Goal: Task Accomplishment & Management: Manage account settings

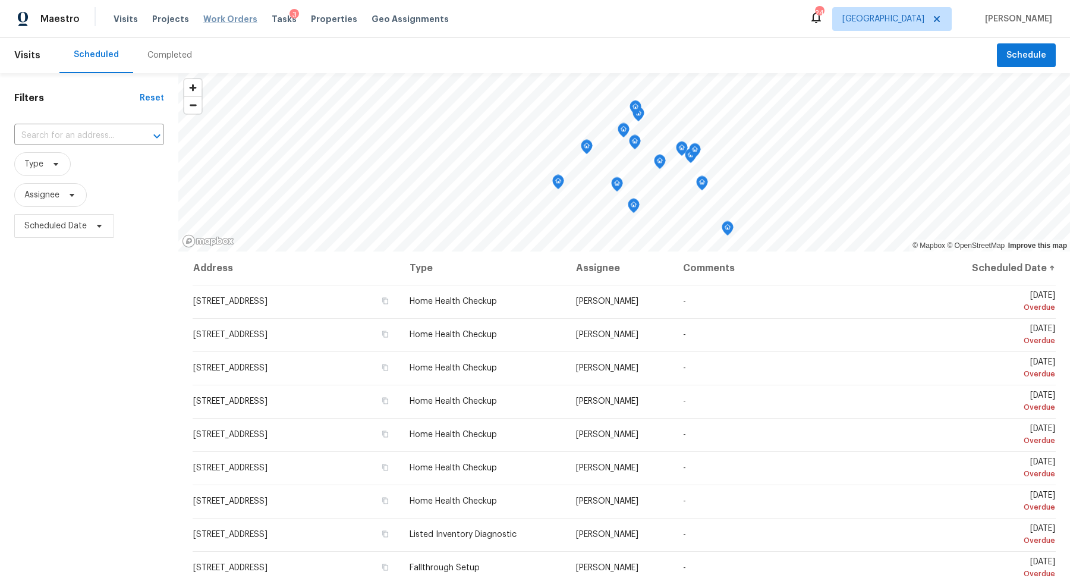
click at [219, 18] on span "Work Orders" at bounding box center [230, 19] width 54 height 12
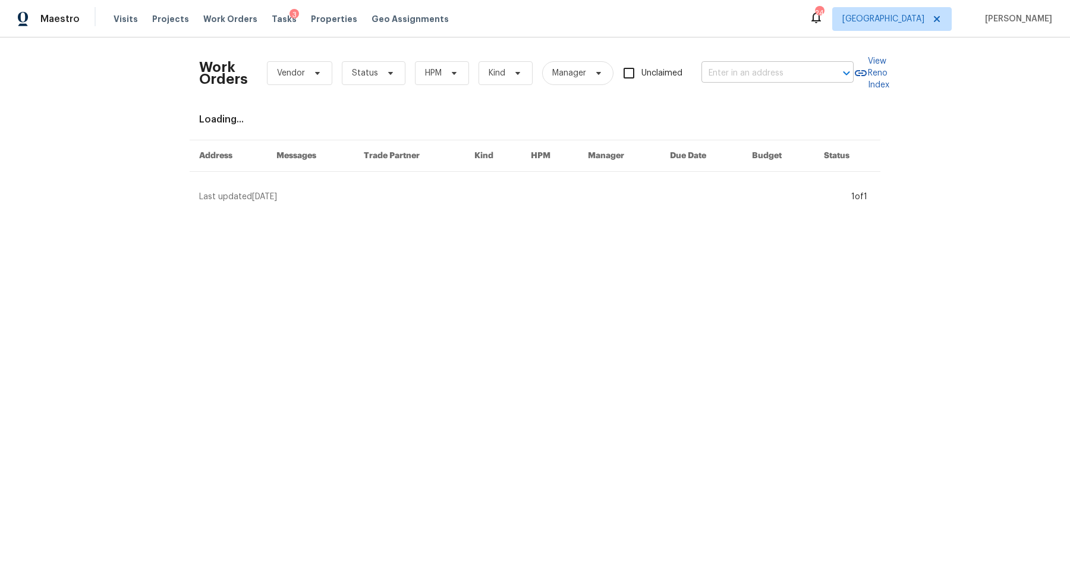
click at [755, 75] on input "text" at bounding box center [760, 73] width 119 height 18
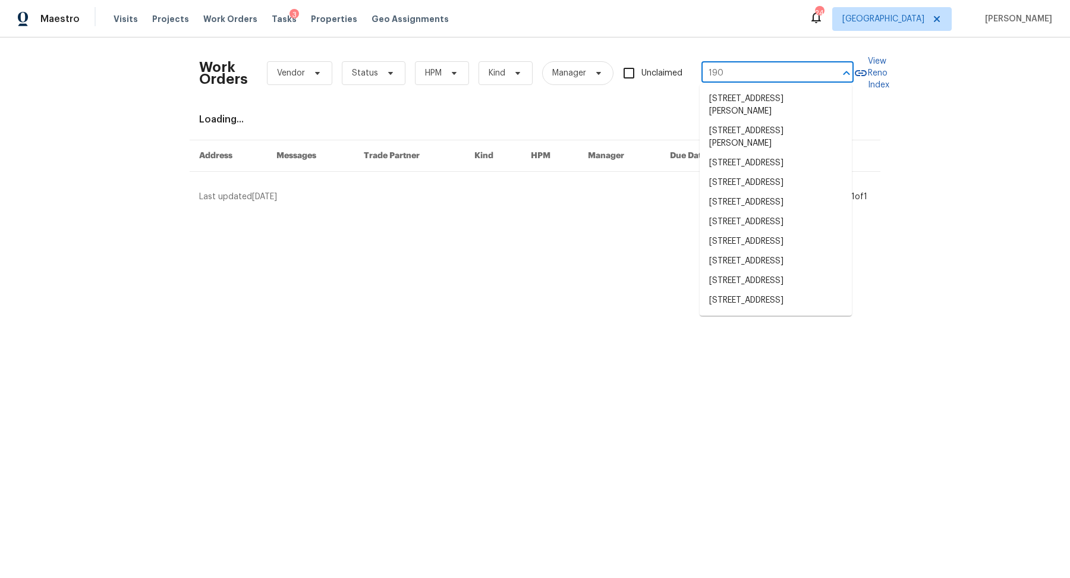
type input "1907"
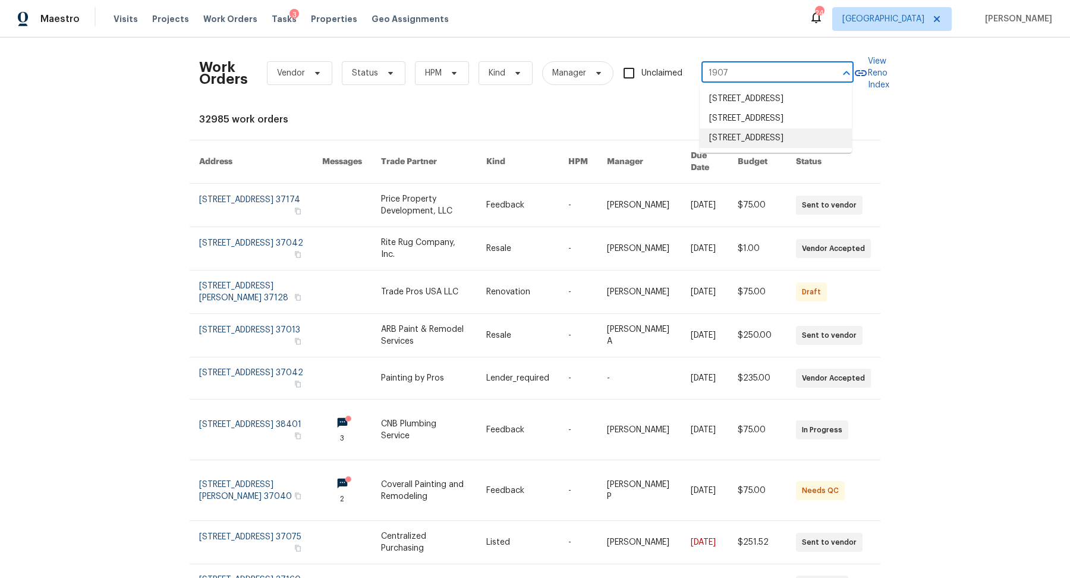
click at [743, 148] on li "1907 Secretariate Ct, Clarksville, TN 37042" at bounding box center [776, 138] width 152 height 20
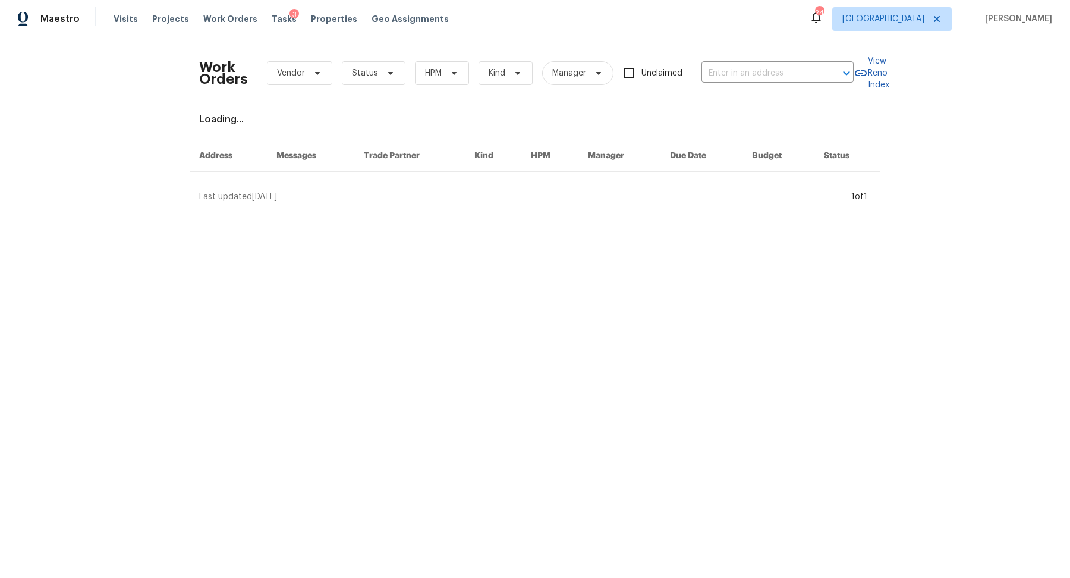
type input "1907 Secretariate Ct, Clarksville, TN 37042"
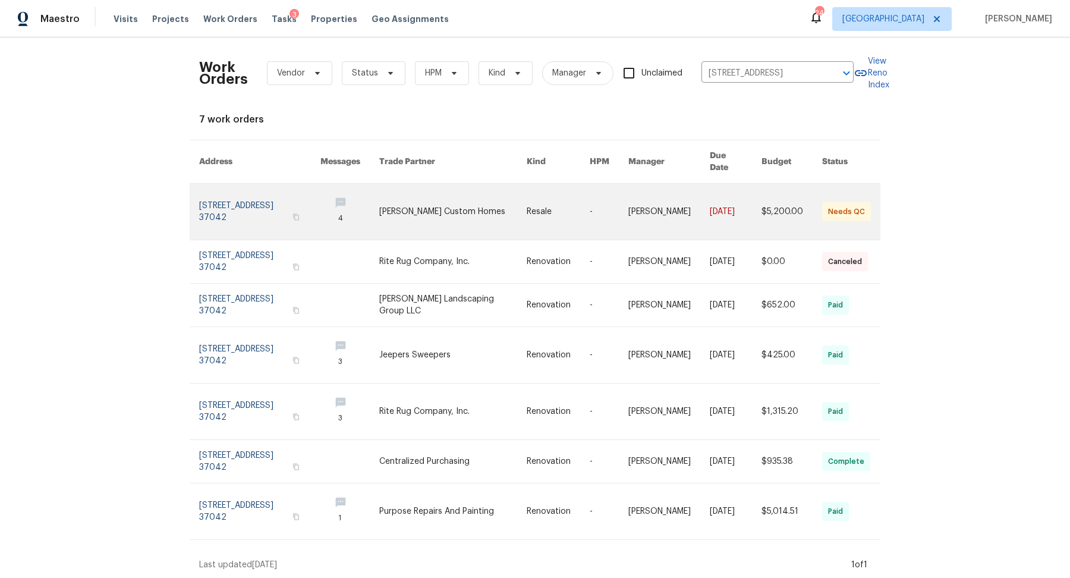
click at [229, 204] on link at bounding box center [259, 212] width 121 height 56
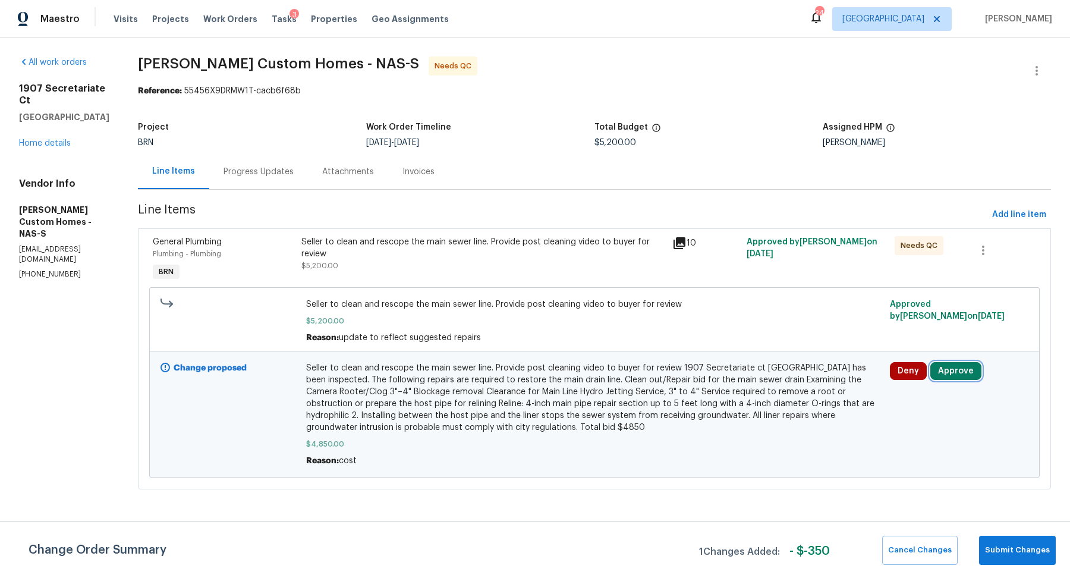
click at [957, 365] on button "Approve" at bounding box center [955, 371] width 51 height 18
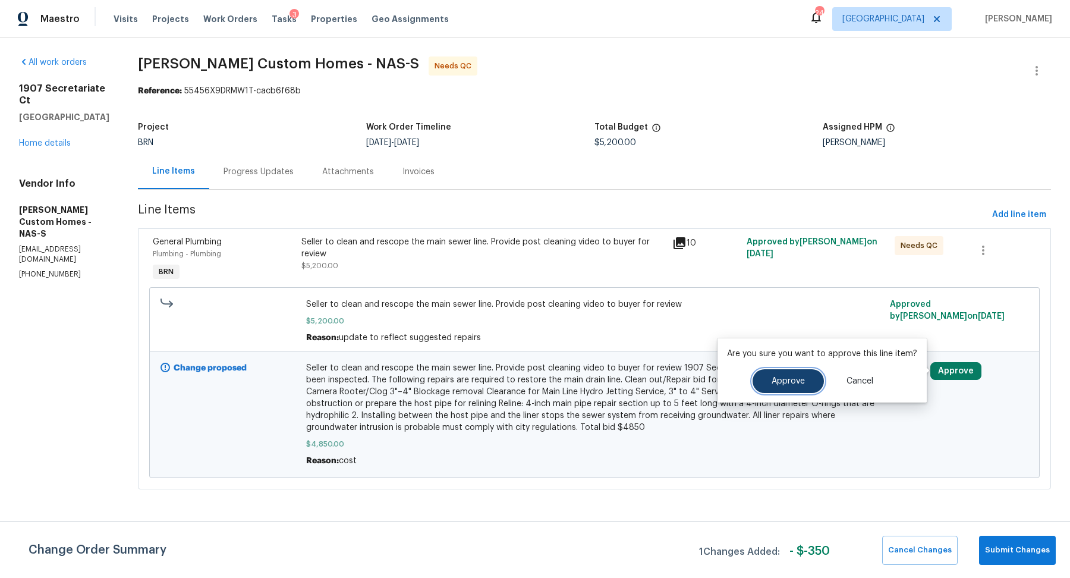
click at [772, 382] on span "Approve" at bounding box center [788, 381] width 33 height 9
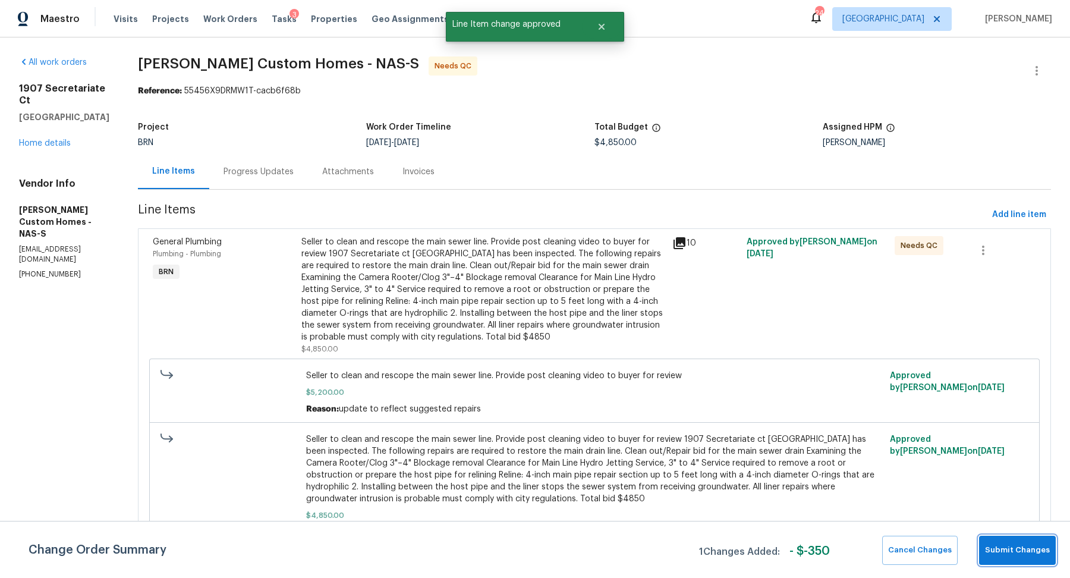
click at [1024, 550] on span "Submit Changes" at bounding box center [1017, 550] width 65 height 14
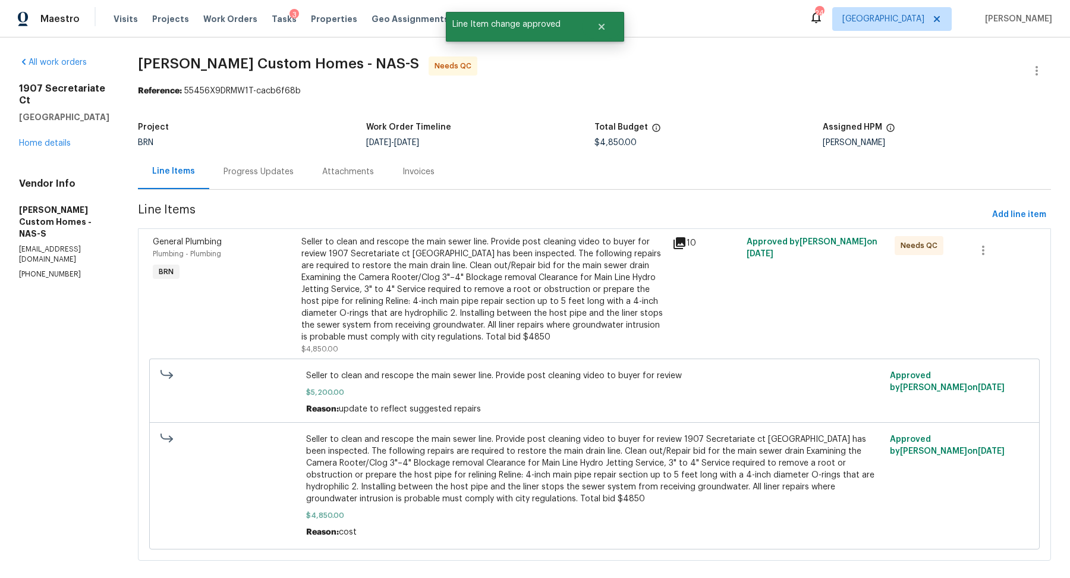
click at [269, 175] on div "Progress Updates" at bounding box center [258, 172] width 70 height 12
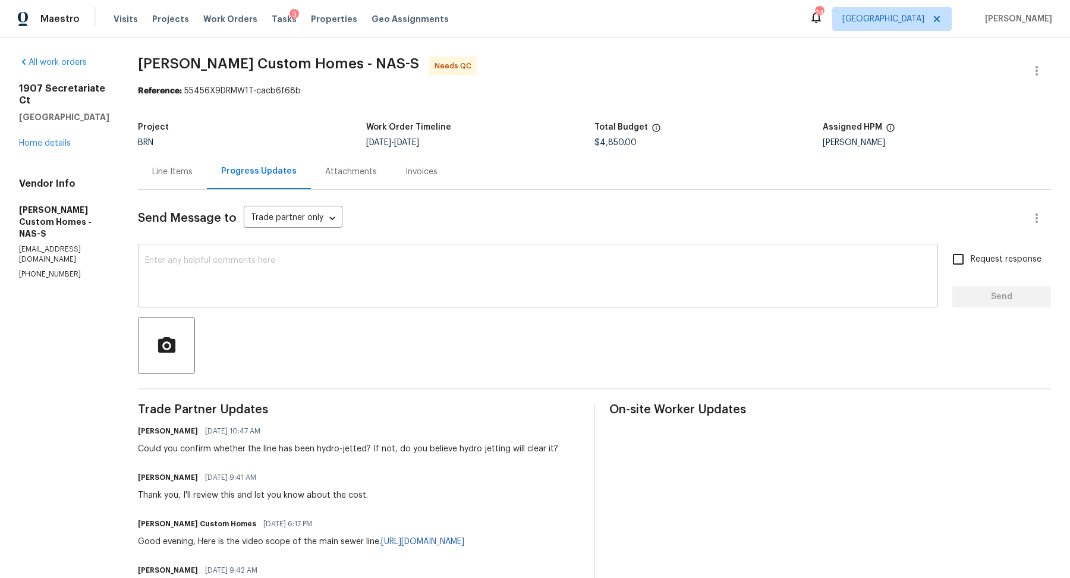
click at [319, 286] on textarea at bounding box center [538, 277] width 786 height 42
click at [193, 168] on div "Line Items" at bounding box center [172, 172] width 40 height 12
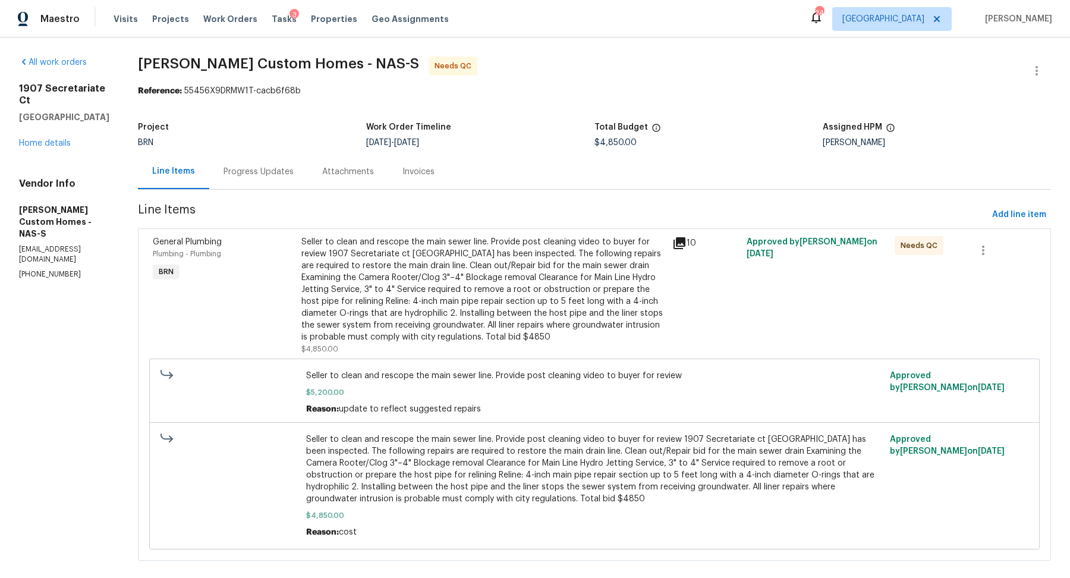
click at [505, 288] on div "Seller to clean and rescope the main sewer line. Provide post cleaning video to…" at bounding box center [483, 289] width 364 height 107
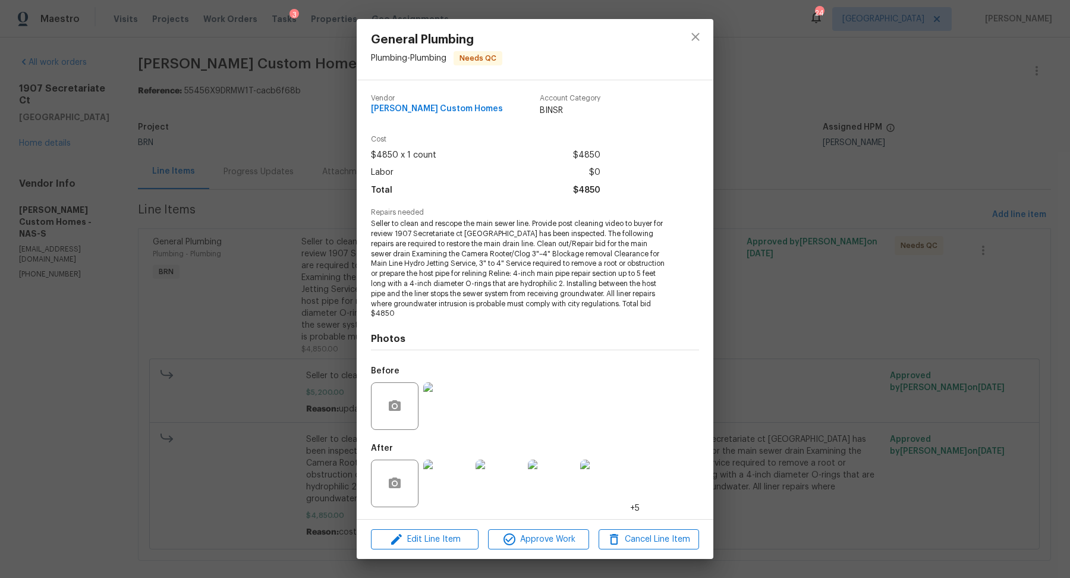
click at [760, 382] on div "General Plumbing Plumbing - Plumbing Needs QC Vendor Rappa Custom Homes Account…" at bounding box center [535, 289] width 1070 height 578
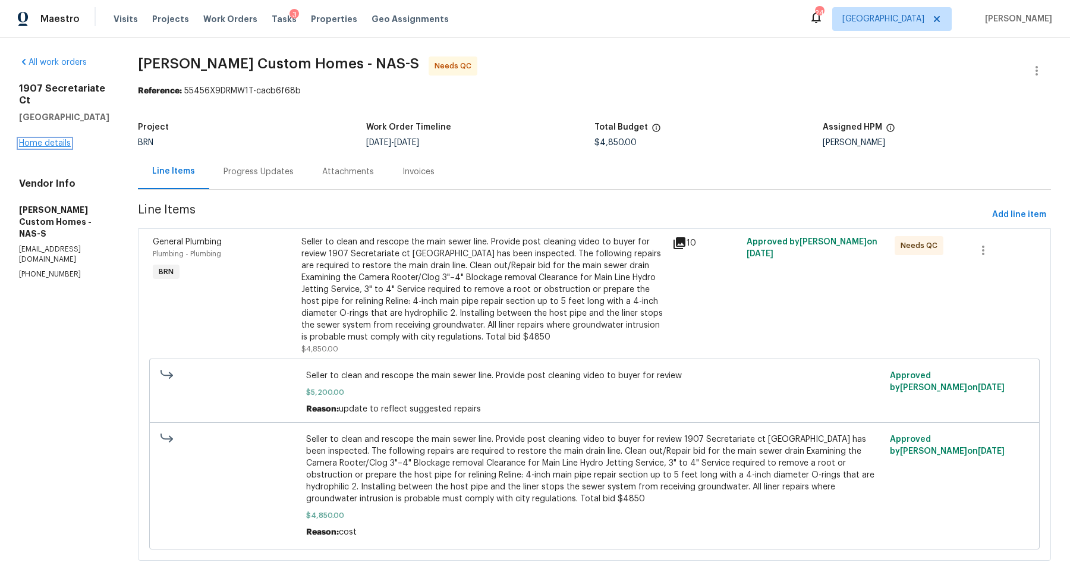
click at [56, 139] on link "Home details" at bounding box center [45, 143] width 52 height 8
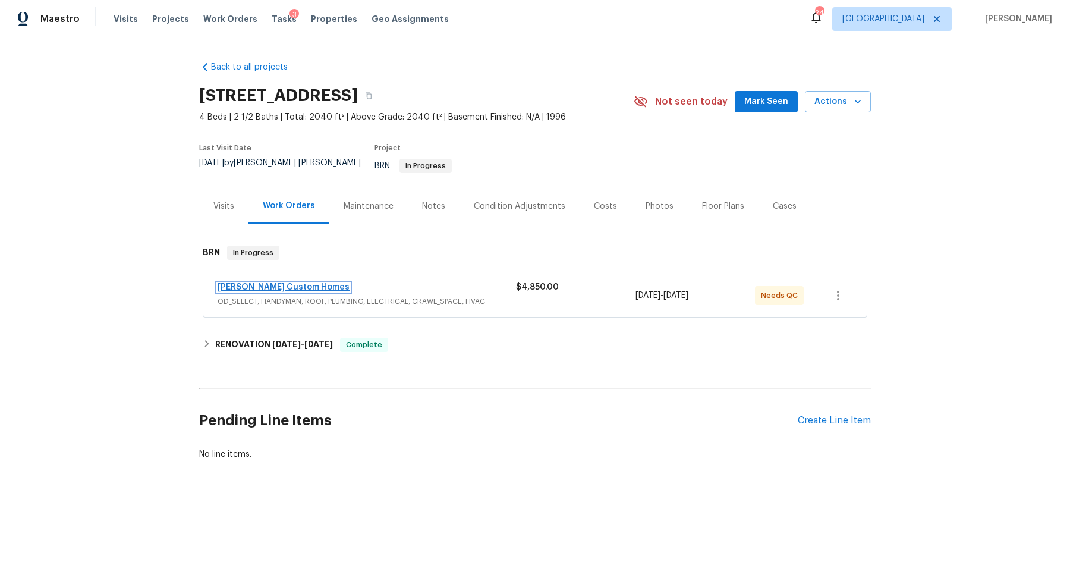
click at [286, 283] on link "Rappa Custom Homes" at bounding box center [284, 287] width 132 height 8
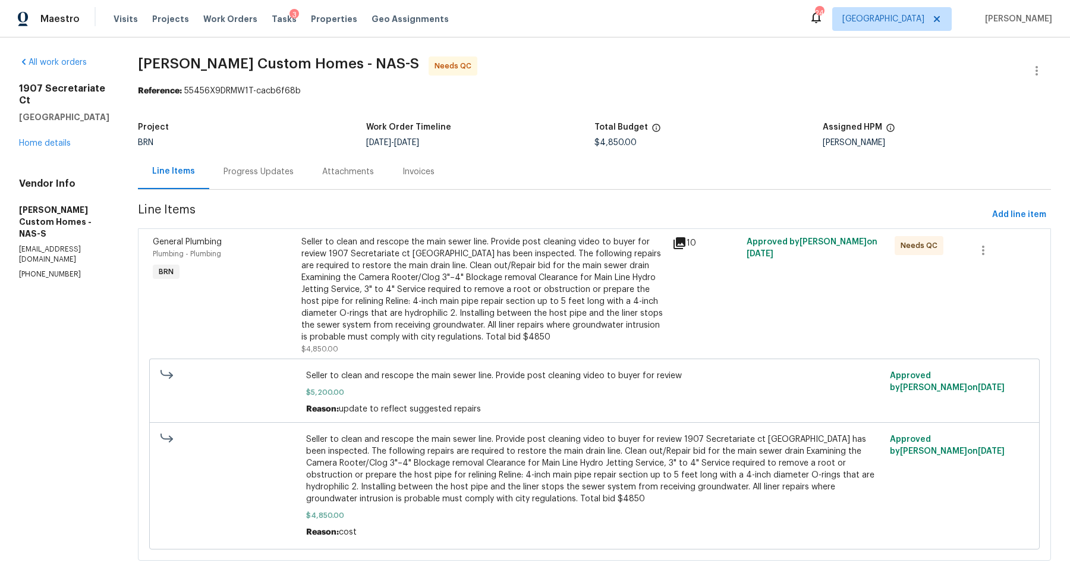
click at [283, 174] on div "Progress Updates" at bounding box center [258, 172] width 70 height 12
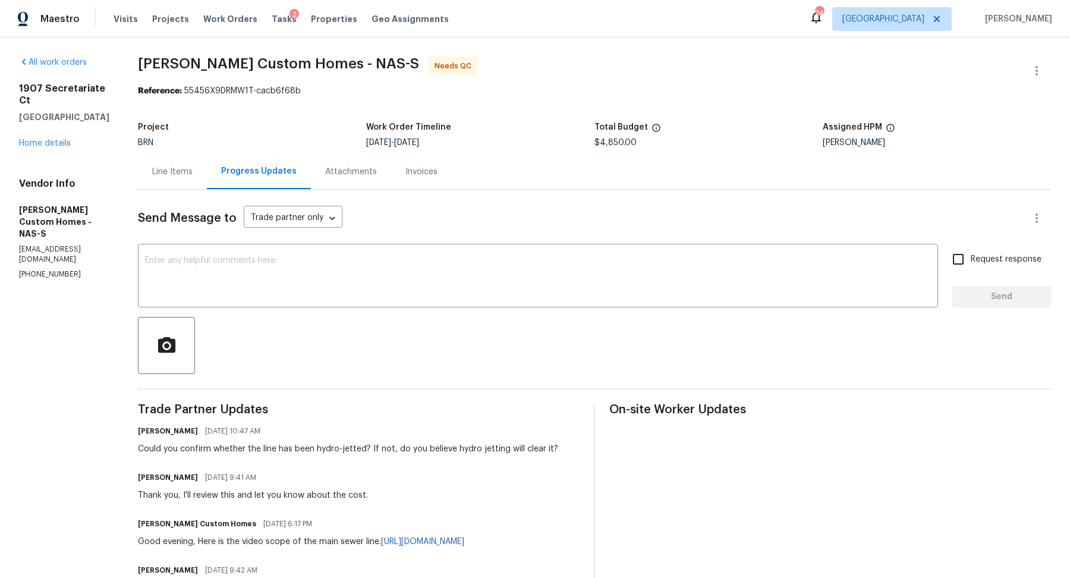
click at [187, 172] on div "Line Items" at bounding box center [172, 172] width 40 height 12
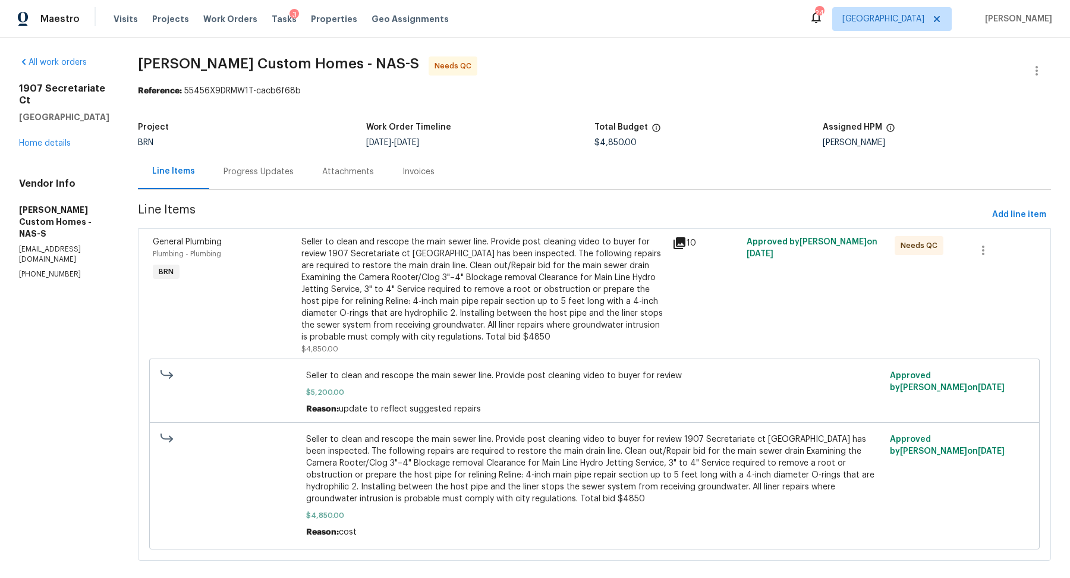
click at [550, 272] on div "Seller to clean and rescope the main sewer line. Provide post cleaning video to…" at bounding box center [483, 289] width 364 height 107
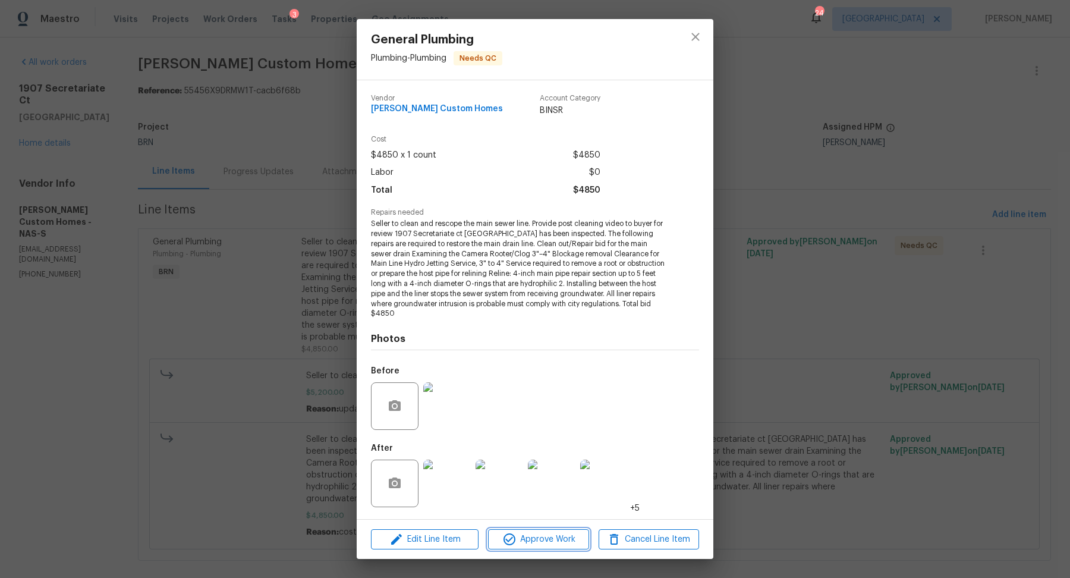
click at [565, 539] on span "Approve Work" at bounding box center [538, 539] width 93 height 15
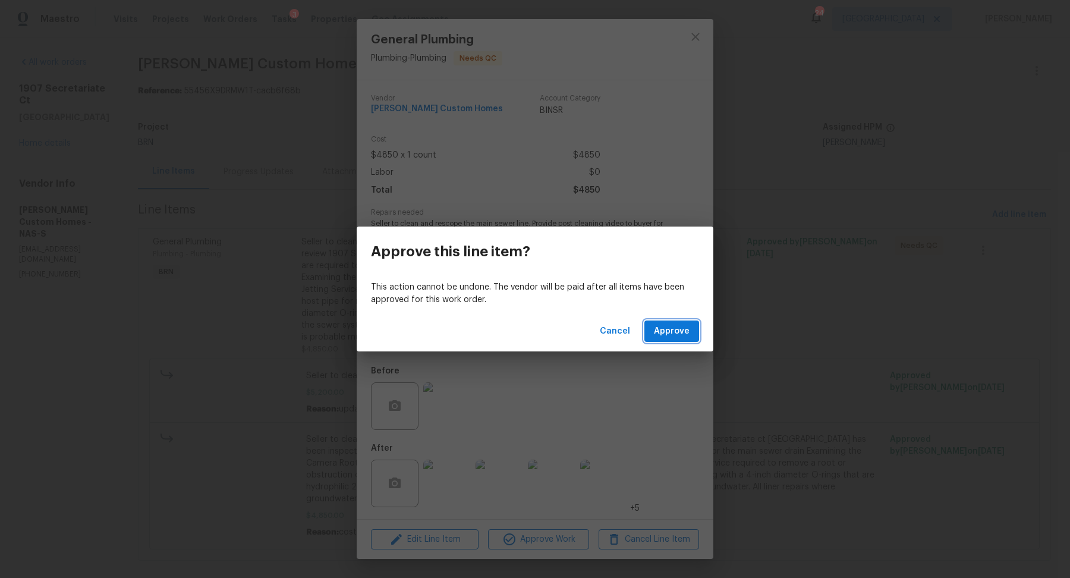
click at [689, 329] on button "Approve" at bounding box center [671, 331] width 55 height 22
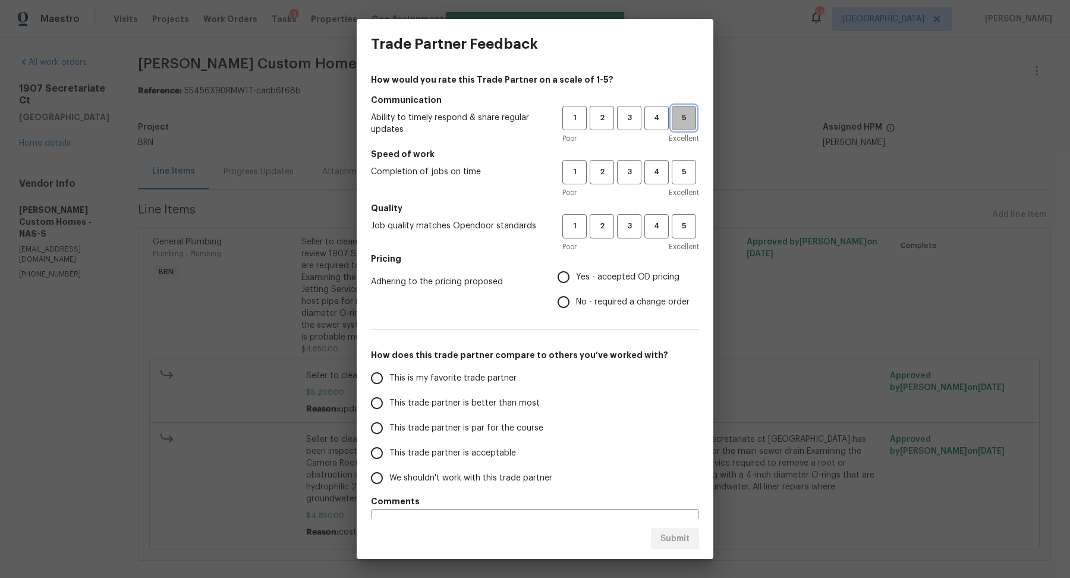
click at [689, 117] on span "5" at bounding box center [684, 118] width 22 height 14
click at [689, 175] on span "5" at bounding box center [684, 172] width 22 height 14
click at [689, 226] on span "5" at bounding box center [684, 226] width 22 height 14
click at [637, 278] on span "Yes - accepted OD pricing" at bounding box center [627, 277] width 103 height 12
click at [576, 278] on input "Yes - accepted OD pricing" at bounding box center [563, 277] width 25 height 25
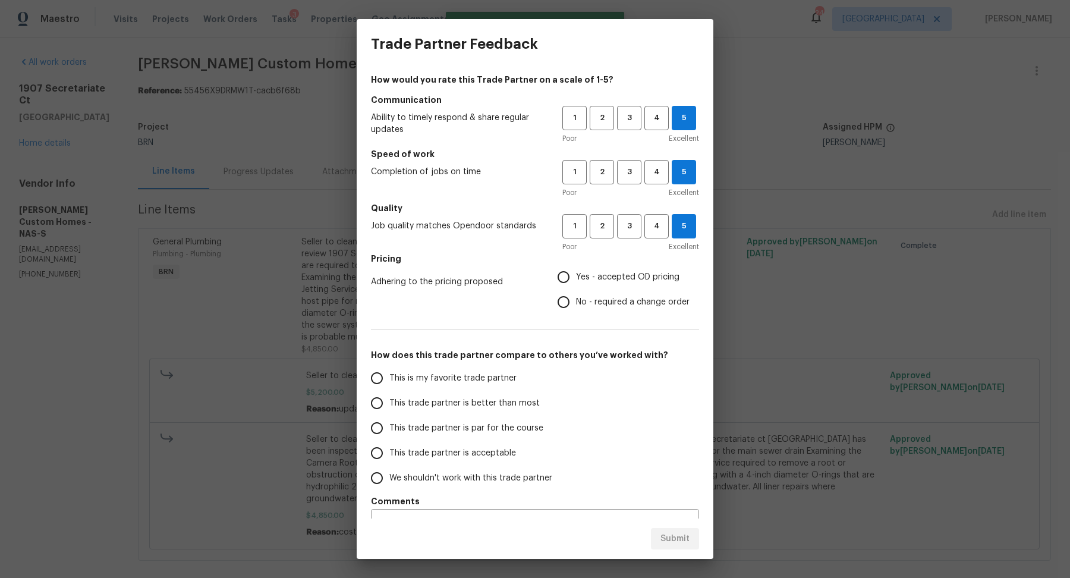
radio input "true"
click at [465, 376] on span "This is my favorite trade partner" at bounding box center [452, 378] width 127 height 12
click at [389, 376] on input "This is my favorite trade partner" at bounding box center [376, 378] width 25 height 25
click at [672, 540] on span "Submit" at bounding box center [674, 538] width 29 height 15
radio input "true"
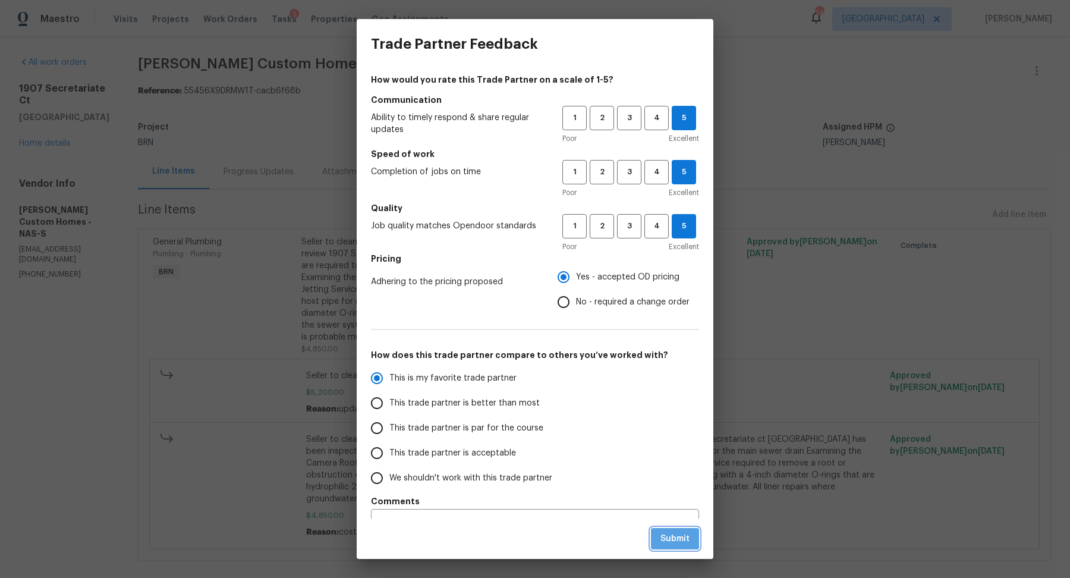
radio input "false"
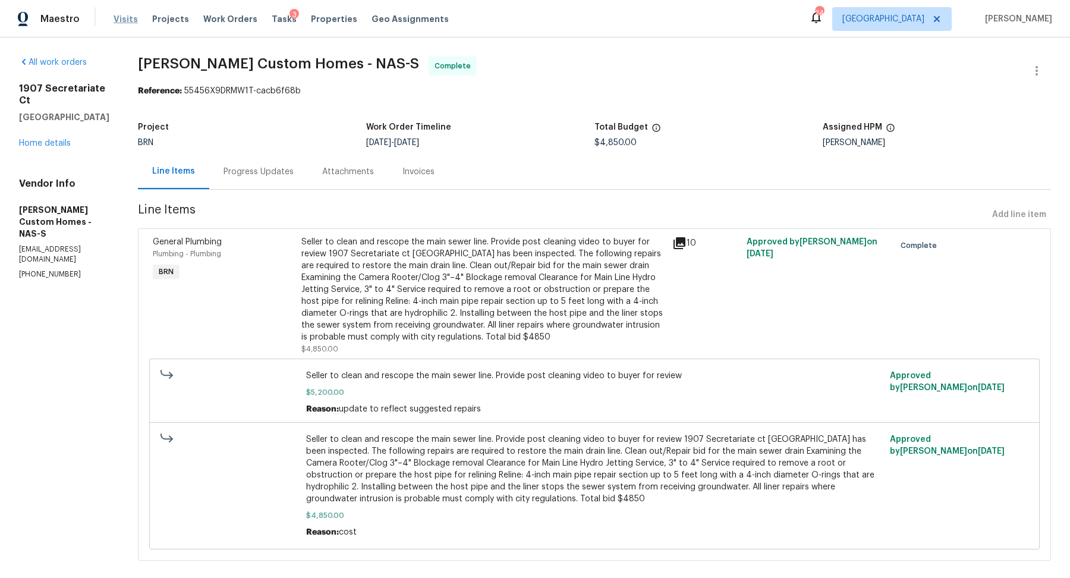
click at [119, 13] on span "Visits" at bounding box center [126, 19] width 24 height 12
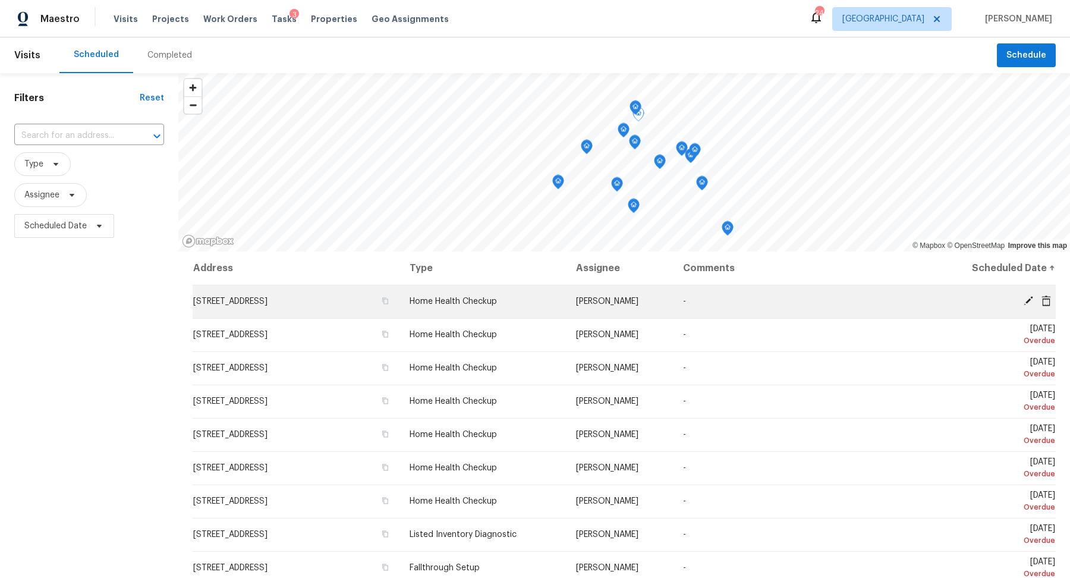
click at [1031, 302] on icon at bounding box center [1028, 300] width 11 height 11
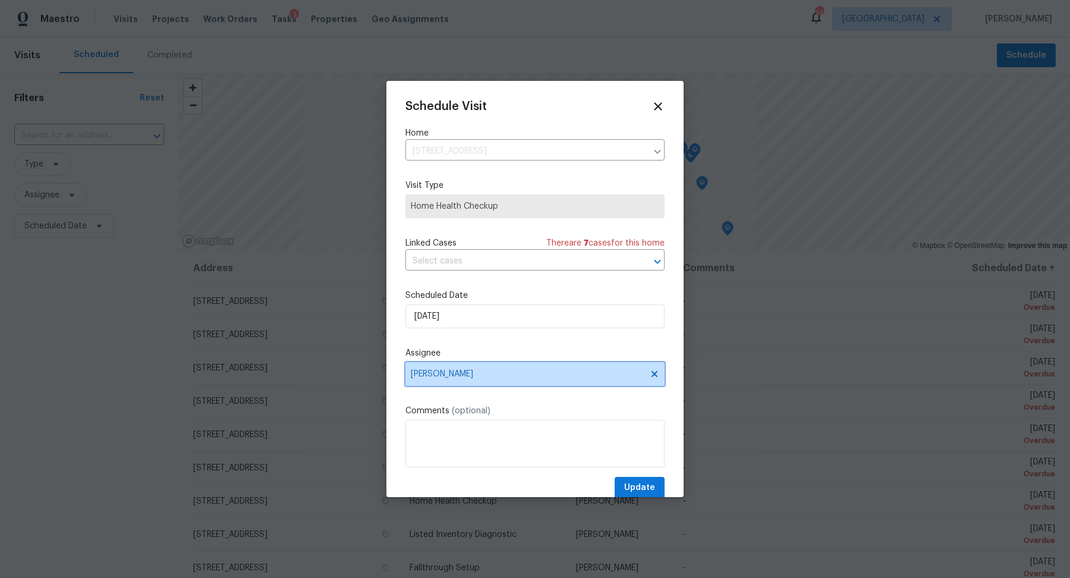
click at [479, 376] on span "[PERSON_NAME]" at bounding box center [527, 374] width 233 height 10
type input "mel"
click at [658, 108] on icon at bounding box center [658, 106] width 14 height 14
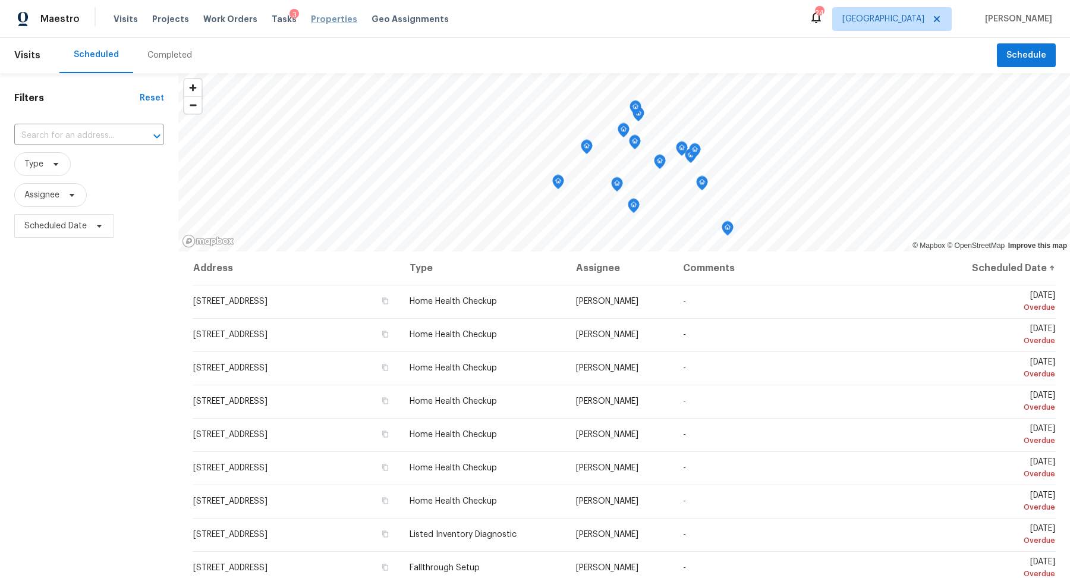
click at [320, 18] on span "Properties" at bounding box center [334, 19] width 46 height 12
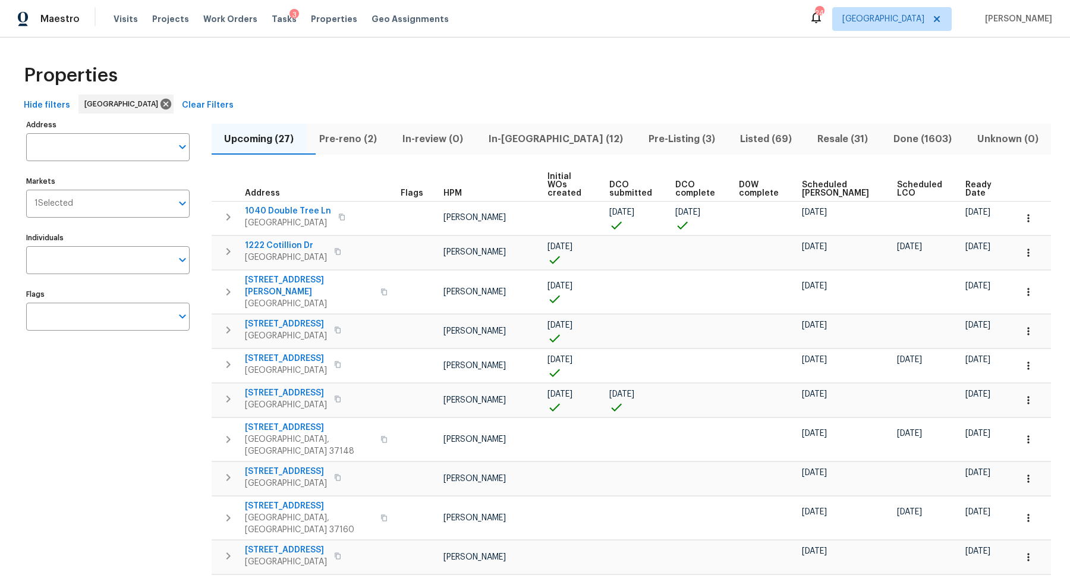
click at [346, 142] on span "Pre-reno (2)" at bounding box center [348, 139] width 69 height 17
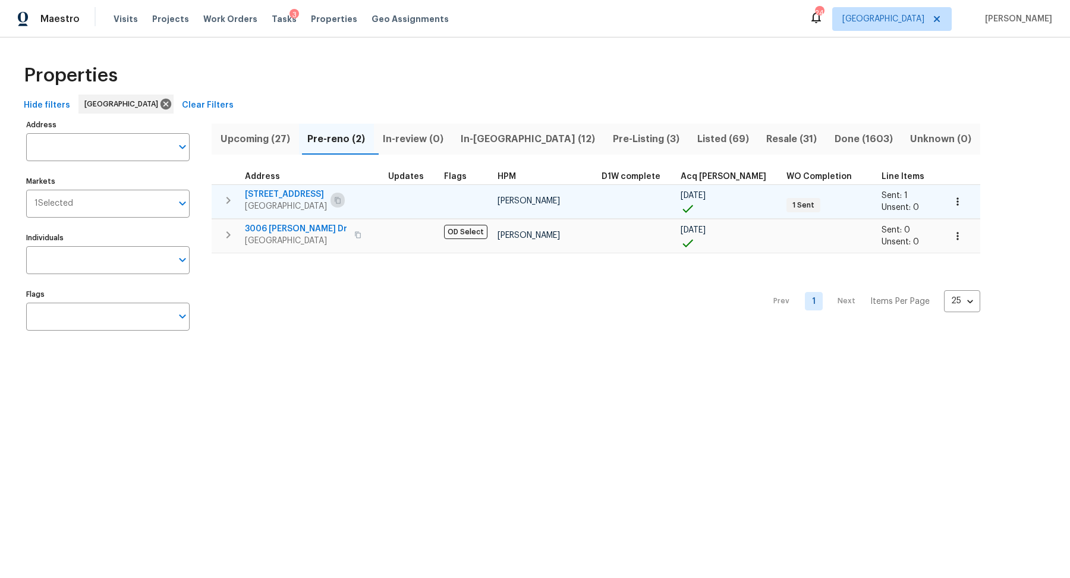
click at [338, 200] on icon "button" at bounding box center [337, 200] width 7 height 7
click at [227, 201] on icon "button" at bounding box center [228, 200] width 14 height 14
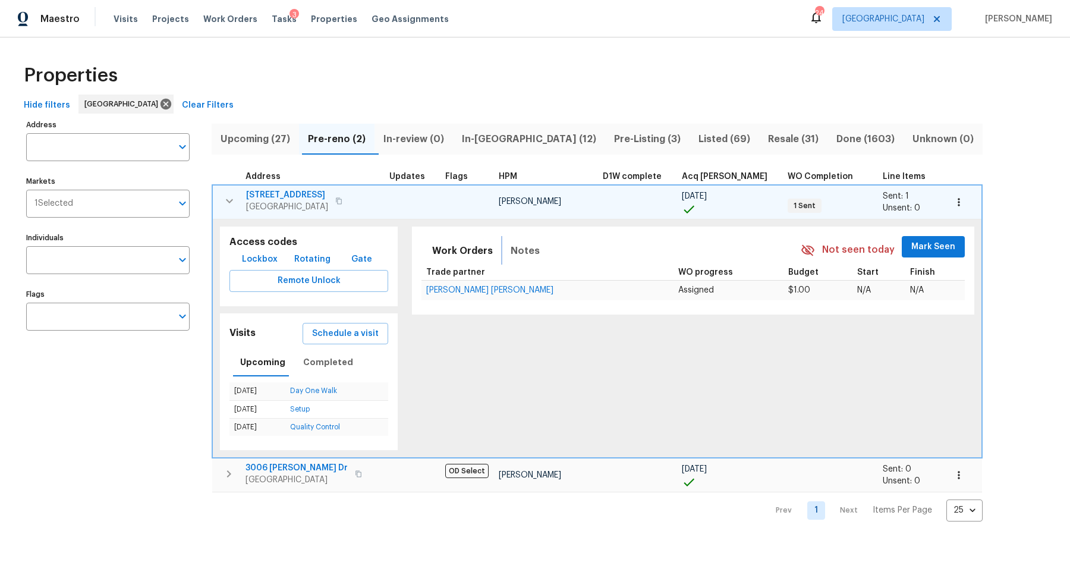
click at [512, 251] on span "Notes" at bounding box center [525, 251] width 29 height 17
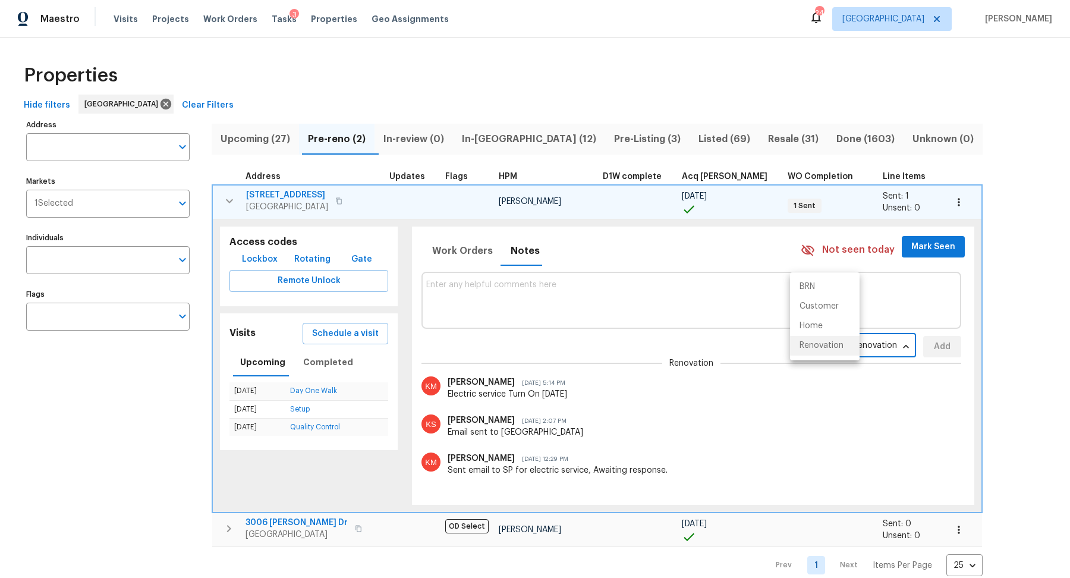
click at [841, 341] on body "Maestro Visits Projects Work Orders Tasks 3 Properties Geo Assignments 24 Nashv…" at bounding box center [535, 289] width 1070 height 578
click at [689, 407] on div at bounding box center [535, 289] width 1070 height 578
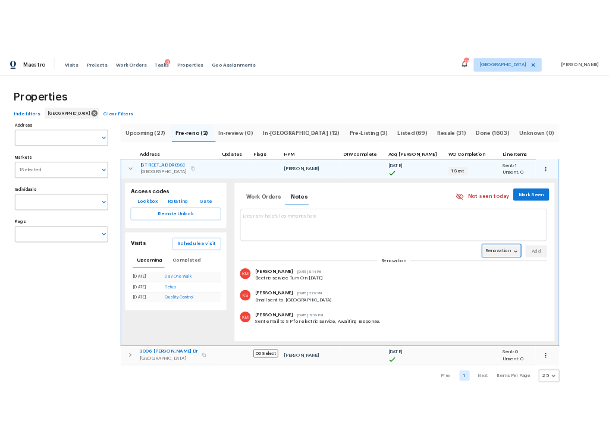
scroll to position [15, 0]
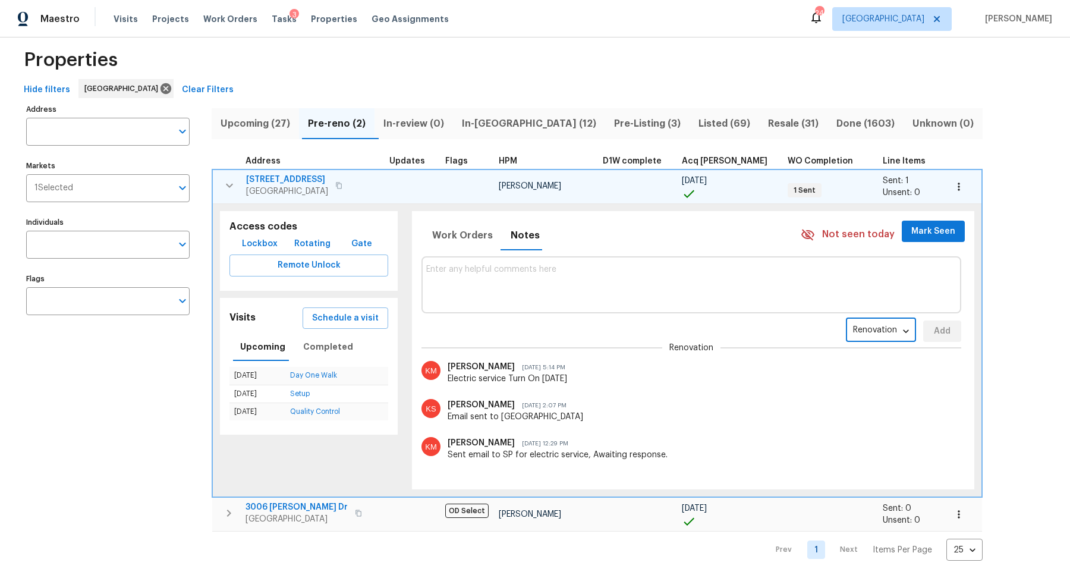
click at [270, 176] on span "371 Elm Ave" at bounding box center [287, 180] width 82 height 12
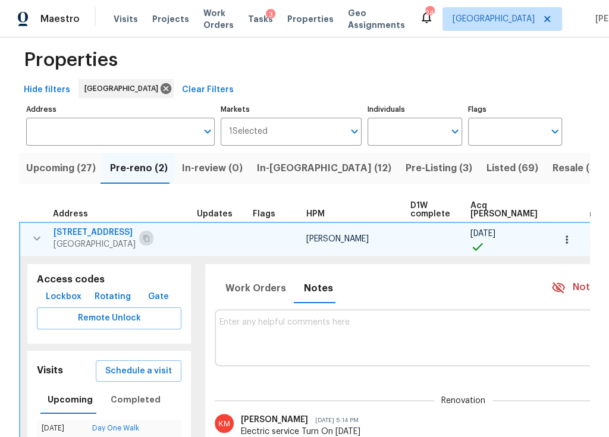
click at [144, 235] on icon "button" at bounding box center [146, 238] width 6 height 7
click at [32, 238] on icon "button" at bounding box center [37, 238] width 14 height 14
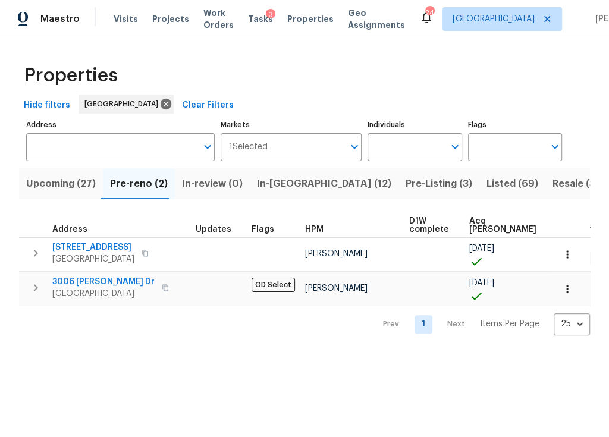
scroll to position [0, 0]
click at [162, 285] on icon "button" at bounding box center [165, 287] width 7 height 7
click at [58, 182] on span "Upcoming (27)" at bounding box center [61, 183] width 70 height 17
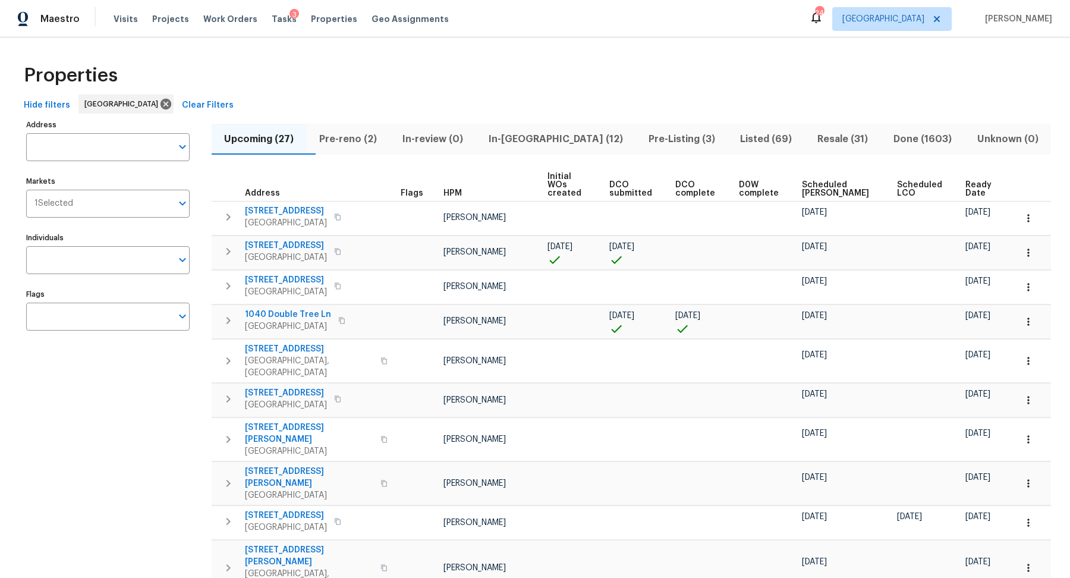
click at [974, 181] on span "Ready Date" at bounding box center [980, 189] width 30 height 17
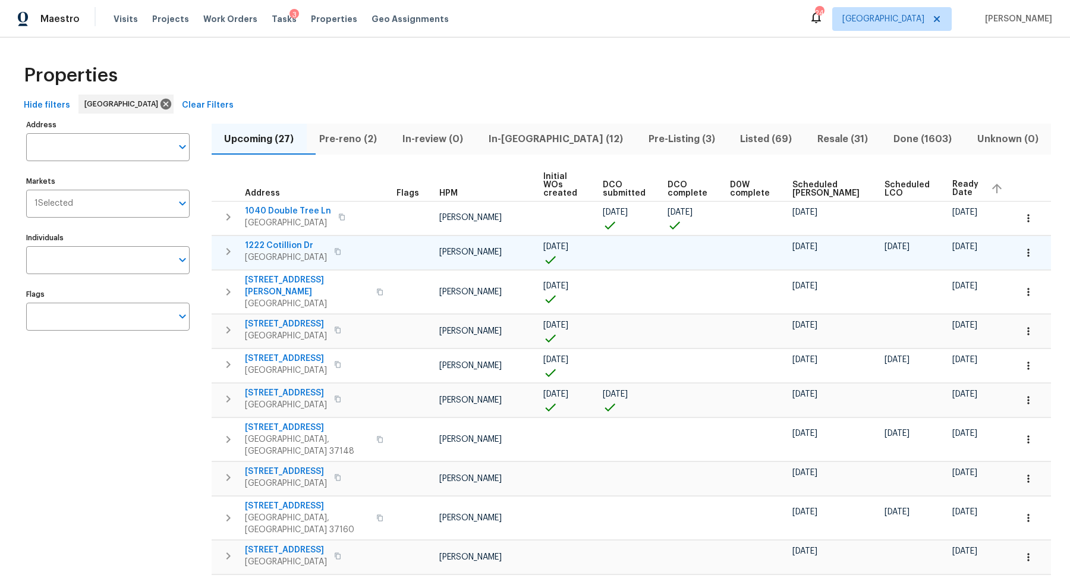
click at [341, 248] on icon "button" at bounding box center [337, 251] width 7 height 7
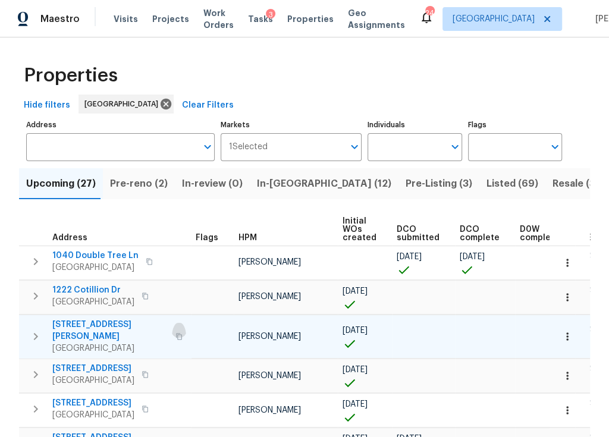
click at [175, 333] on icon "button" at bounding box center [178, 336] width 7 height 7
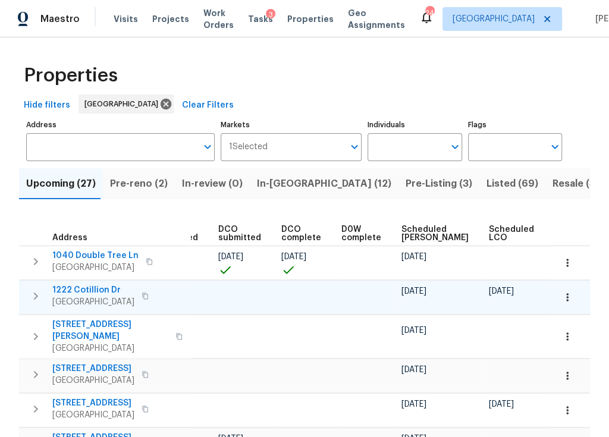
scroll to position [0, 199]
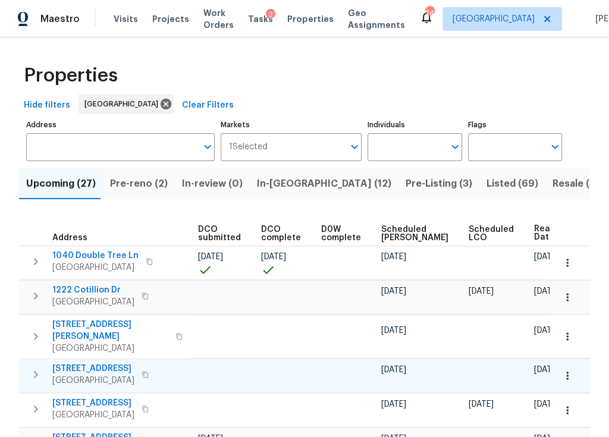
click at [142, 371] on icon "button" at bounding box center [145, 374] width 6 height 7
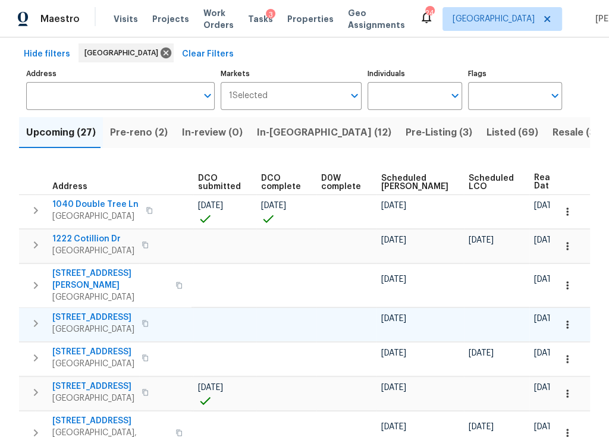
scroll to position [52, 0]
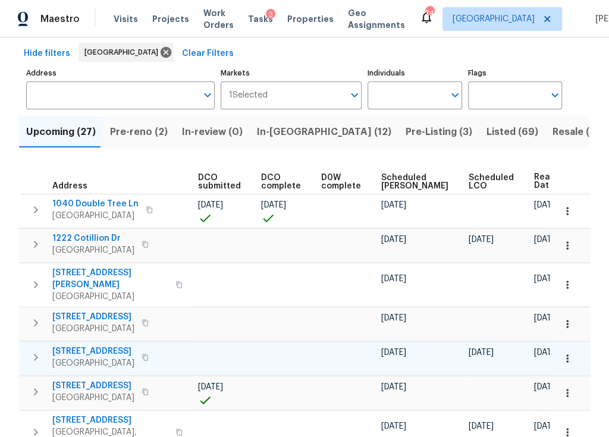
click at [142, 354] on icon "button" at bounding box center [145, 357] width 6 height 7
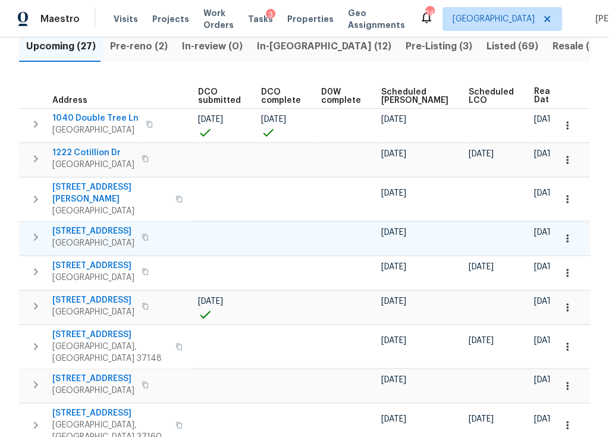
scroll to position [138, 0]
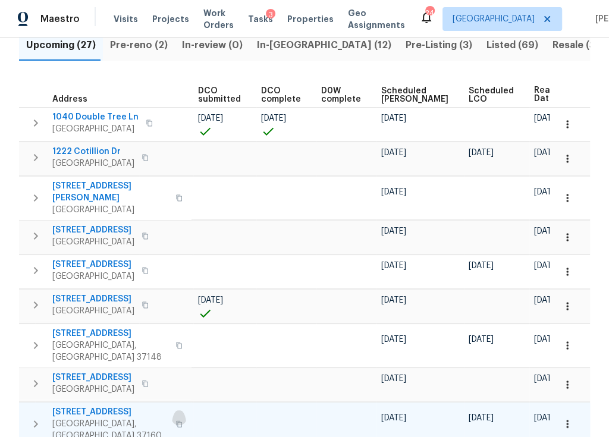
click at [176, 420] on icon "button" at bounding box center [179, 423] width 6 height 7
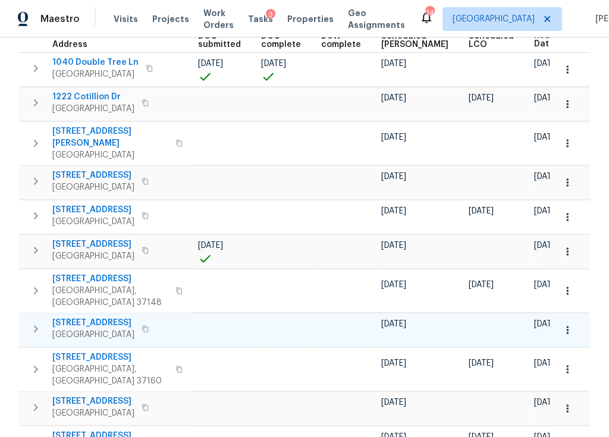
scroll to position [196, 0]
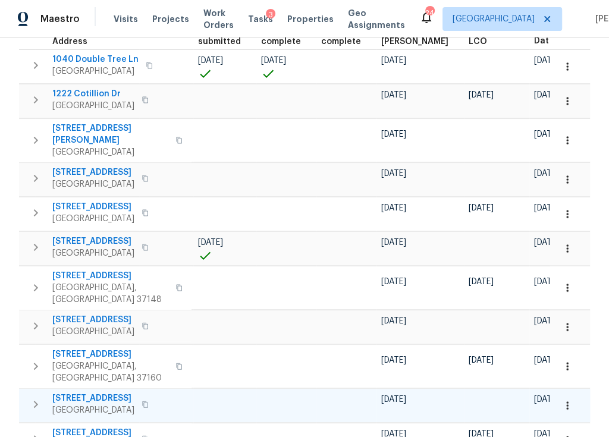
click at [149, 401] on icon "button" at bounding box center [144, 404] width 7 height 7
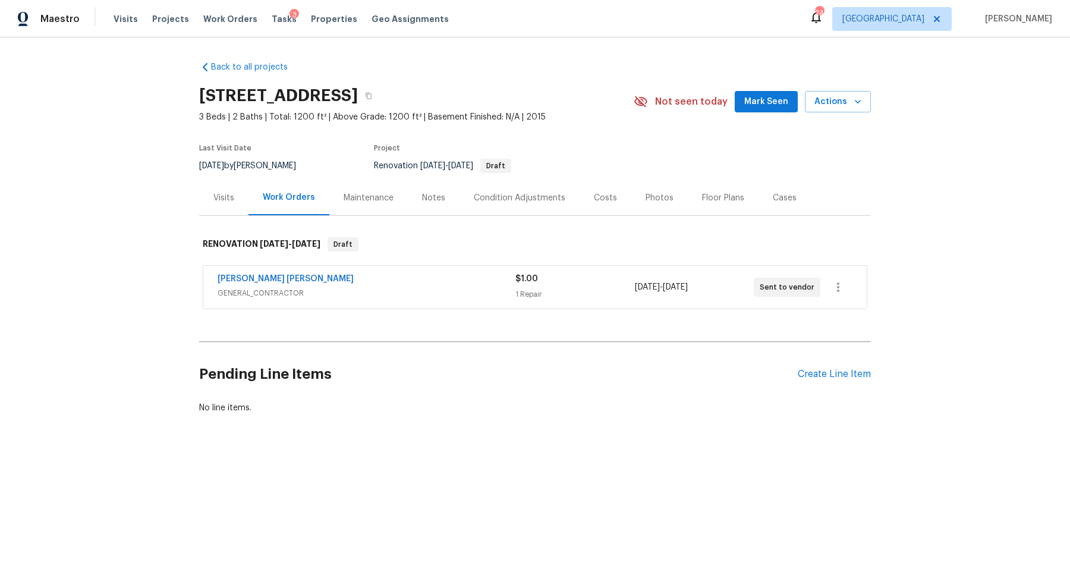
click at [438, 203] on div "Notes" at bounding box center [433, 198] width 23 height 12
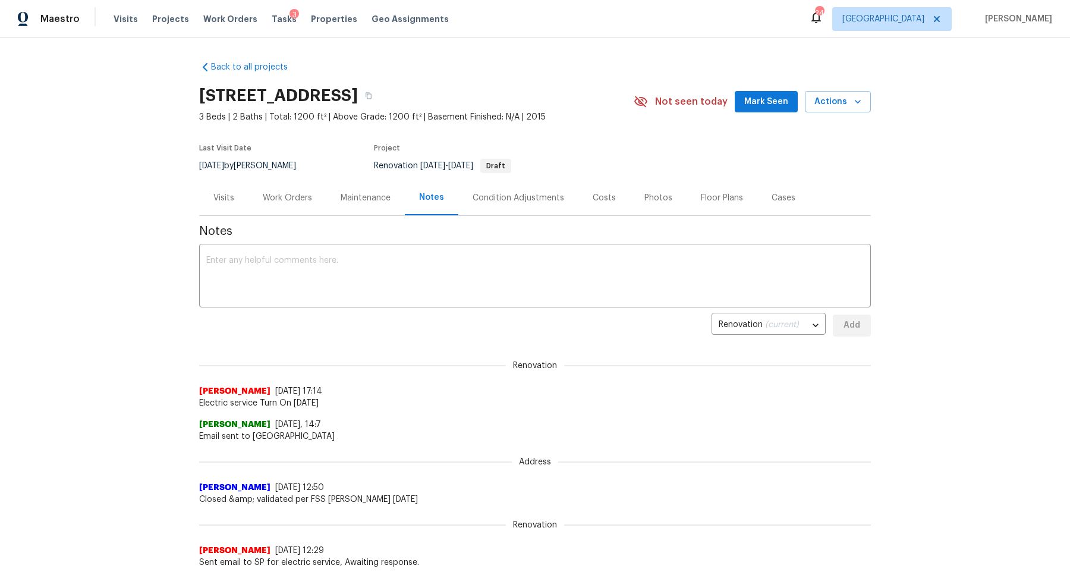
click at [606, 199] on div "Costs" at bounding box center [604, 198] width 23 height 12
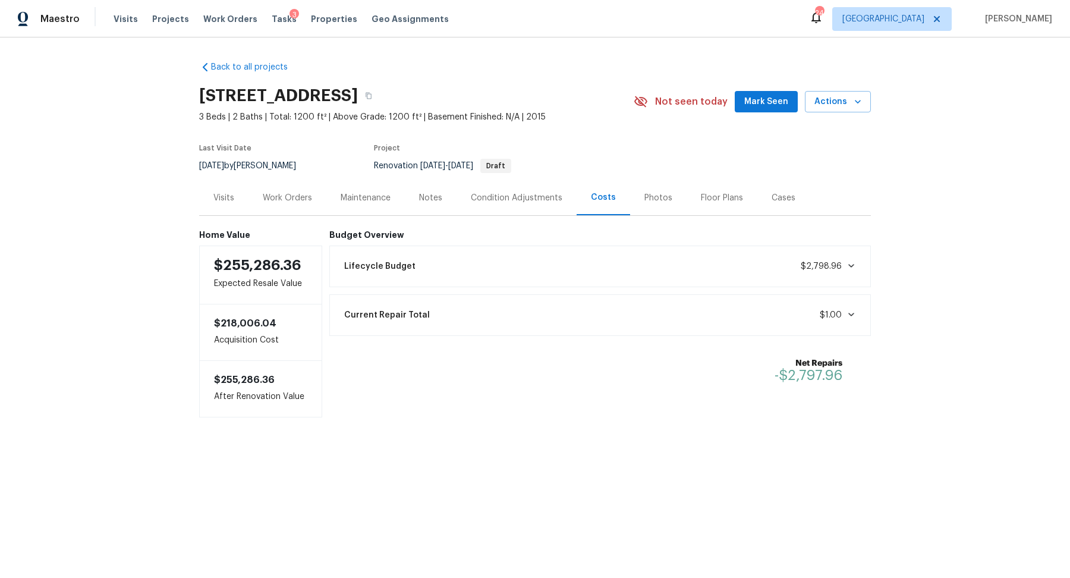
click at [303, 194] on div "Work Orders" at bounding box center [287, 198] width 49 height 12
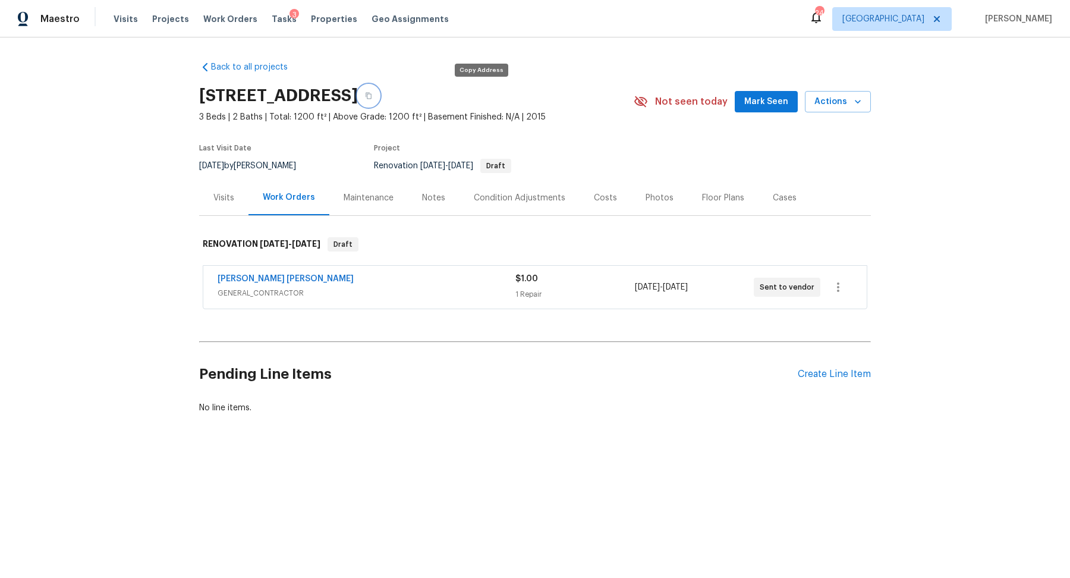
click at [372, 92] on icon "button" at bounding box center [368, 95] width 7 height 7
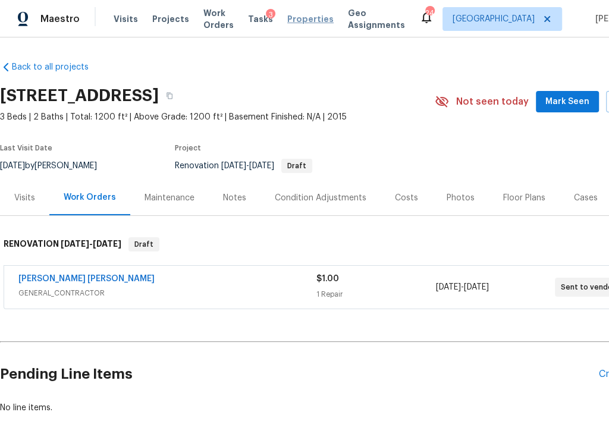
click at [311, 20] on span "Properties" at bounding box center [310, 19] width 46 height 12
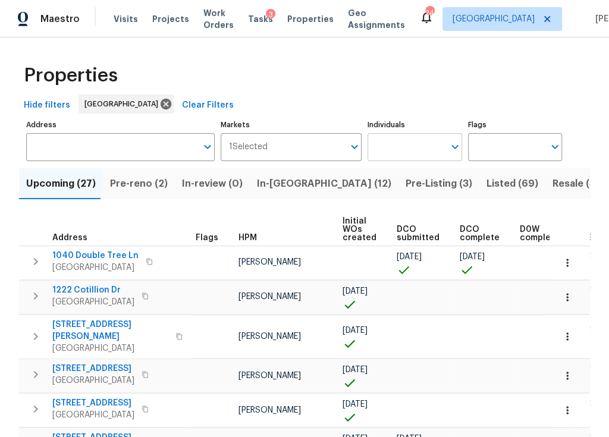
click at [453, 148] on icon "Open" at bounding box center [455, 147] width 14 height 14
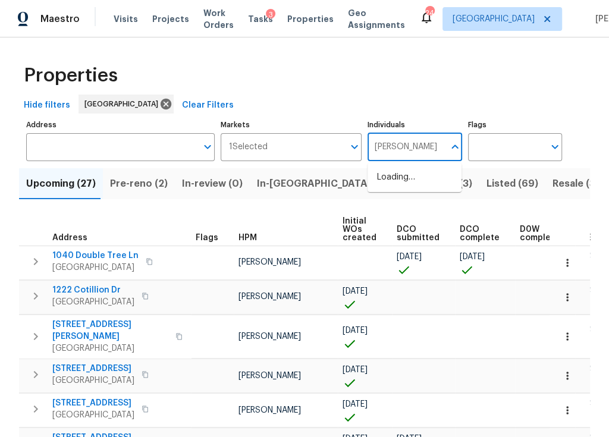
type input "lauren bittler"
click at [387, 183] on input "checkbox" at bounding box center [389, 183] width 25 height 25
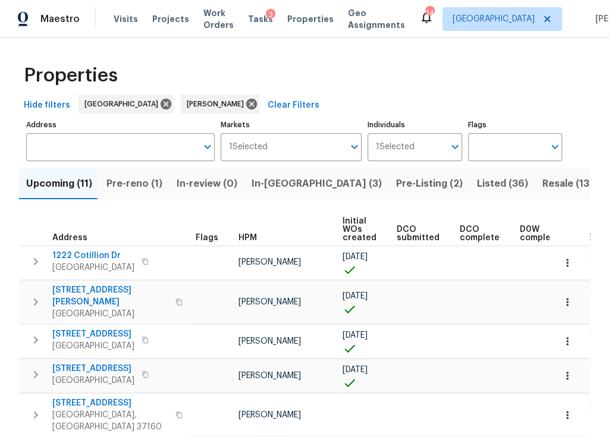
click at [276, 55] on div "Properties Hide filters Nashville Lauren Bittler Clear Filters Address Address …" at bounding box center [304, 379] width 609 height 685
click at [260, 186] on span "In-reno (3)" at bounding box center [316, 183] width 130 height 17
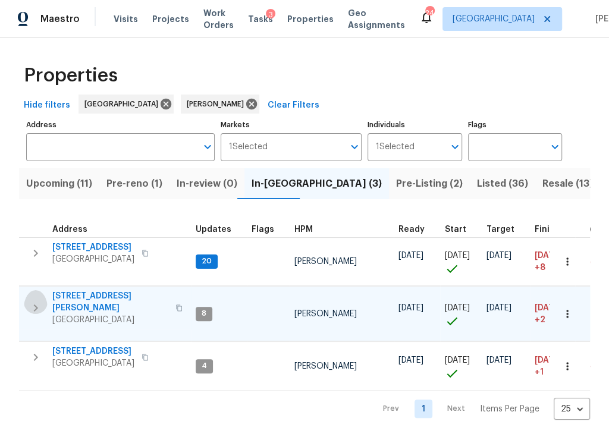
click at [42, 301] on icon "button" at bounding box center [36, 308] width 14 height 14
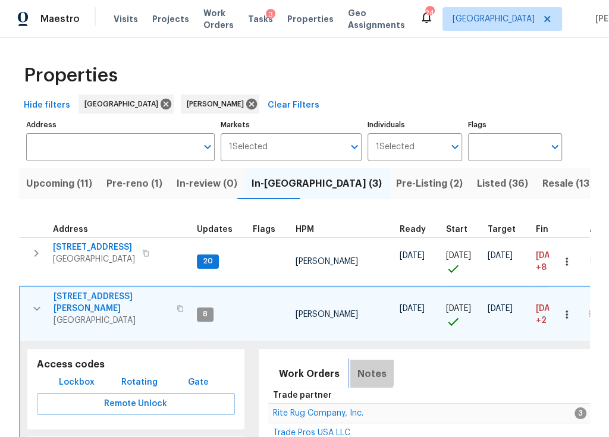
click at [357, 366] on span "Notes" at bounding box center [371, 374] width 29 height 17
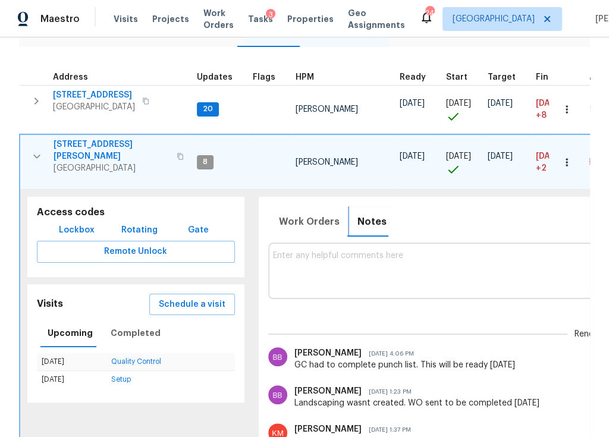
scroll to position [124, 0]
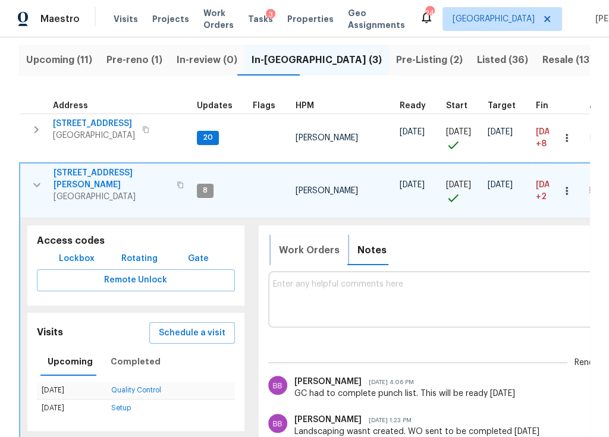
click at [303, 242] on span "Work Orders" at bounding box center [309, 250] width 61 height 17
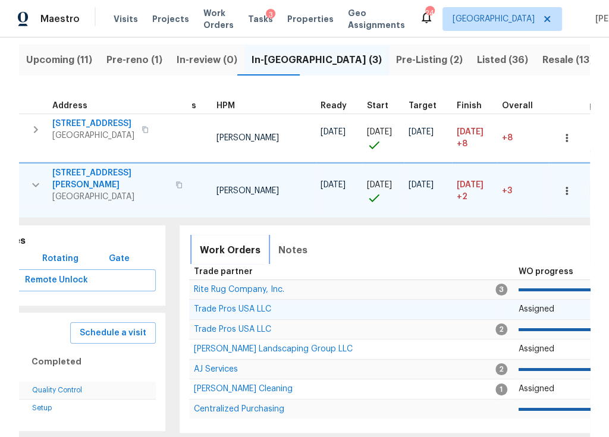
scroll to position [0, 0]
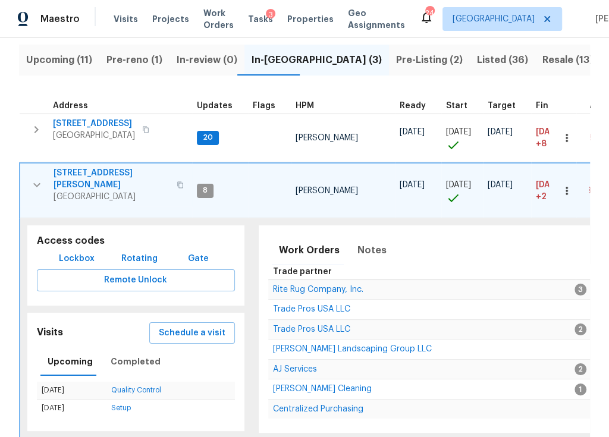
click at [90, 172] on span "4826 Trevino Ct" at bounding box center [111, 179] width 116 height 24
click at [26, 175] on button "button" at bounding box center [37, 185] width 24 height 36
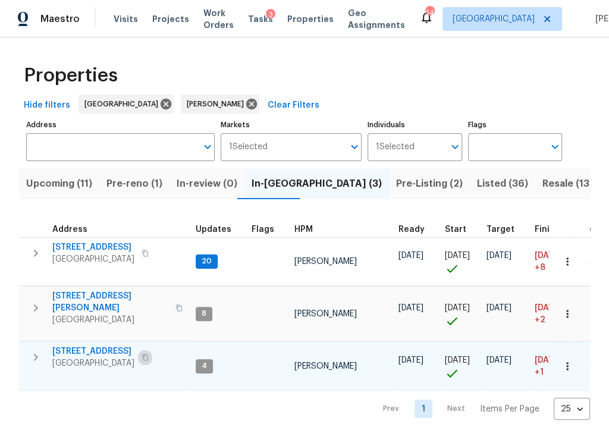
click at [148, 354] on icon "button" at bounding box center [145, 357] width 6 height 7
click at [77, 345] on span "1943 Odessa Ave" at bounding box center [93, 351] width 82 height 12
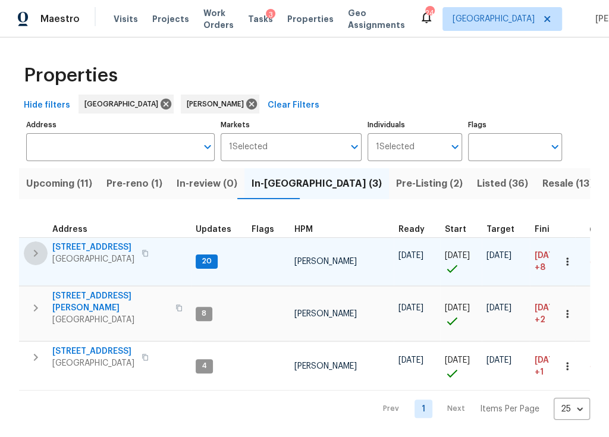
click at [35, 252] on icon "button" at bounding box center [36, 253] width 14 height 14
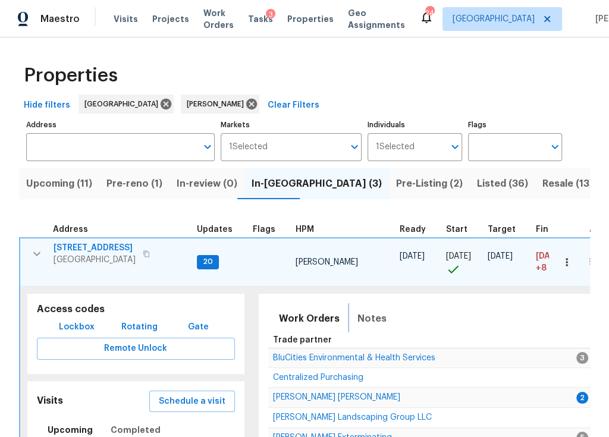
click at [371, 325] on span "Notes" at bounding box center [371, 318] width 29 height 17
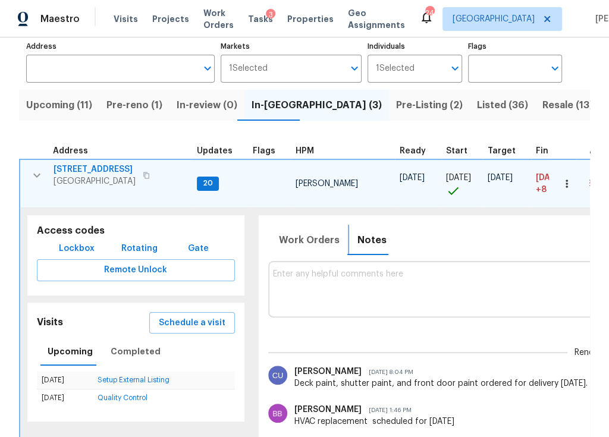
scroll to position [82, 0]
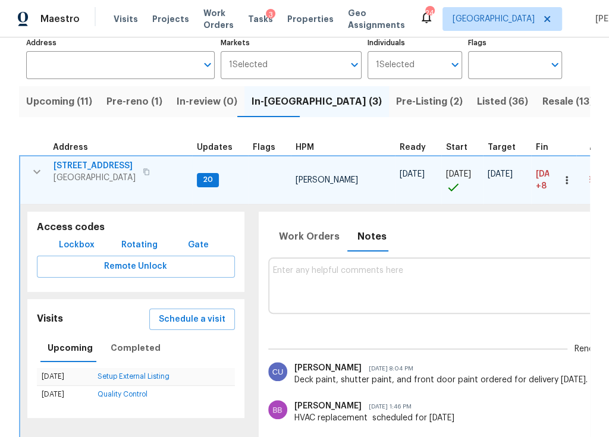
click at [149, 168] on icon "button" at bounding box center [146, 171] width 6 height 7
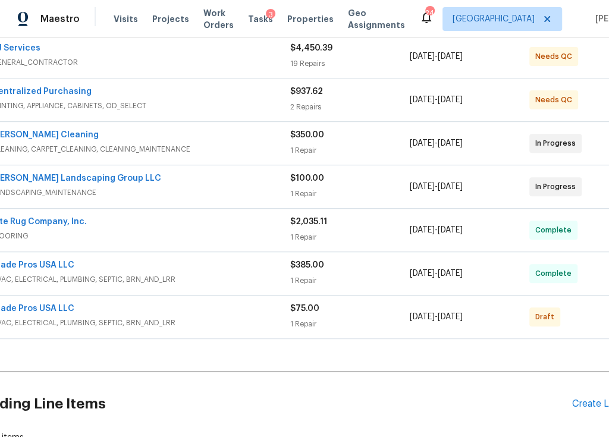
scroll to position [231, 0]
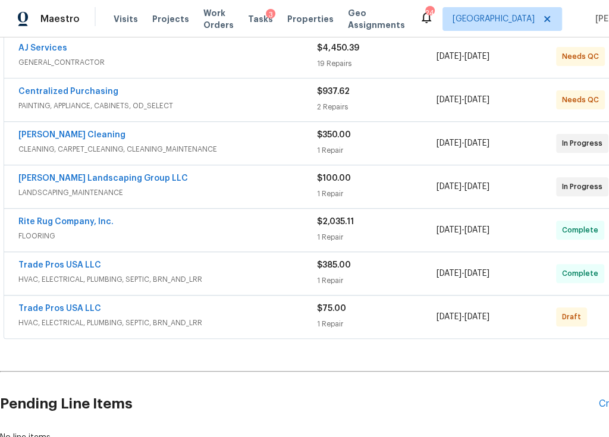
click at [278, 303] on div "Trade Pros USA LLC" at bounding box center [167, 310] width 298 height 14
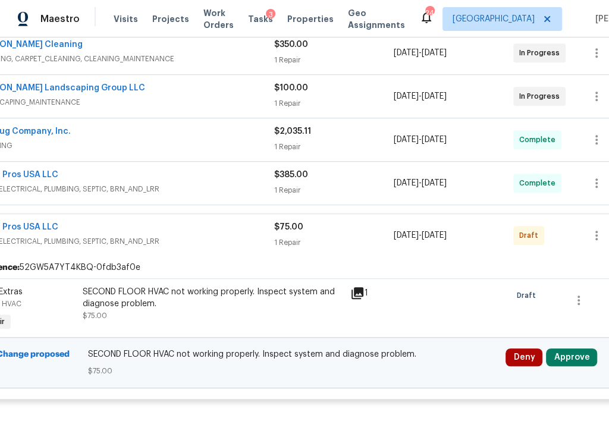
scroll to position [321, 63]
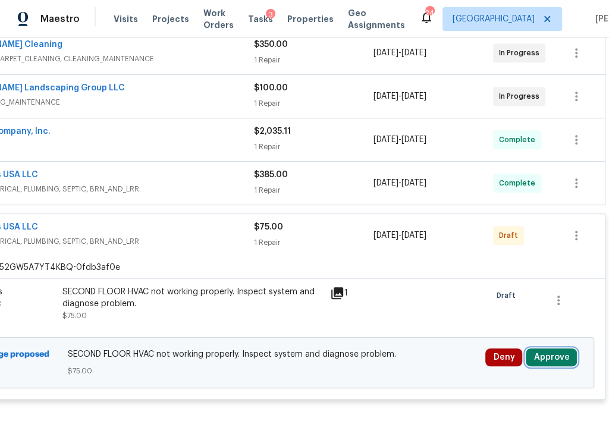
click at [556, 350] on button "Approve" at bounding box center [550, 357] width 51 height 18
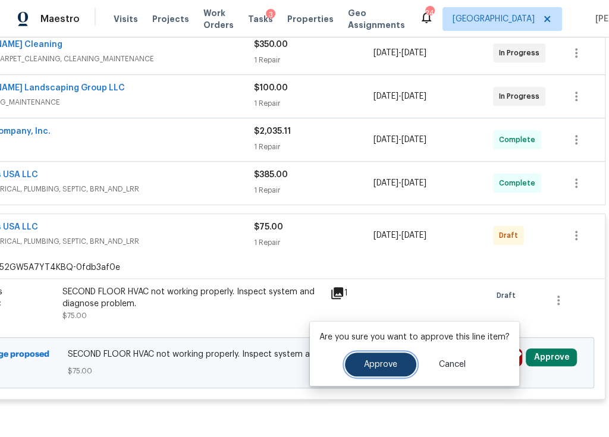
click at [384, 360] on span "Approve" at bounding box center [380, 364] width 33 height 9
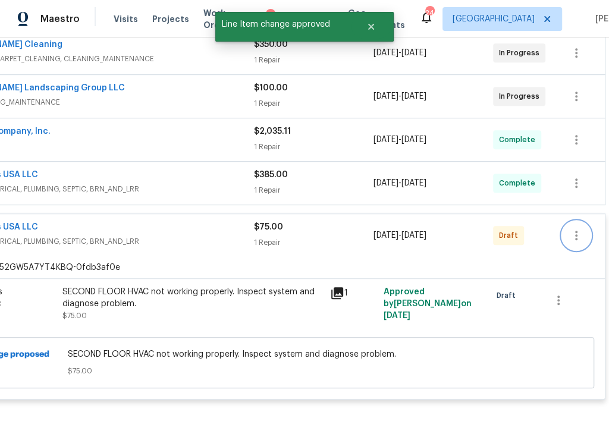
click at [577, 228] on icon "button" at bounding box center [576, 235] width 14 height 14
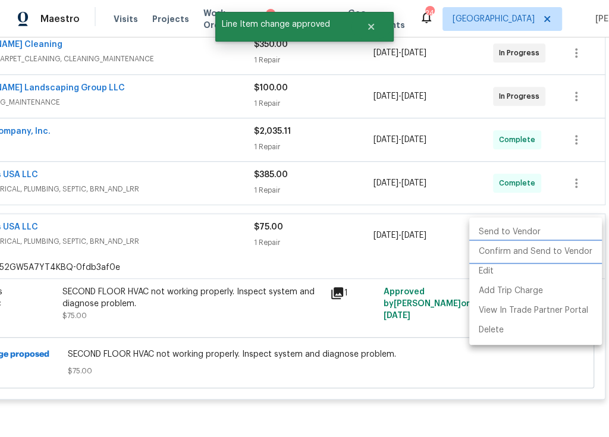
click at [553, 251] on li "Confirm and Send to Vendor" at bounding box center [535, 252] width 133 height 20
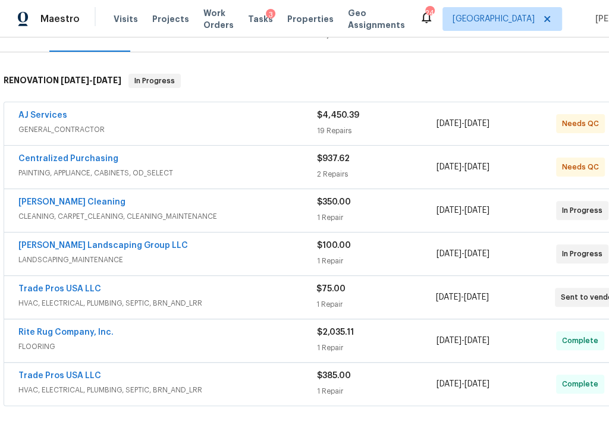
scroll to position [314, 0]
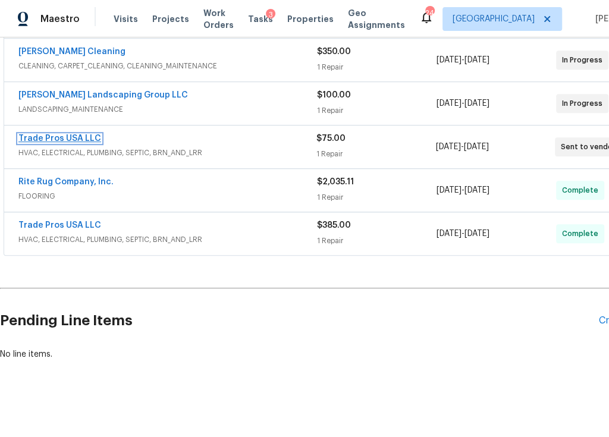
click at [68, 134] on link "Trade Pros USA LLC" at bounding box center [59, 138] width 83 height 8
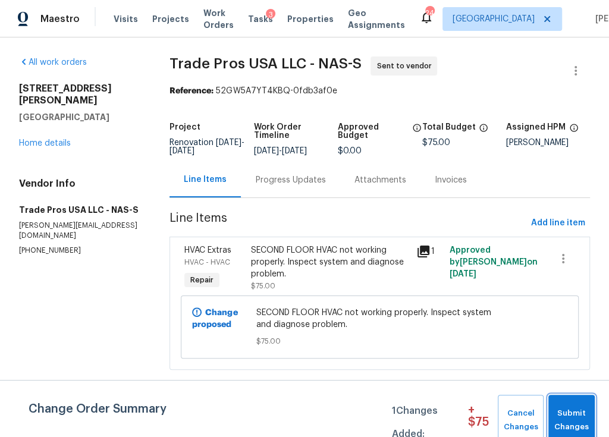
click at [572, 407] on span "Submit Changes" at bounding box center [571, 420] width 34 height 27
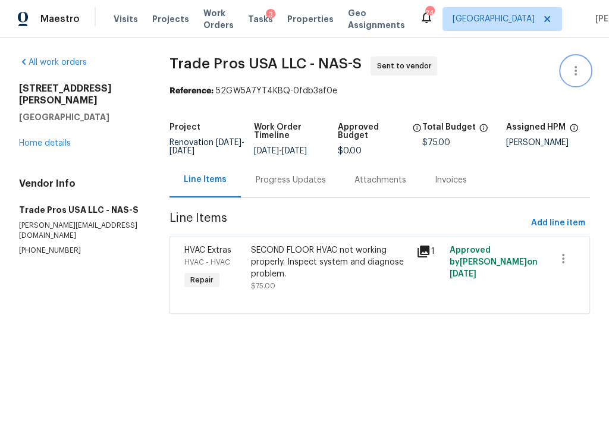
click at [574, 67] on icon "button" at bounding box center [575, 71] width 14 height 14
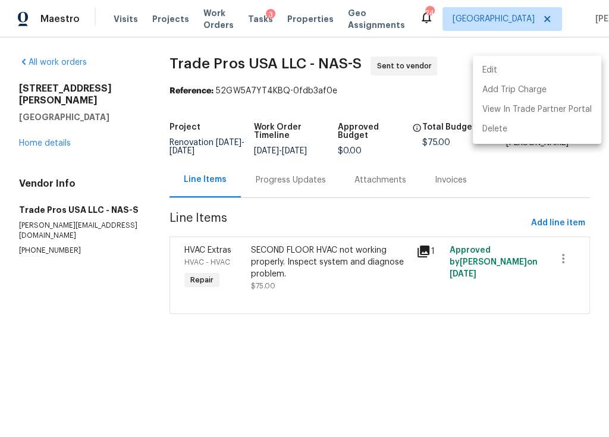
click at [529, 68] on li "Edit" at bounding box center [537, 71] width 128 height 20
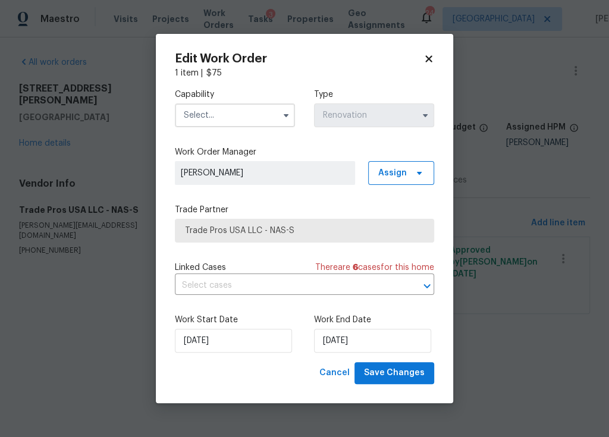
click at [260, 118] on input "text" at bounding box center [235, 115] width 120 height 24
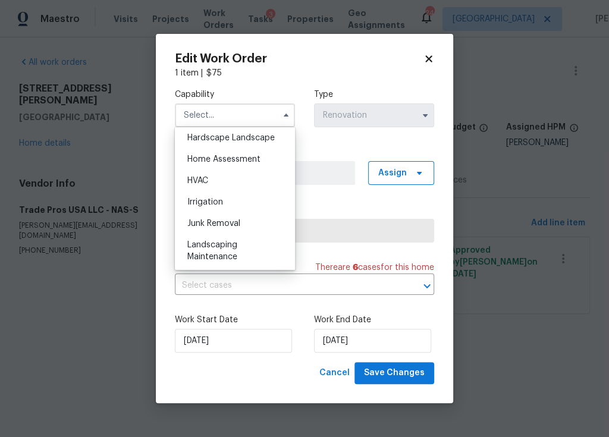
scroll to position [684, 0]
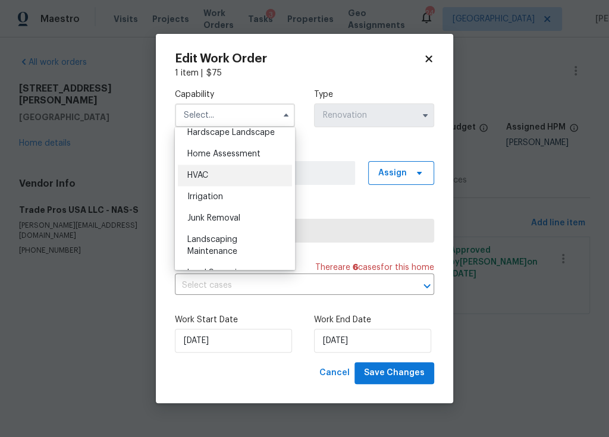
click at [211, 165] on div "HVAC" at bounding box center [235, 175] width 114 height 21
type input "HVAC"
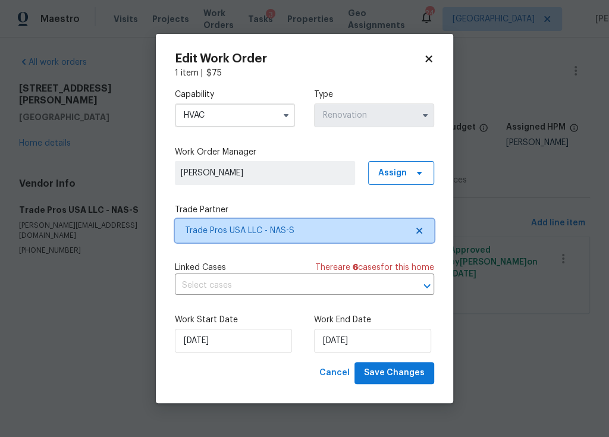
click at [339, 234] on span "Trade Pros USA LLC - NAS-S" at bounding box center [296, 231] width 222 height 12
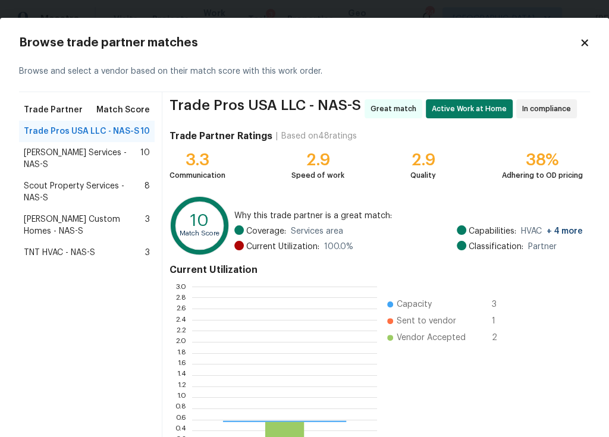
scroll to position [166, 185]
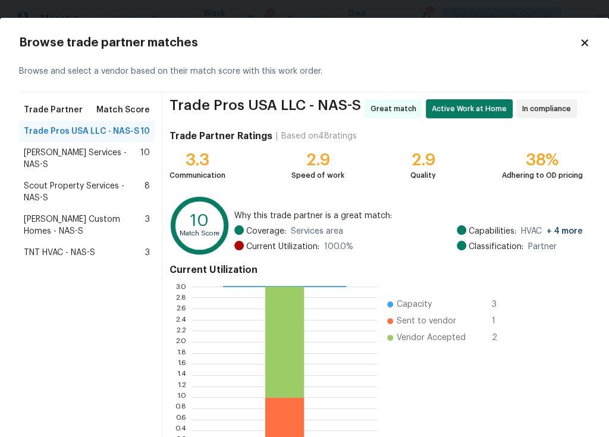
click at [97, 153] on span "Tony Barrett Services - NAS-S" at bounding box center [82, 159] width 117 height 24
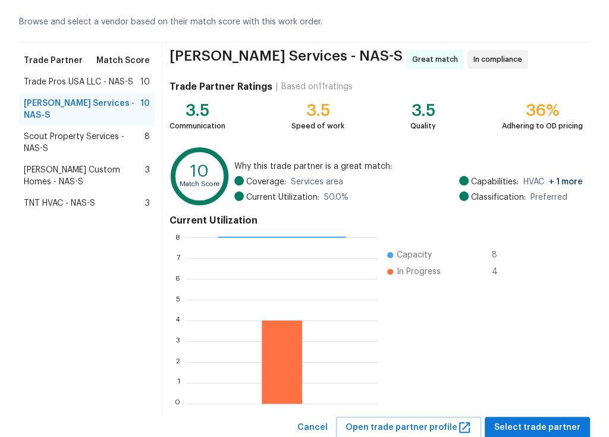
scroll to position [87, 0]
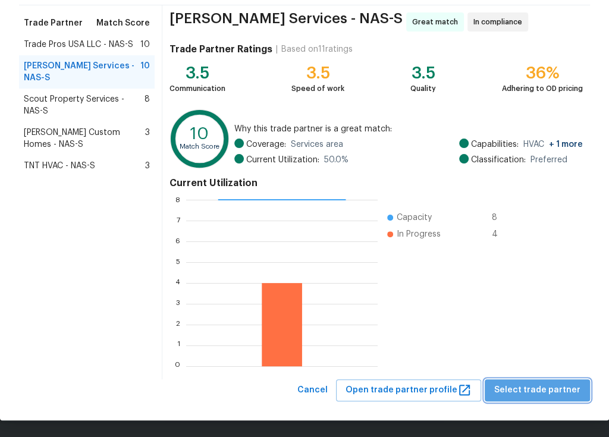
click at [551, 393] on span "Select trade partner" at bounding box center [537, 390] width 86 height 15
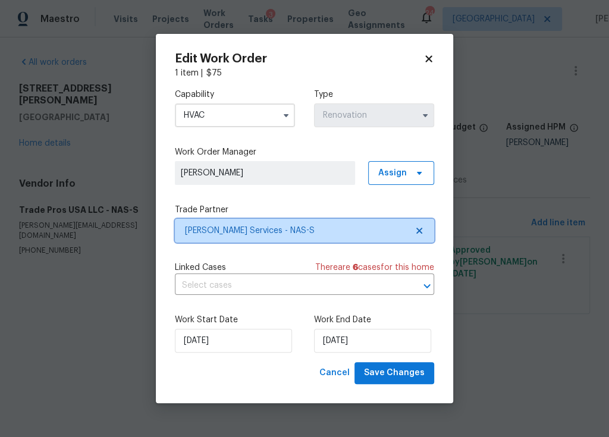
scroll to position [0, 0]
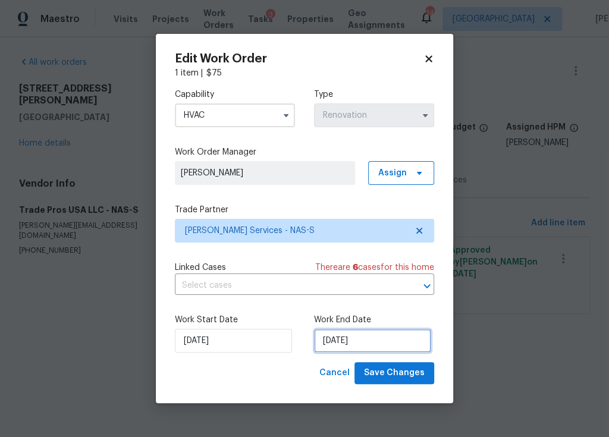
click at [356, 346] on input "8/26/2025" at bounding box center [372, 341] width 117 height 24
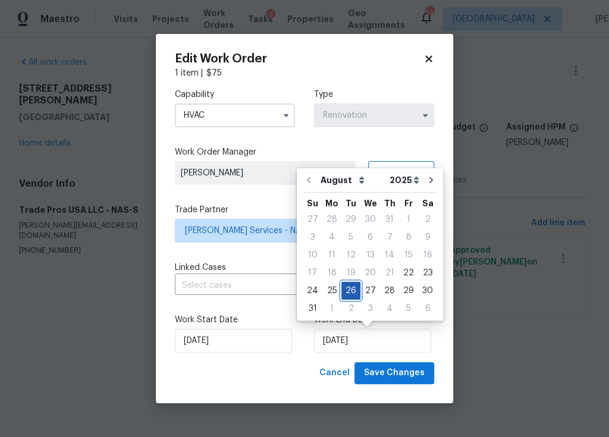
click at [347, 285] on div "26" at bounding box center [350, 290] width 19 height 17
click at [402, 374] on span "Save Changes" at bounding box center [394, 373] width 61 height 15
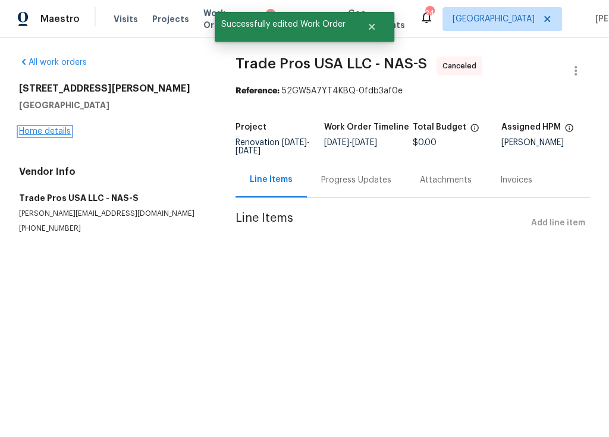
click at [42, 128] on link "Home details" at bounding box center [45, 131] width 52 height 8
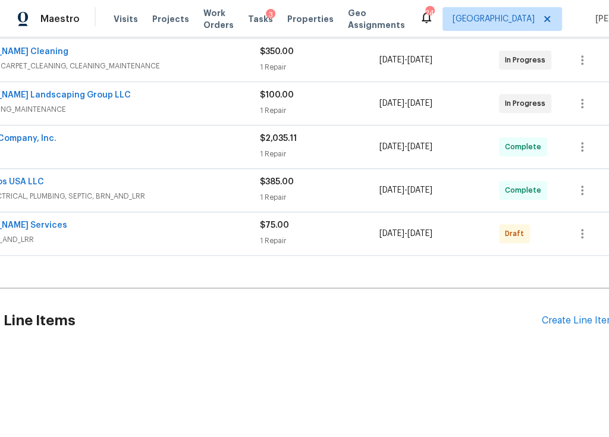
scroll to position [314, 63]
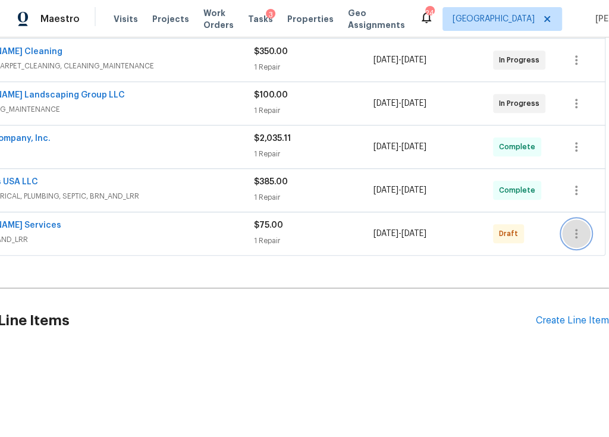
click at [581, 227] on icon "button" at bounding box center [576, 233] width 14 height 14
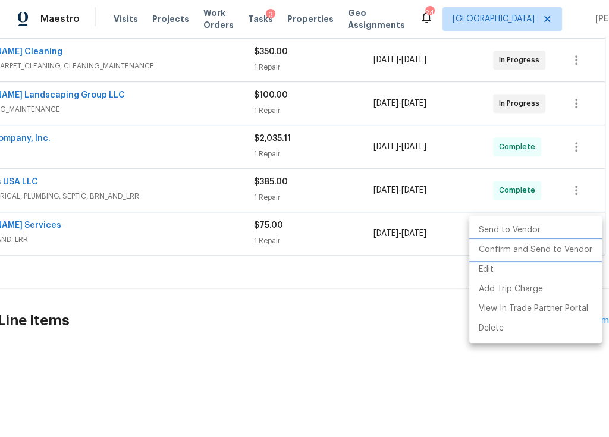
click at [563, 252] on li "Confirm and Send to Vendor" at bounding box center [535, 250] width 133 height 20
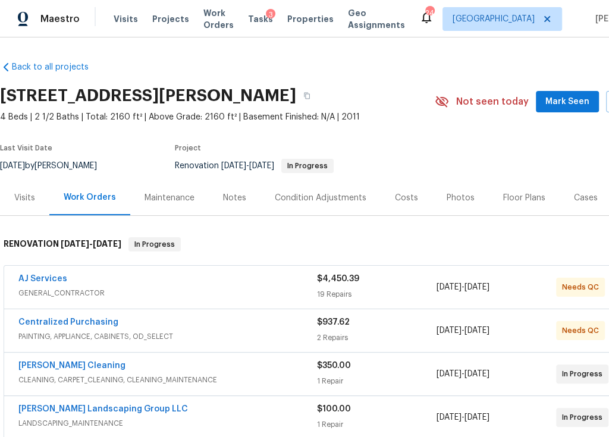
click at [223, 199] on div "Notes" at bounding box center [234, 198] width 23 height 12
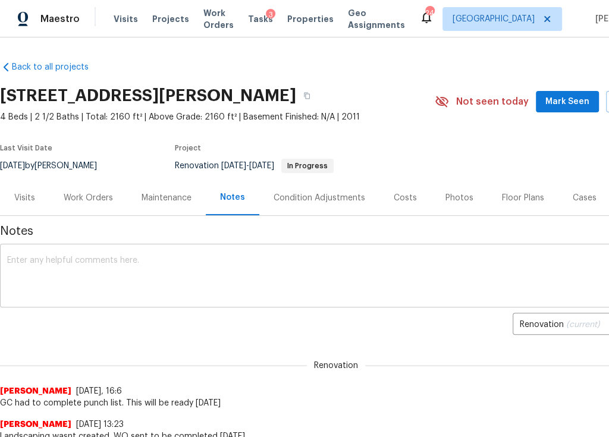
click at [152, 263] on textarea at bounding box center [335, 277] width 657 height 42
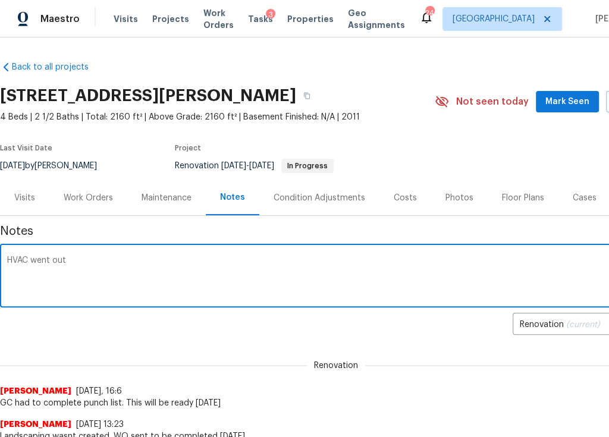
type textarea "HVAC went out"
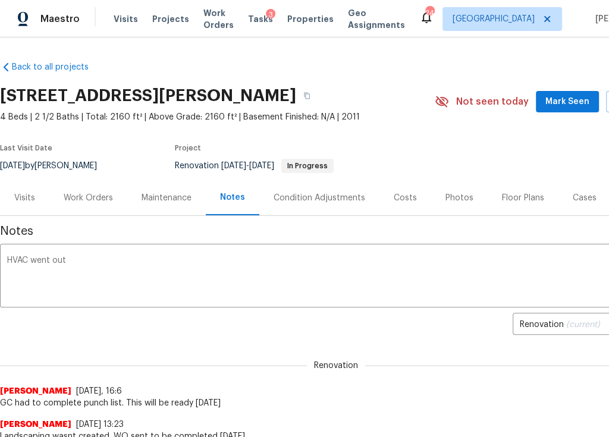
click at [451, 195] on div "Photos" at bounding box center [459, 198] width 28 height 12
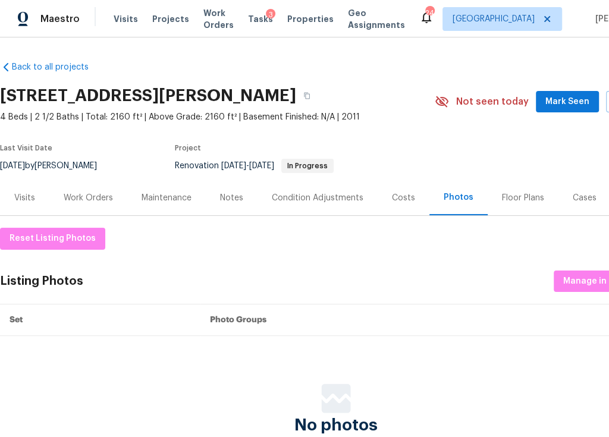
click at [97, 199] on div "Work Orders" at bounding box center [88, 198] width 49 height 12
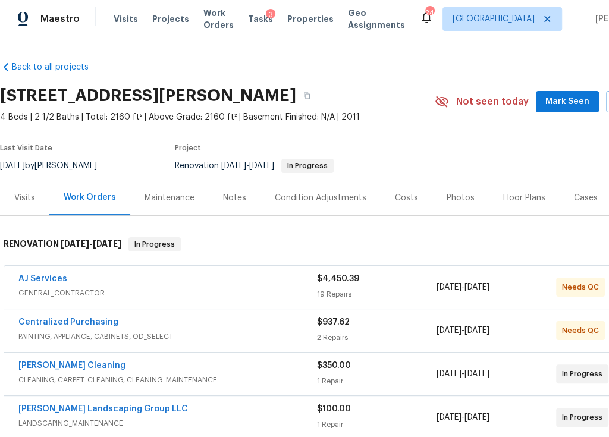
click at [254, 201] on div "Notes" at bounding box center [235, 197] width 52 height 35
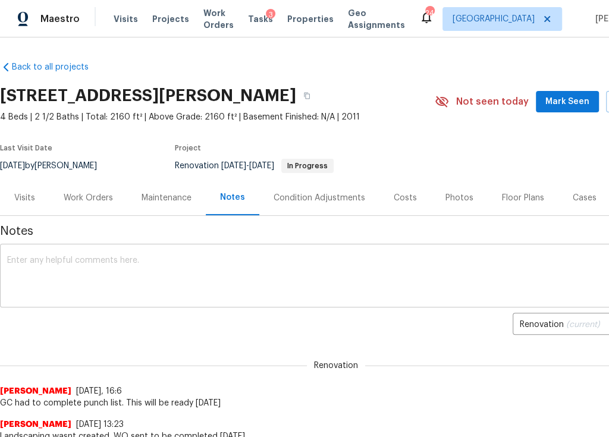
click at [211, 272] on textarea at bounding box center [335, 277] width 657 height 42
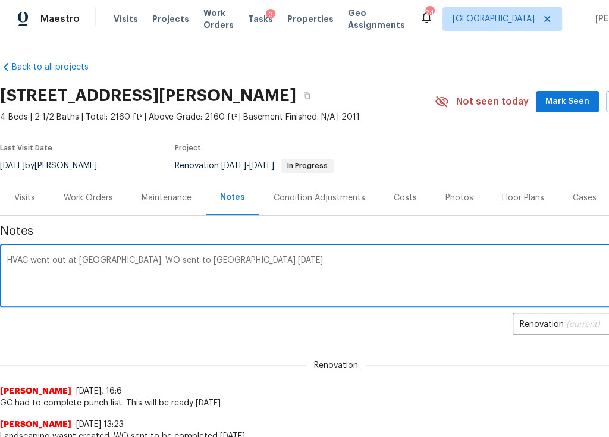
scroll to position [0, 63]
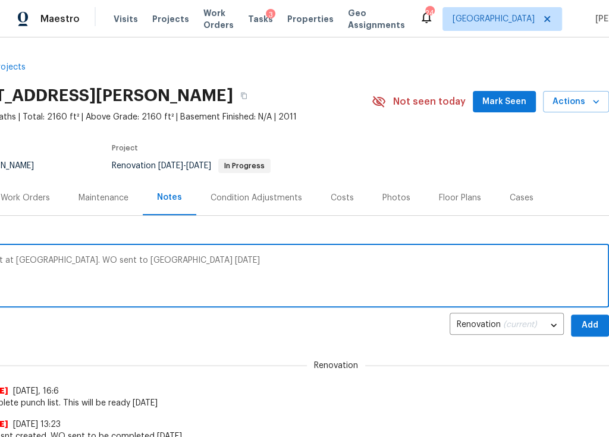
type textarea "HVAC went out at QC. WO sent to vendor today"
click at [590, 317] on button "Add" at bounding box center [590, 325] width 38 height 22
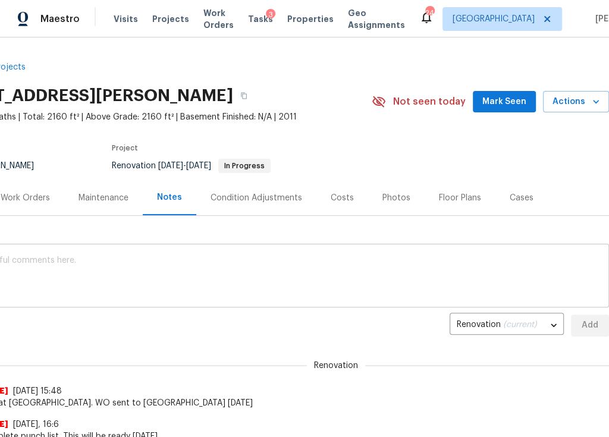
scroll to position [0, 0]
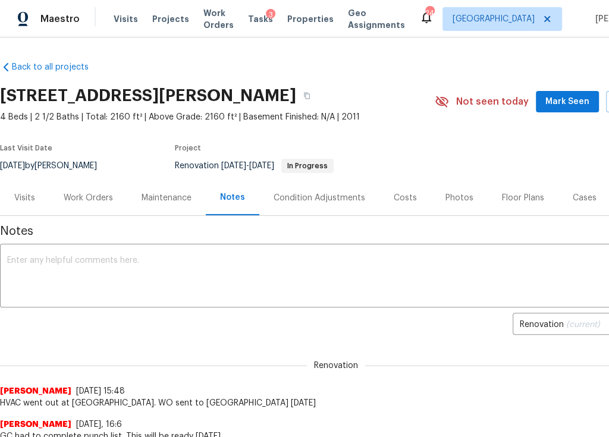
click at [24, 199] on div "Visits" at bounding box center [24, 198] width 21 height 12
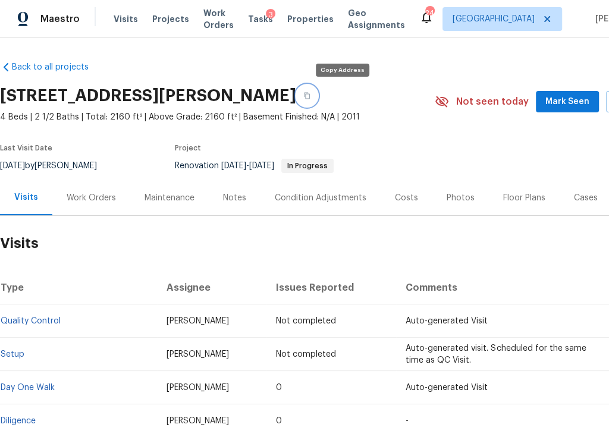
click at [317, 91] on button "button" at bounding box center [306, 95] width 21 height 21
click at [115, 23] on span "Visits" at bounding box center [126, 19] width 24 height 12
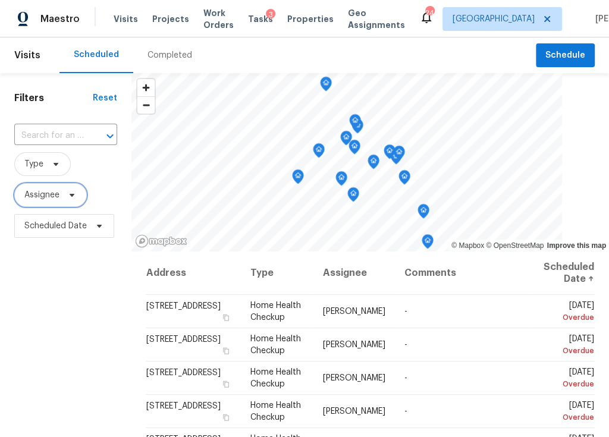
click at [79, 191] on span "Assignee" at bounding box center [50, 195] width 73 height 24
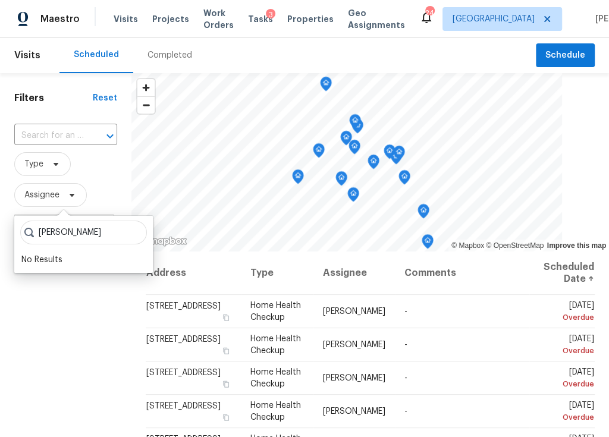
click at [56, 235] on input "laure bittler" at bounding box center [83, 233] width 127 height 24
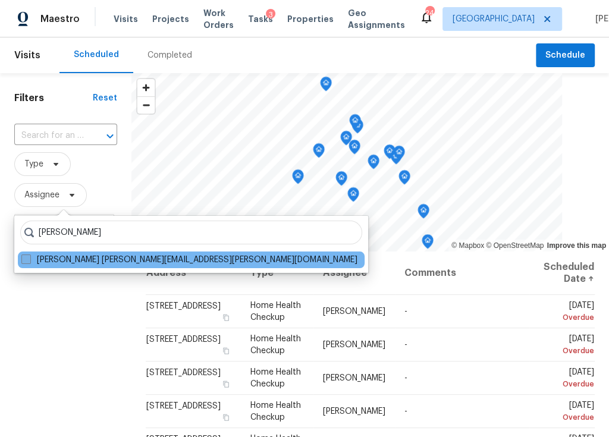
type input "[PERSON_NAME]"
click at [64, 258] on label "[PERSON_NAME] [PERSON_NAME][EMAIL_ADDRESS][PERSON_NAME][DOMAIN_NAME]" at bounding box center [189, 260] width 336 height 12
click at [29, 258] on input "[PERSON_NAME] [PERSON_NAME][EMAIL_ADDRESS][PERSON_NAME][DOMAIN_NAME]" at bounding box center [25, 258] width 8 height 8
checkbox input "true"
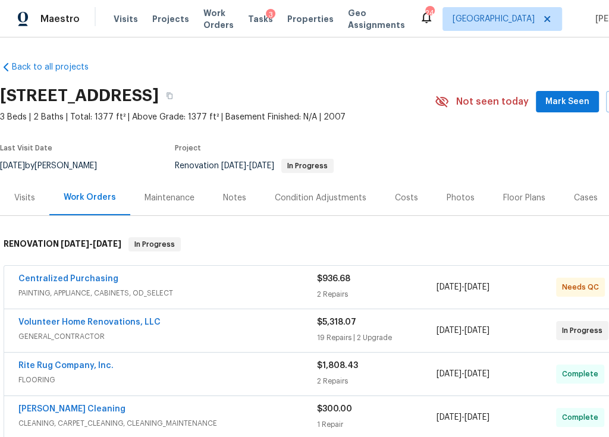
click at [231, 200] on div "Notes" at bounding box center [234, 198] width 23 height 12
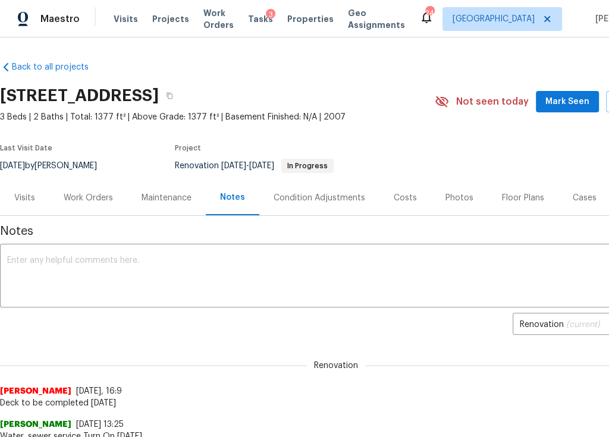
click at [29, 199] on div "Visits" at bounding box center [24, 198] width 21 height 12
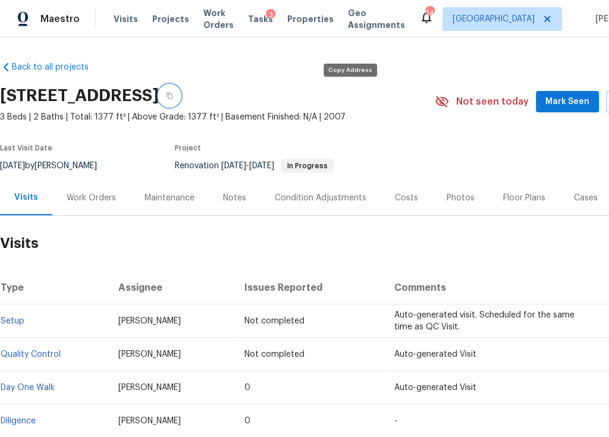
click at [180, 96] on button "button" at bounding box center [169, 95] width 21 height 21
click at [128, 17] on span "Visits" at bounding box center [126, 19] width 24 height 12
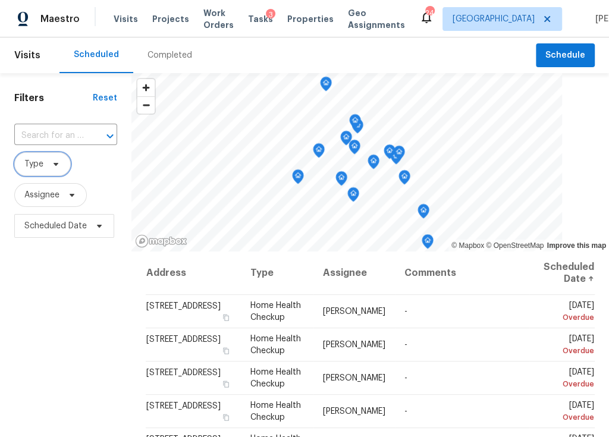
click at [49, 166] on span at bounding box center [54, 164] width 13 height 10
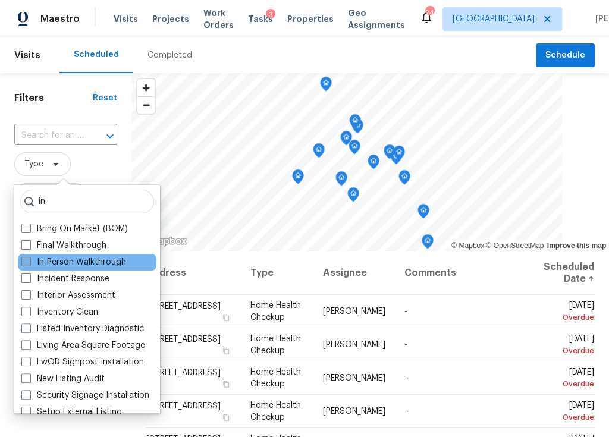
type input "in"
click at [55, 266] on label "In-Person Walkthrough" at bounding box center [73, 262] width 105 height 12
click at [29, 264] on input "In-Person Walkthrough" at bounding box center [25, 260] width 8 height 8
checkbox input "true"
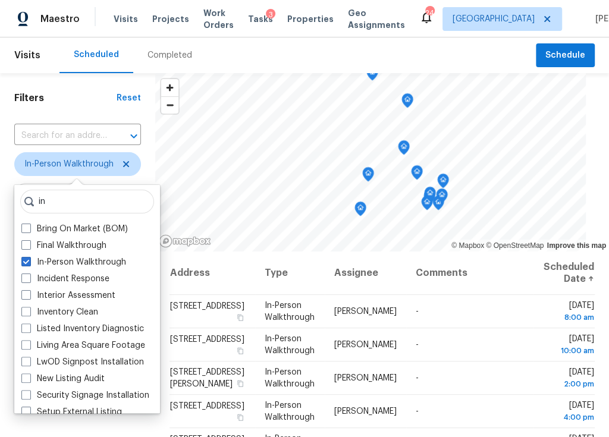
click at [95, 428] on div "Filters Reset ​ In-Person Walkthrough Assignee Scheduled Date" at bounding box center [77, 337] width 155 height 528
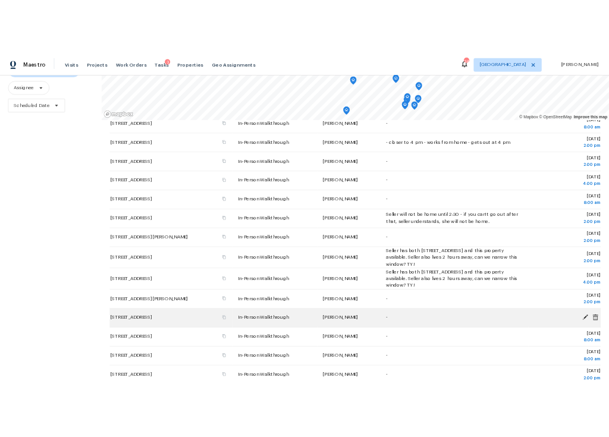
scroll to position [174, 0]
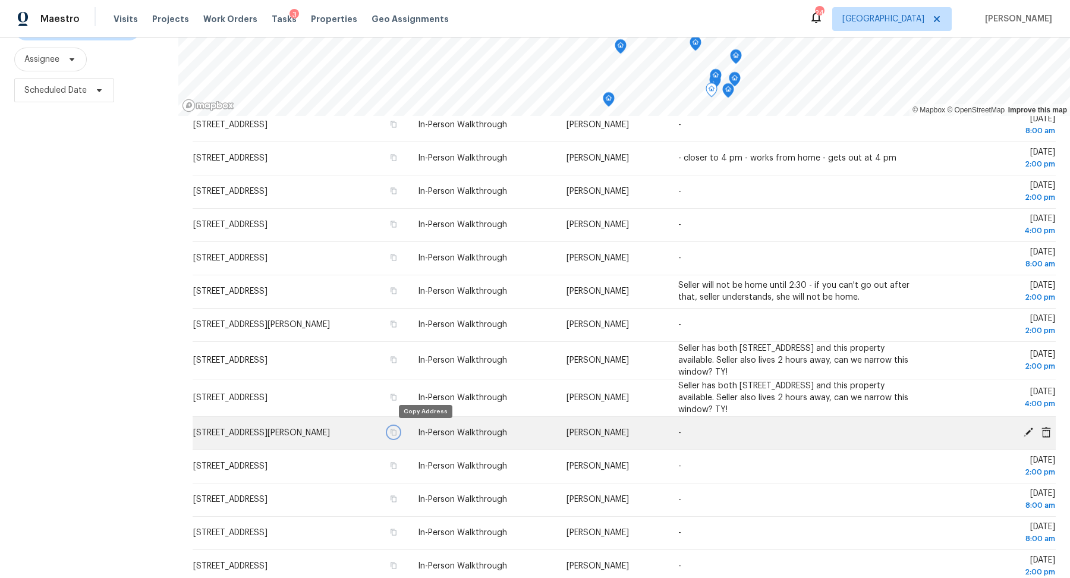
click at [397, 430] on icon "button" at bounding box center [394, 432] width 6 height 7
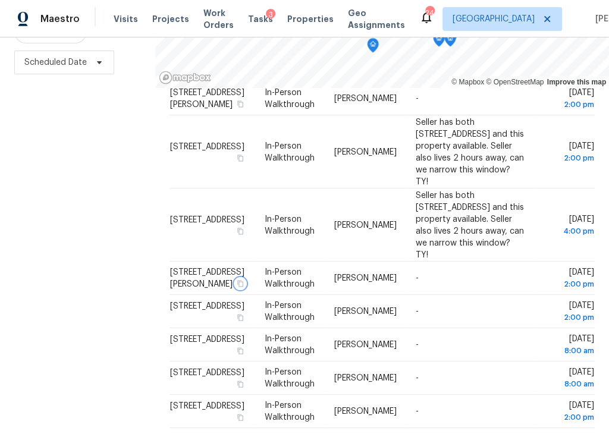
scroll to position [0, 0]
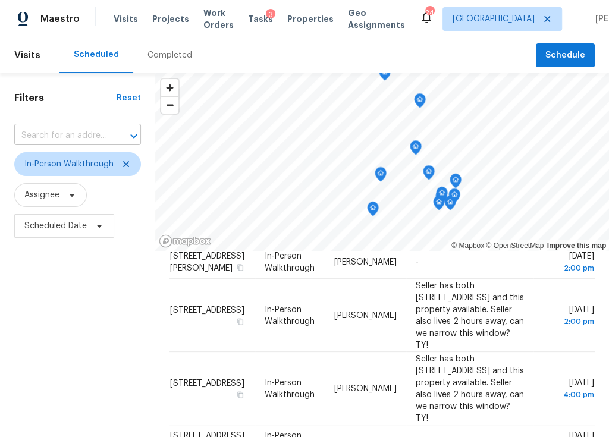
click at [69, 138] on input "text" at bounding box center [60, 136] width 93 height 18
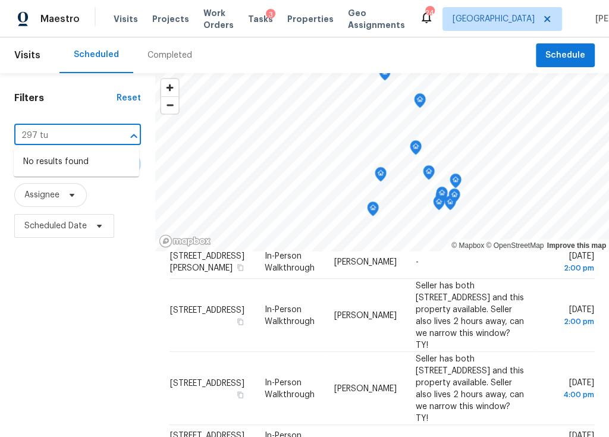
type input "297 tu"
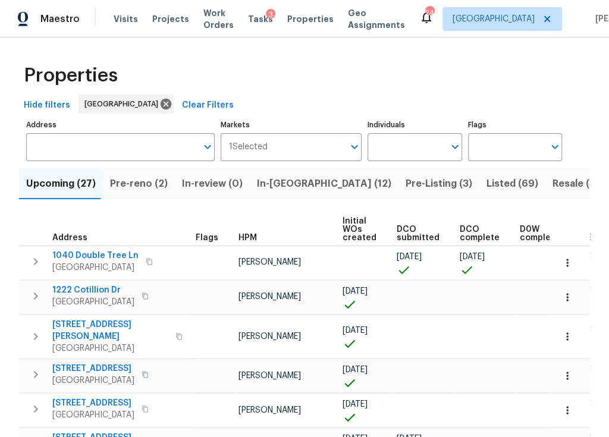
scroll to position [0, 199]
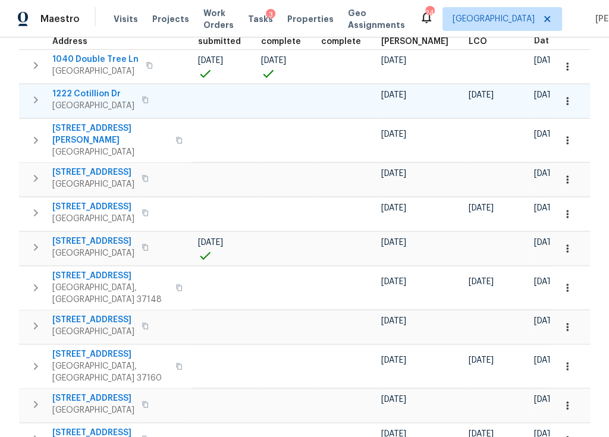
click at [103, 91] on span "1222 Cotillion Dr" at bounding box center [93, 94] width 82 height 12
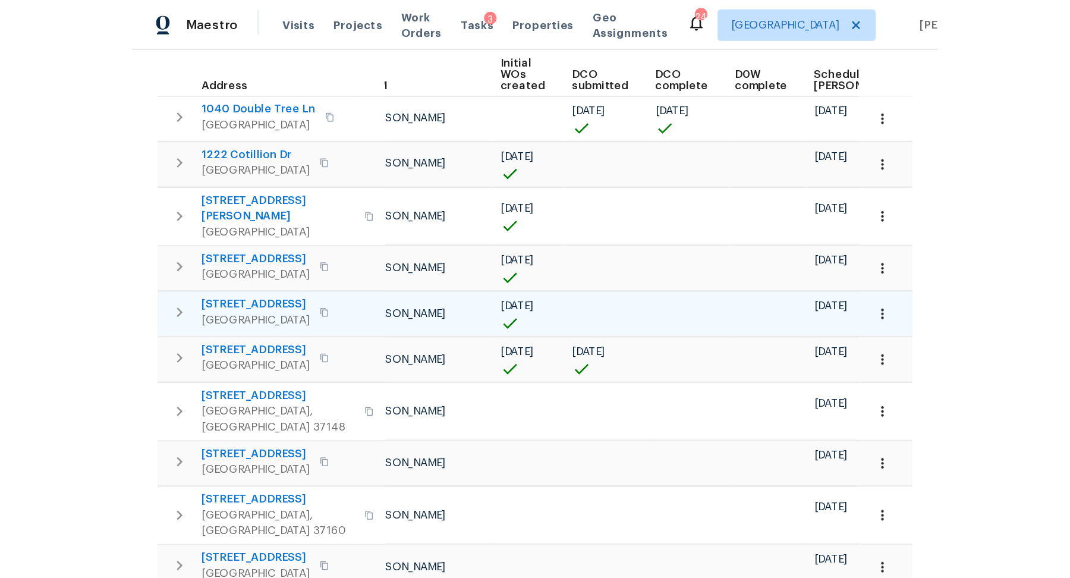
scroll to position [175, 0]
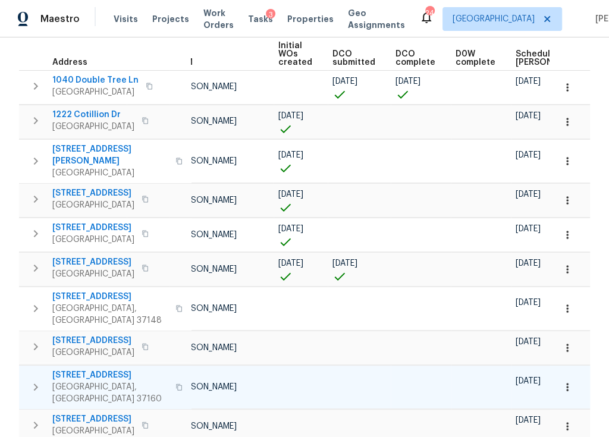
click at [90, 369] on span "130 Horseshoe Dr" at bounding box center [110, 375] width 116 height 12
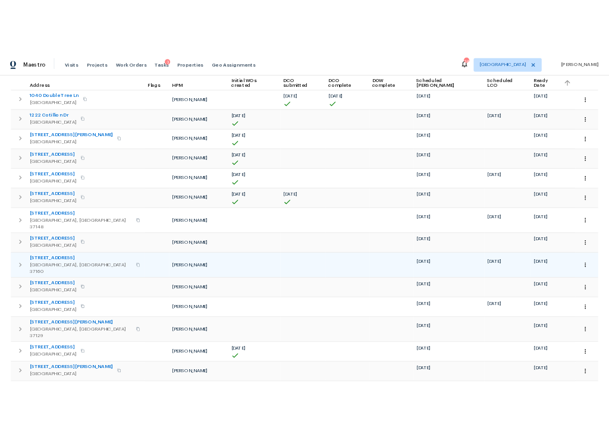
scroll to position [131, 0]
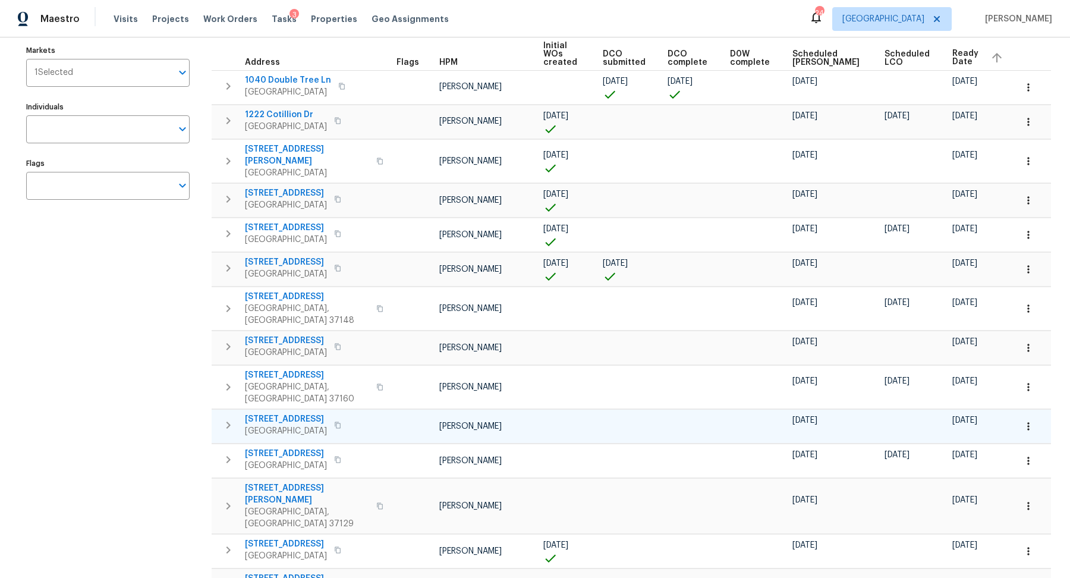
click at [264, 413] on span "1514 Oak Dr" at bounding box center [286, 419] width 82 height 12
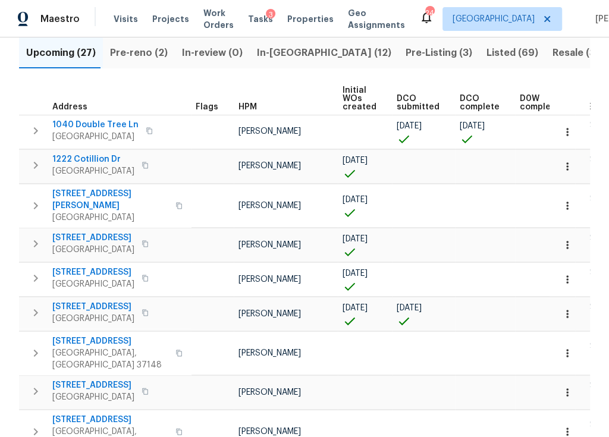
scroll to position [175, 0]
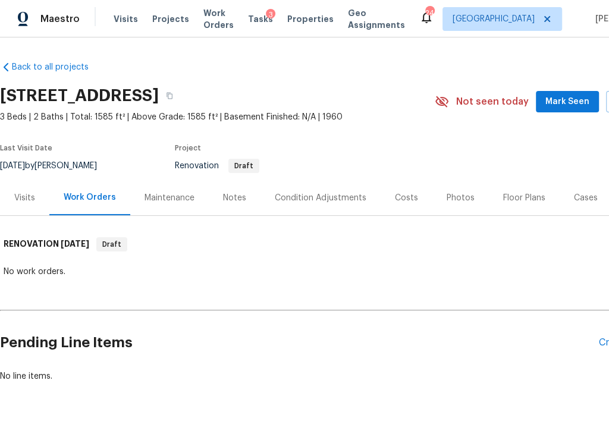
click at [236, 196] on div "Notes" at bounding box center [234, 198] width 23 height 12
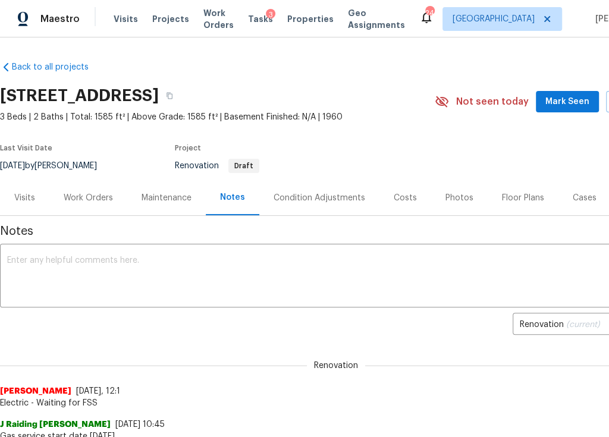
click at [414, 187] on div "Costs" at bounding box center [405, 197] width 52 height 35
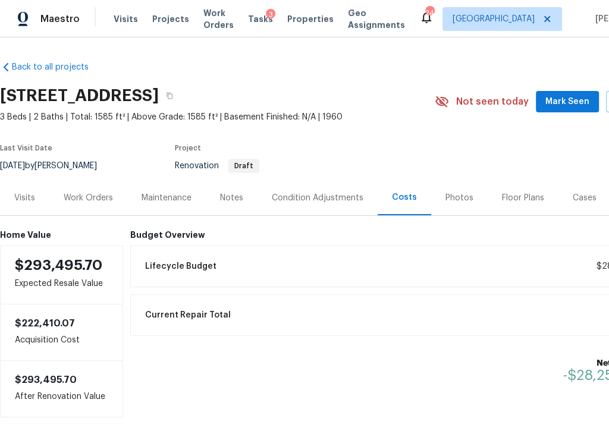
click at [81, 201] on div "Work Orders" at bounding box center [88, 198] width 49 height 12
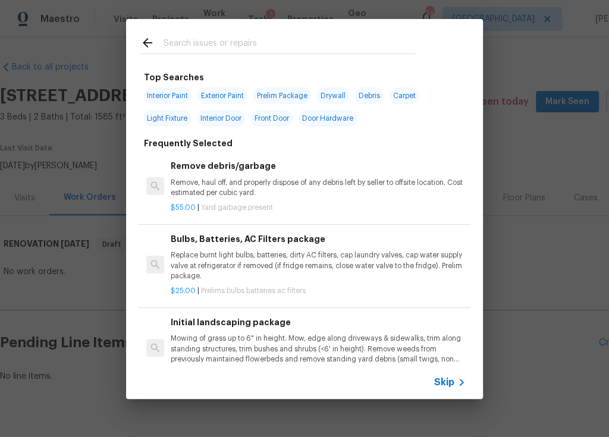
click at [459, 389] on icon at bounding box center [461, 382] width 14 height 14
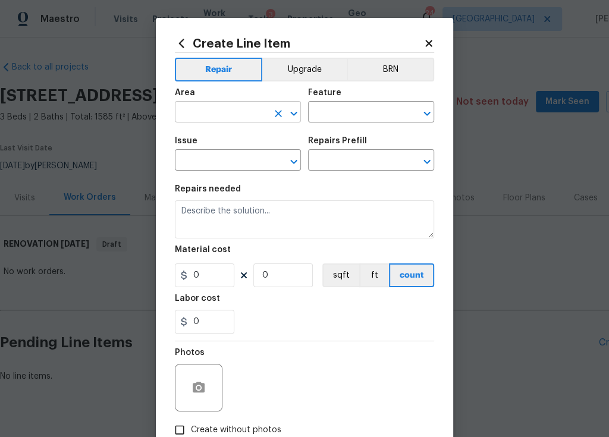
click at [199, 105] on input "text" at bounding box center [221, 113] width 93 height 18
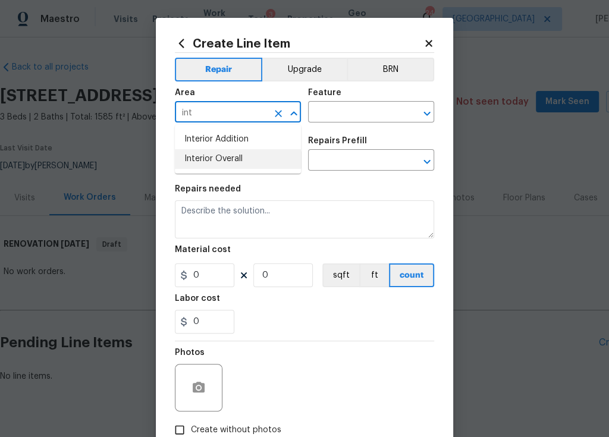
click at [216, 159] on li "Interior Overall" at bounding box center [238, 159] width 126 height 20
type input "Interior Overall"
click at [333, 115] on input "text" at bounding box center [354, 113] width 93 height 18
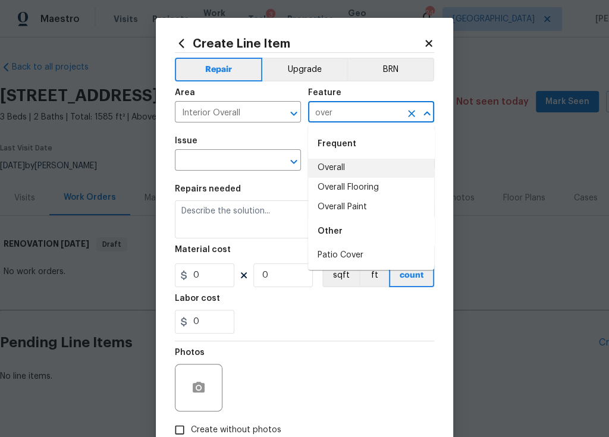
click at [333, 165] on li "Overall" at bounding box center [371, 168] width 126 height 20
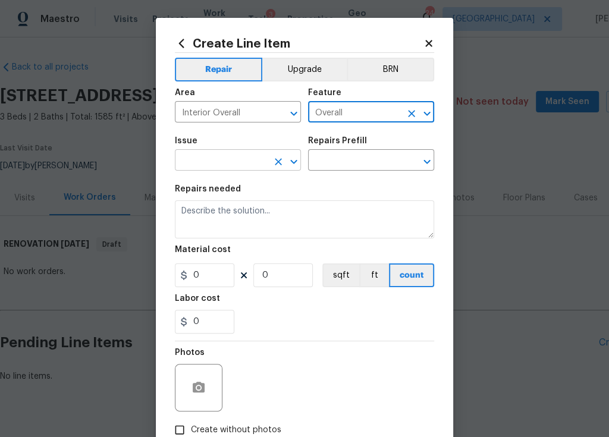
type input "Overall"
click at [244, 153] on input "text" at bounding box center [221, 161] width 93 height 18
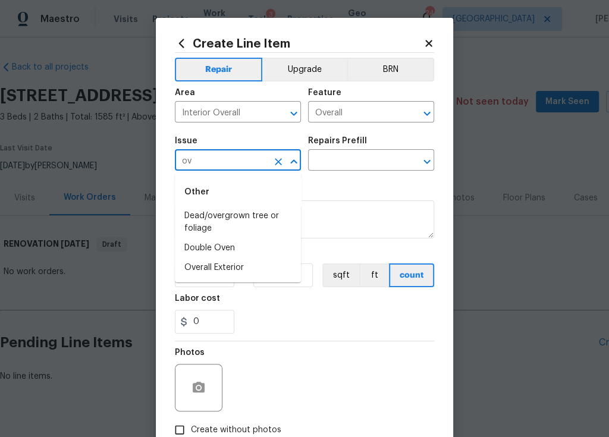
type input "o"
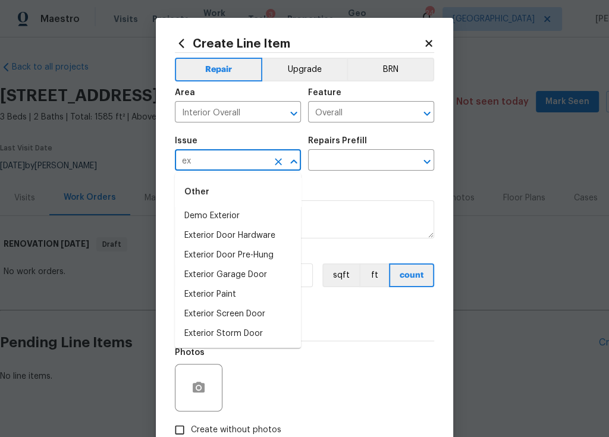
type input "e"
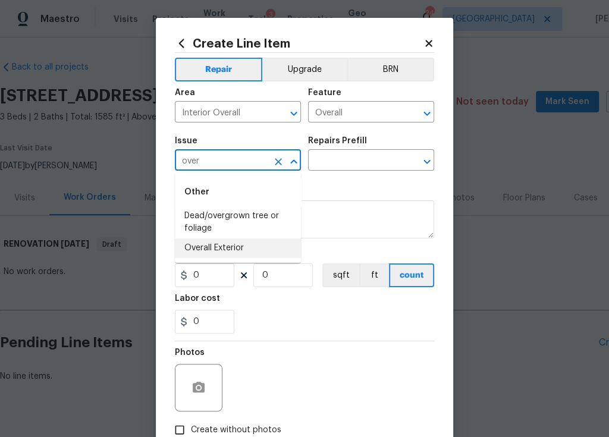
click at [225, 250] on li "Overall Exterior" at bounding box center [238, 248] width 126 height 20
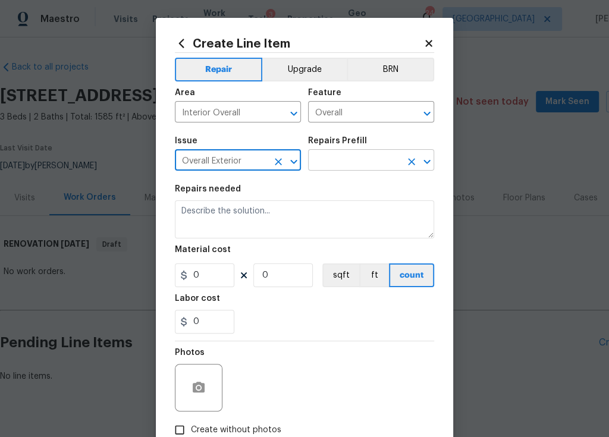
type input "Overall Exterior"
click at [354, 158] on input "text" at bounding box center [354, 161] width 93 height 18
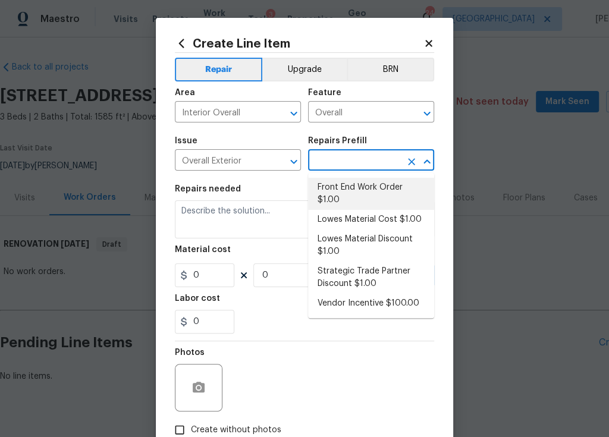
click at [350, 185] on li "Front End Work Order $1.00" at bounding box center [371, 194] width 126 height 32
type input "Front End Work Order $1.00"
type textarea "Placeholder line item for the creation of front end work orders."
type input "1"
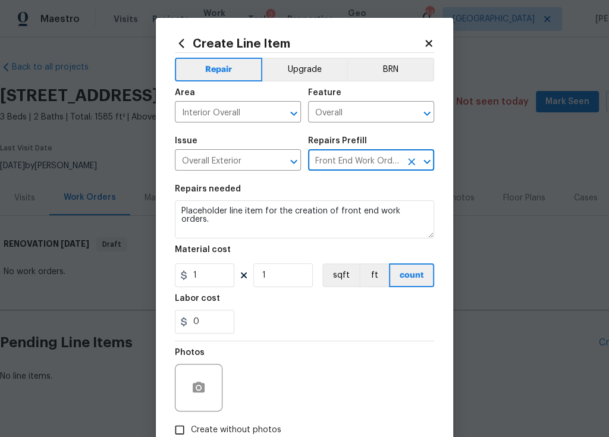
scroll to position [73, 0]
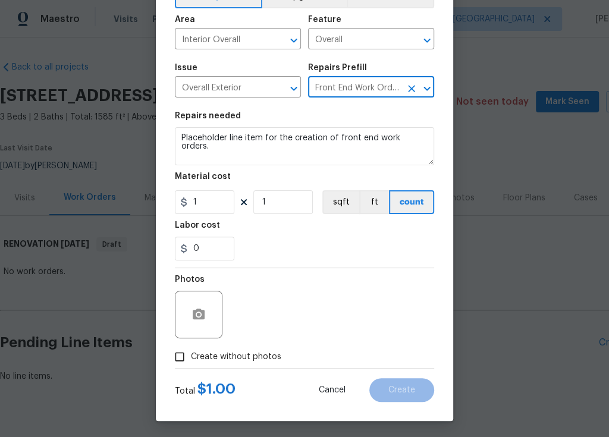
click at [259, 359] on span "Create without photos" at bounding box center [236, 357] width 90 height 12
click at [191, 359] on input "Create without photos" at bounding box center [179, 356] width 23 height 23
checkbox input "true"
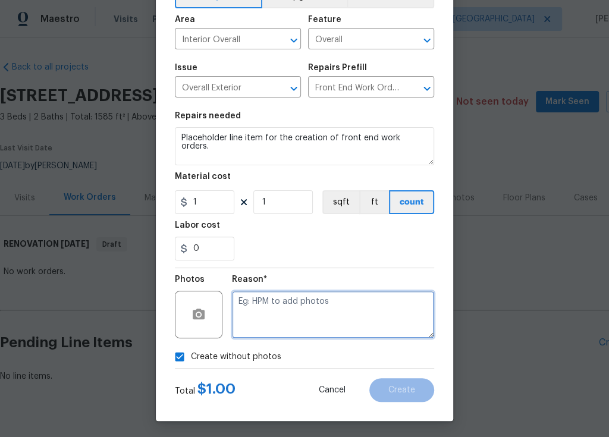
click at [305, 309] on textarea at bounding box center [333, 315] width 202 height 48
type textarea "na"
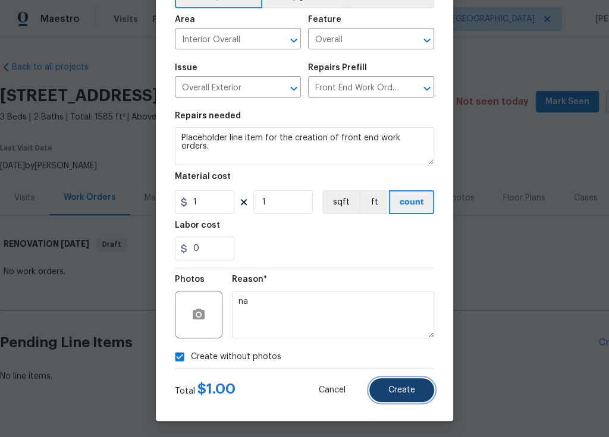
click at [399, 386] on span "Create" at bounding box center [401, 390] width 27 height 9
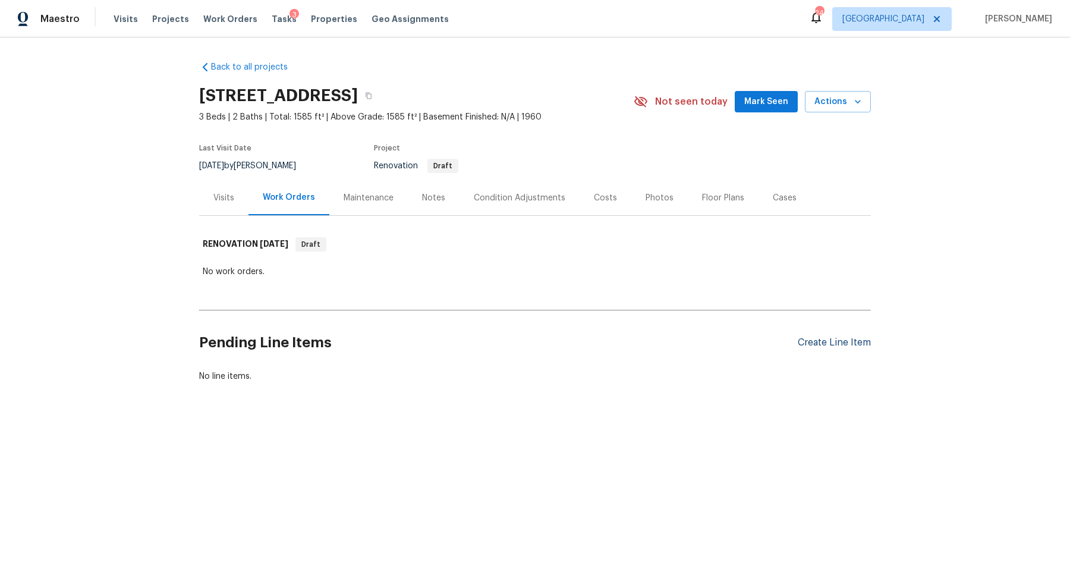
click at [608, 338] on div "Create Line Item" at bounding box center [834, 342] width 73 height 11
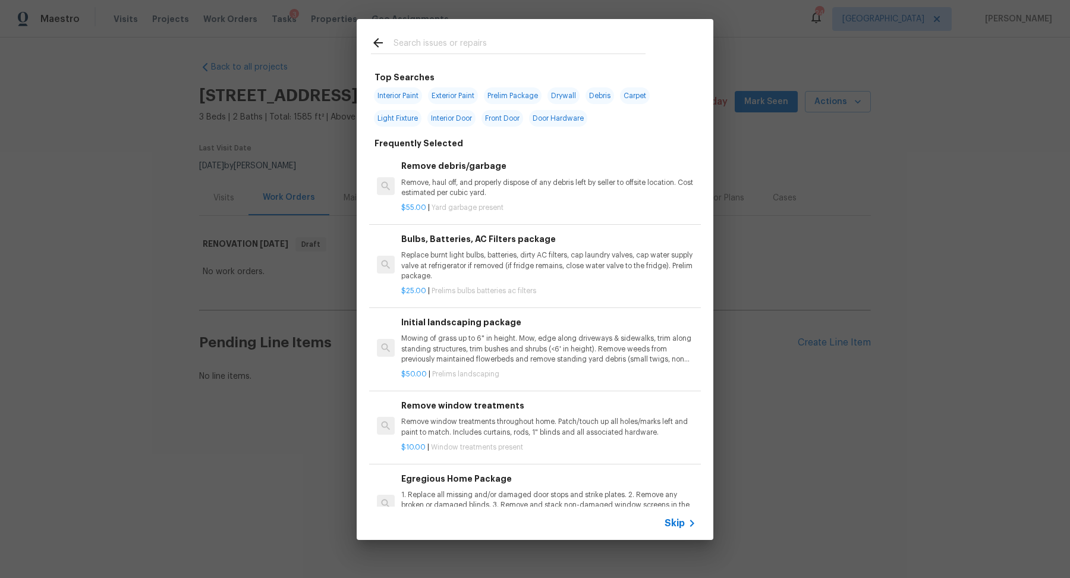
click at [608, 436] on span "Skip" at bounding box center [675, 523] width 20 height 12
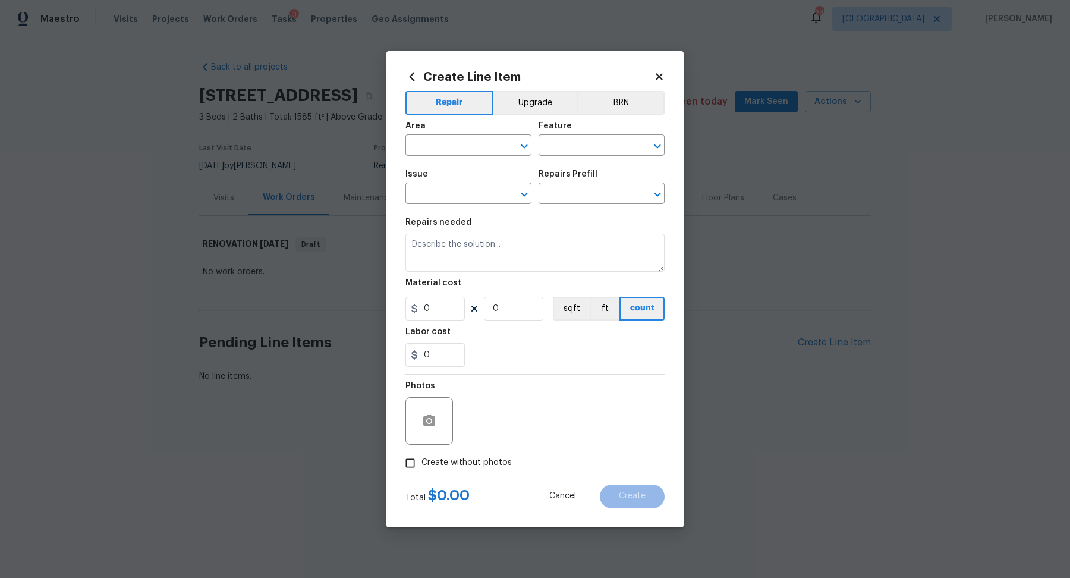
click at [415, 137] on div "Area" at bounding box center [468, 129] width 126 height 15
click at [418, 158] on span "Area ​" at bounding box center [468, 139] width 126 height 48
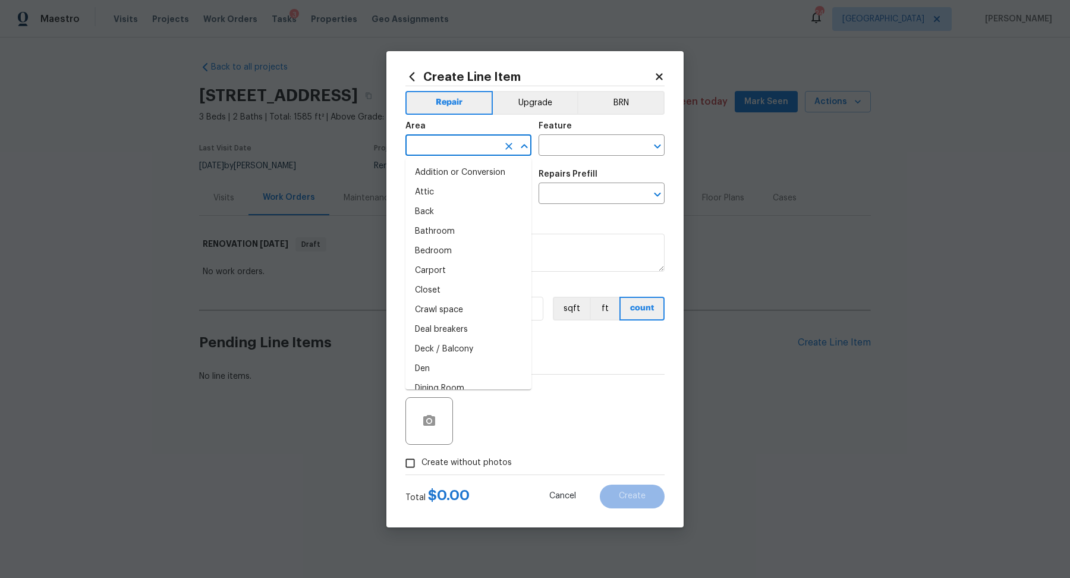
click at [435, 150] on input "text" at bounding box center [451, 146] width 93 height 18
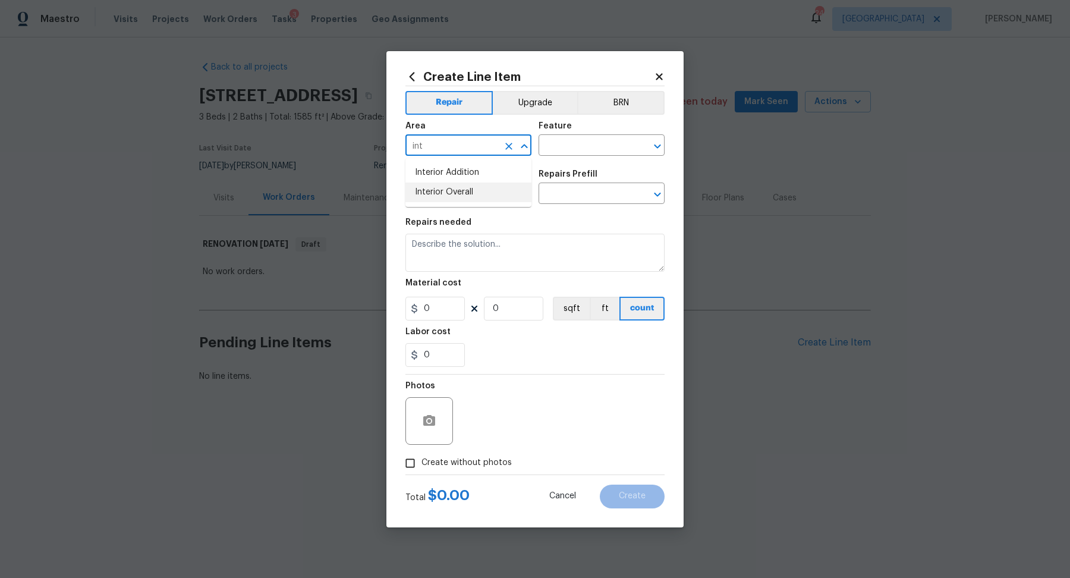
click at [452, 189] on li "Interior Overall" at bounding box center [468, 192] width 126 height 20
type input "Interior Overall"
click at [571, 157] on div "Area Interior Overall ​ Feature ​" at bounding box center [534, 139] width 259 height 48
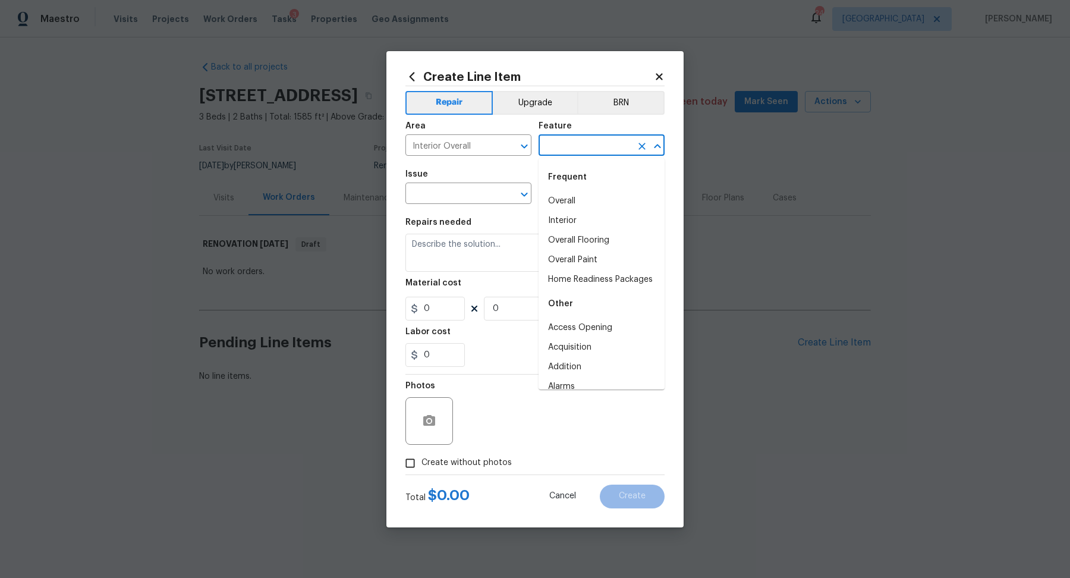
click at [574, 146] on input "text" at bounding box center [585, 146] width 93 height 18
click at [566, 212] on li "Interior" at bounding box center [602, 221] width 126 height 20
type input "Interior"
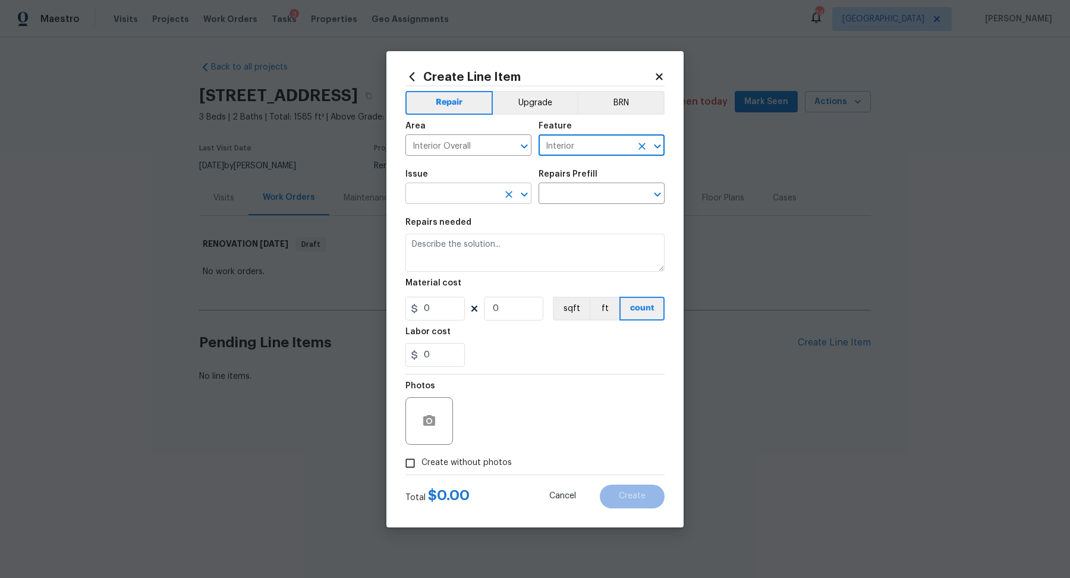
click at [463, 185] on input "text" at bounding box center [451, 194] width 93 height 18
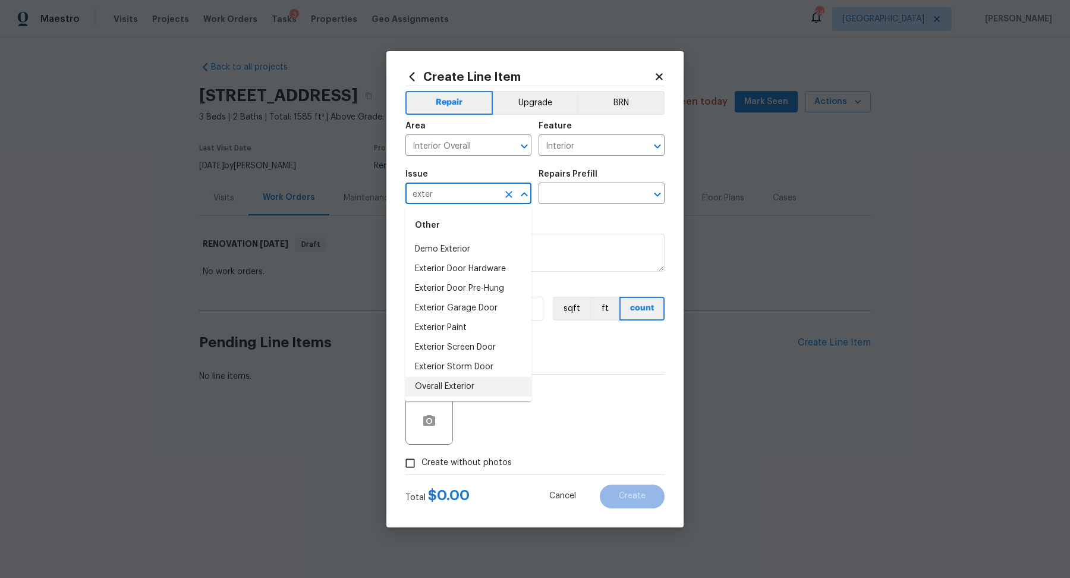
click at [450, 385] on li "Overall Exterior" at bounding box center [468, 387] width 126 height 20
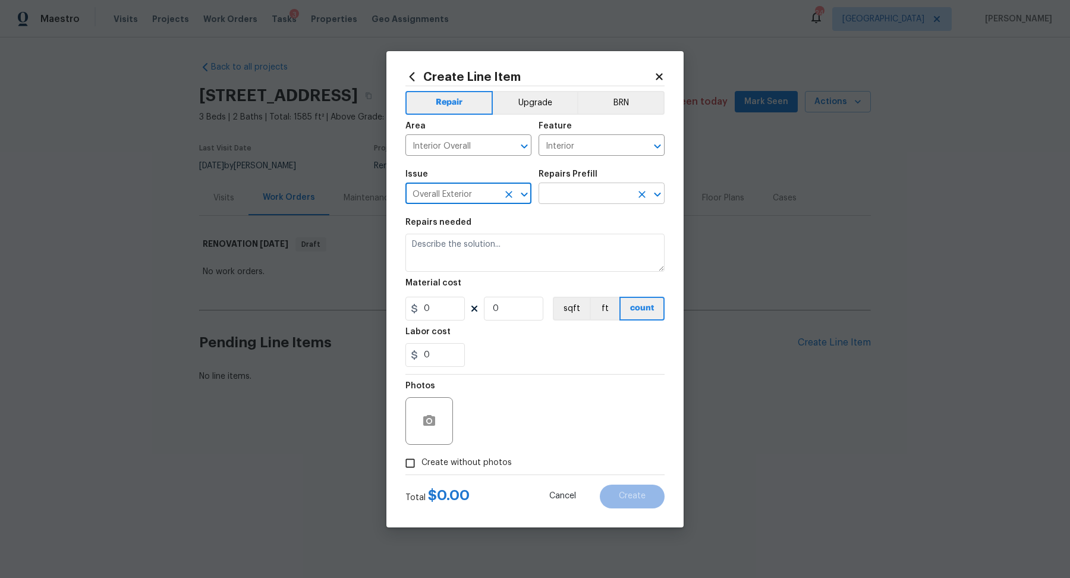
type input "Overall Exterior"
click at [566, 193] on input "text" at bounding box center [585, 194] width 93 height 18
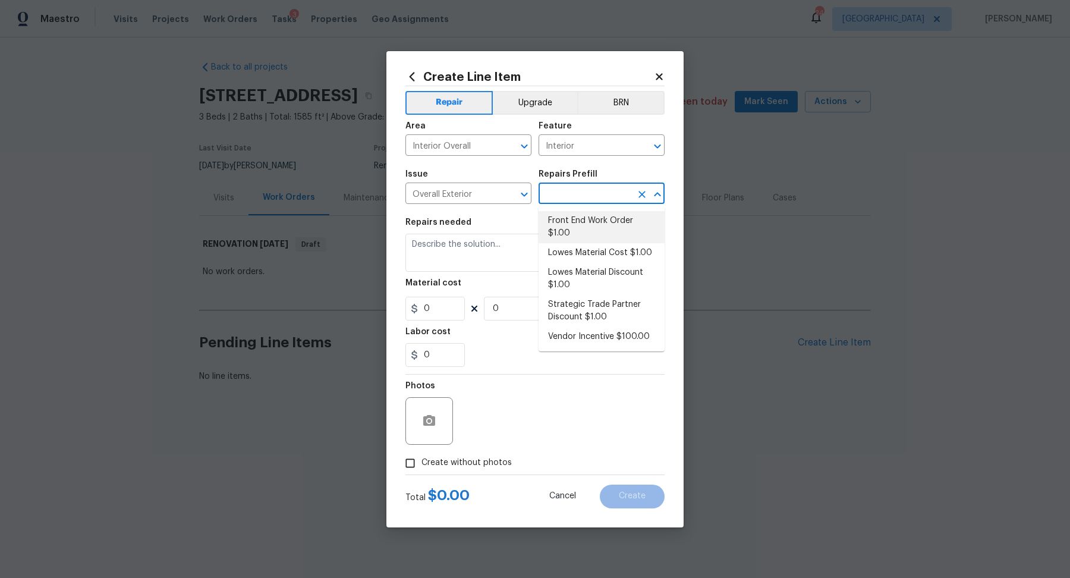
click at [571, 232] on li "Front End Work Order $1.00" at bounding box center [602, 227] width 126 height 32
type input "Front End Work Order $1.00"
type textarea "Placeholder line item for the creation of front end work orders."
type input "1"
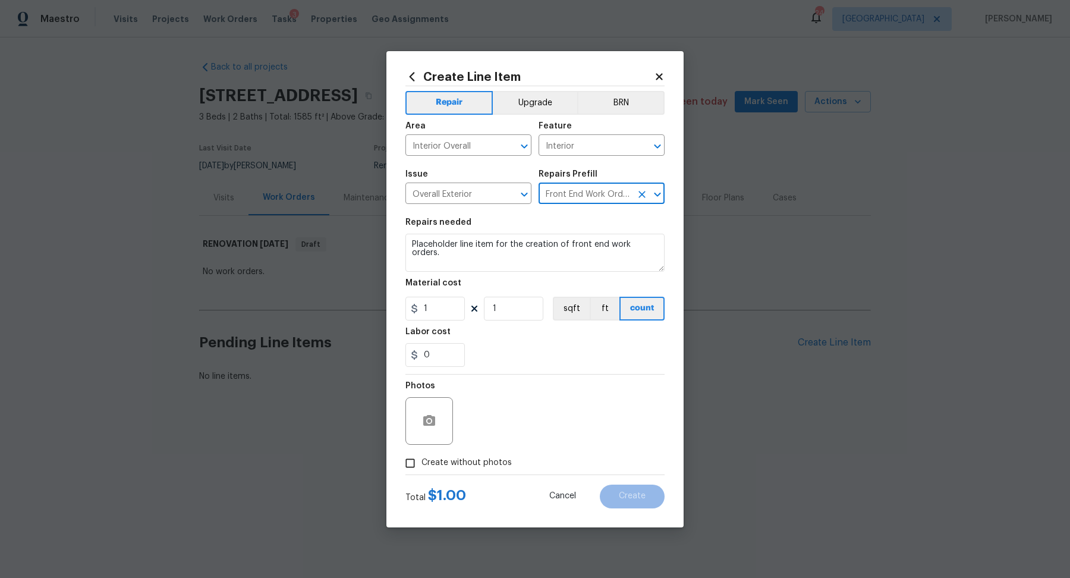
click at [470, 436] on span "Create without photos" at bounding box center [466, 462] width 90 height 12
click at [421, 436] on input "Create without photos" at bounding box center [410, 463] width 23 height 23
checkbox input "true"
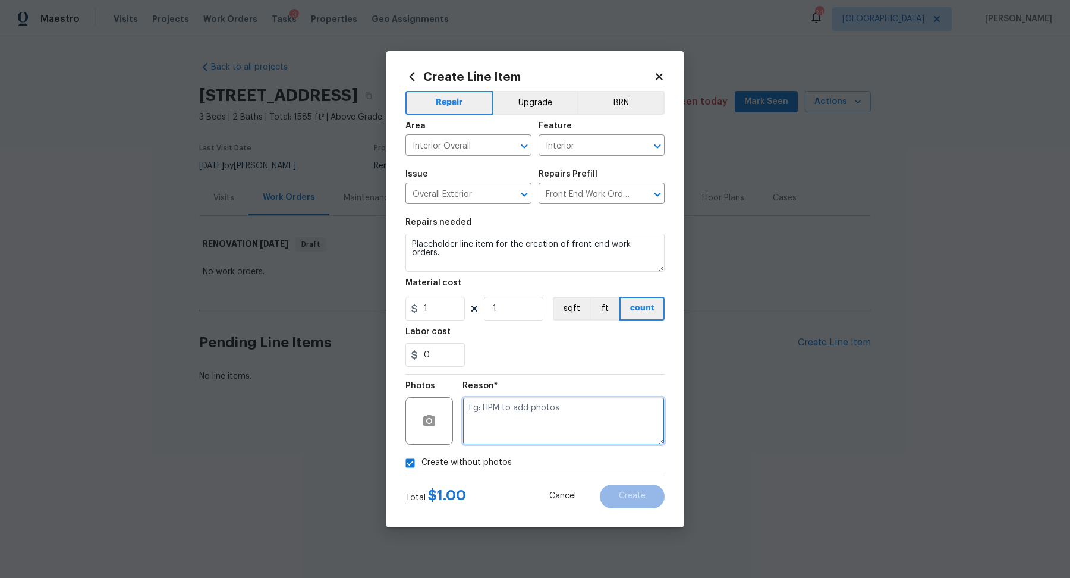
click at [495, 436] on textarea at bounding box center [563, 421] width 202 height 48
type textarea "na"
click at [608, 436] on button "Create" at bounding box center [632, 496] width 65 height 24
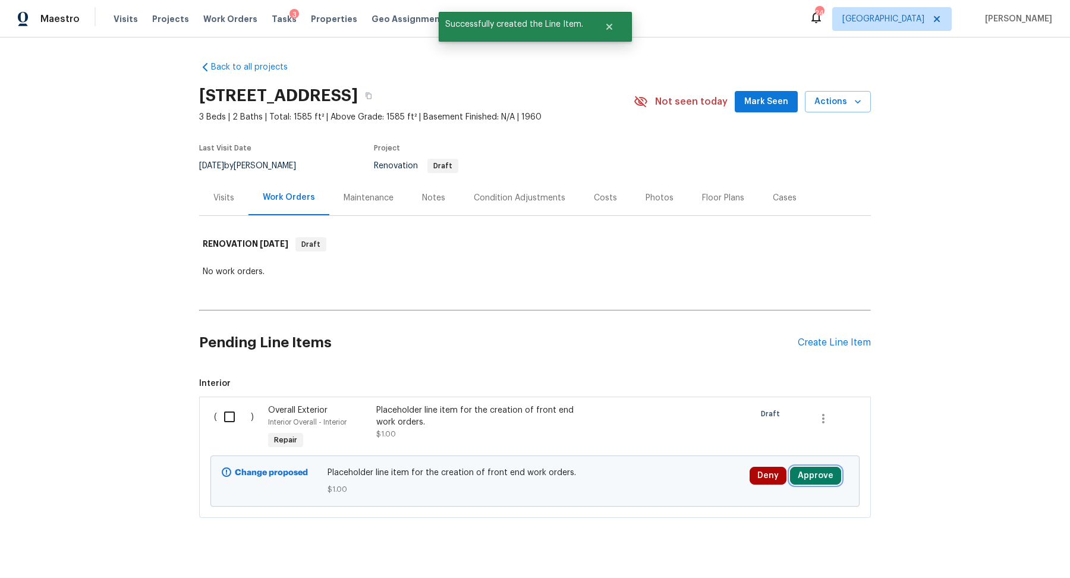
click at [608, 436] on button "Approve" at bounding box center [815, 476] width 51 height 18
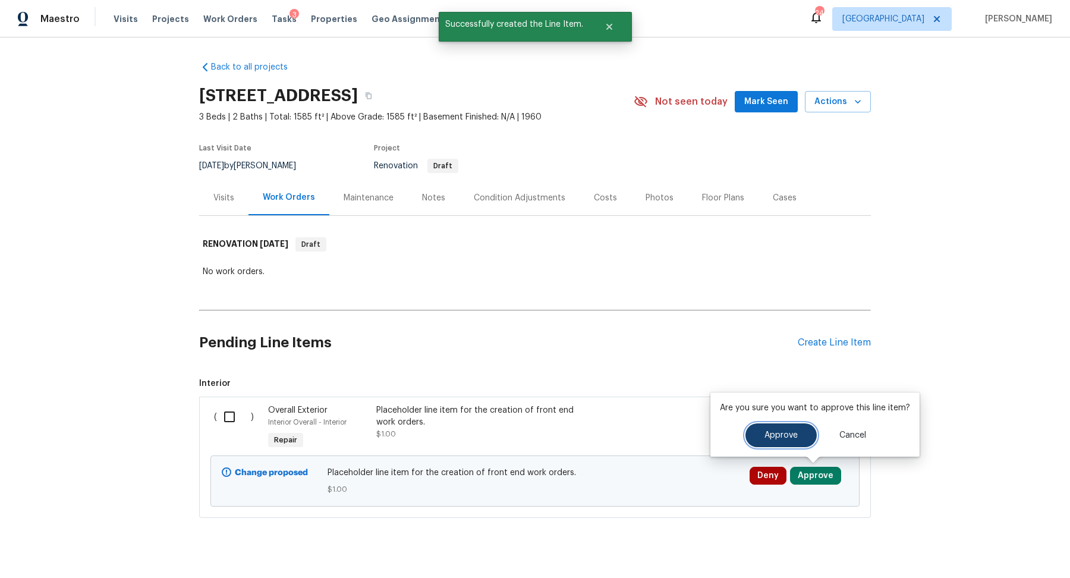
click at [608, 436] on button "Approve" at bounding box center [780, 435] width 71 height 24
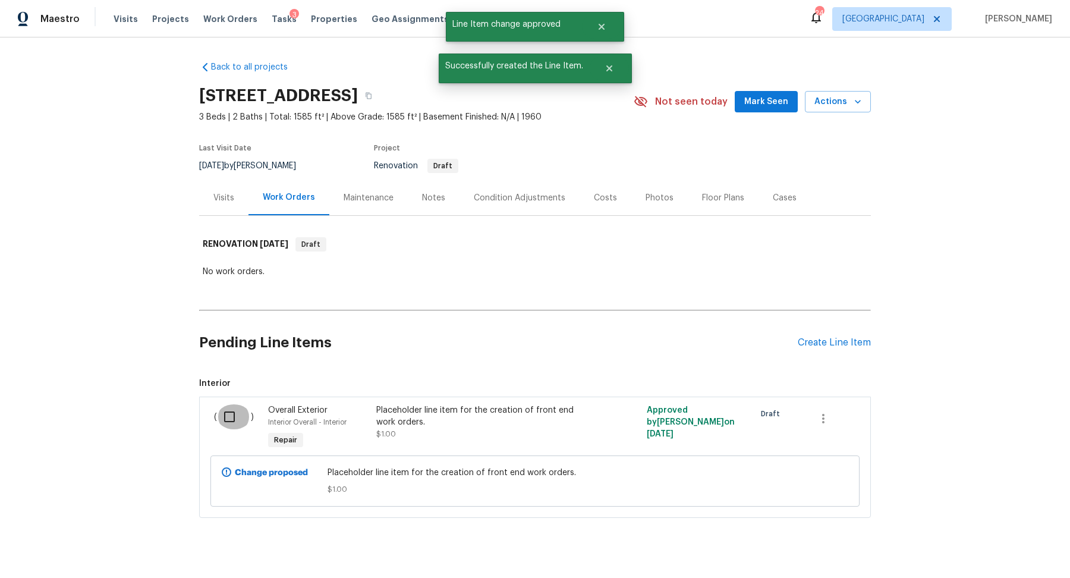
click at [235, 415] on input "checkbox" at bounding box center [234, 416] width 34 height 25
checkbox input "true"
click at [608, 436] on span "Create Work Order" at bounding box center [1001, 548] width 79 height 15
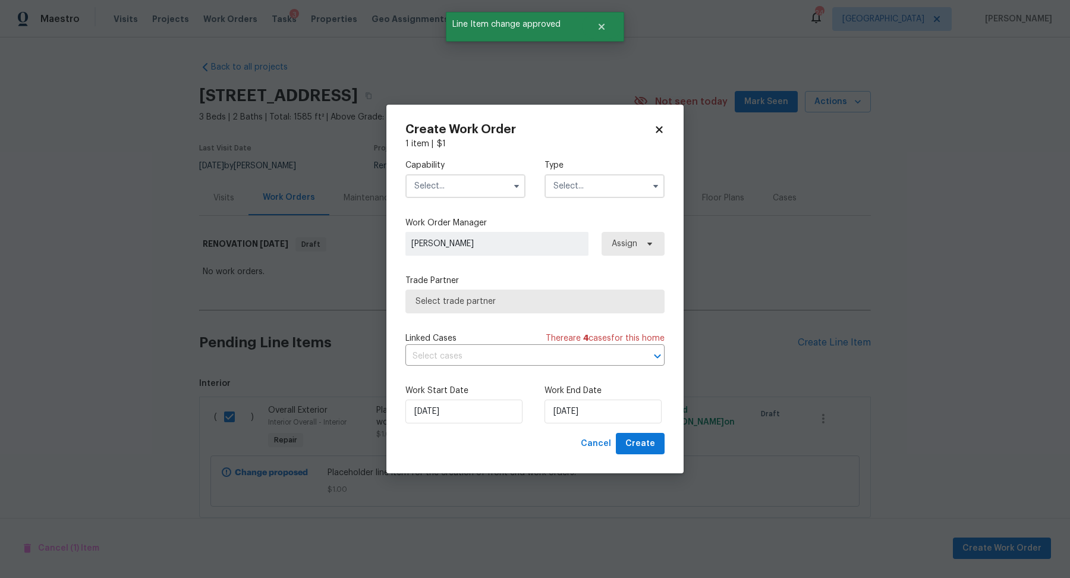
click at [432, 182] on input "text" at bounding box center [465, 186] width 120 height 24
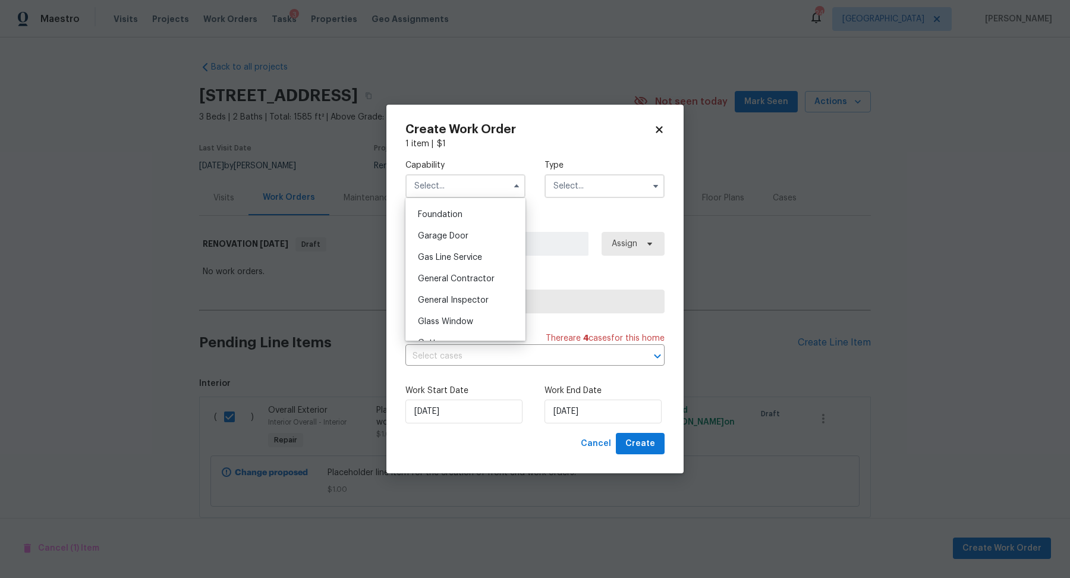
scroll to position [503, 0]
click at [454, 270] on div "General Contractor" at bounding box center [465, 276] width 114 height 21
type input "General Contractor"
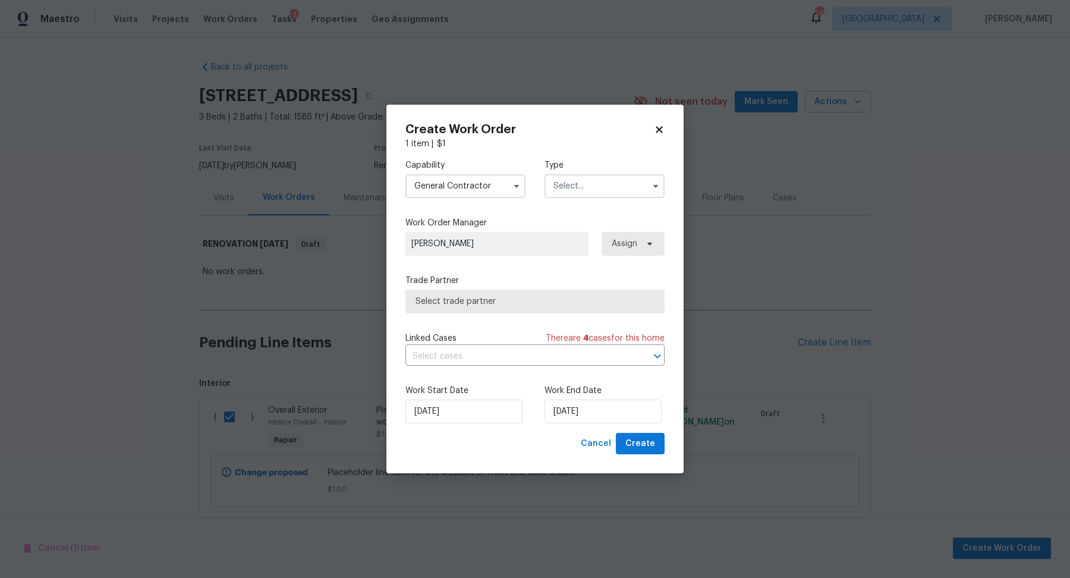
click at [602, 184] on input "text" at bounding box center [604, 186] width 120 height 24
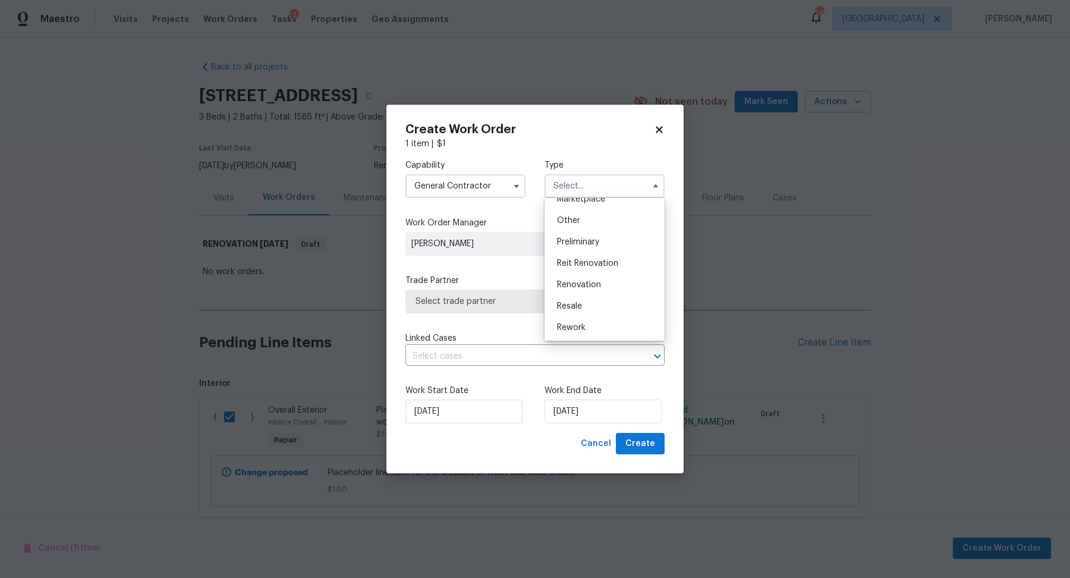
scroll to position [229, 0]
click at [608, 273] on div "Renovation" at bounding box center [604, 282] width 114 height 21
type input "Renovation"
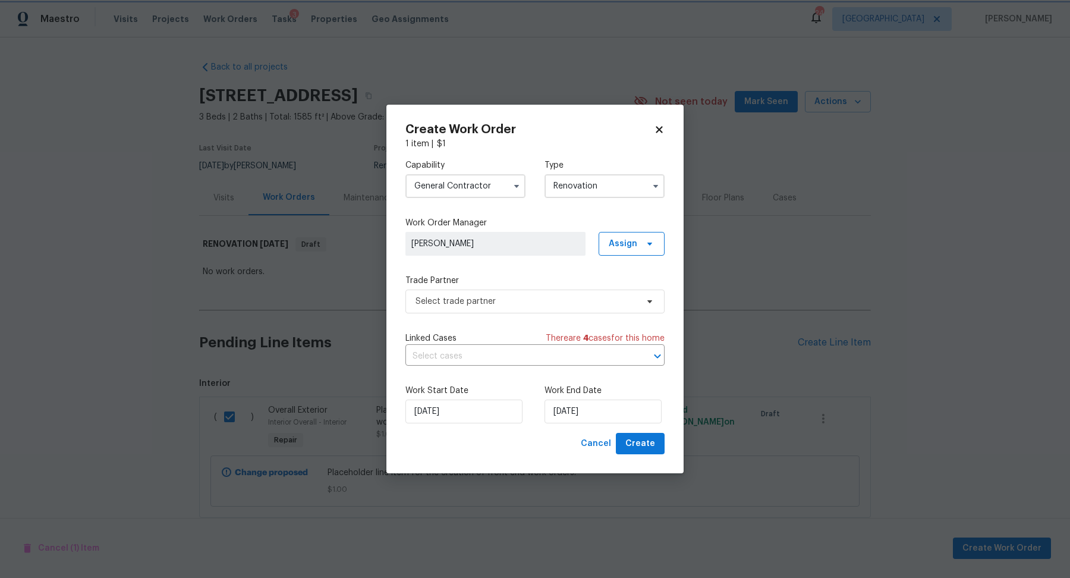
scroll to position [0, 0]
click at [559, 311] on span "Select trade partner" at bounding box center [534, 301] width 259 height 24
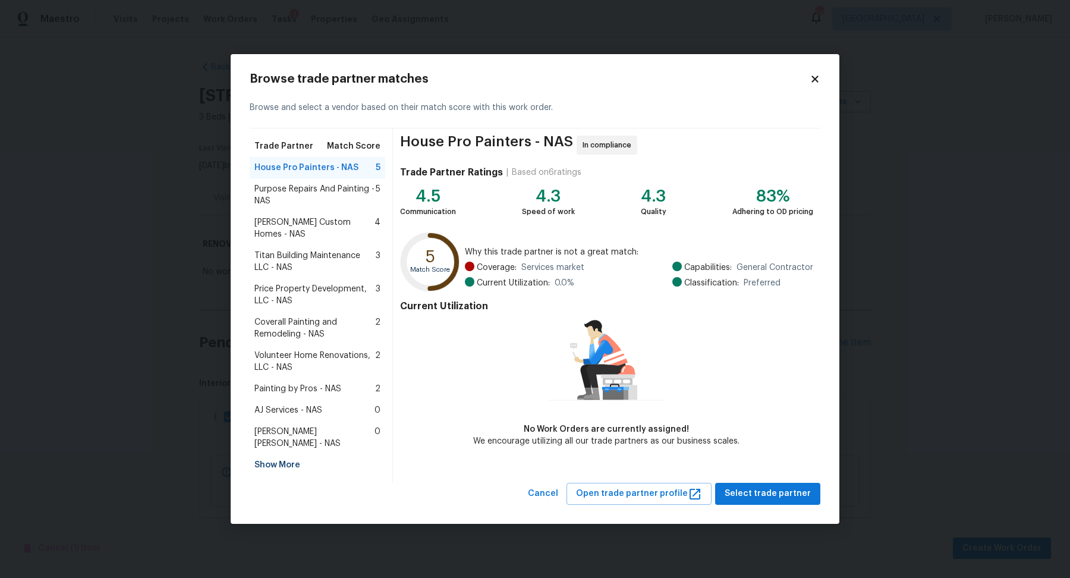
click at [292, 257] on span "Titan Building Maintenance LLC - NAS" at bounding box center [314, 262] width 121 height 24
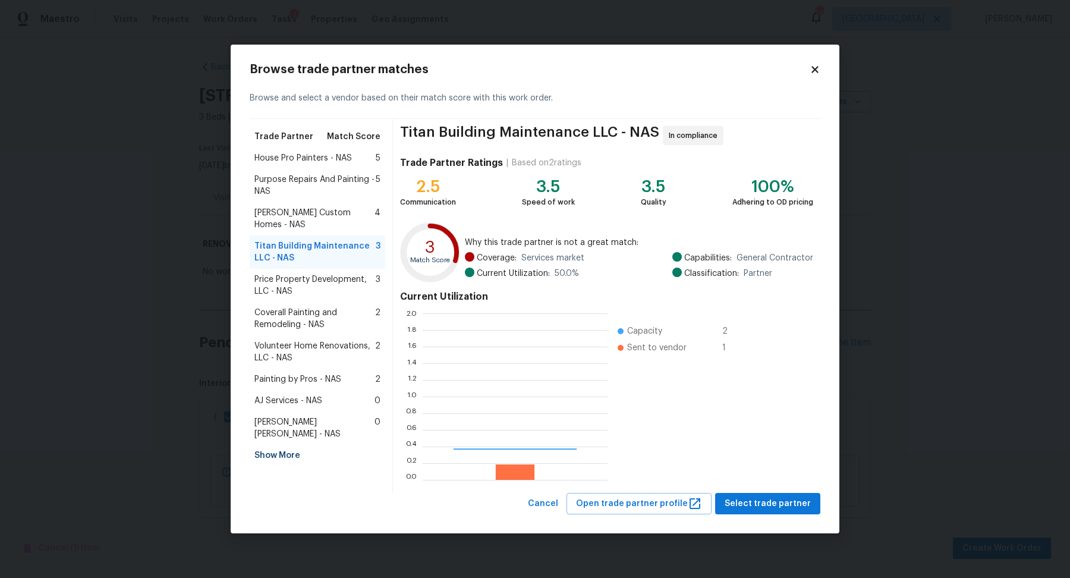
scroll to position [166, 185]
click at [294, 273] on span "Price Property Development, LLC - NAS" at bounding box center [314, 285] width 121 height 24
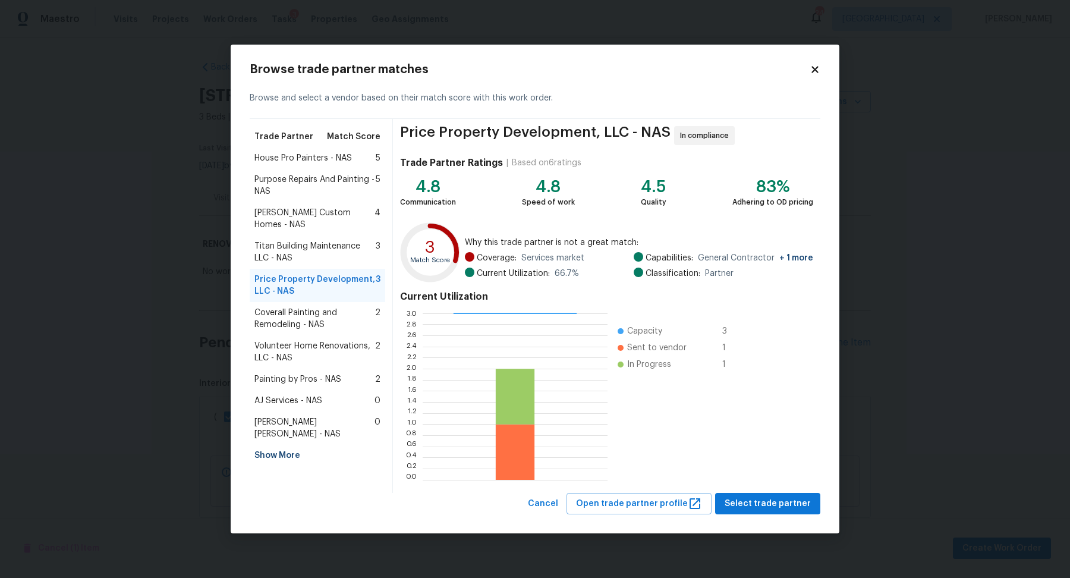
click at [282, 340] on span "Volunteer Home Renovations, LLC - NAS" at bounding box center [314, 352] width 121 height 24
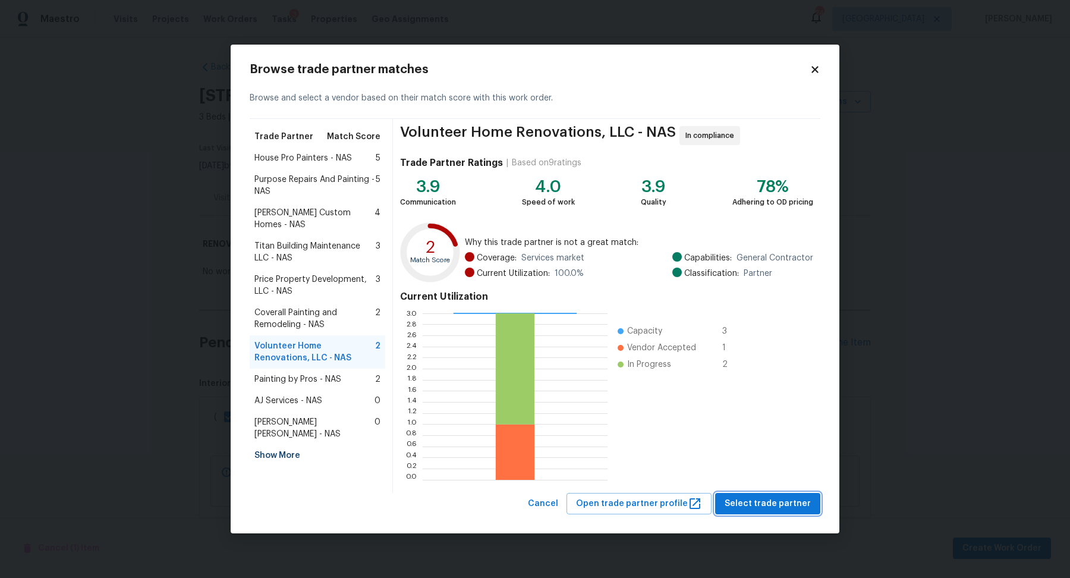
click at [608, 436] on span "Select trade partner" at bounding box center [768, 503] width 86 height 15
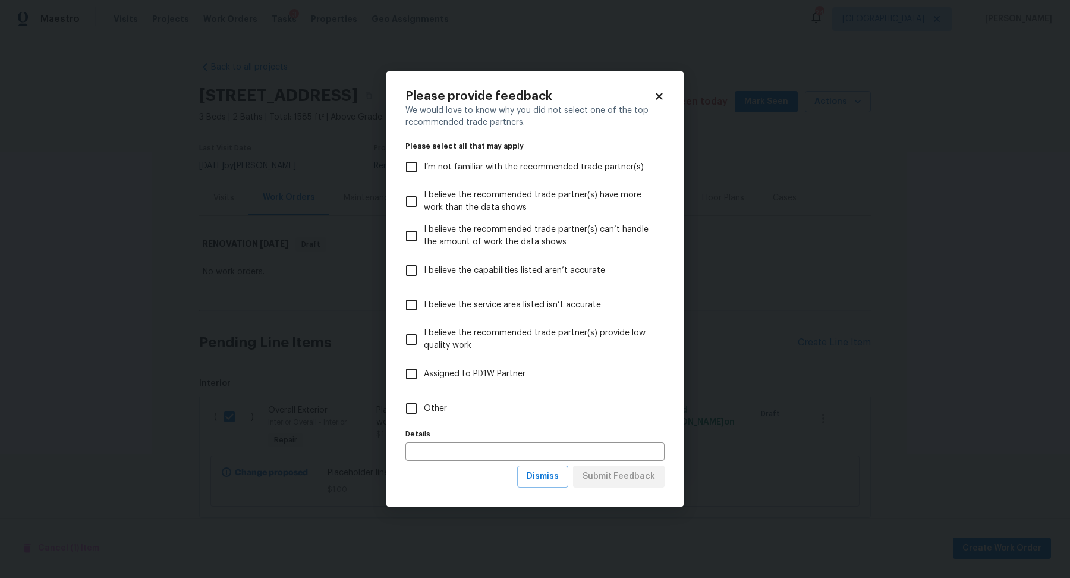
click at [514, 377] on span "Assigned to PD1W Partner" at bounding box center [475, 374] width 102 height 12
click at [424, 377] on input "Assigned to PD1W Partner" at bounding box center [411, 373] width 25 height 25
checkbox input "true"
click at [608, 436] on span "Submit Feedback" at bounding box center [619, 476] width 73 height 15
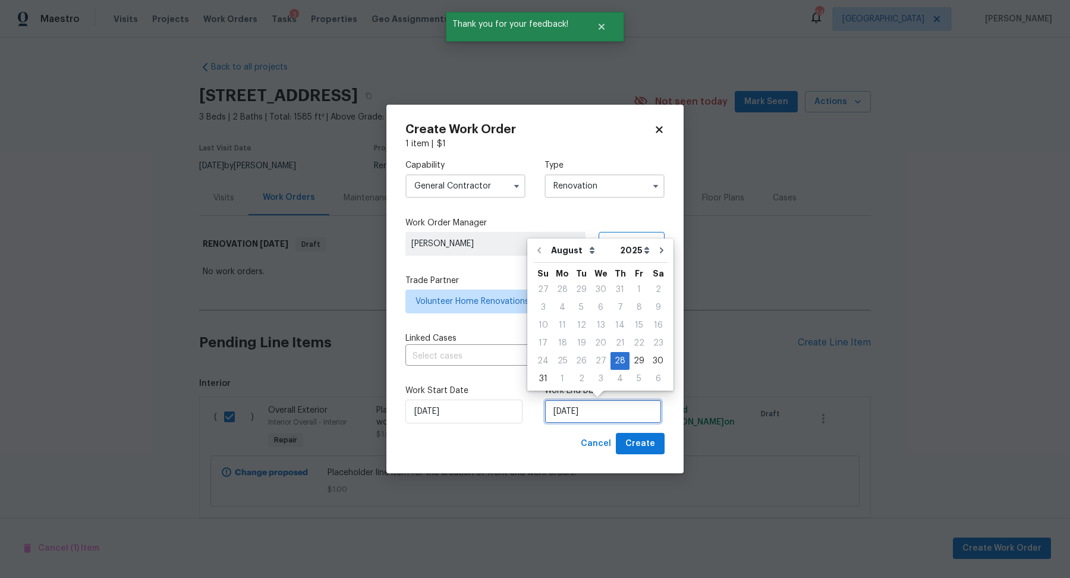
click at [584, 407] on input "[DATE]" at bounding box center [602, 411] width 117 height 24
click at [608, 379] on div "5" at bounding box center [638, 378] width 19 height 17
type input "[DATE]"
select select "8"
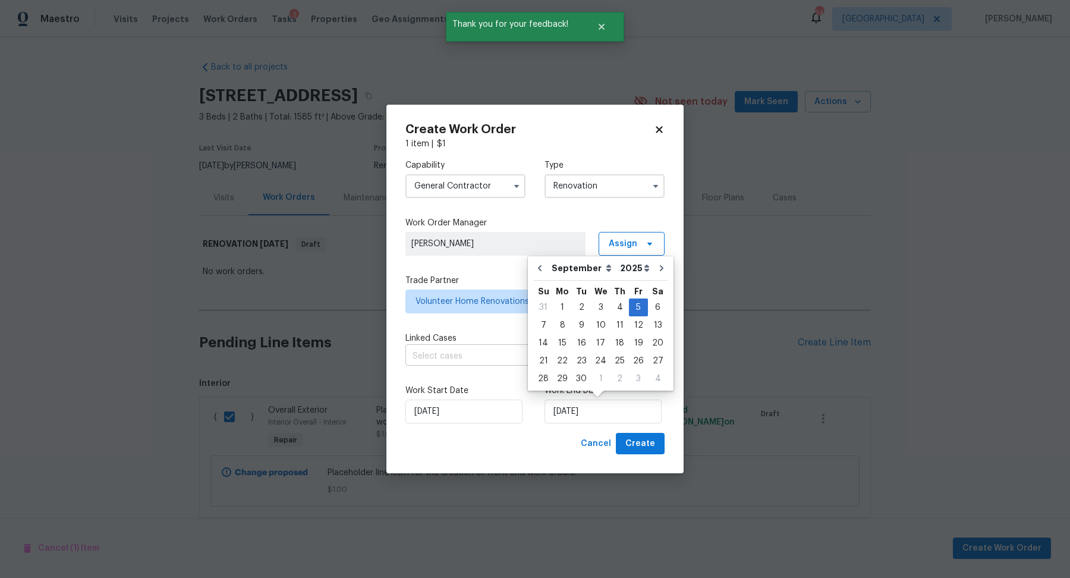
click at [456, 352] on input "text" at bounding box center [518, 356] width 226 height 18
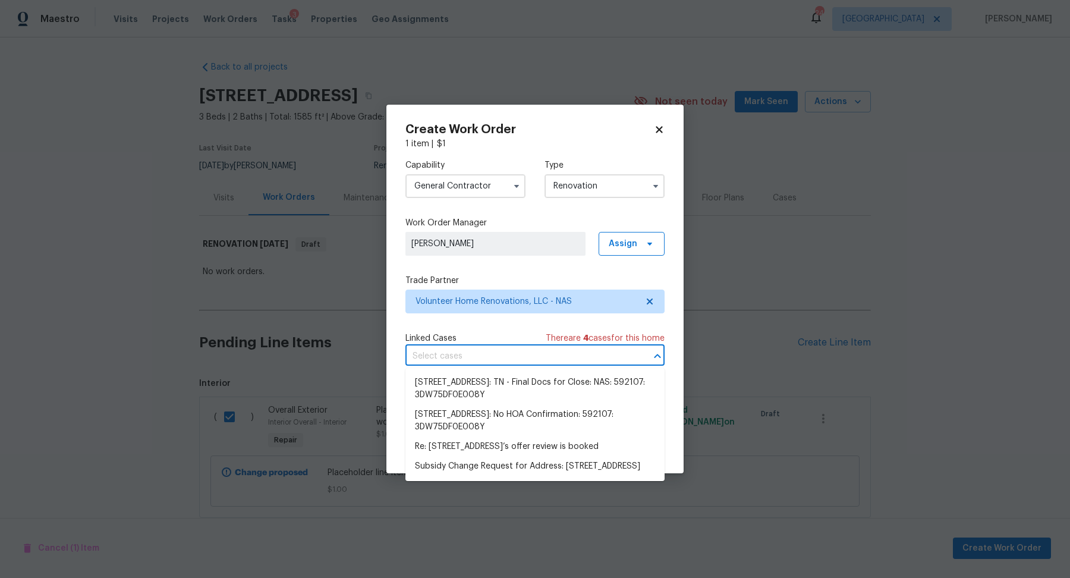
click at [486, 326] on div "Capability General Contractor Type Renovation Work Order Manager Lauren Bittler…" at bounding box center [534, 291] width 259 height 283
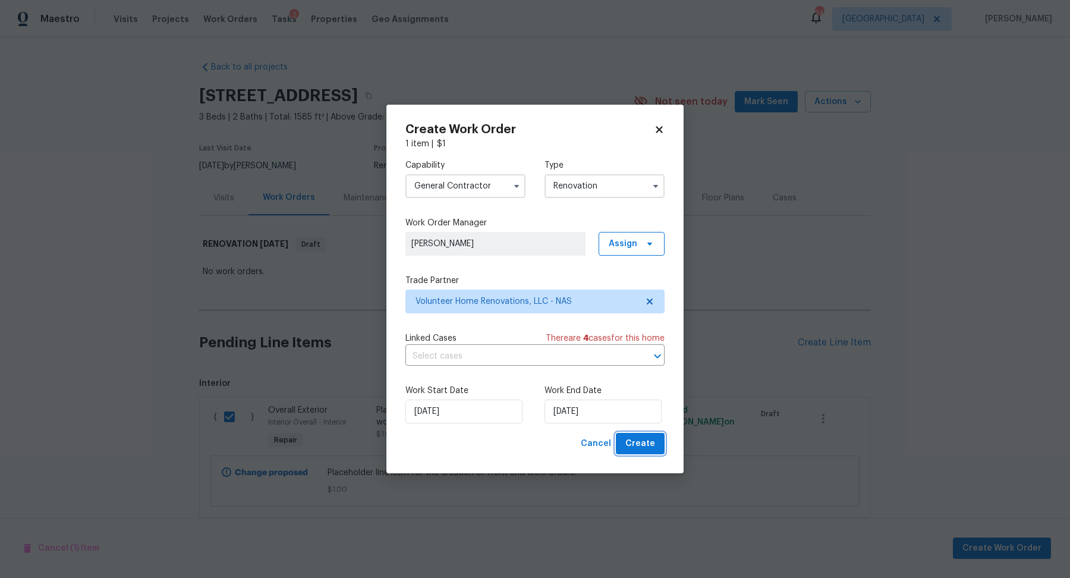
click at [608, 436] on button "Create" at bounding box center [640, 444] width 49 height 22
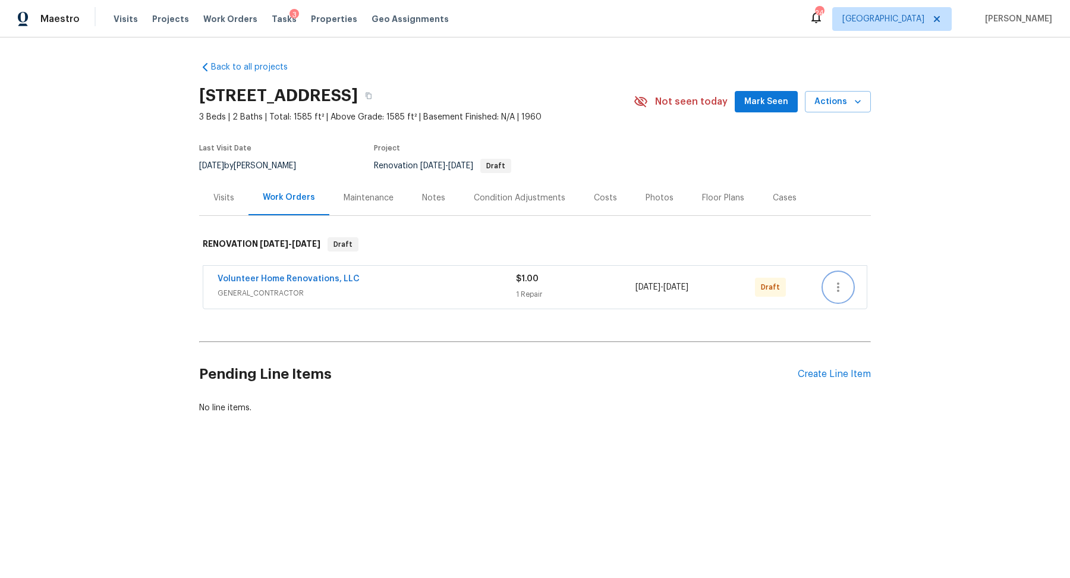
click at [842, 275] on button "button" at bounding box center [838, 287] width 29 height 29
click at [858, 284] on li "Send to Vendor" at bounding box center [888, 287] width 128 height 20
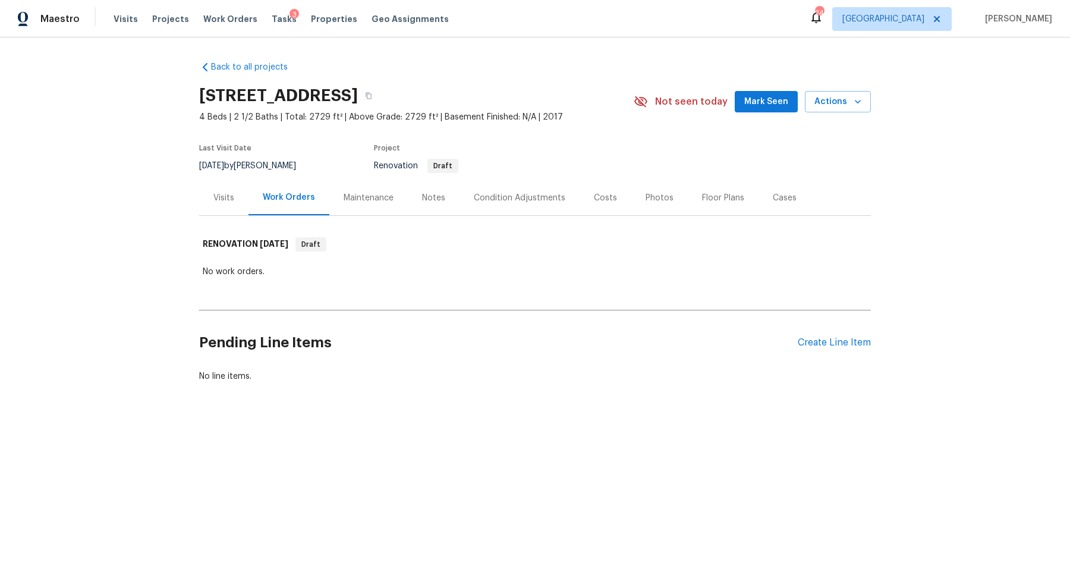
click at [449, 189] on div "Notes" at bounding box center [434, 197] width 52 height 35
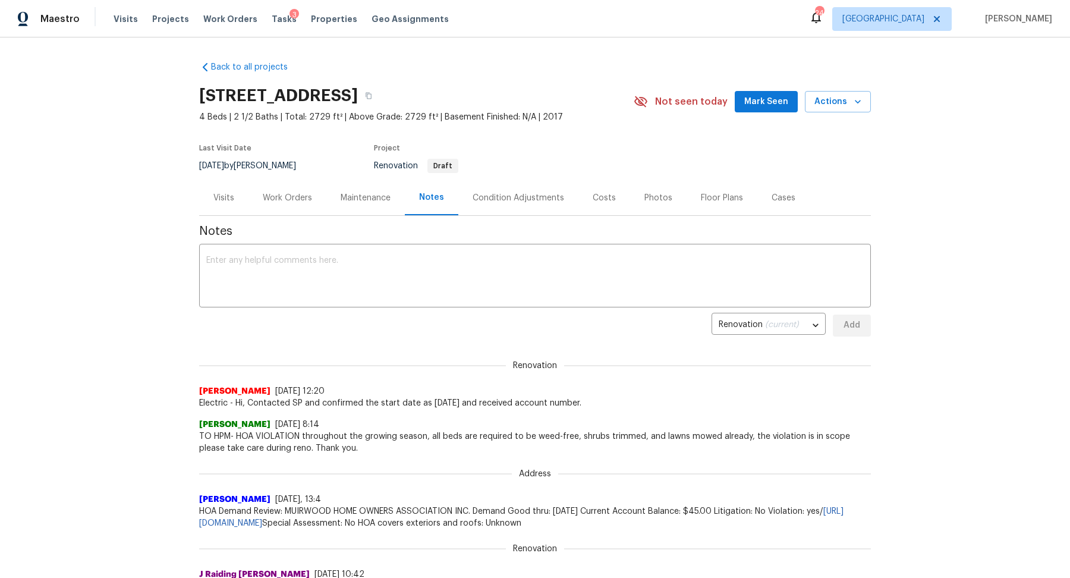
click at [287, 190] on div "Work Orders" at bounding box center [287, 197] width 78 height 35
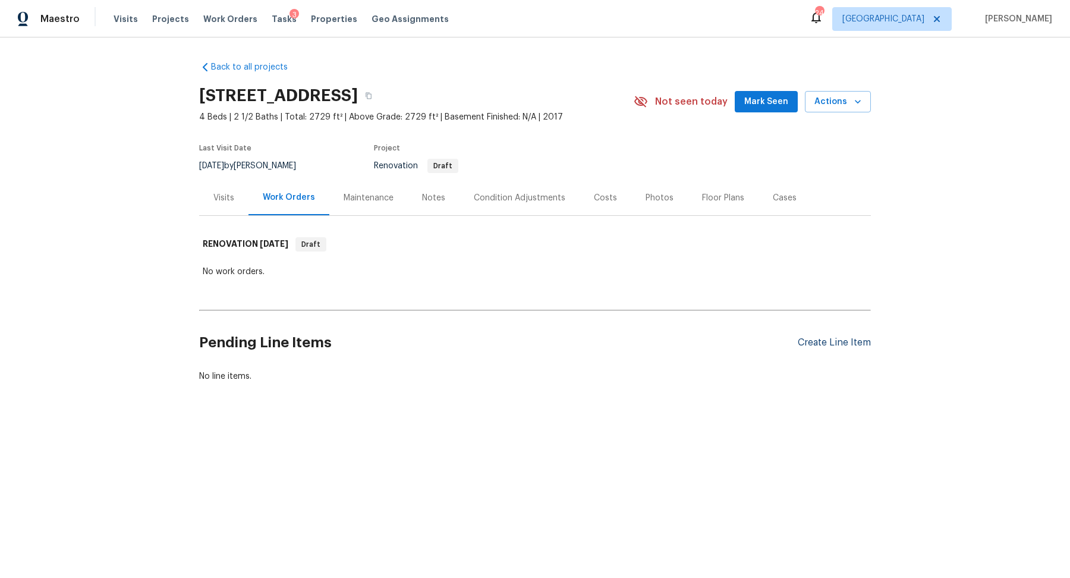
click at [845, 339] on div "Create Line Item" at bounding box center [834, 342] width 73 height 11
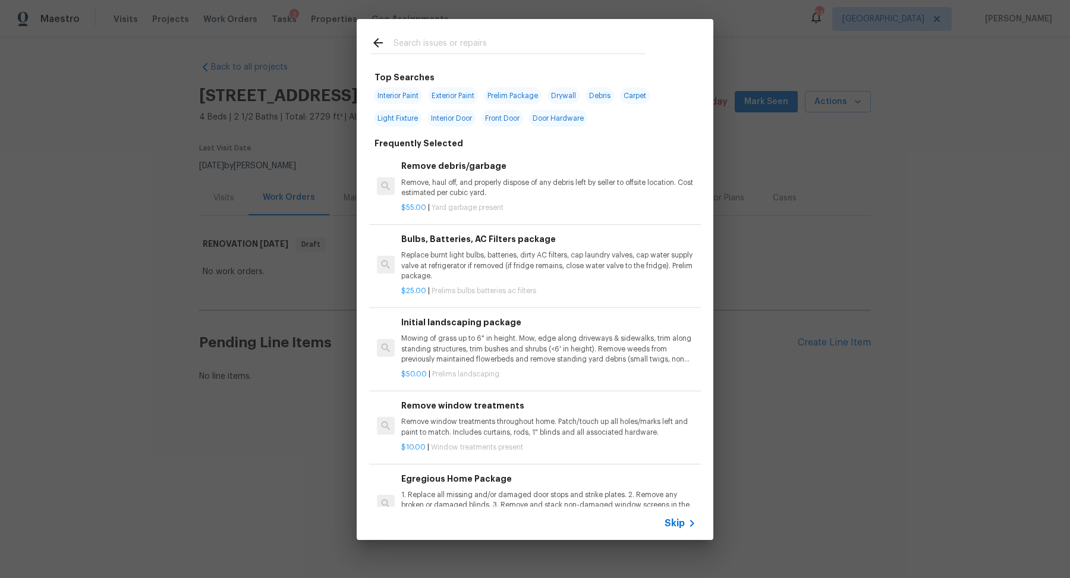
click at [686, 527] on icon at bounding box center [692, 523] width 14 height 14
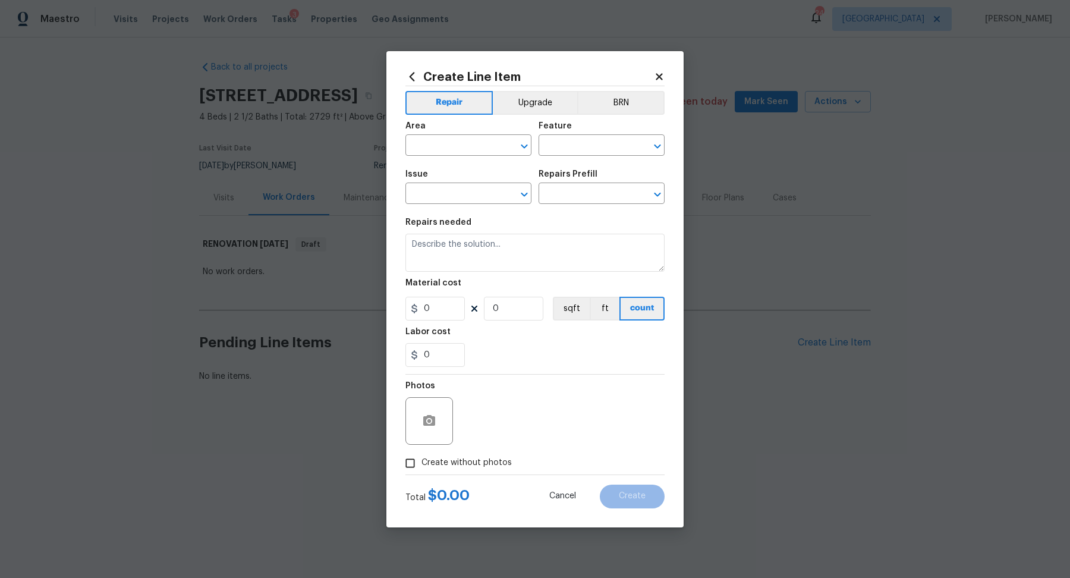
click at [445, 156] on span "Area ​" at bounding box center [468, 139] width 126 height 48
click at [445, 151] on input "text" at bounding box center [451, 146] width 93 height 18
click at [451, 188] on li "Interior Overall" at bounding box center [468, 192] width 126 height 20
type input "Interior Overall"
click at [572, 161] on div "Area Interior Overall ​ Feature ​" at bounding box center [534, 139] width 259 height 48
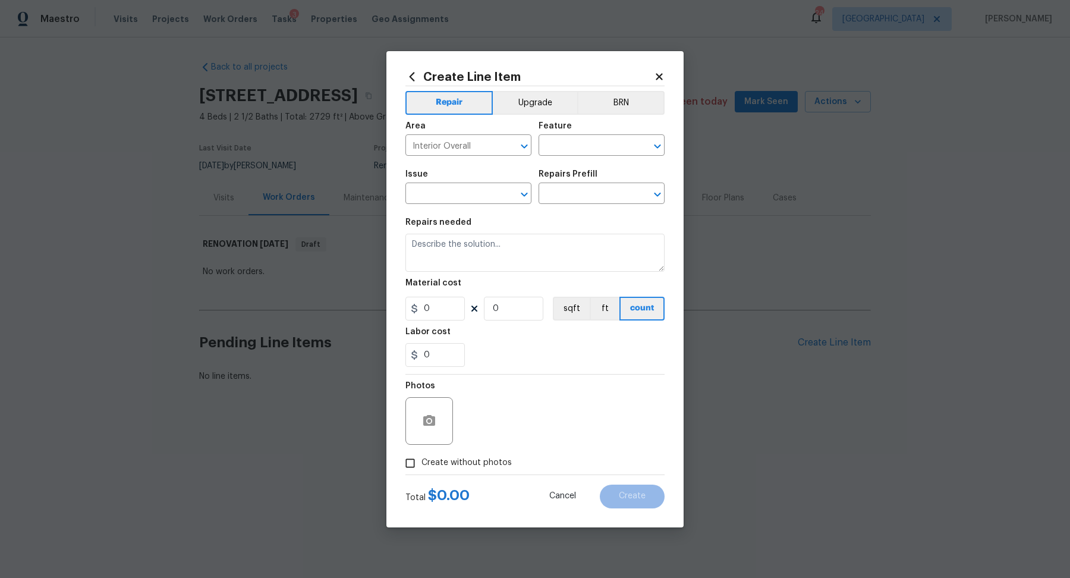
click at [574, 156] on div "Area Interior Overall ​ Feature ​" at bounding box center [534, 139] width 259 height 48
click at [580, 149] on input "text" at bounding box center [585, 146] width 93 height 18
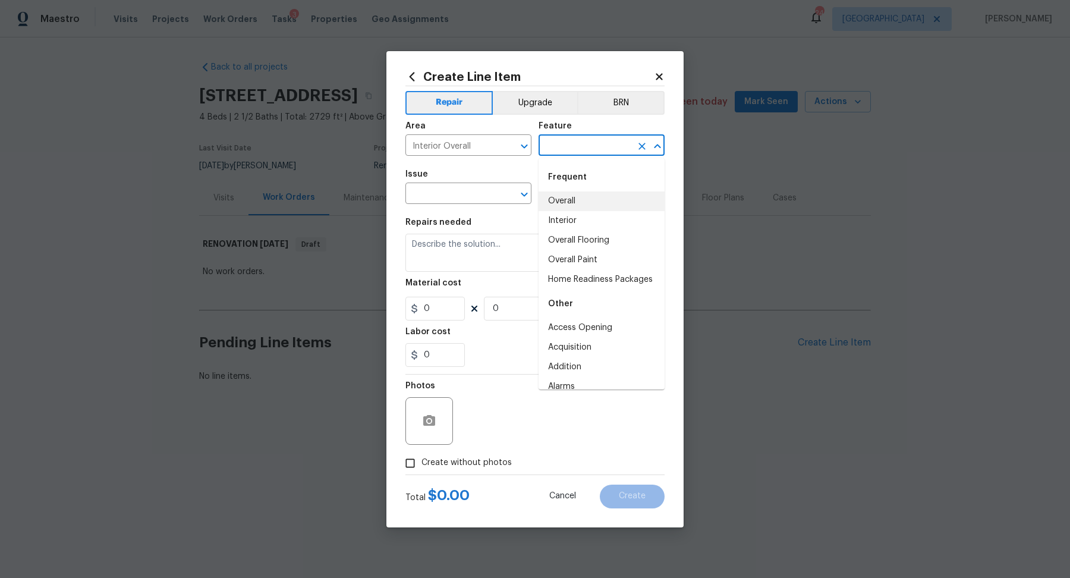
click at [570, 194] on li "Overall" at bounding box center [602, 201] width 126 height 20
type input "Overall"
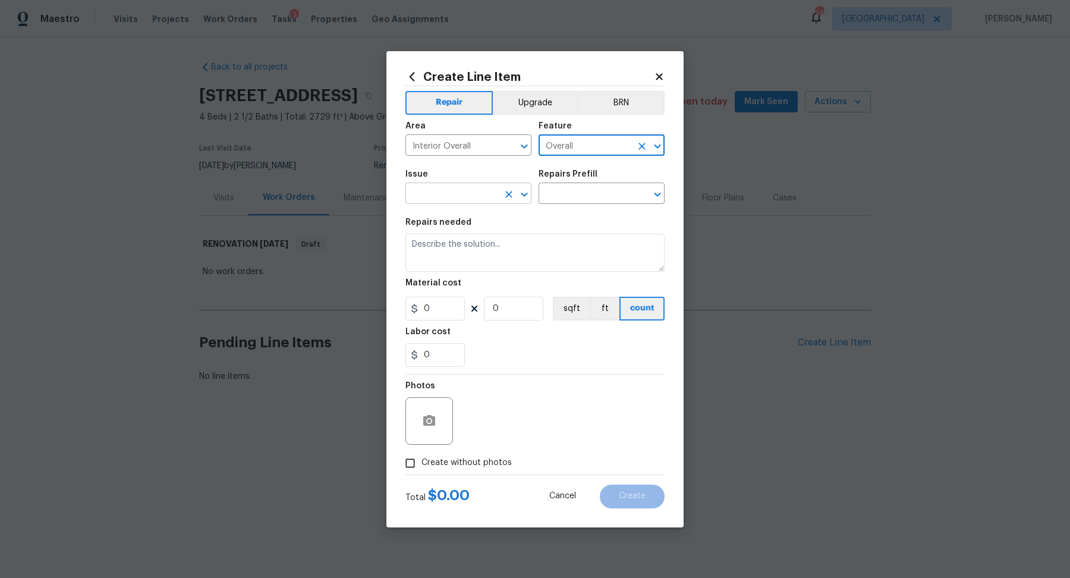
click at [463, 197] on input "text" at bounding box center [451, 194] width 93 height 18
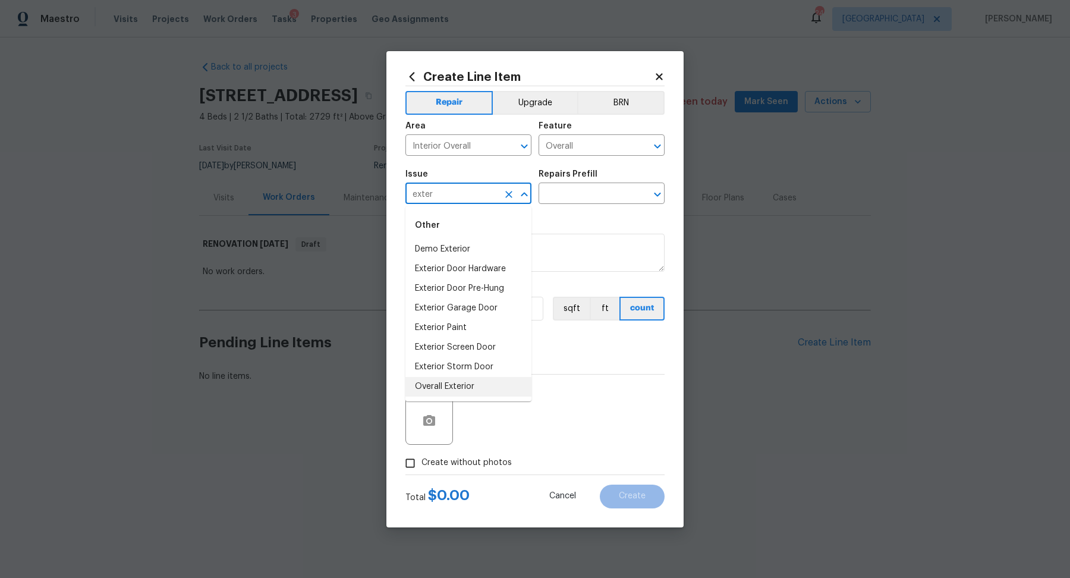
click at [440, 393] on li "Overall Exterior" at bounding box center [468, 387] width 126 height 20
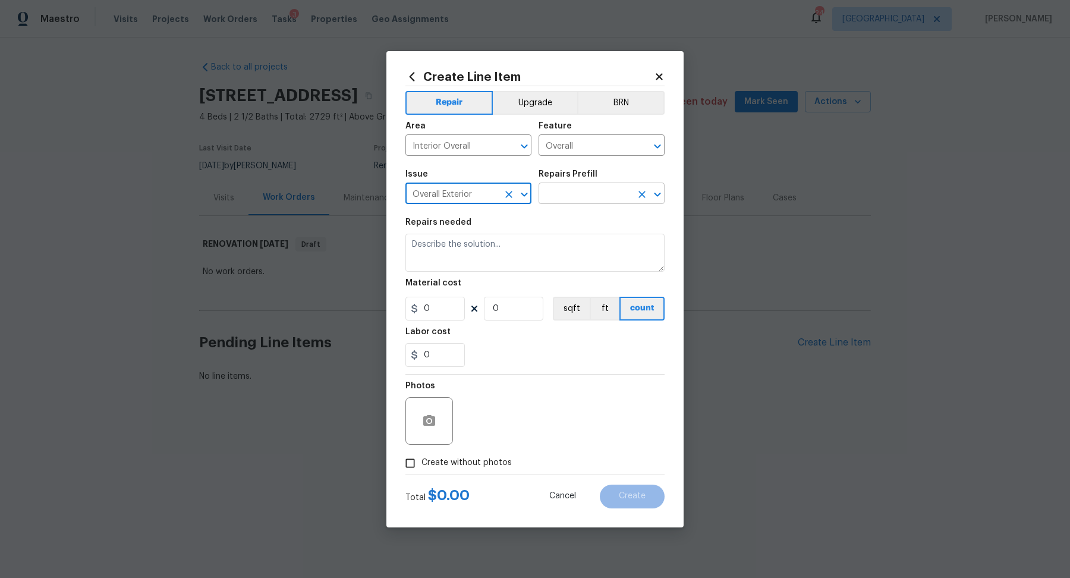
type input "Overall Exterior"
click at [593, 190] on input "text" at bounding box center [585, 194] width 93 height 18
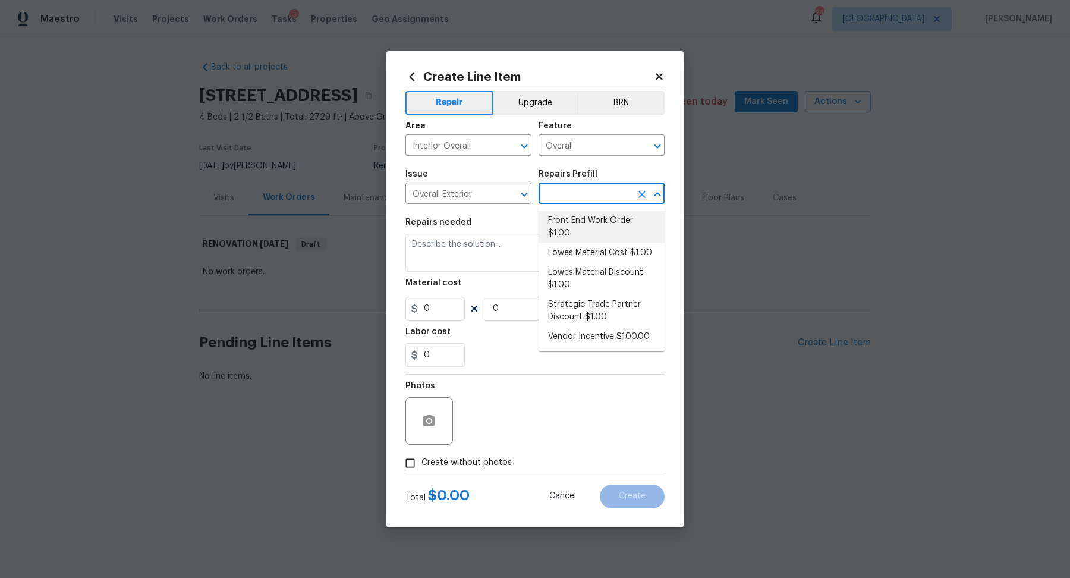
click at [597, 223] on li "Front End Work Order $1.00" at bounding box center [602, 227] width 126 height 32
type input "Front End Work Order $1.00"
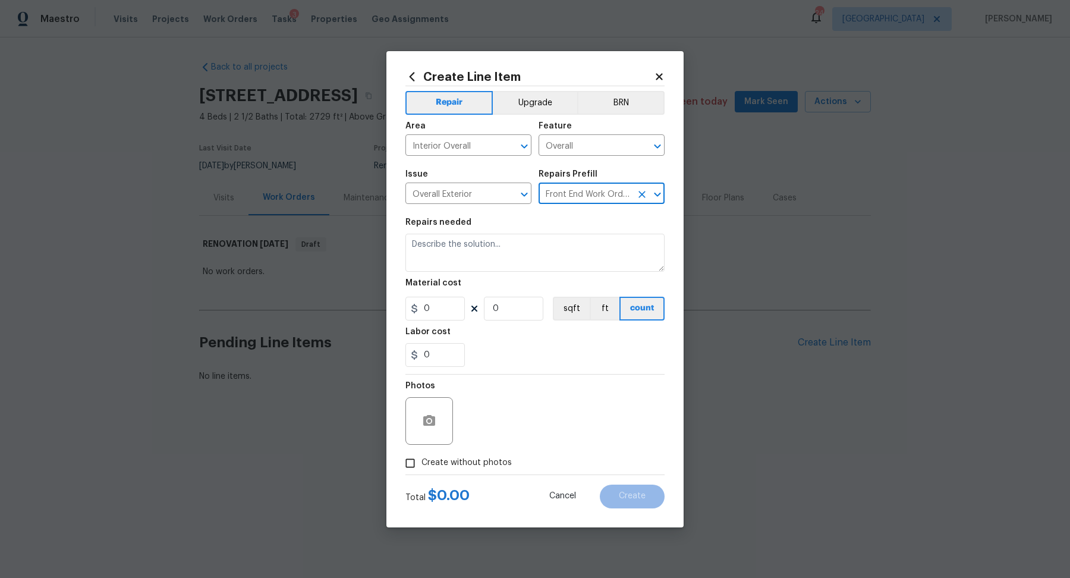
type textarea "Placeholder line item for the creation of front end work orders."
type input "1"
click at [495, 466] on span "Create without photos" at bounding box center [466, 462] width 90 height 12
click at [421, 466] on input "Create without photos" at bounding box center [410, 463] width 23 height 23
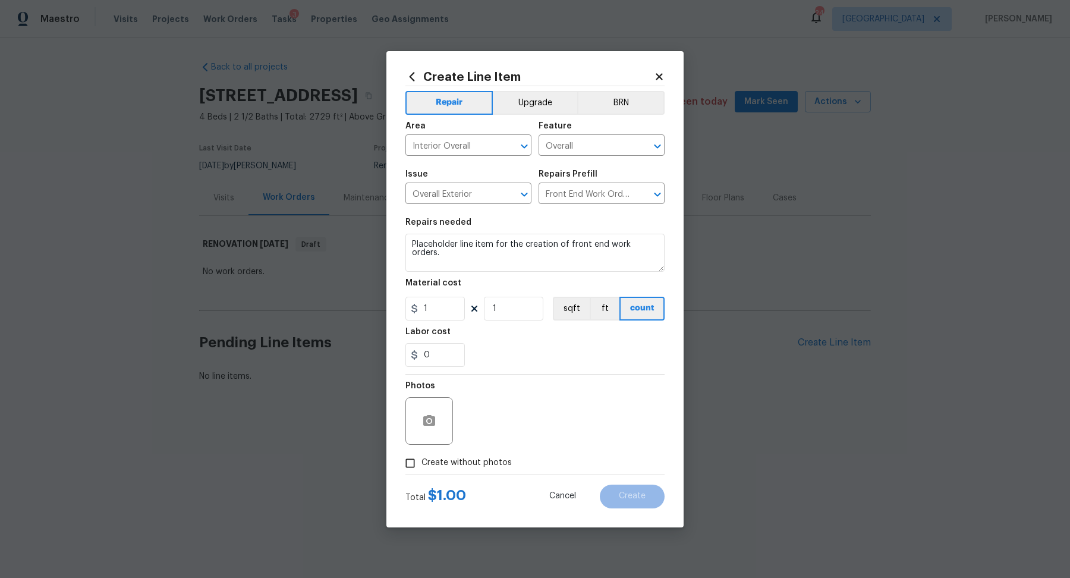
checkbox input "true"
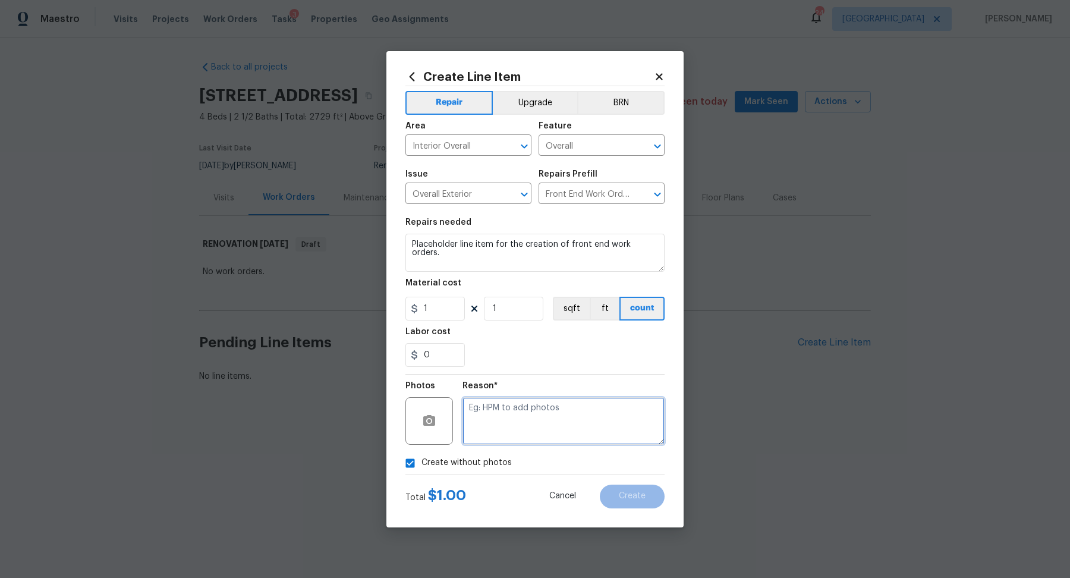
click at [549, 417] on textarea at bounding box center [563, 421] width 202 height 48
type textarea "na"
click at [653, 495] on button "Create" at bounding box center [632, 496] width 65 height 24
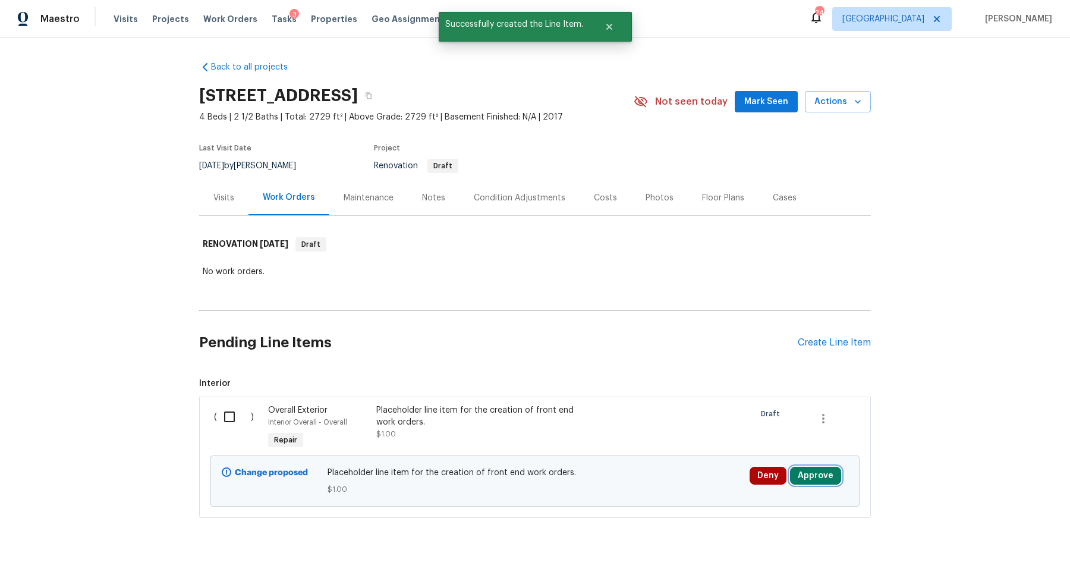
click at [819, 472] on button "Approve" at bounding box center [815, 476] width 51 height 18
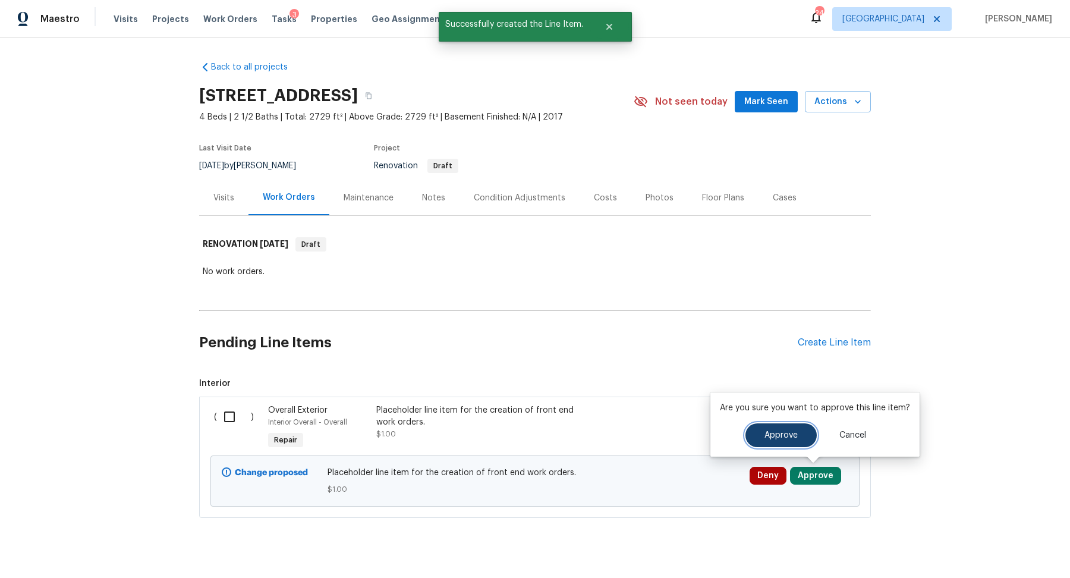
click at [758, 436] on button "Approve" at bounding box center [780, 435] width 71 height 24
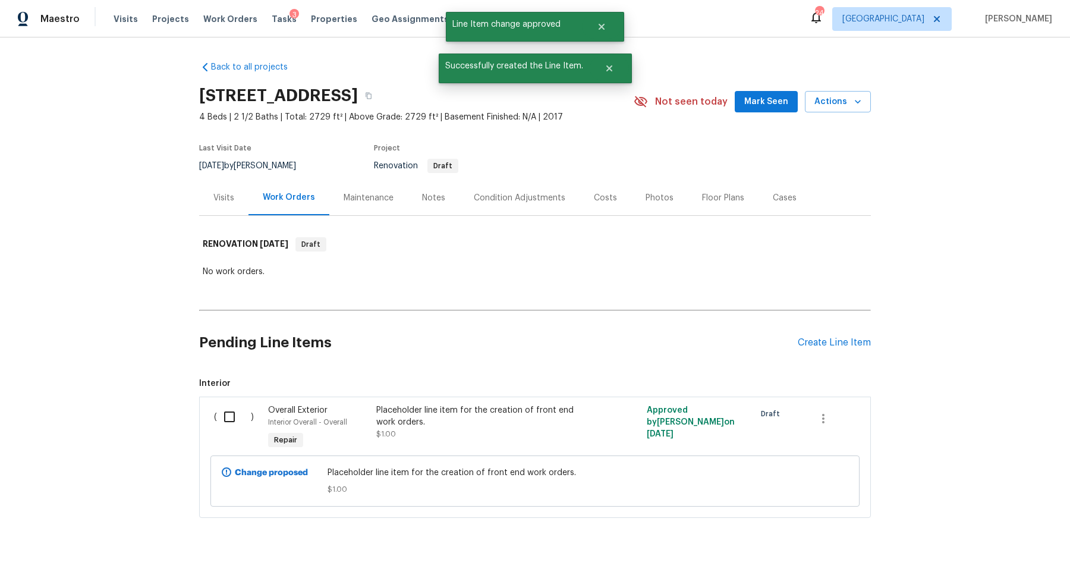
click at [240, 411] on input "checkbox" at bounding box center [234, 416] width 34 height 25
checkbox input "true"
click at [984, 546] on span "Create Work Order" at bounding box center [1001, 548] width 79 height 15
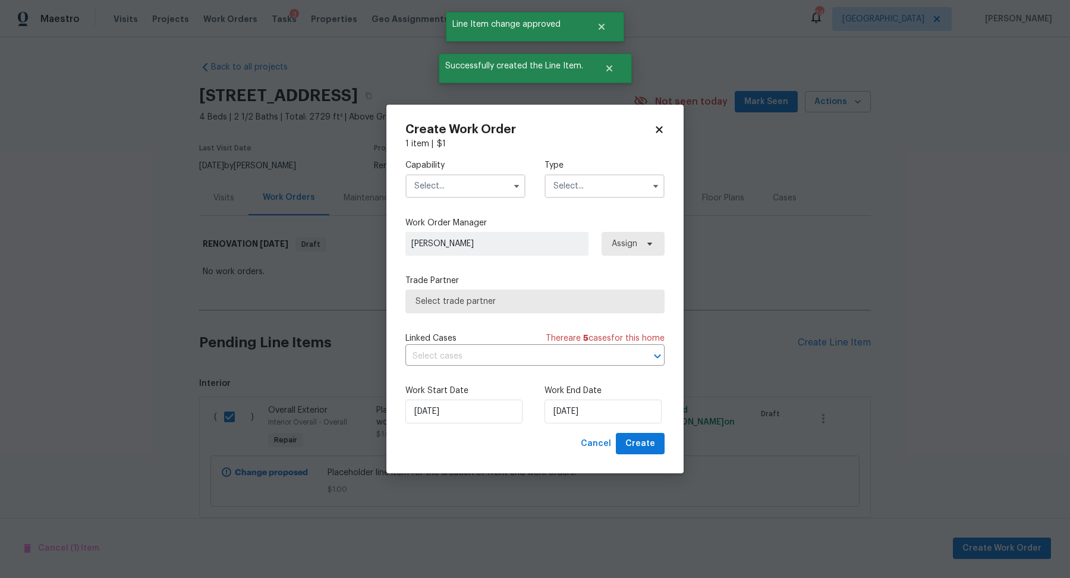
click at [457, 189] on input "text" at bounding box center [465, 186] width 120 height 24
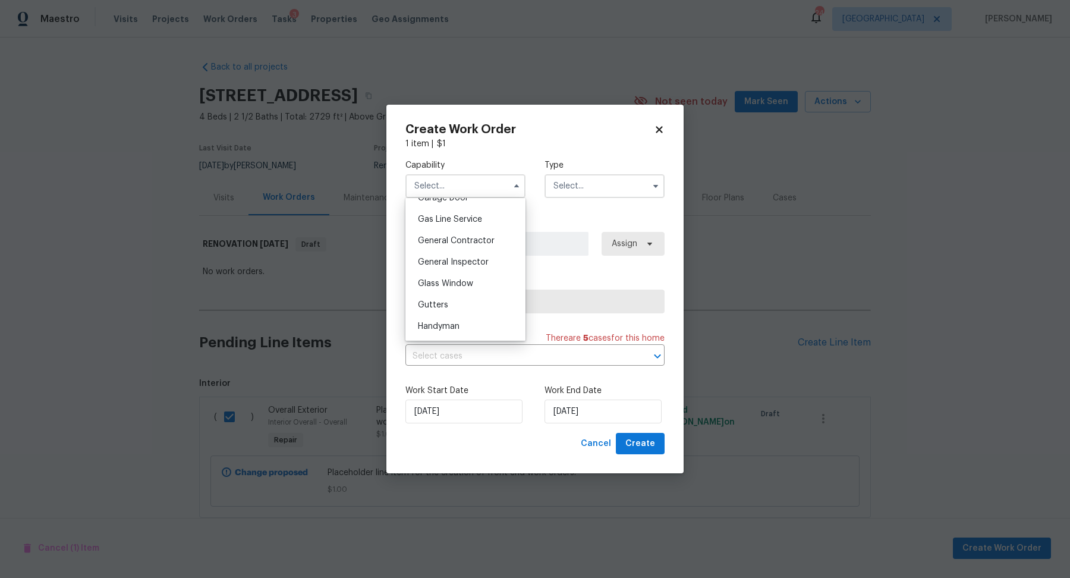
scroll to position [540, 0]
click at [460, 240] on span "General Contractor" at bounding box center [456, 240] width 77 height 8
type input "General Contractor"
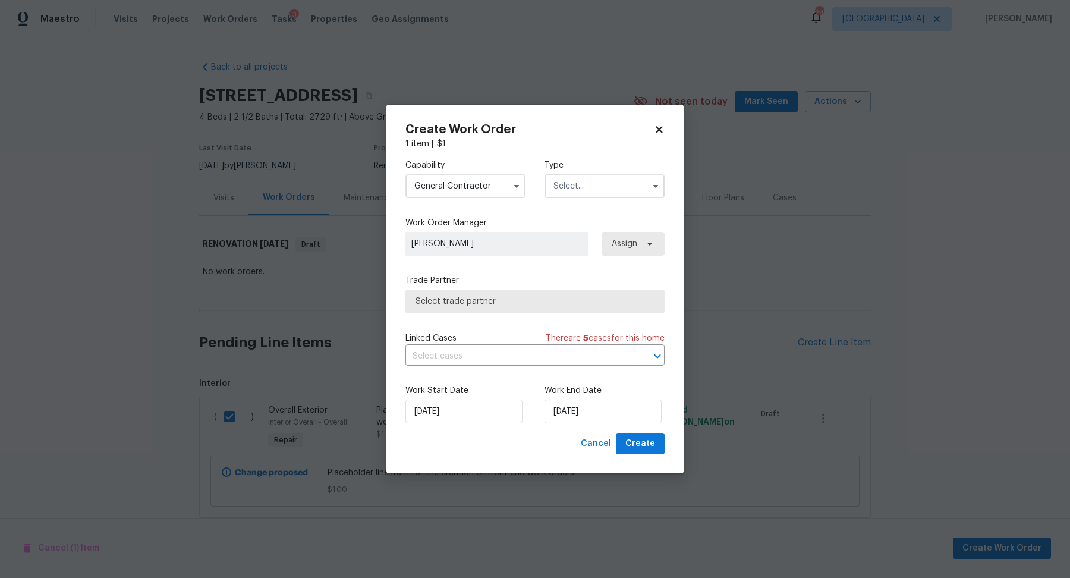
click at [627, 191] on input "text" at bounding box center [604, 186] width 120 height 24
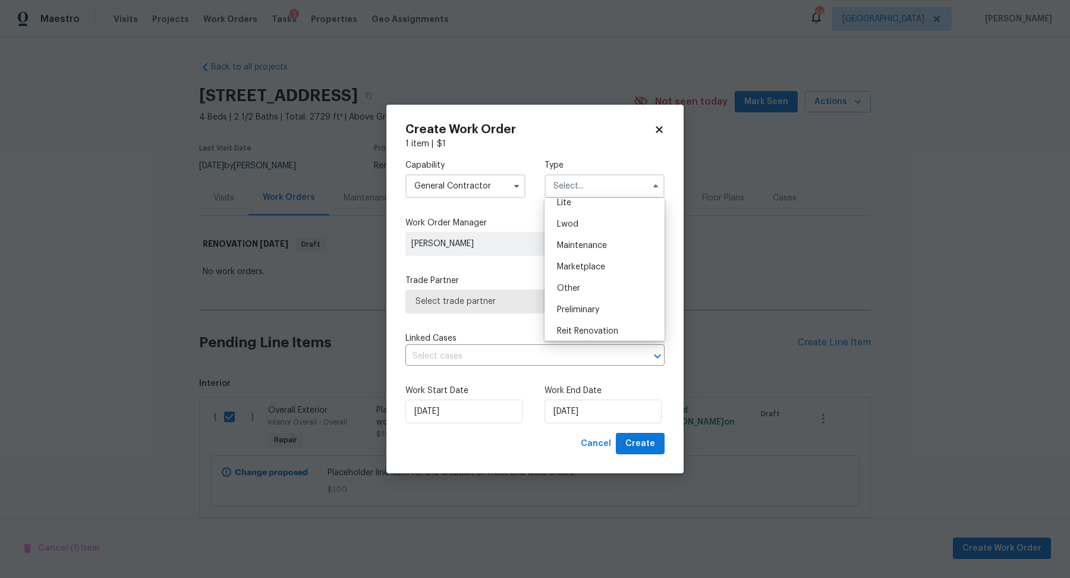
scroll to position [182, 0]
click at [586, 323] on div "Renovation" at bounding box center [604, 329] width 114 height 21
type input "Renovation"
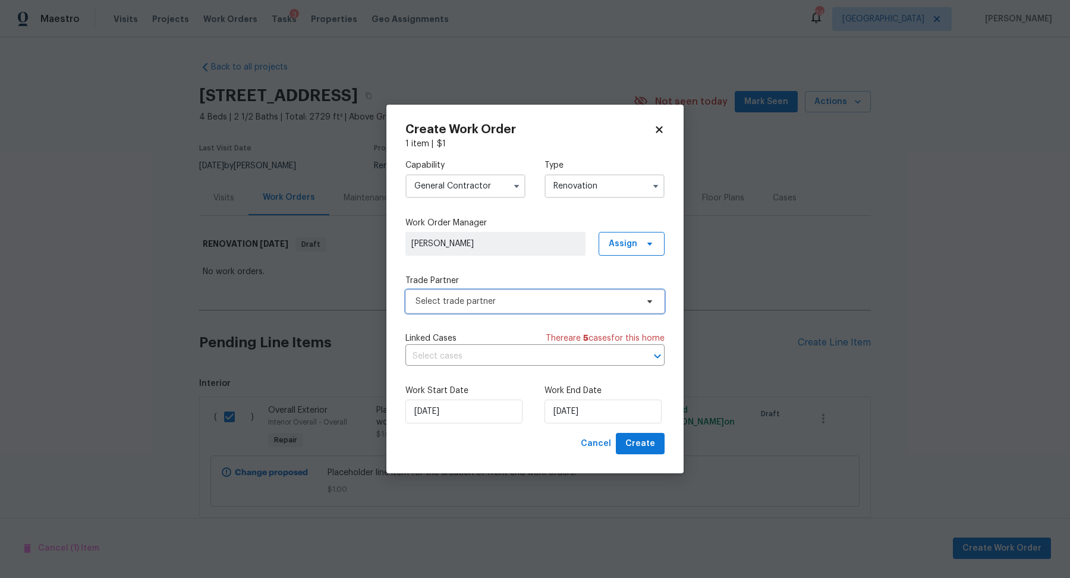
click at [562, 300] on span "Select trade partner" at bounding box center [526, 301] width 222 height 12
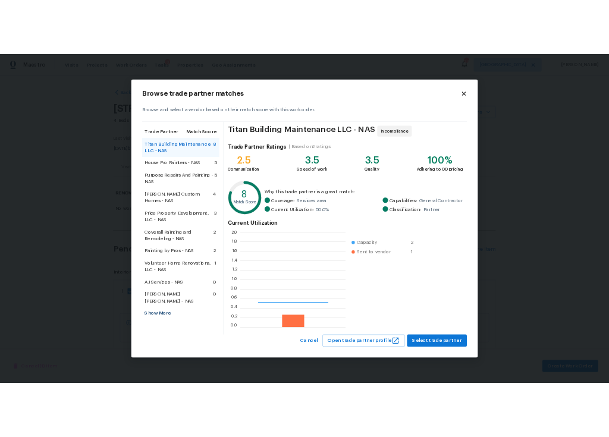
scroll to position [166, 185]
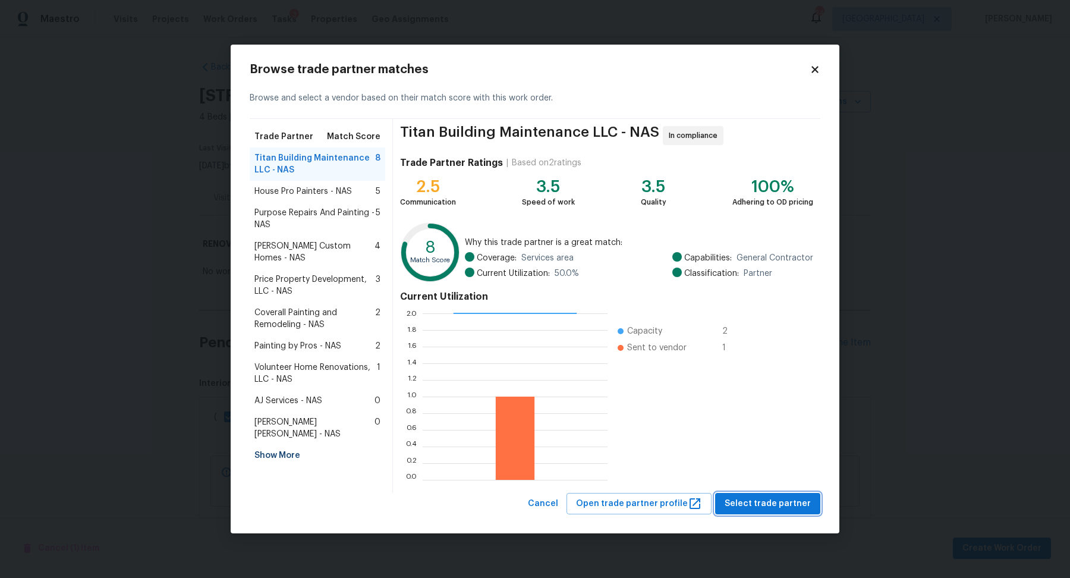
click at [776, 505] on span "Select trade partner" at bounding box center [768, 503] width 86 height 15
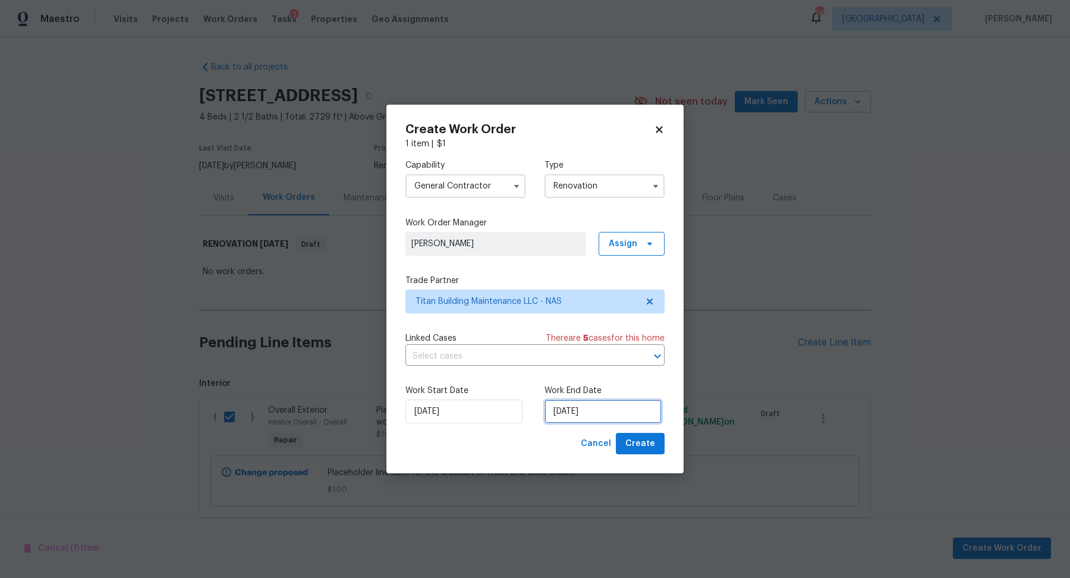
click at [572, 410] on input "[DATE]" at bounding box center [602, 411] width 117 height 24
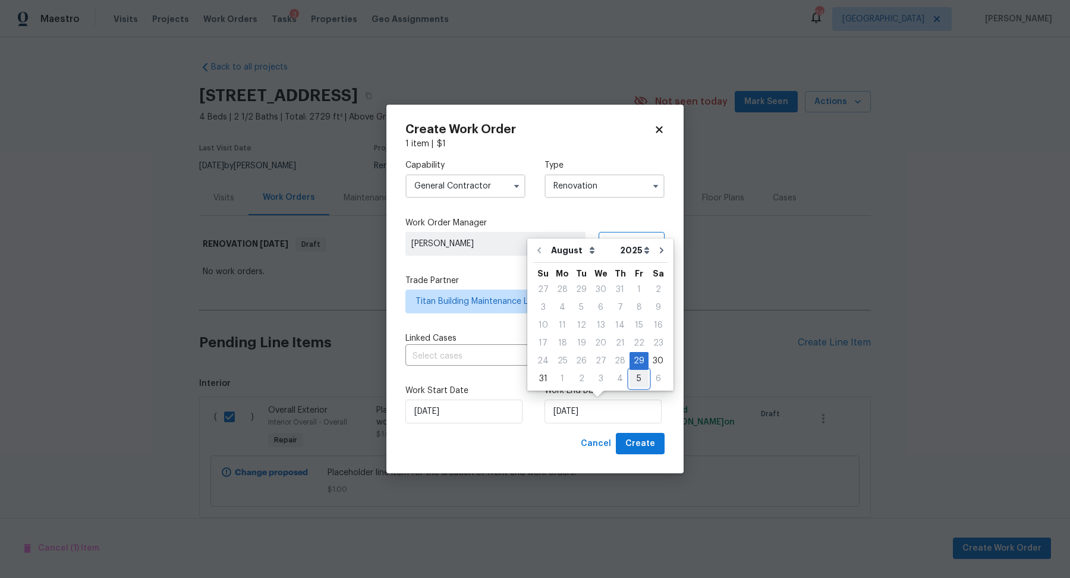
click at [635, 372] on div "5" at bounding box center [638, 378] width 19 height 17
type input "[DATE]"
select select "8"
click at [557, 439] on div "Cancel Create" at bounding box center [534, 444] width 259 height 22
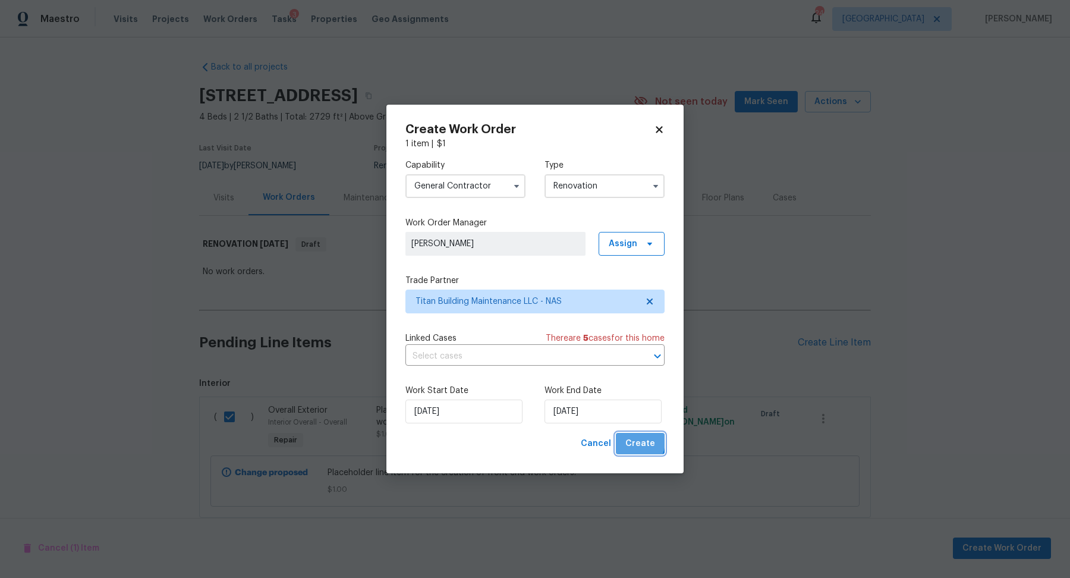
click at [635, 442] on span "Create" at bounding box center [640, 443] width 30 height 15
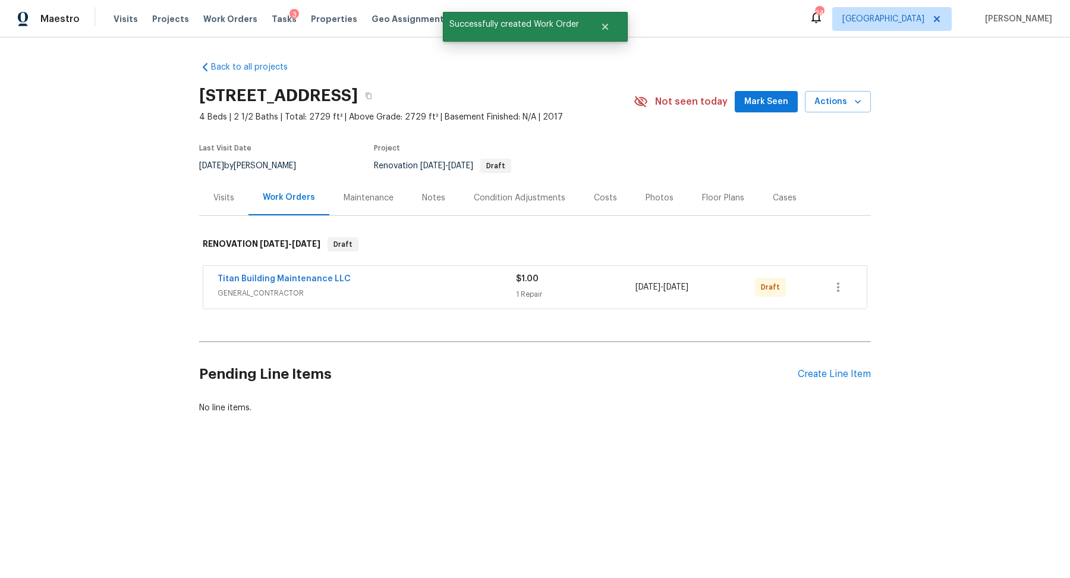
click at [595, 178] on div "Last Visit Date [DATE] by [PERSON_NAME] Project Renovation [DATE] - [DATE] Draft" at bounding box center [400, 158] width 403 height 43
click at [601, 196] on div "Costs" at bounding box center [605, 198] width 23 height 12
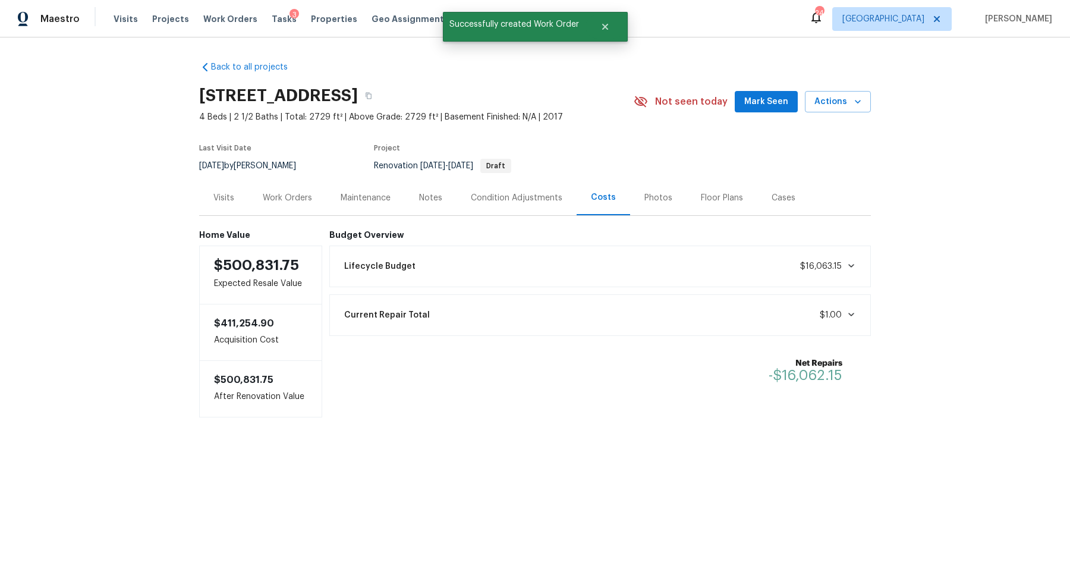
click at [295, 190] on div "Work Orders" at bounding box center [287, 197] width 78 height 35
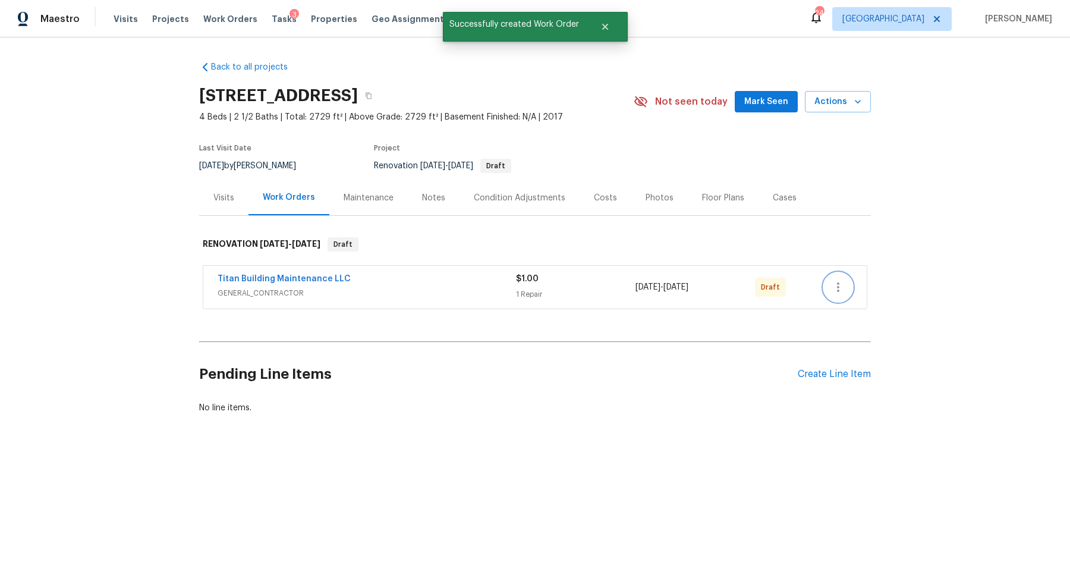
click at [842, 282] on icon "button" at bounding box center [838, 287] width 14 height 14
click at [877, 288] on li "Send to Vendor" at bounding box center [888, 287] width 128 height 20
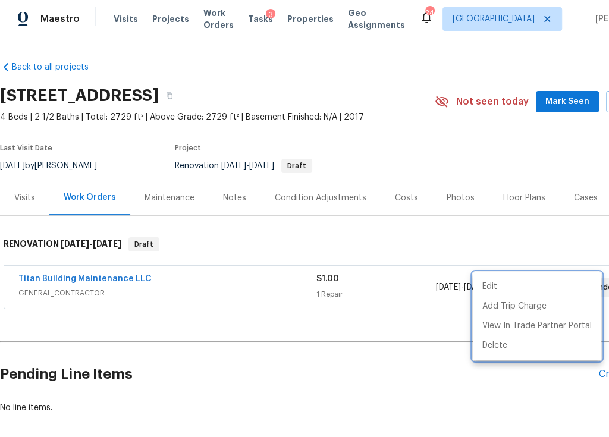
click at [119, 17] on div at bounding box center [304, 218] width 609 height 437
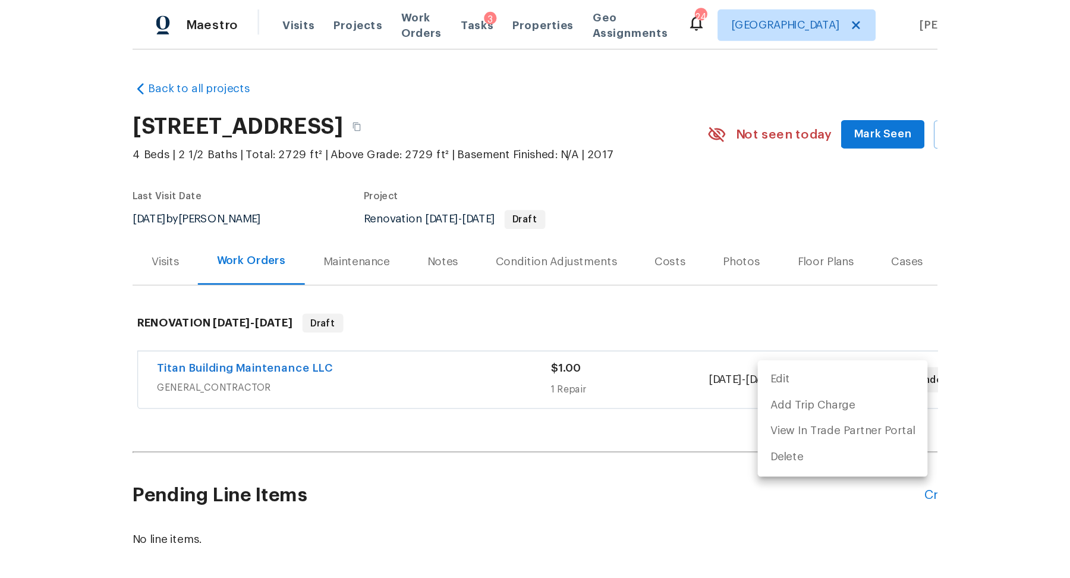
scroll to position [0, 63]
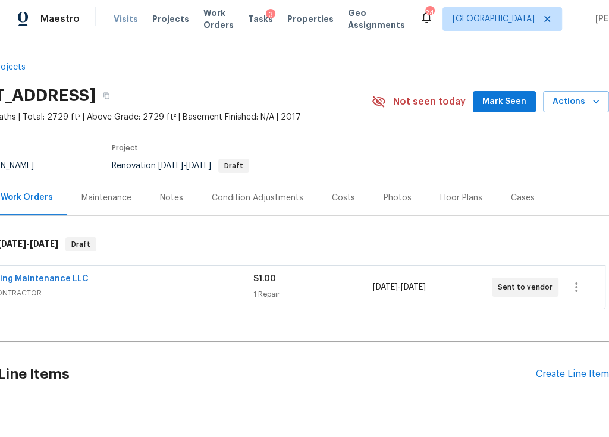
click at [119, 12] on div "Visits Projects Work Orders Tasks 3 Properties Geo Assignments" at bounding box center [267, 19] width 306 height 24
click at [118, 20] on span "Visits" at bounding box center [126, 19] width 24 height 12
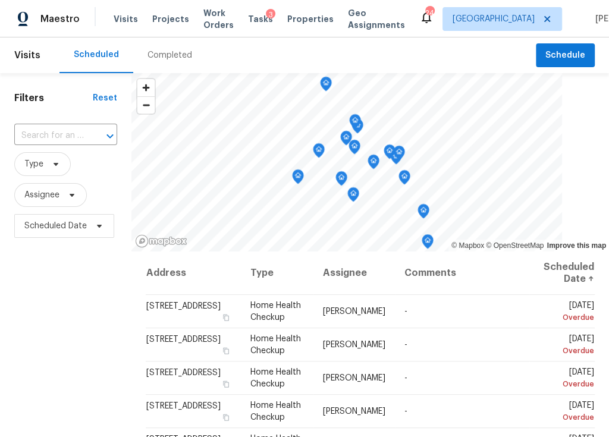
click at [40, 145] on div "​" at bounding box center [65, 136] width 103 height 26
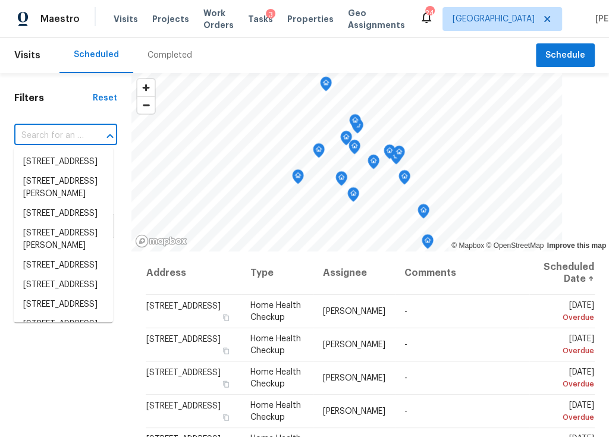
click at [55, 105] on div "Filters Reset ​ Type Assignee Scheduled Date" at bounding box center [65, 337] width 131 height 528
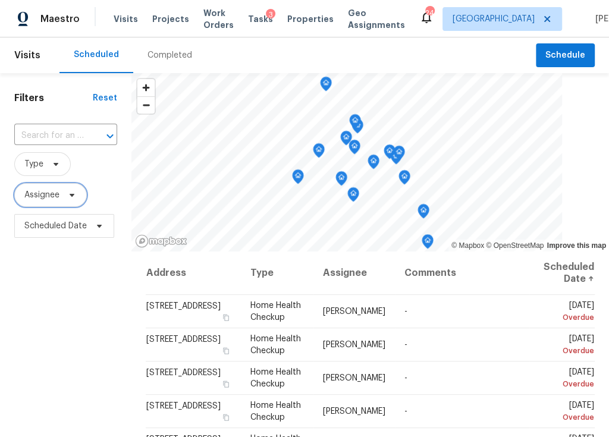
click at [70, 194] on icon at bounding box center [72, 195] width 5 height 3
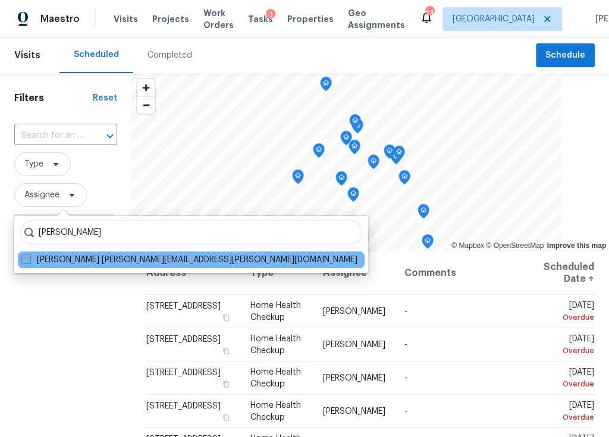
type input "[PERSON_NAME]"
click at [74, 255] on label "[PERSON_NAME] [PERSON_NAME][EMAIL_ADDRESS][PERSON_NAME][DOMAIN_NAME]" at bounding box center [189, 260] width 336 height 12
click at [29, 255] on input "[PERSON_NAME] [PERSON_NAME][EMAIL_ADDRESS][PERSON_NAME][DOMAIN_NAME]" at bounding box center [25, 258] width 8 height 8
checkbox input "true"
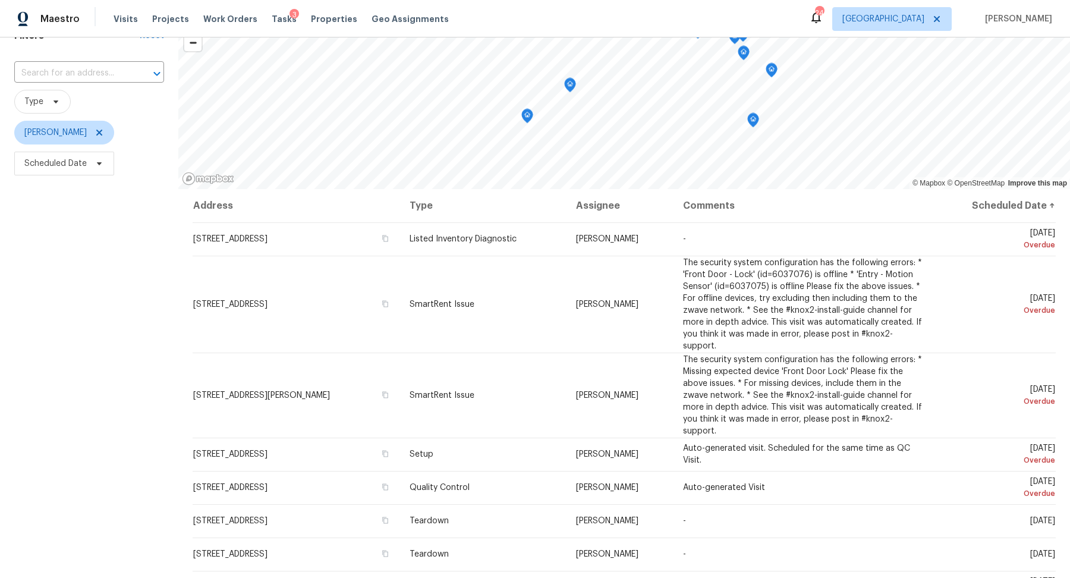
scroll to position [136, 0]
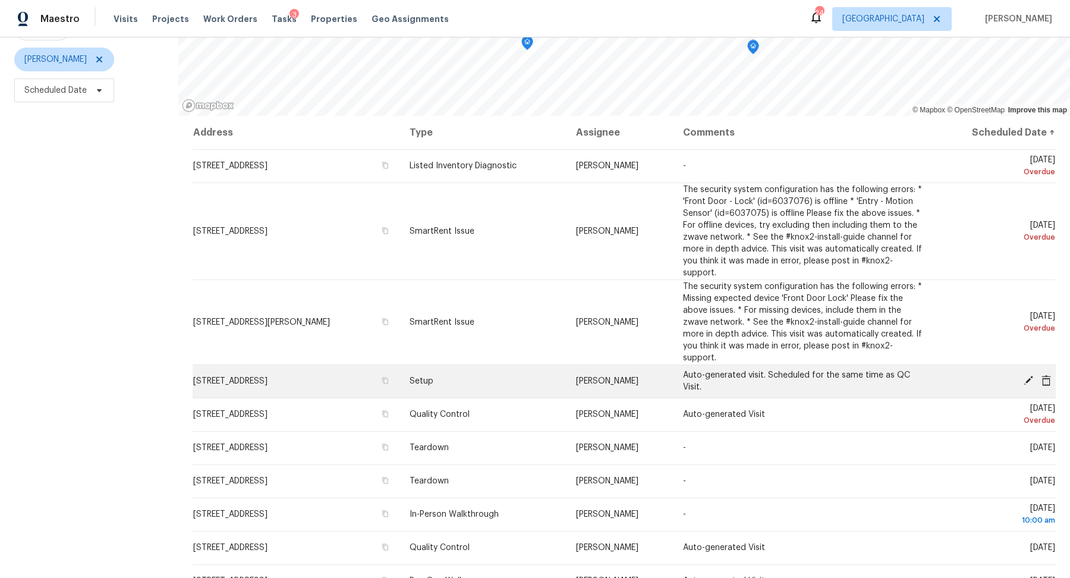
click at [1031, 376] on icon at bounding box center [1029, 381] width 10 height 10
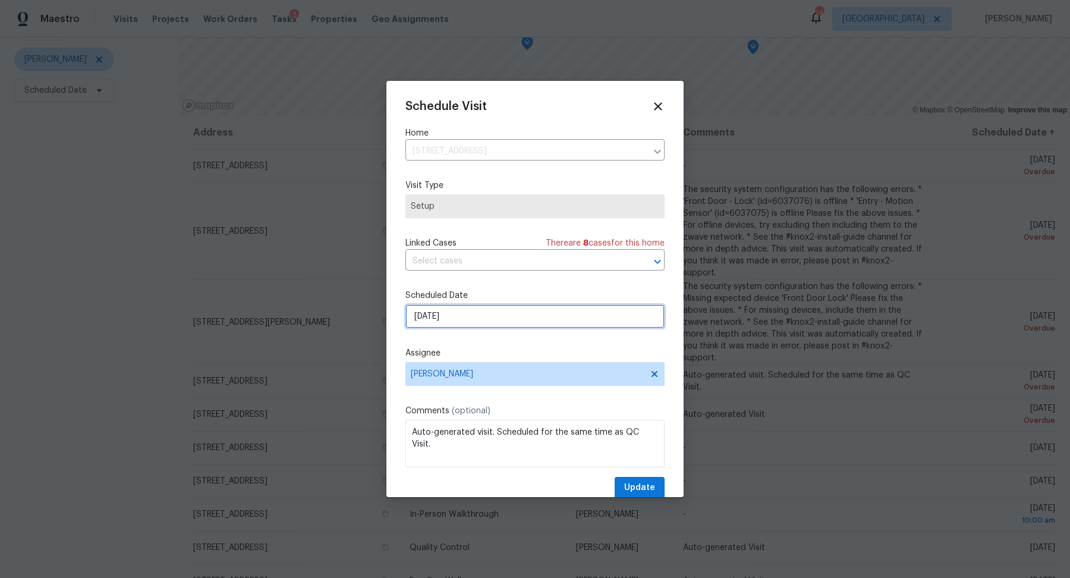
click at [522, 313] on input "[DATE]" at bounding box center [534, 316] width 259 height 24
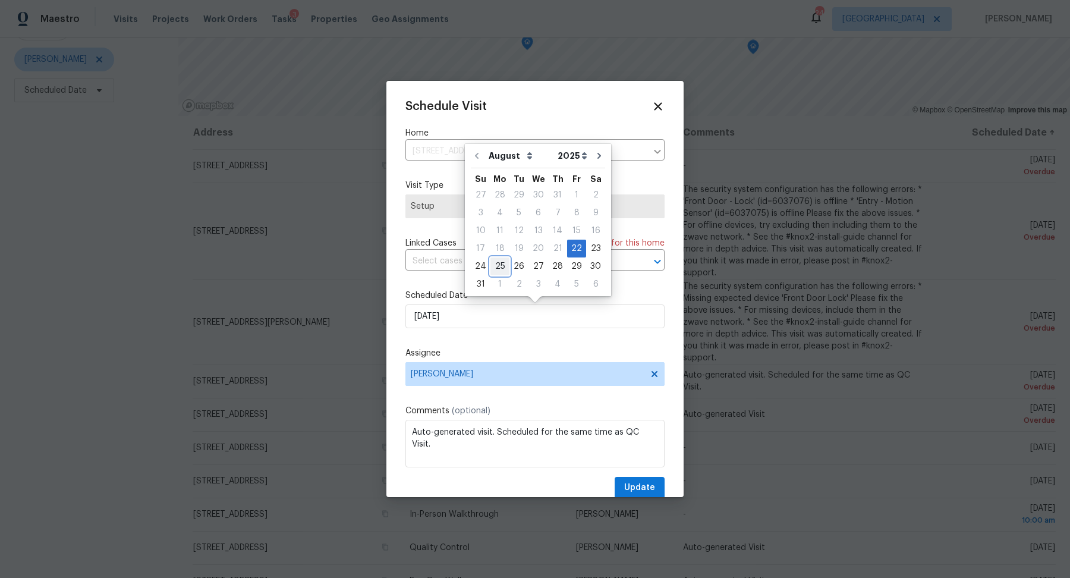
click at [496, 265] on div "25" at bounding box center [499, 266] width 19 height 17
type input "[DATE]"
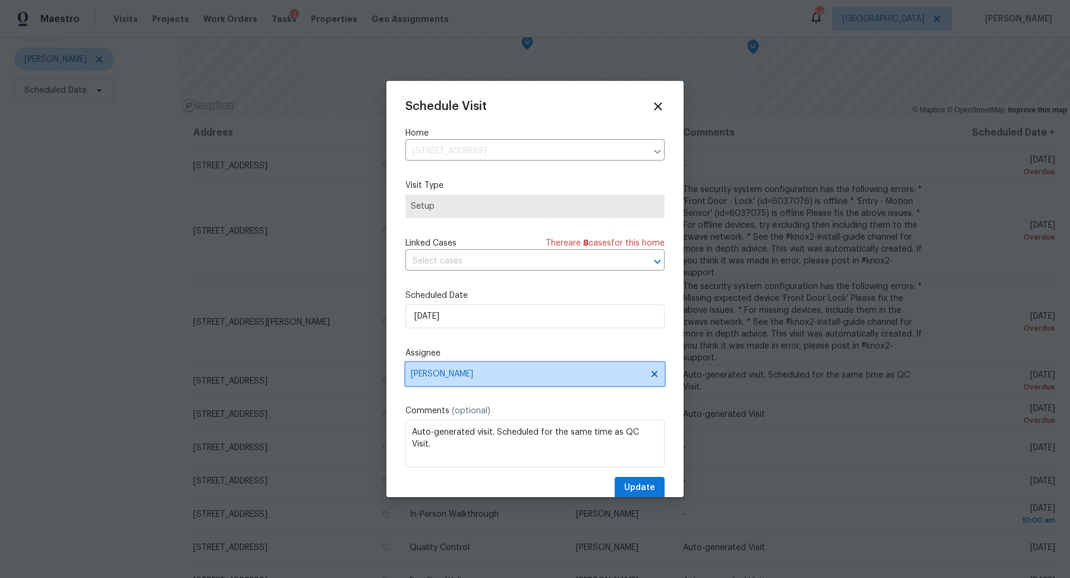
click at [522, 366] on span "[PERSON_NAME]" at bounding box center [534, 374] width 259 height 24
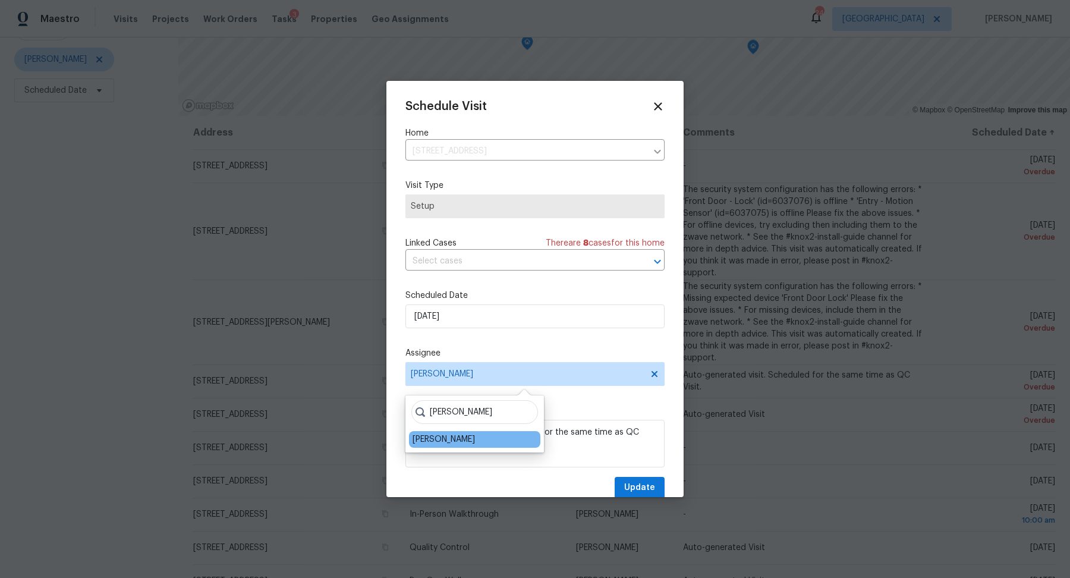
type input "[PERSON_NAME]"
click at [466, 442] on div "[PERSON_NAME]" at bounding box center [444, 439] width 62 height 12
click at [637, 482] on span "Update" at bounding box center [639, 487] width 31 height 15
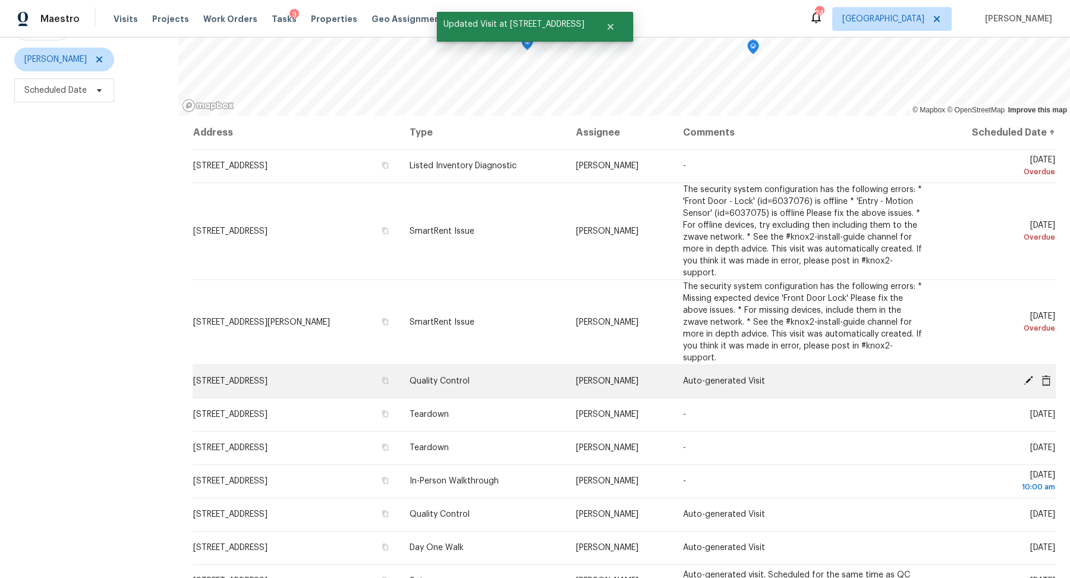
click at [1031, 375] on icon at bounding box center [1028, 380] width 11 height 11
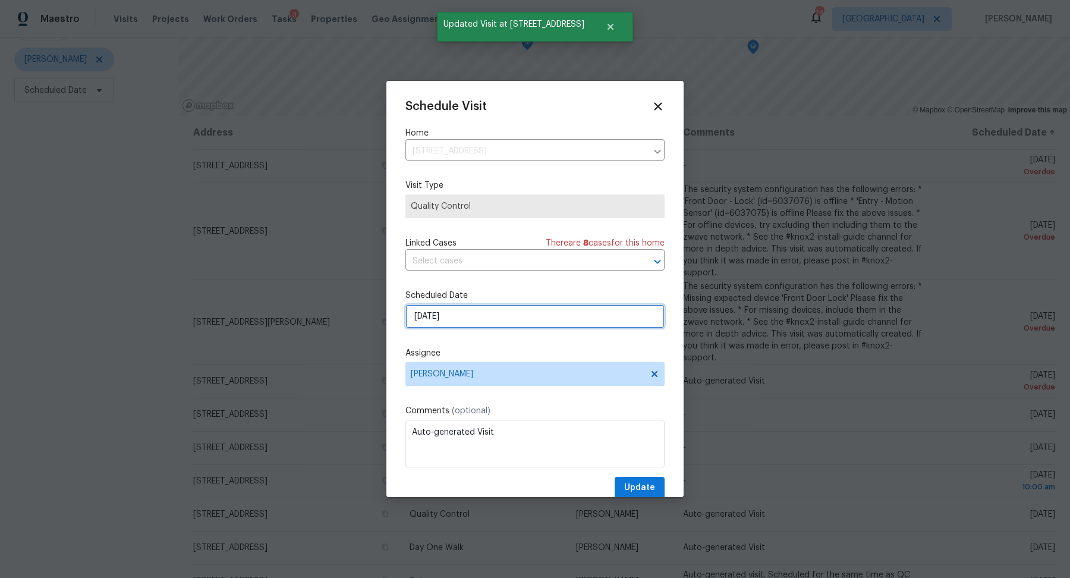
click at [518, 308] on input "[DATE]" at bounding box center [534, 316] width 259 height 24
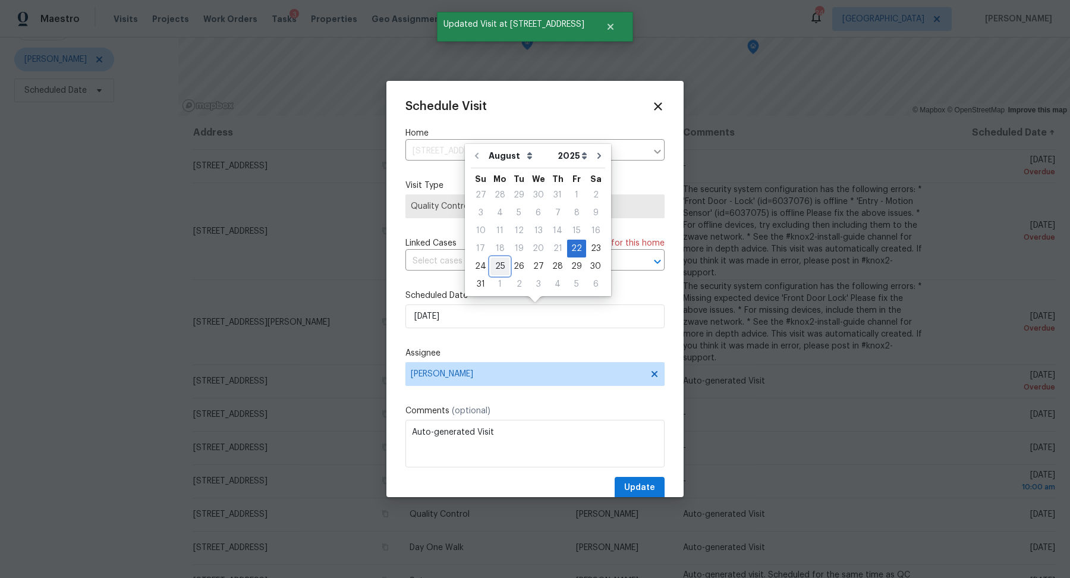
click at [498, 263] on div "25" at bounding box center [499, 266] width 19 height 17
type input "[DATE]"
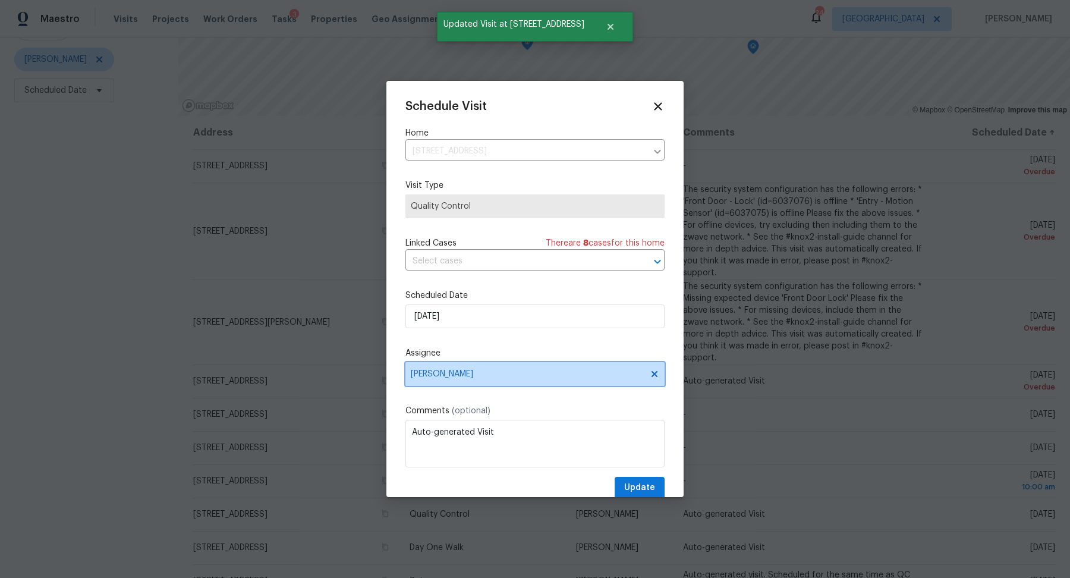
click at [507, 377] on span "[PERSON_NAME]" at bounding box center [527, 374] width 233 height 10
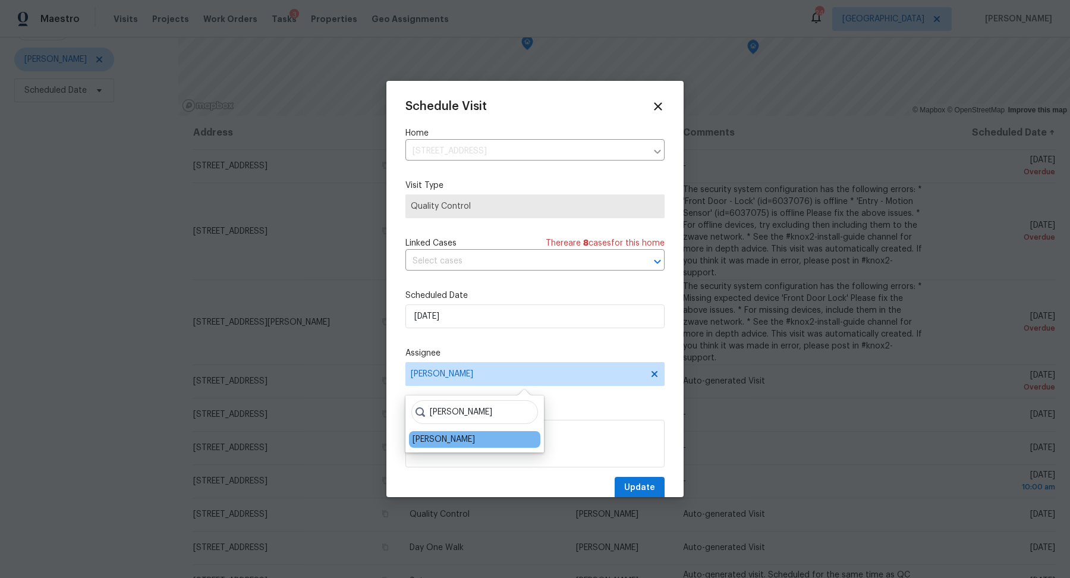
type input "[PERSON_NAME]"
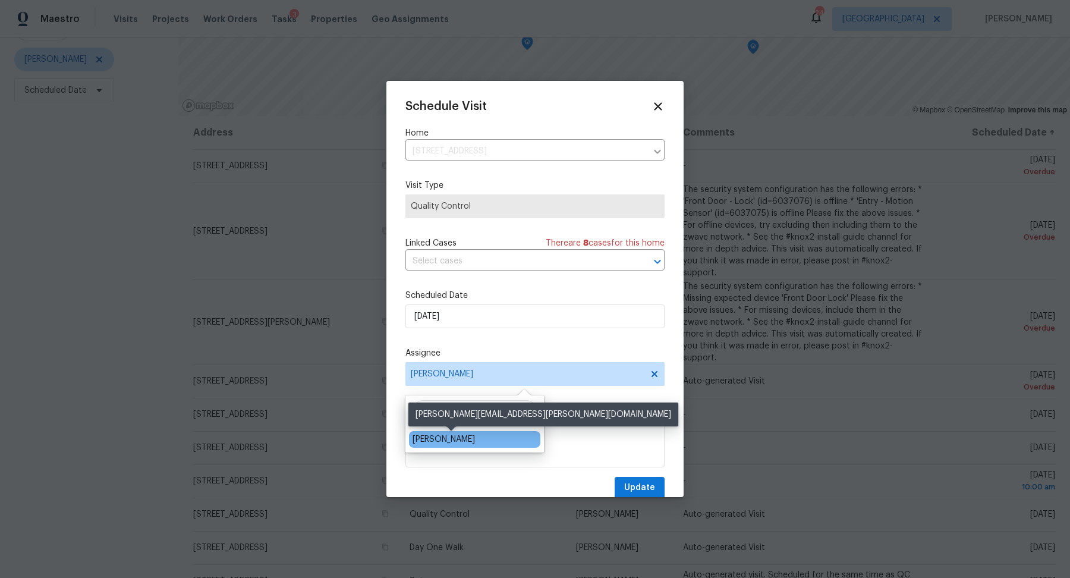
click at [465, 440] on div "[PERSON_NAME]" at bounding box center [444, 439] width 62 height 12
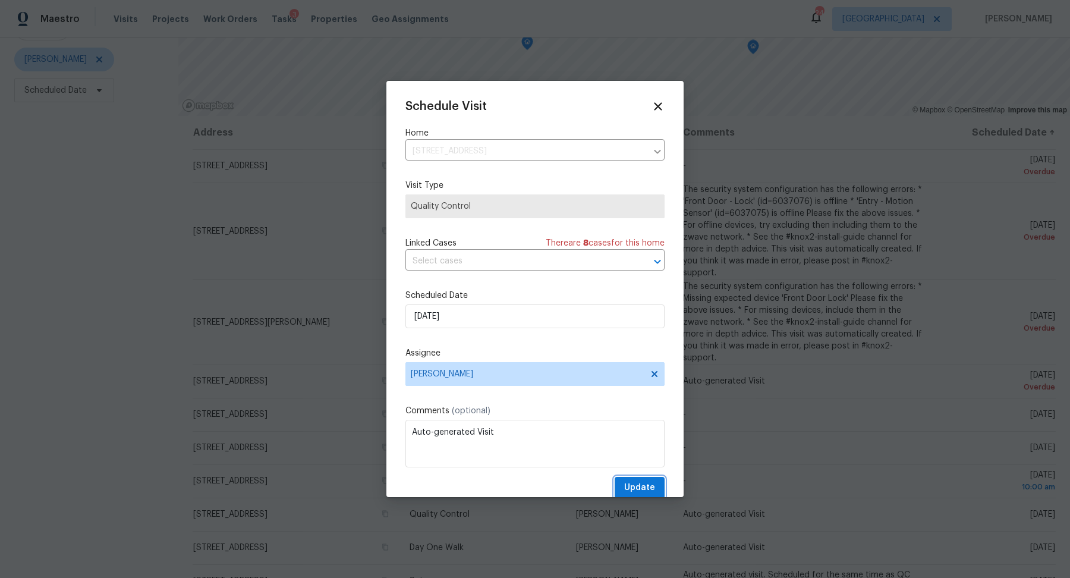
click at [630, 478] on button "Update" at bounding box center [640, 488] width 50 height 22
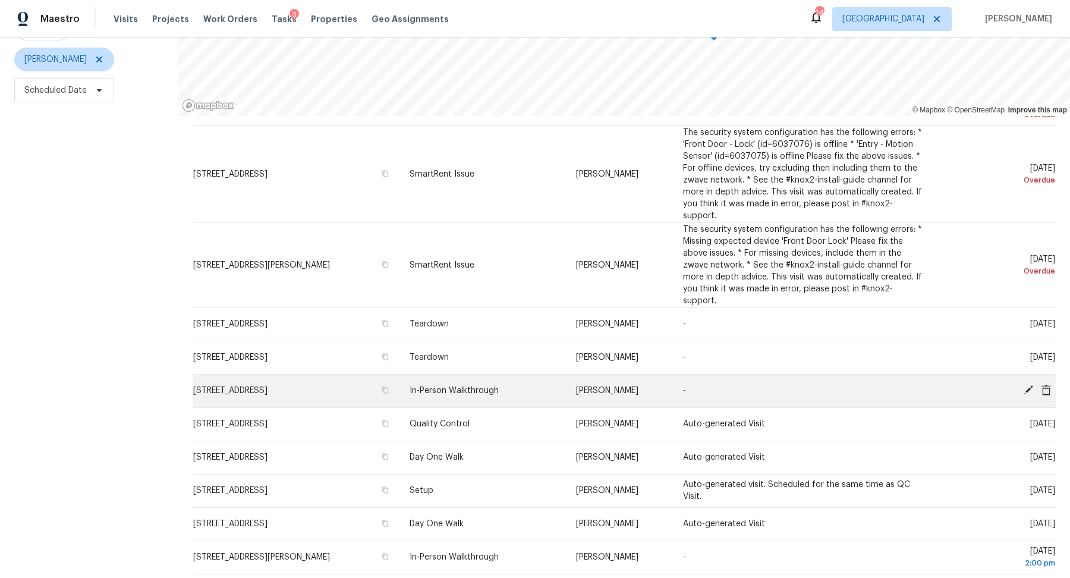
scroll to position [58, 0]
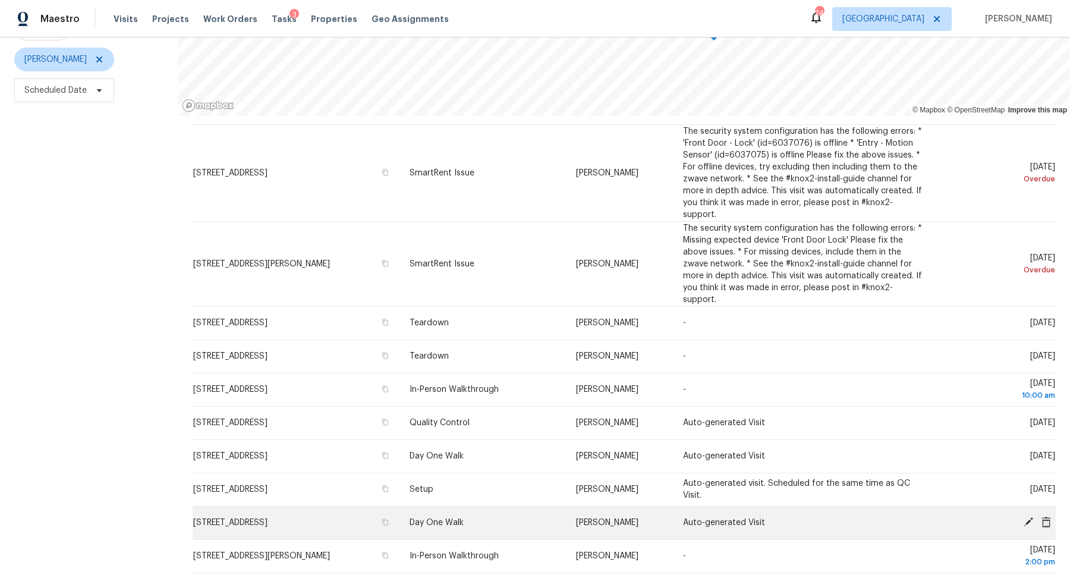
click at [1030, 517] on icon at bounding box center [1028, 522] width 11 height 11
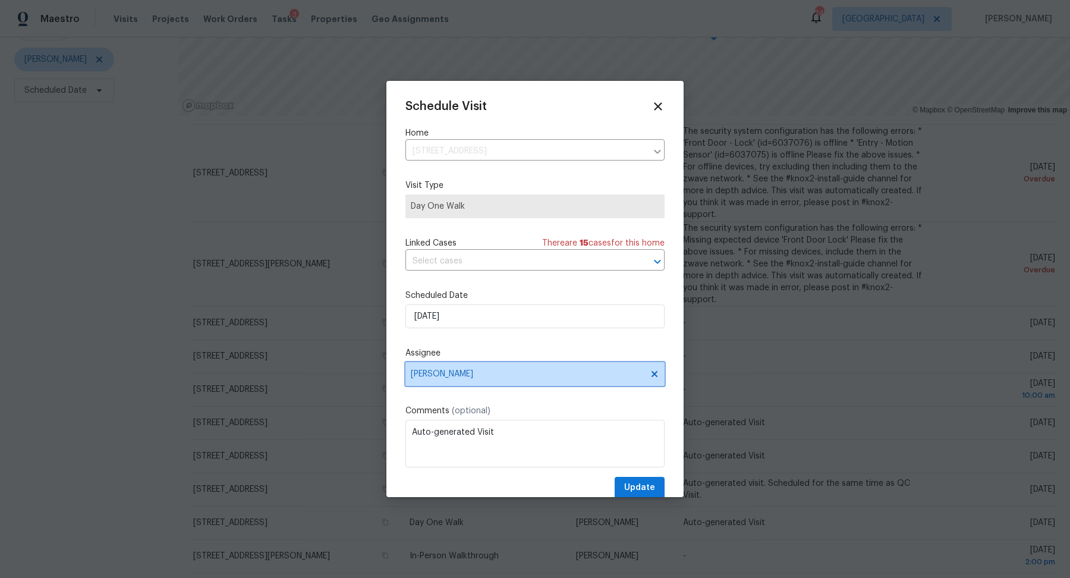
click at [495, 364] on span "[PERSON_NAME]" at bounding box center [534, 374] width 259 height 24
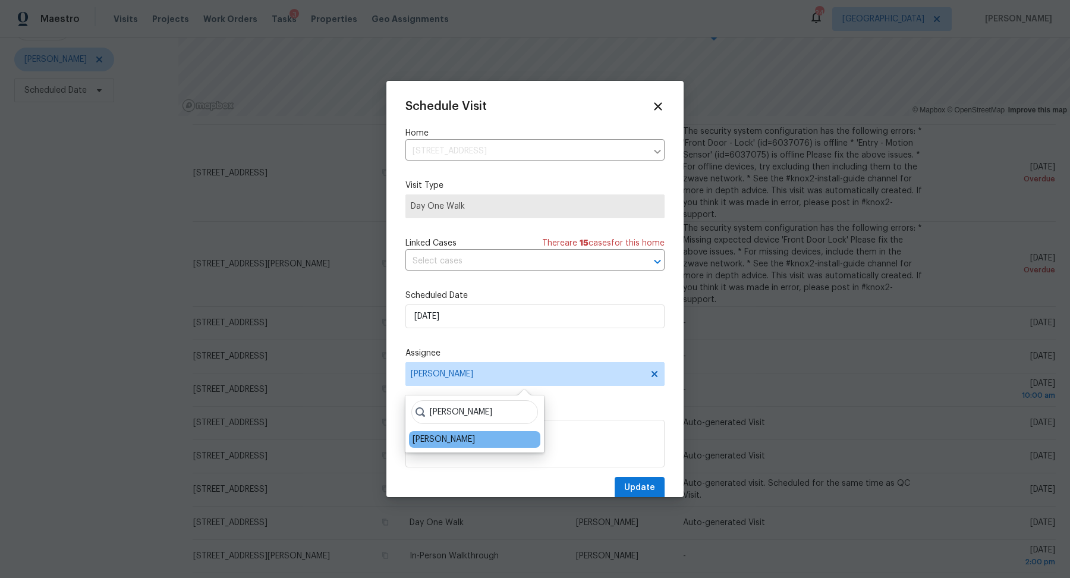
type input "[PERSON_NAME]"
click at [437, 442] on div "[PERSON_NAME]" at bounding box center [444, 439] width 62 height 12
click at [634, 487] on span "Update" at bounding box center [639, 487] width 31 height 15
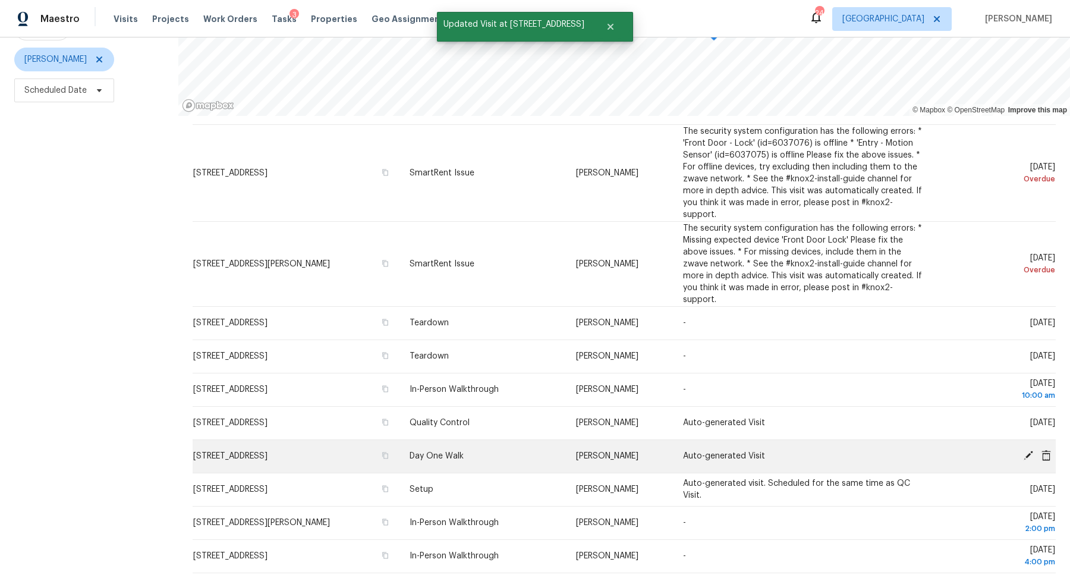
click at [1026, 450] on icon at bounding box center [1028, 455] width 11 height 11
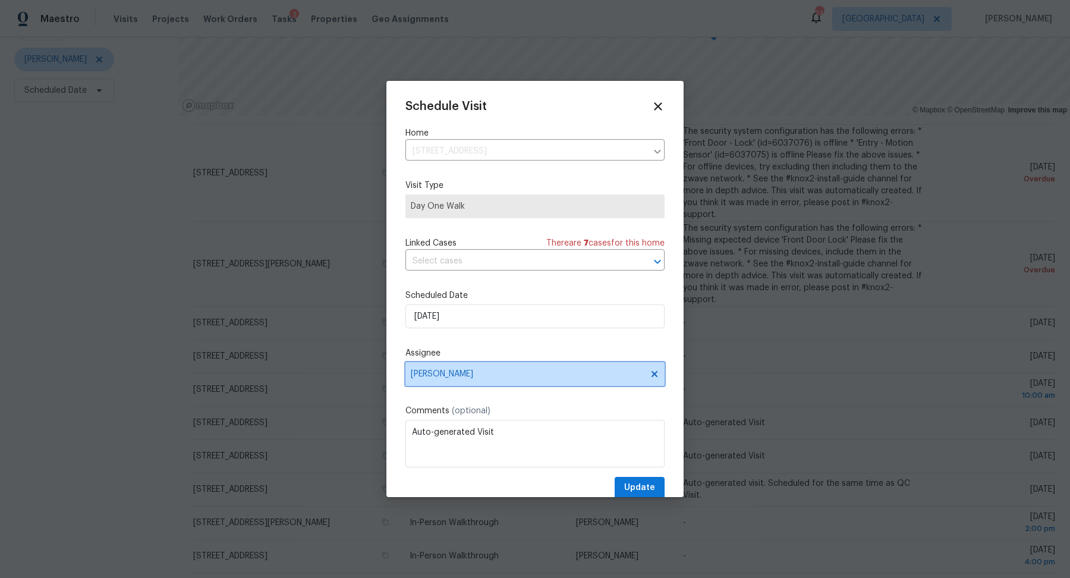
click at [477, 371] on span "[PERSON_NAME]" at bounding box center [527, 374] width 233 height 10
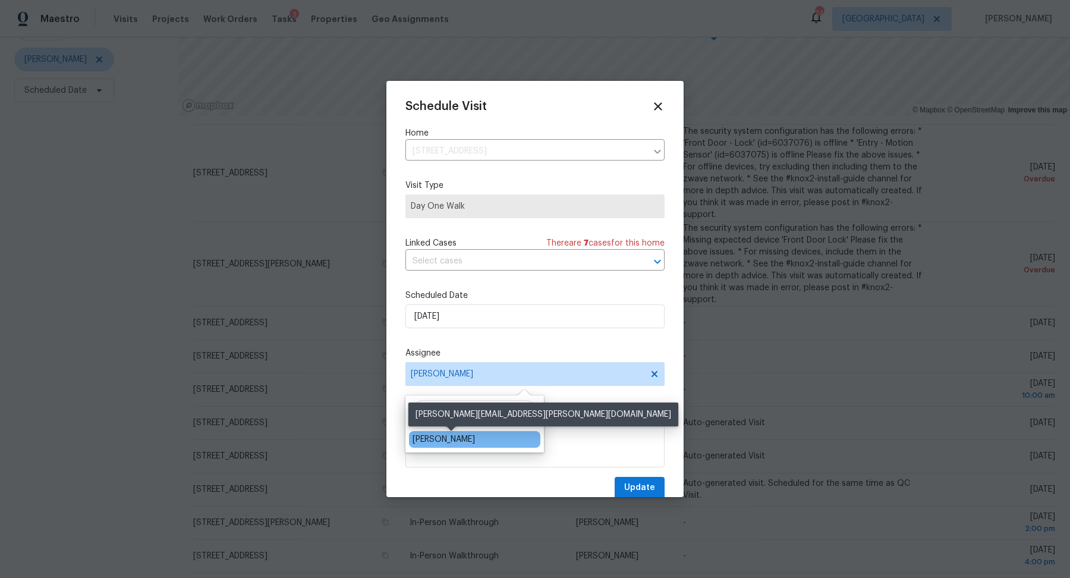
type input "[PERSON_NAME]"
click at [439, 434] on div "[PERSON_NAME]" at bounding box center [444, 439] width 62 height 12
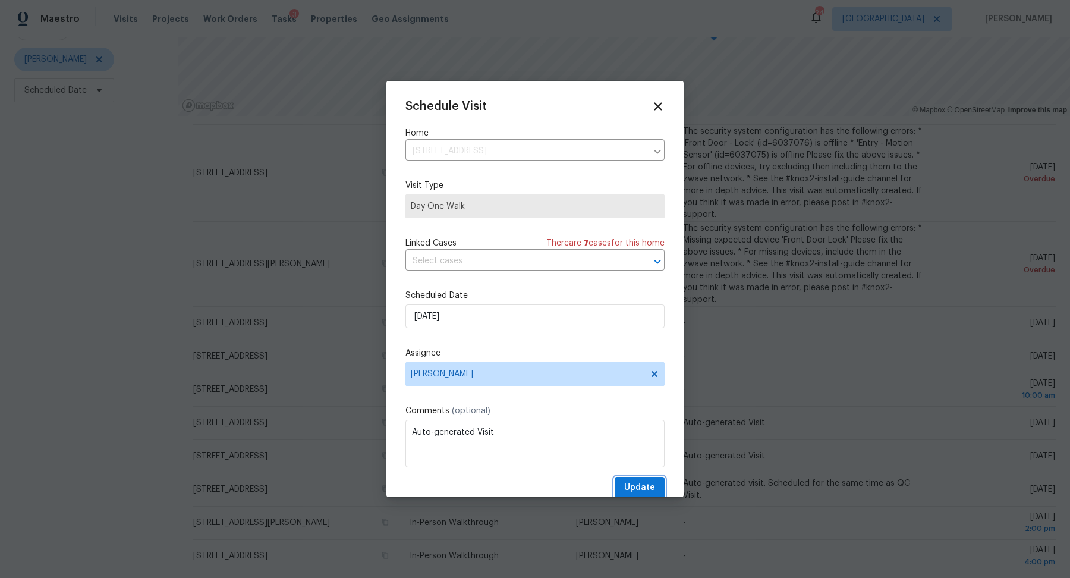
click at [641, 481] on span "Update" at bounding box center [639, 487] width 31 height 15
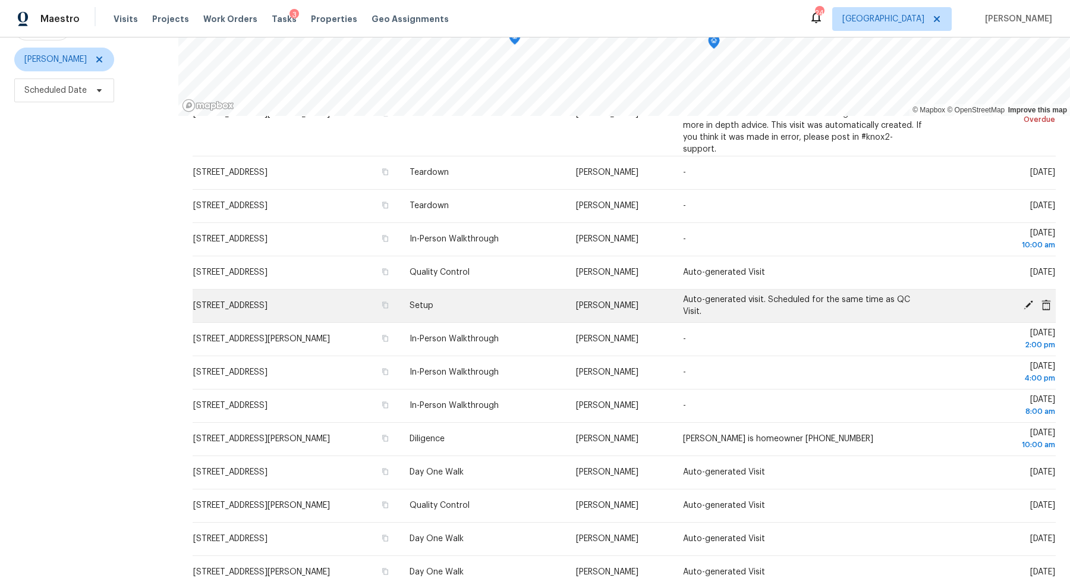
scroll to position [210, 0]
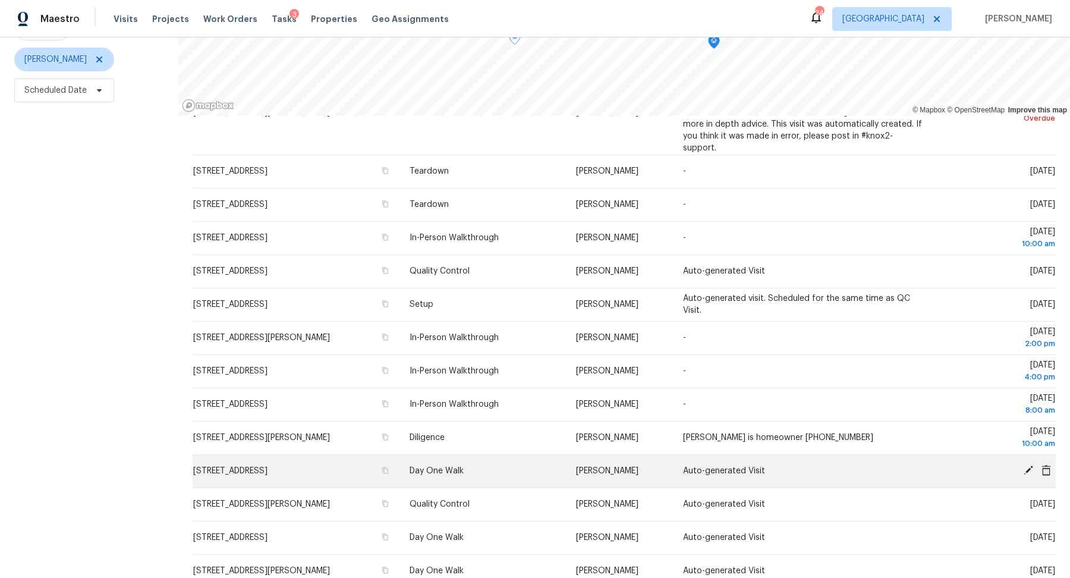
click at [1031, 465] on icon at bounding box center [1029, 470] width 10 height 10
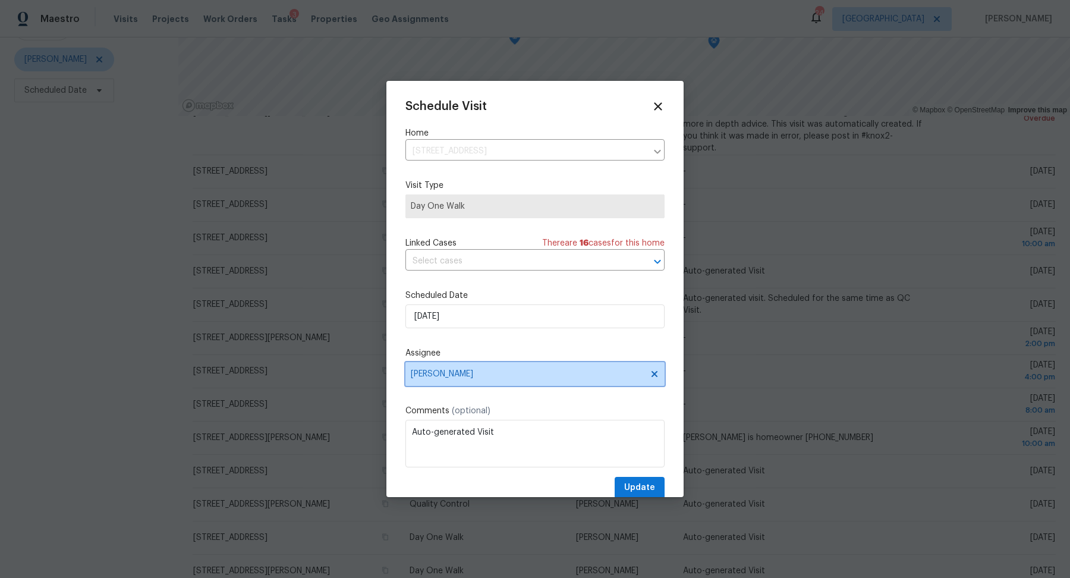
click at [500, 371] on span "[PERSON_NAME]" at bounding box center [527, 374] width 233 height 10
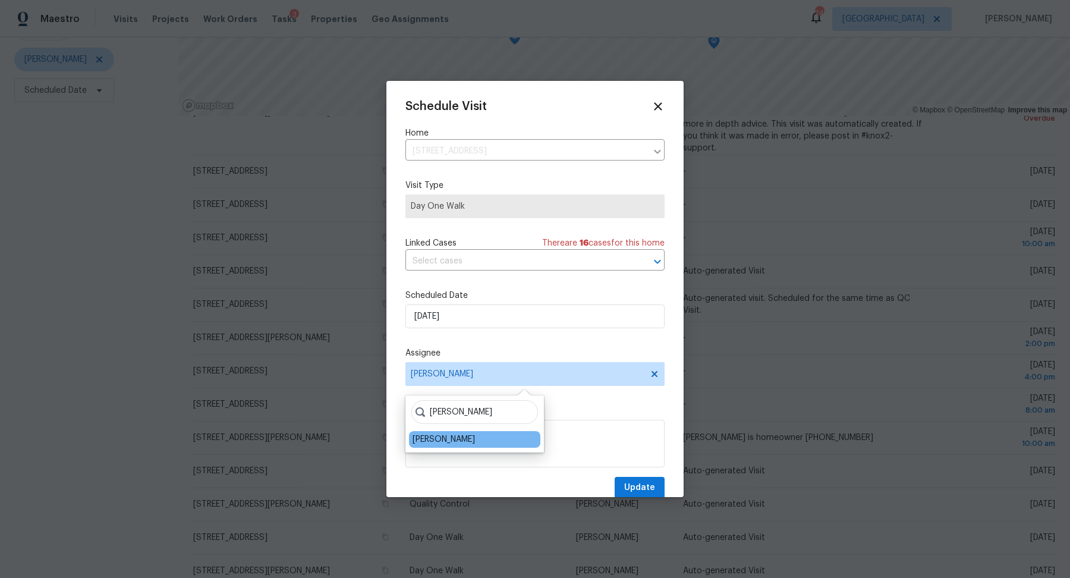
type input "[PERSON_NAME]"
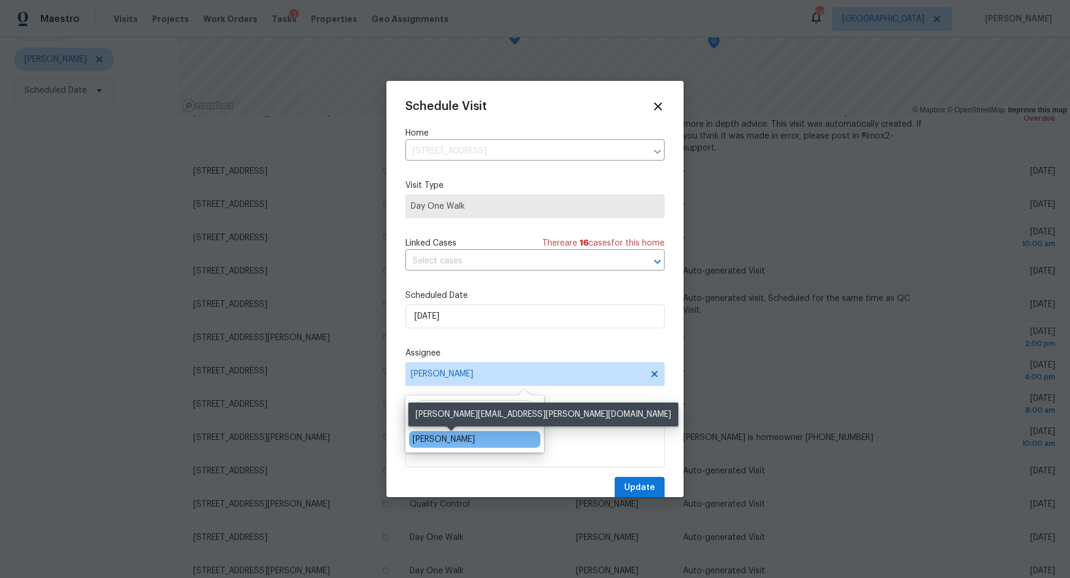
click at [442, 441] on div "[PERSON_NAME]" at bounding box center [444, 439] width 62 height 12
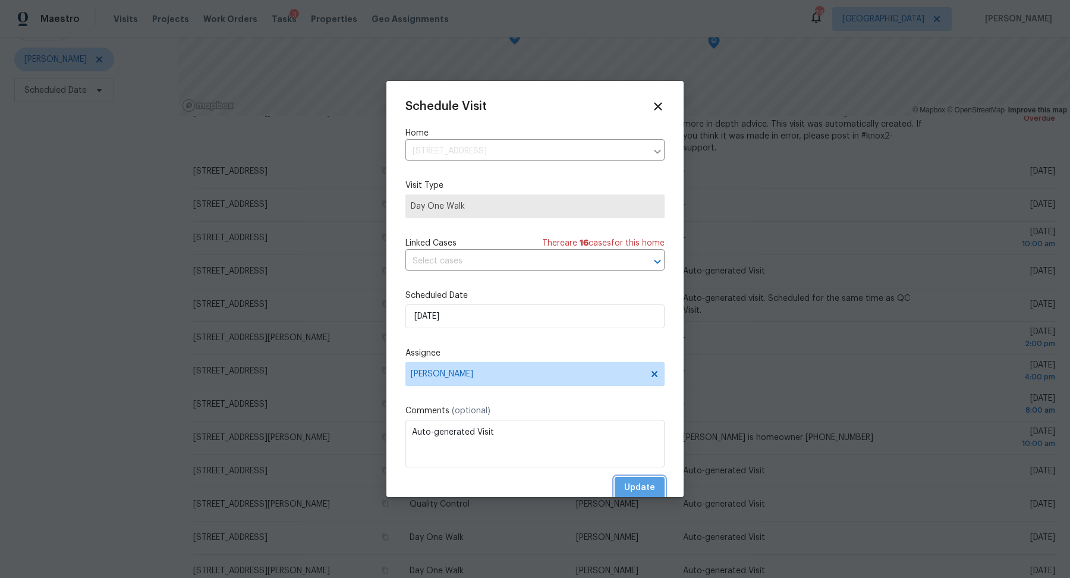
click at [646, 485] on span "Update" at bounding box center [639, 487] width 31 height 15
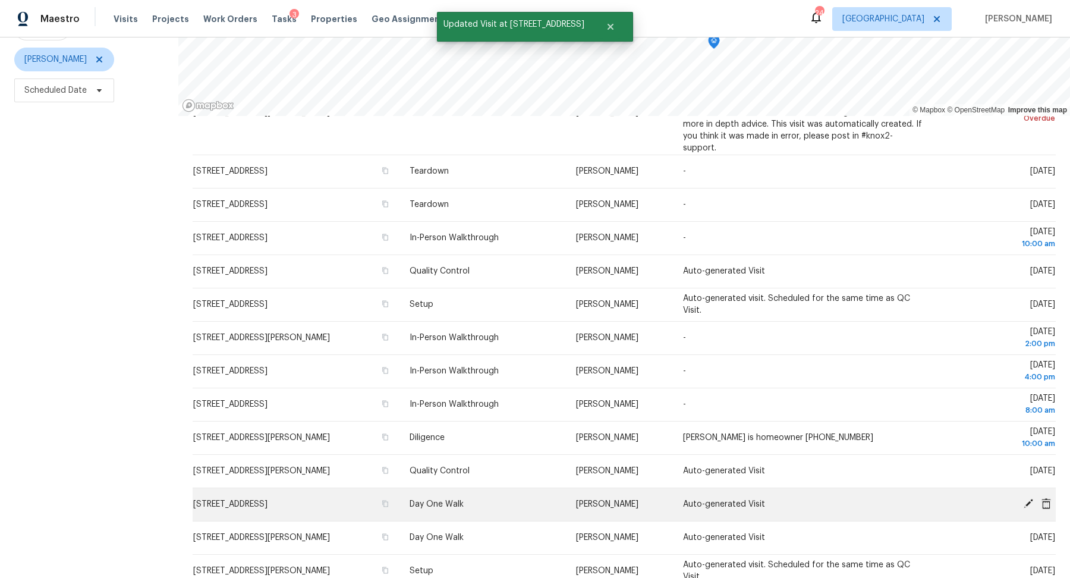
click at [1026, 498] on icon at bounding box center [1028, 503] width 11 height 11
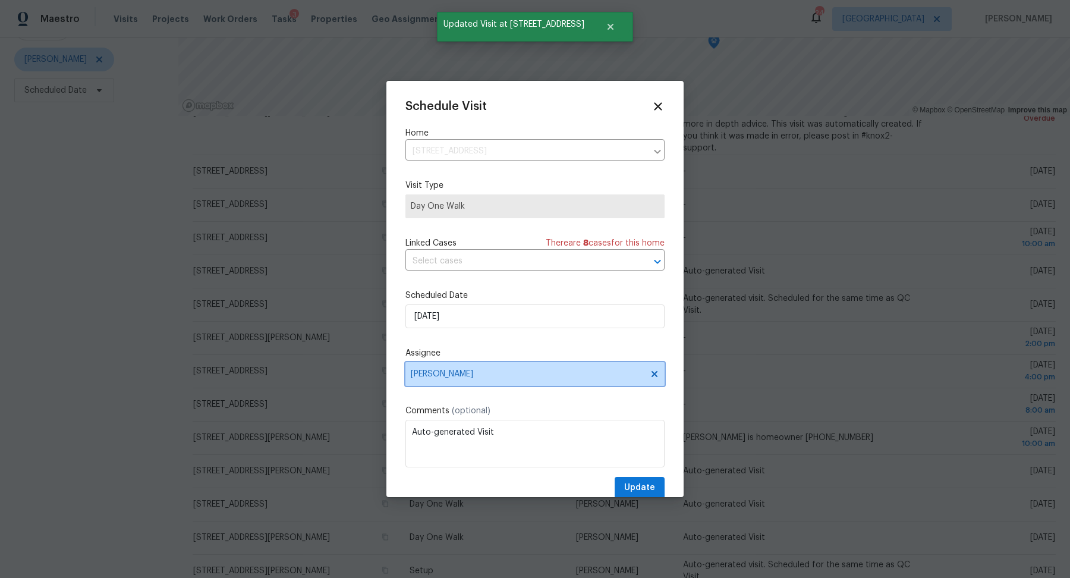
click at [527, 373] on span "[PERSON_NAME]" at bounding box center [527, 374] width 233 height 10
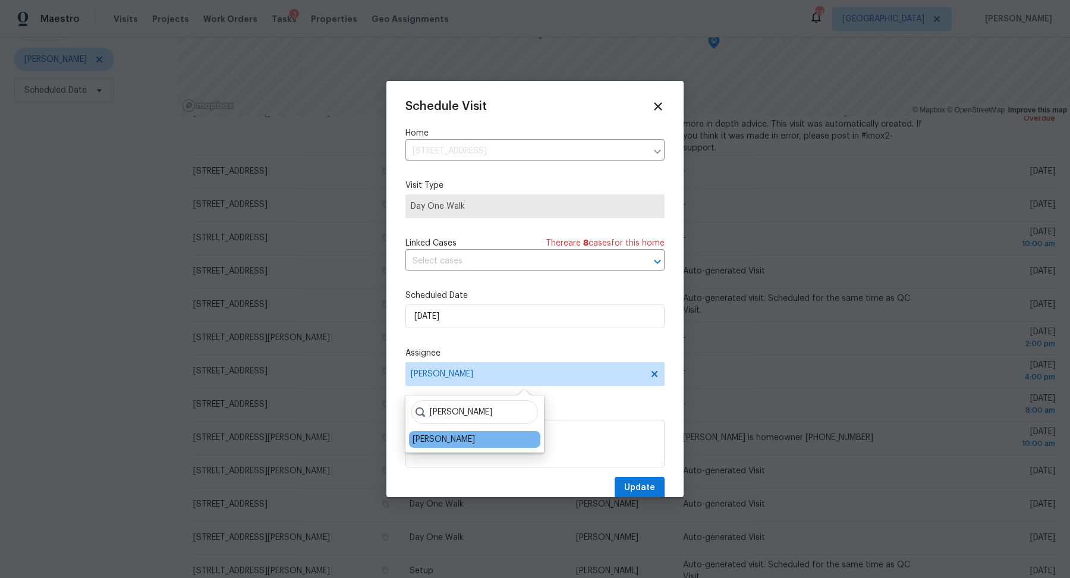
type input "[PERSON_NAME]"
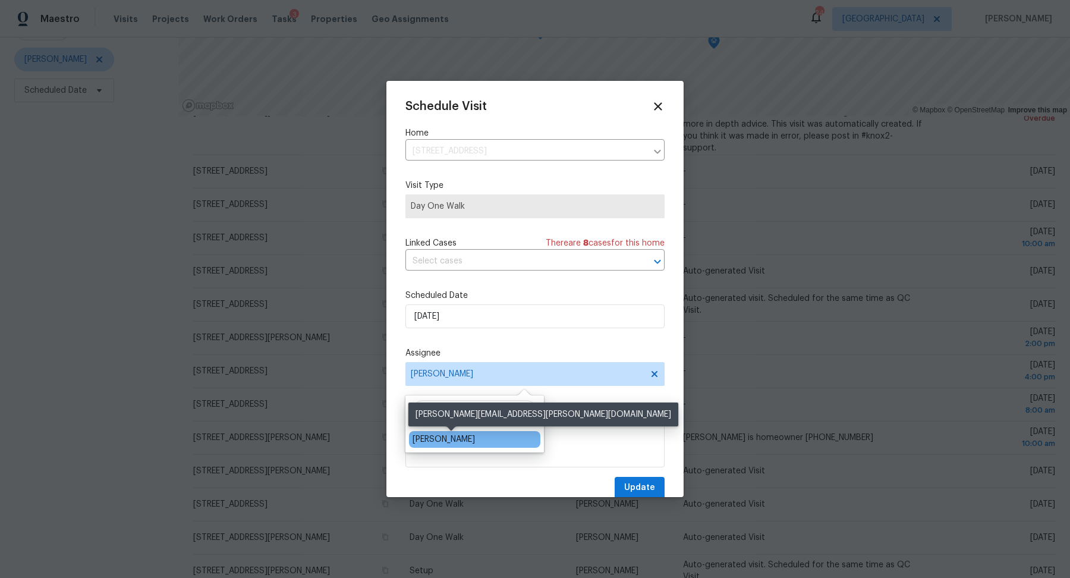
click at [464, 436] on div "[PERSON_NAME]" at bounding box center [444, 439] width 62 height 12
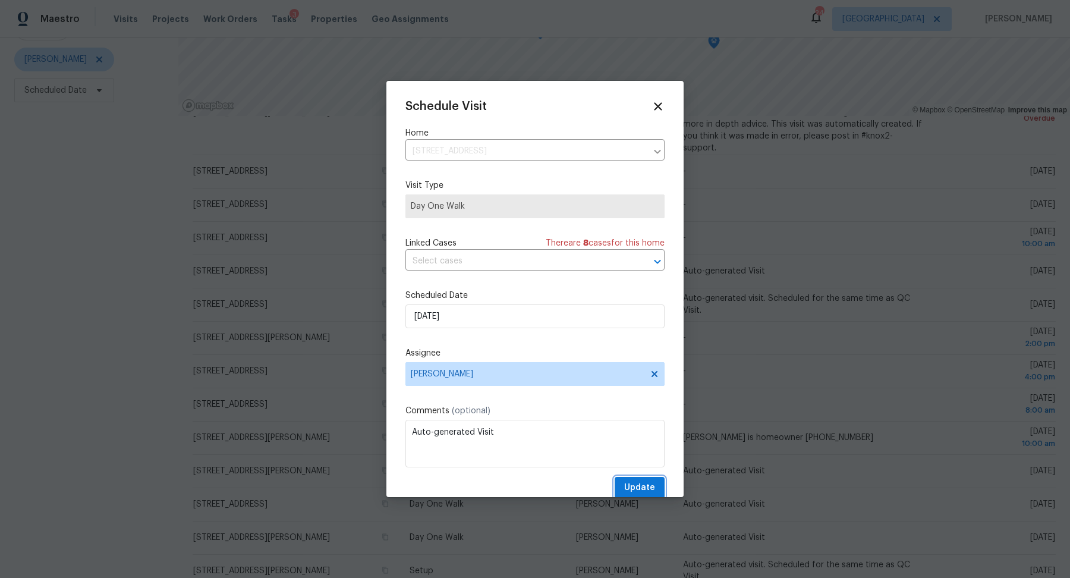
click at [640, 489] on span "Update" at bounding box center [639, 487] width 31 height 15
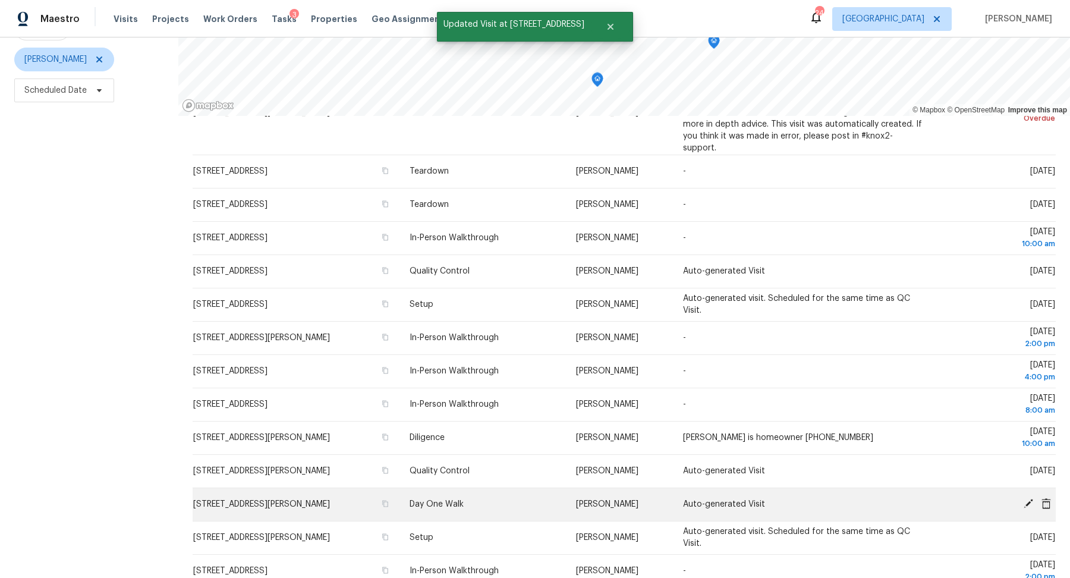
click at [1027, 499] on icon at bounding box center [1029, 504] width 10 height 10
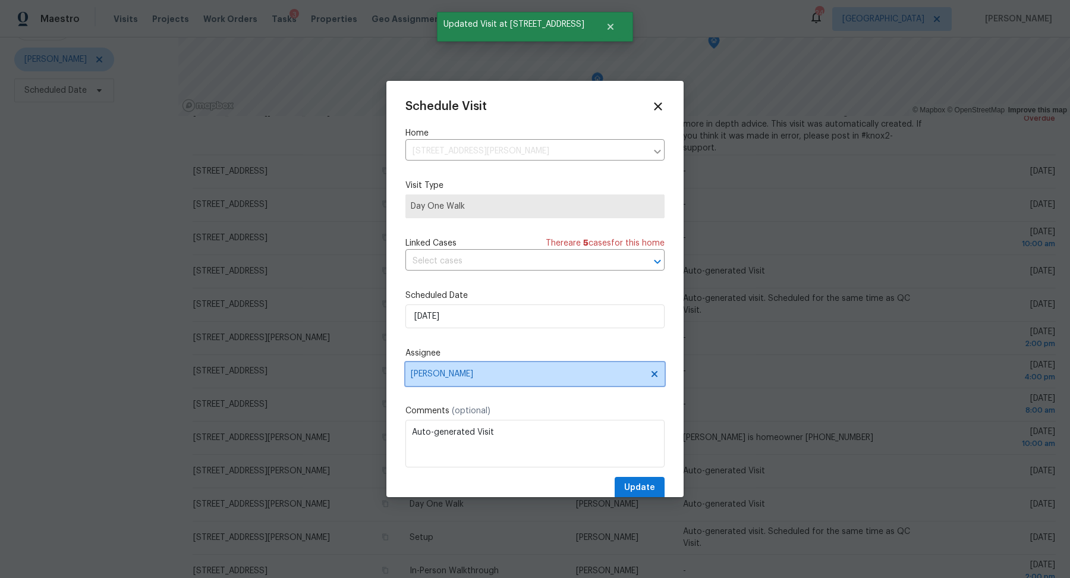
click at [458, 379] on span "[PERSON_NAME]" at bounding box center [527, 374] width 233 height 10
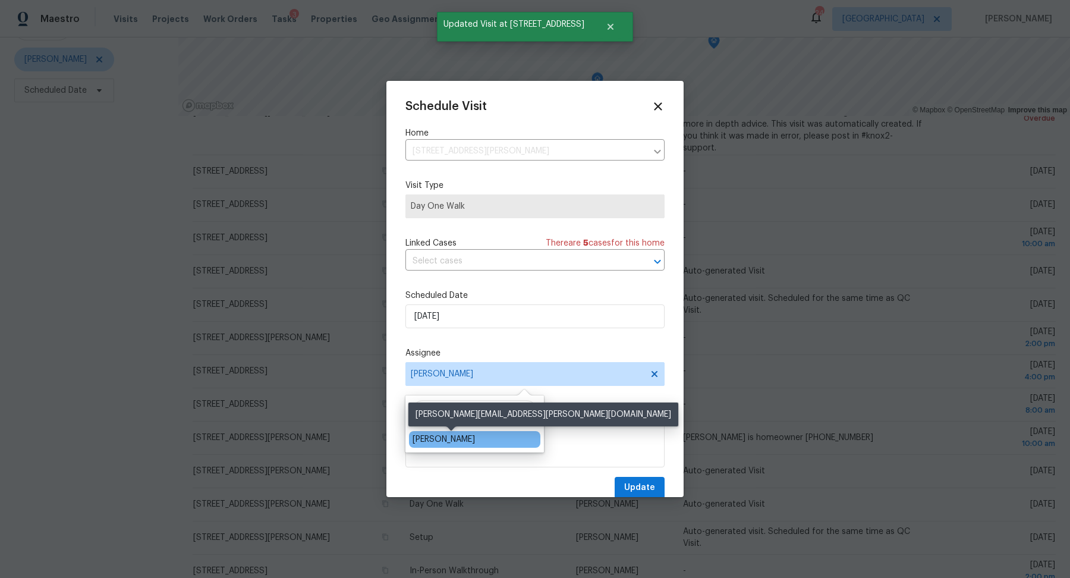
type input "[PERSON_NAME]"
click at [425, 436] on div "[PERSON_NAME]" at bounding box center [444, 439] width 62 height 12
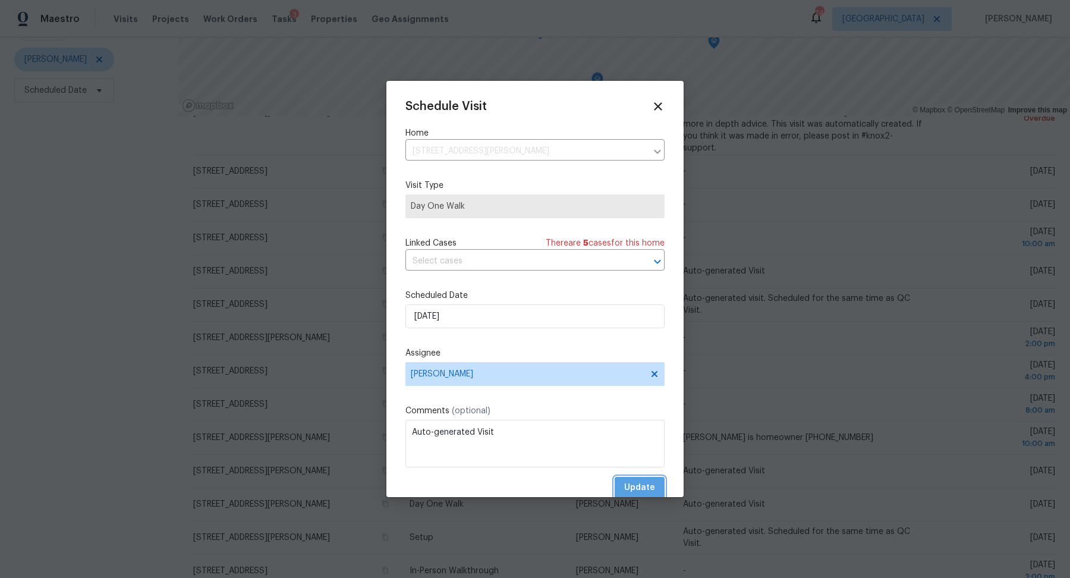
click at [645, 490] on span "Update" at bounding box center [639, 487] width 31 height 15
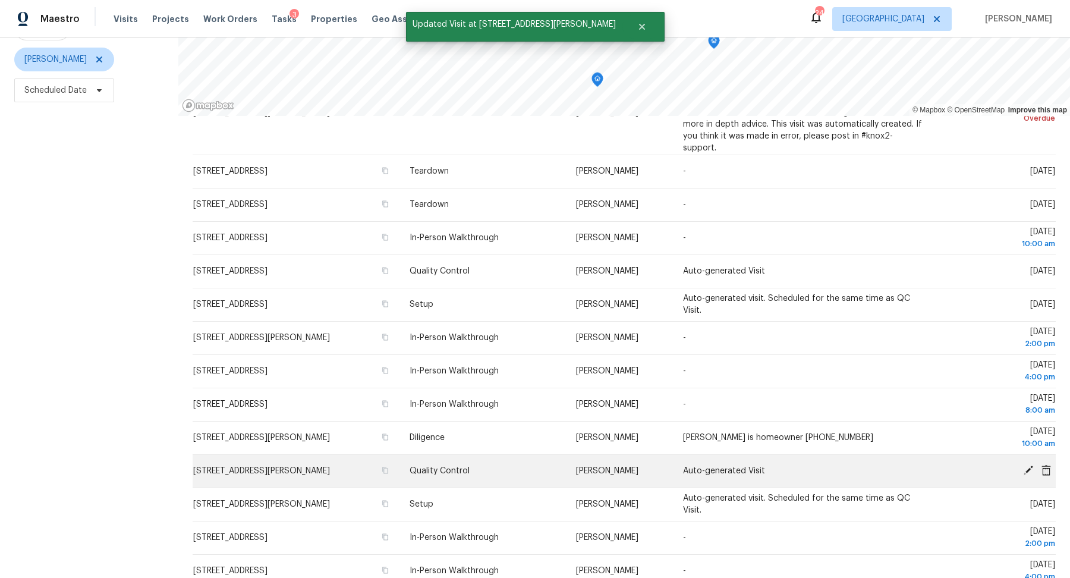
click at [1022, 454] on td "[DATE]" at bounding box center [994, 470] width 123 height 33
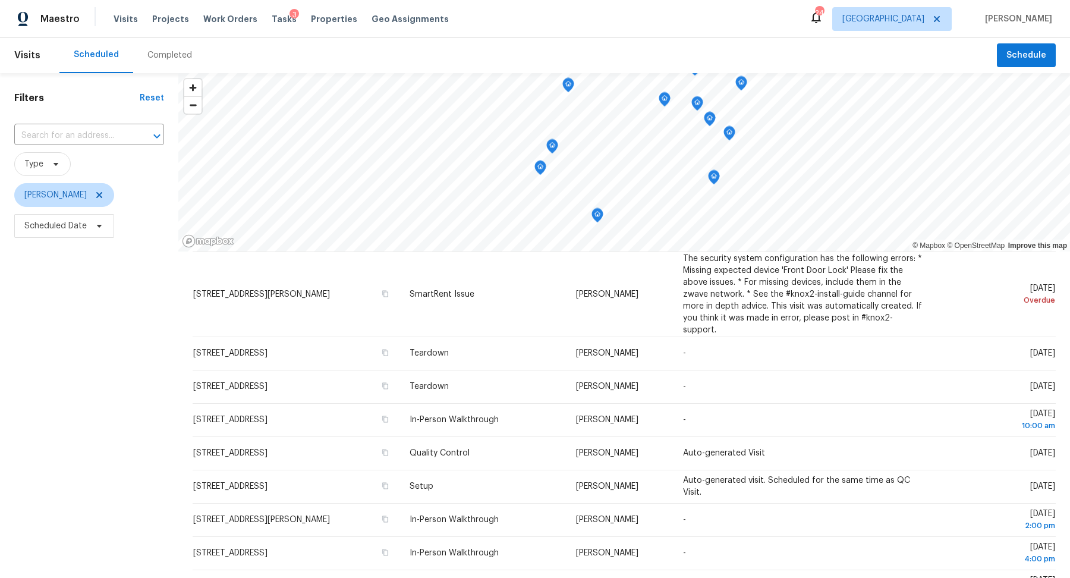
scroll to position [363, 0]
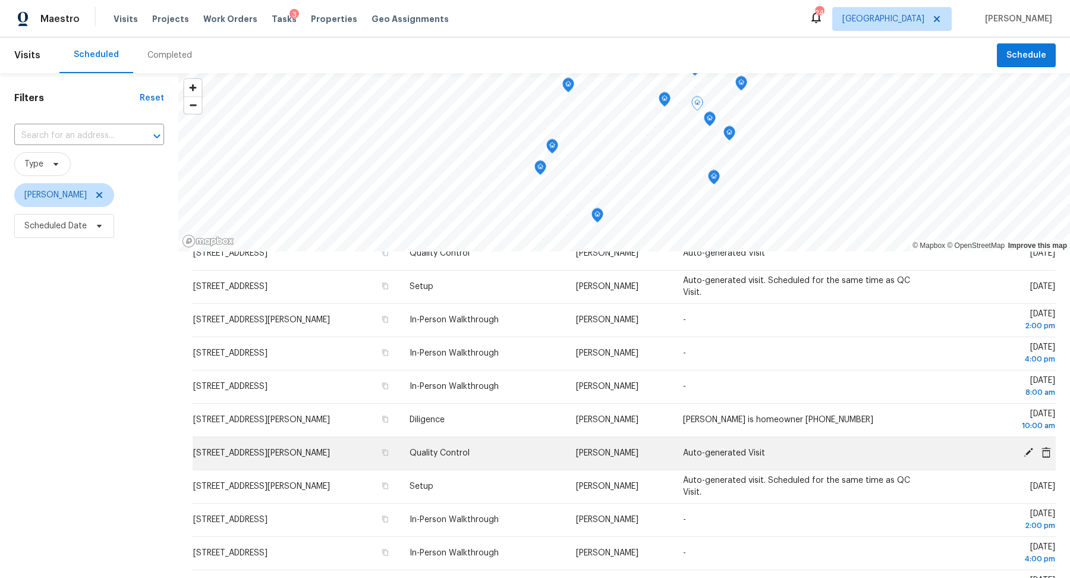
click at [1030, 448] on icon at bounding box center [1029, 453] width 10 height 10
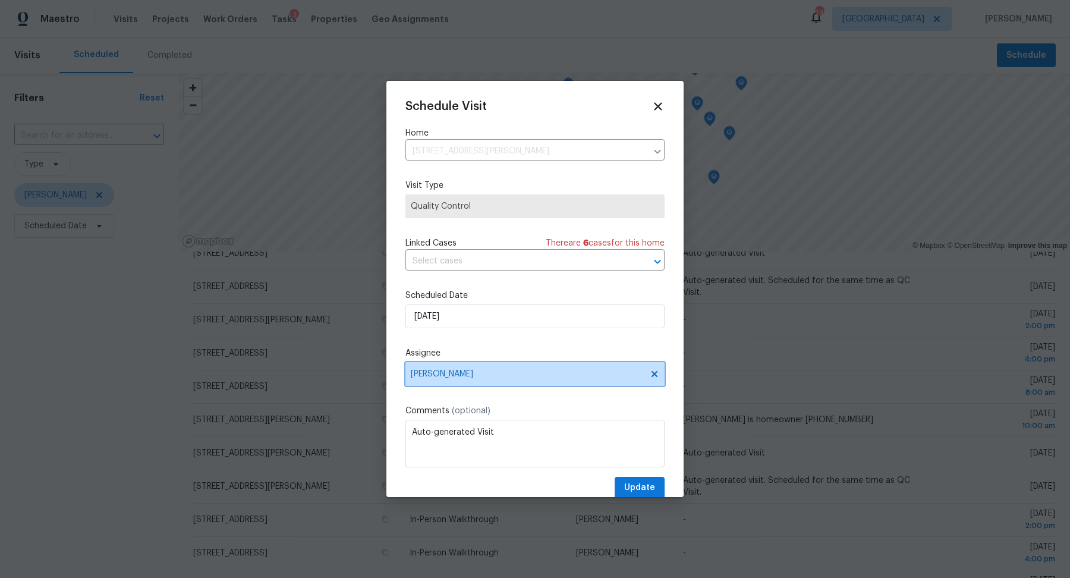
click at [508, 373] on span "[PERSON_NAME]" at bounding box center [527, 374] width 233 height 10
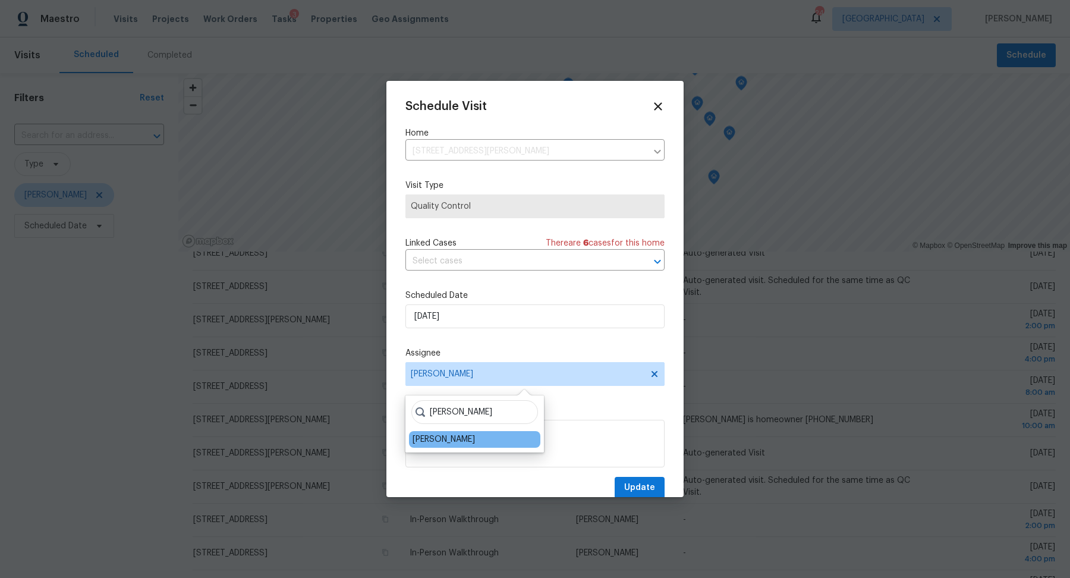
type input "[PERSON_NAME]"
click at [455, 442] on div "[PERSON_NAME]" at bounding box center [444, 439] width 62 height 12
click at [637, 480] on span "Update" at bounding box center [639, 487] width 31 height 15
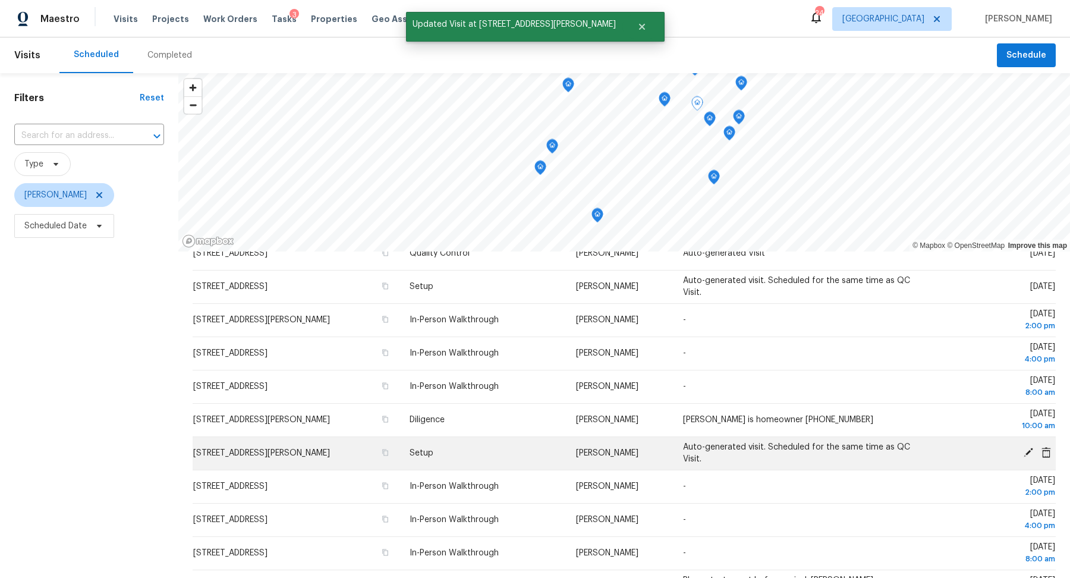
click at [1029, 448] on icon at bounding box center [1029, 453] width 10 height 10
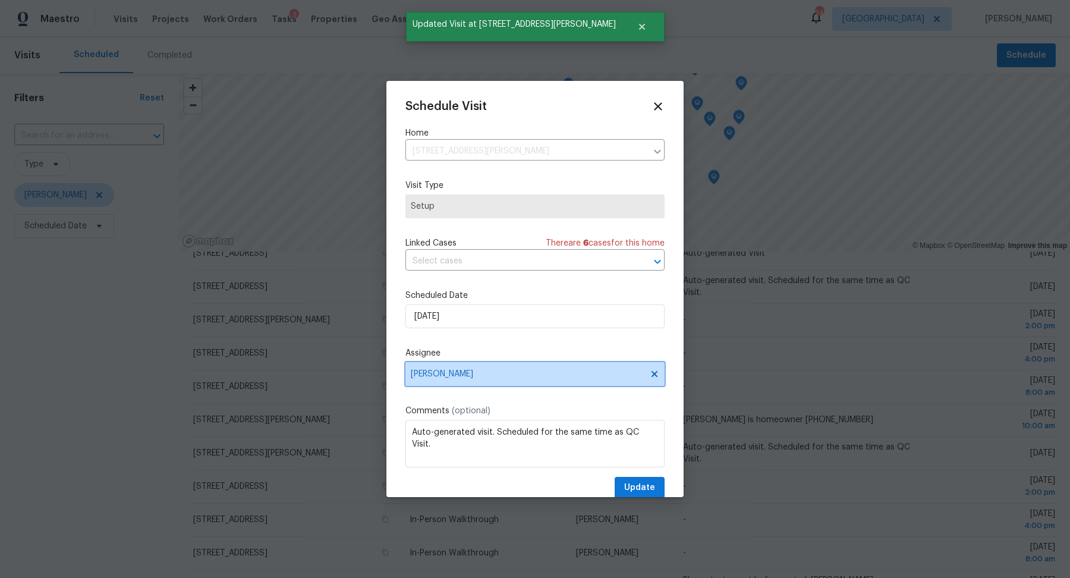
click at [568, 379] on span "[PERSON_NAME]" at bounding box center [534, 374] width 259 height 24
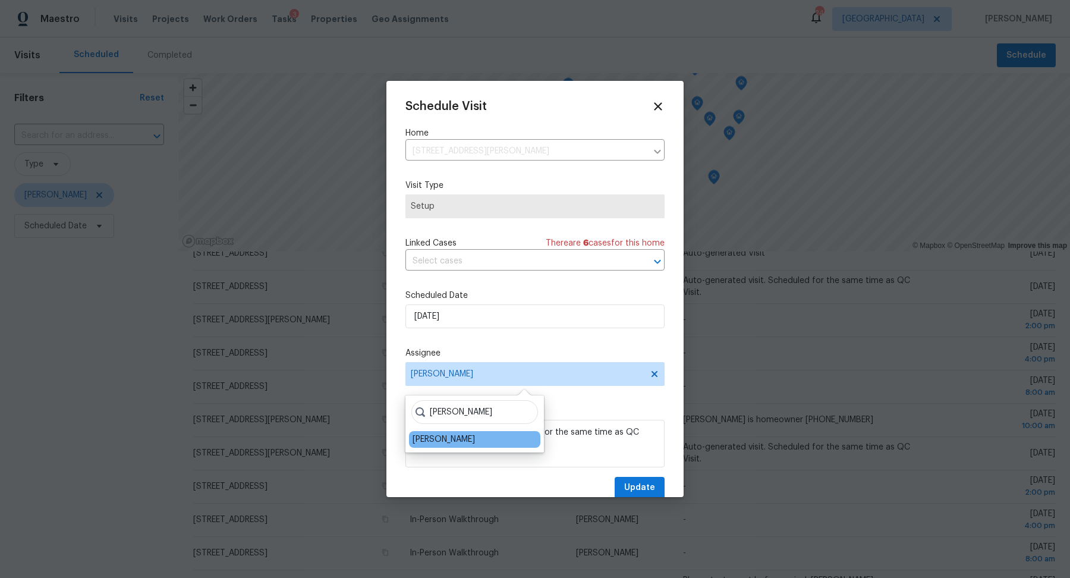
type input "[PERSON_NAME]"
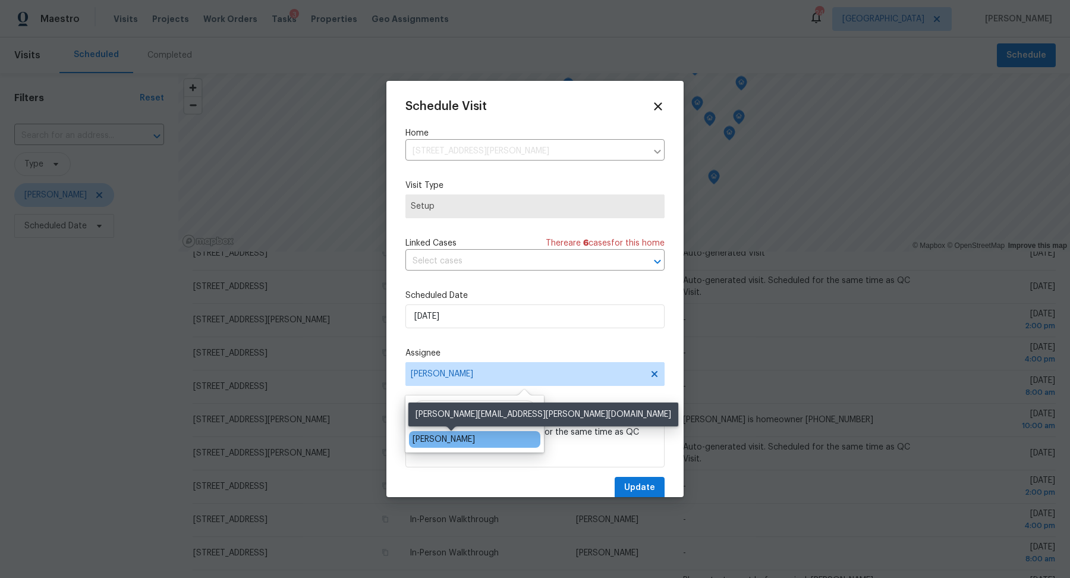
click at [475, 433] on div "[PERSON_NAME]" at bounding box center [444, 439] width 62 height 12
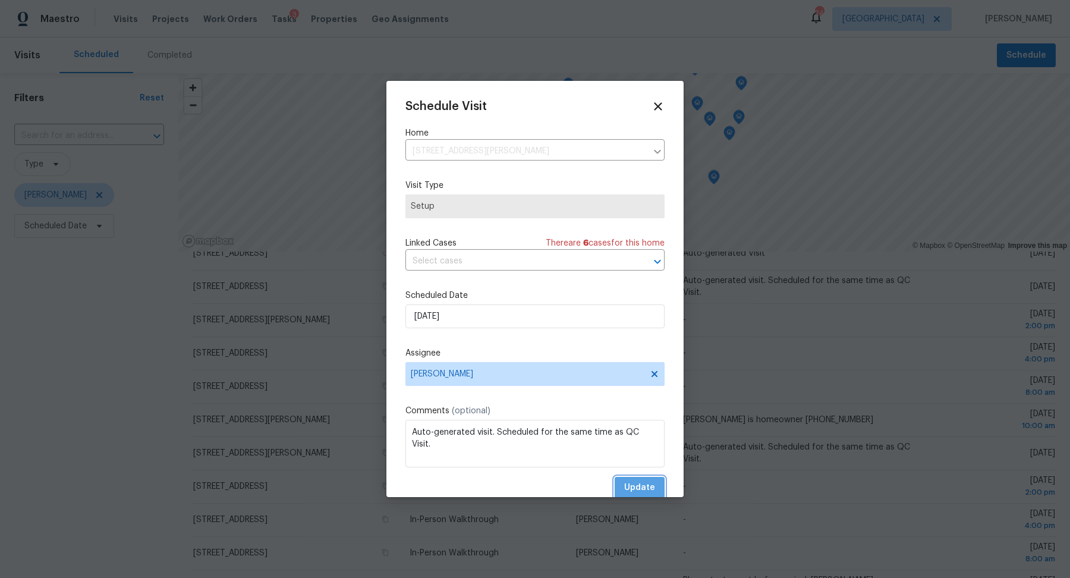
click at [652, 479] on button "Update" at bounding box center [640, 488] width 50 height 22
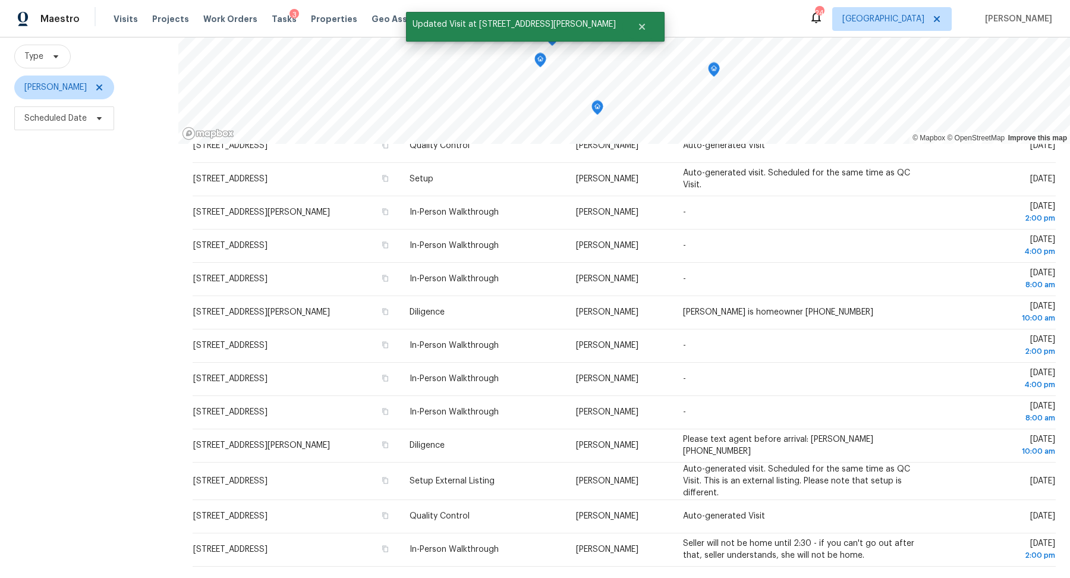
scroll to position [136, 0]
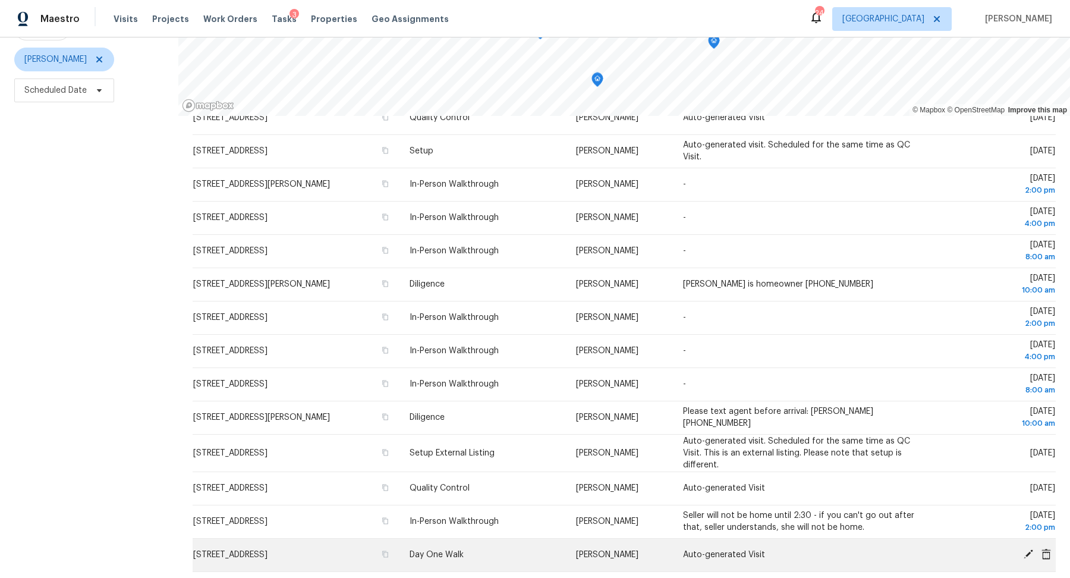
click at [1025, 549] on icon at bounding box center [1028, 554] width 11 height 11
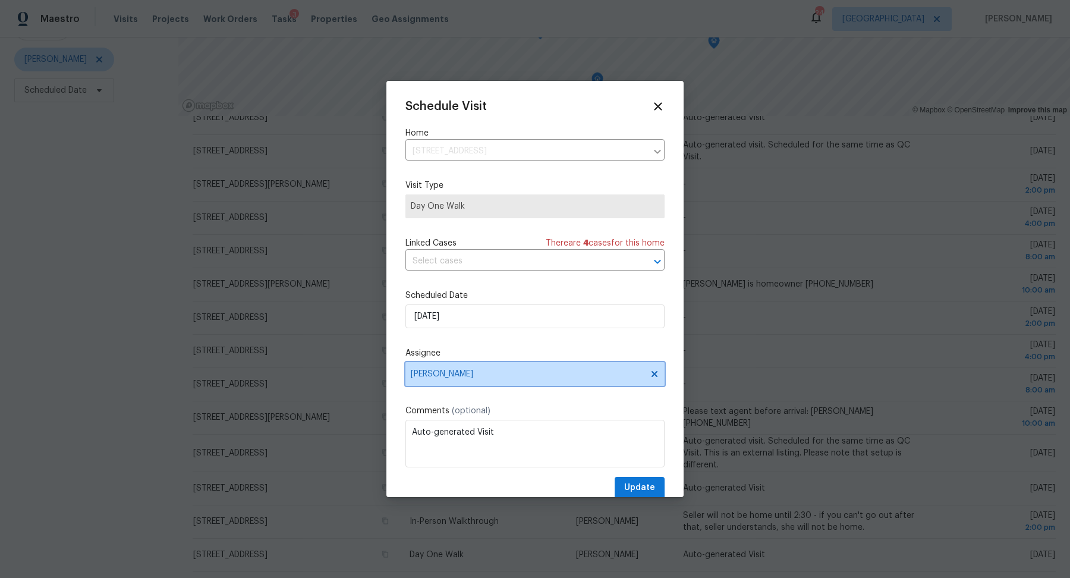
click at [548, 378] on span "[PERSON_NAME]" at bounding box center [527, 374] width 233 height 10
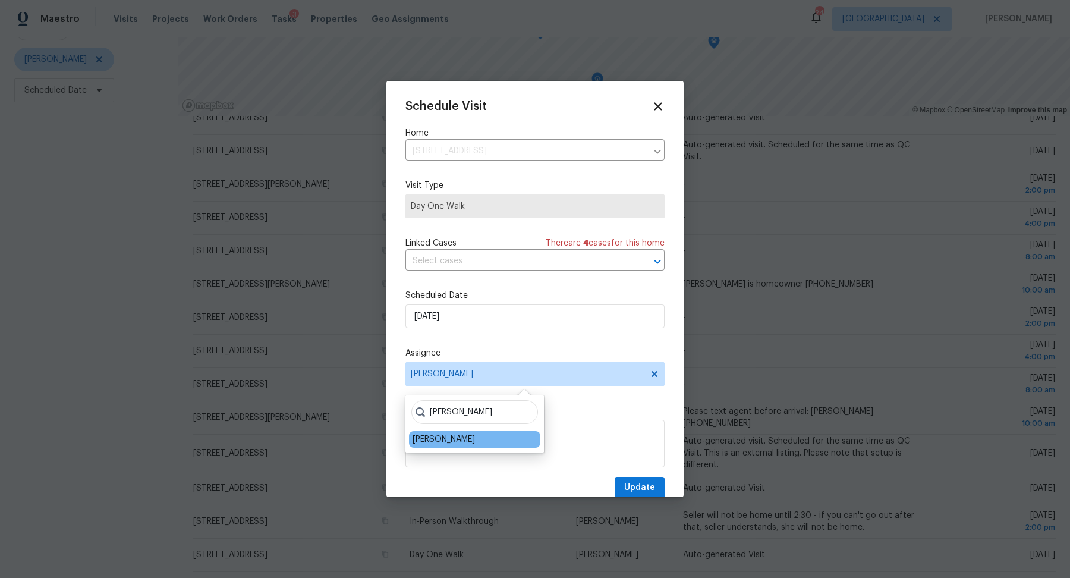
type input "[PERSON_NAME]"
click at [468, 434] on div "[PERSON_NAME]" at bounding box center [444, 439] width 62 height 12
click at [639, 489] on span "Update" at bounding box center [639, 487] width 31 height 15
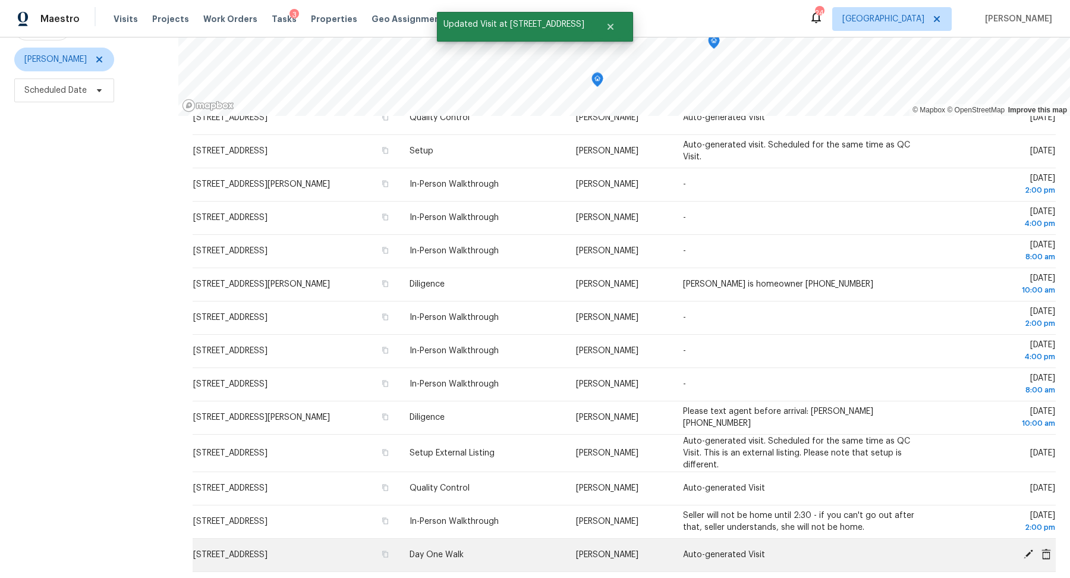
click at [1028, 549] on icon at bounding box center [1028, 554] width 11 height 11
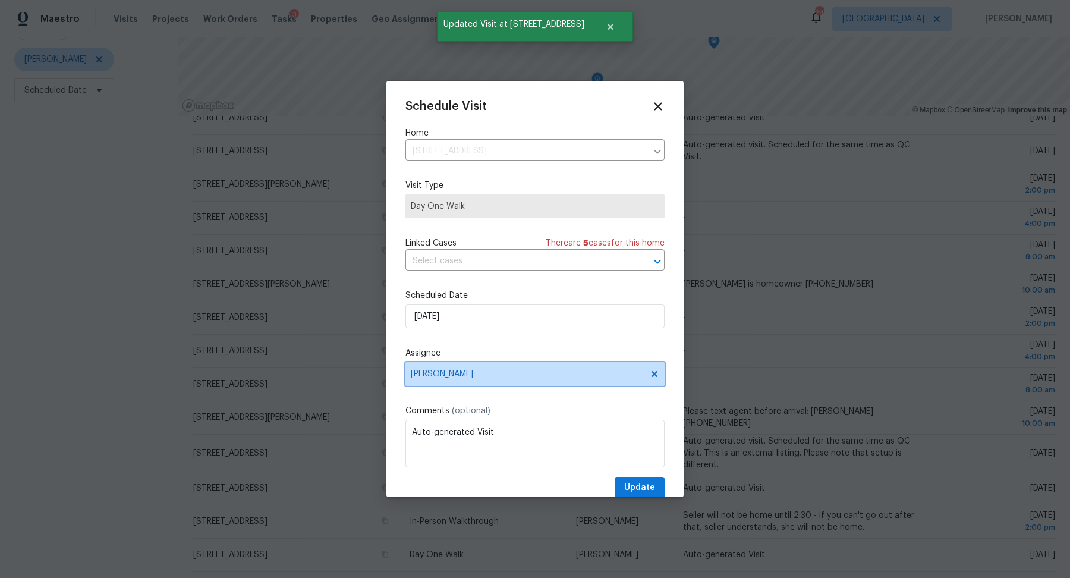
click at [476, 376] on span "[PERSON_NAME]" at bounding box center [527, 374] width 233 height 10
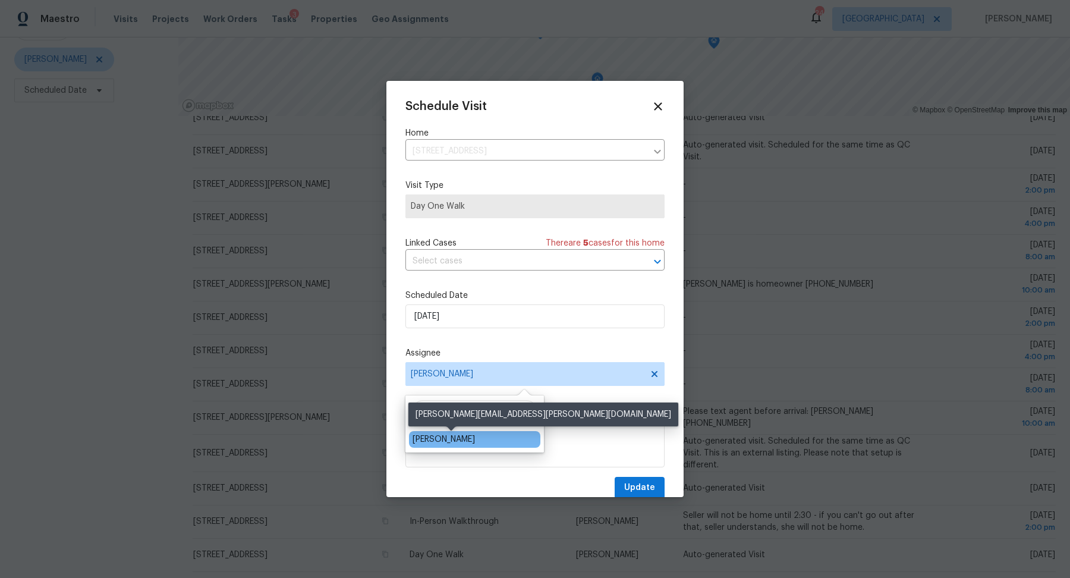
type input "[PERSON_NAME]"
click at [423, 437] on div "[PERSON_NAME]" at bounding box center [444, 439] width 62 height 12
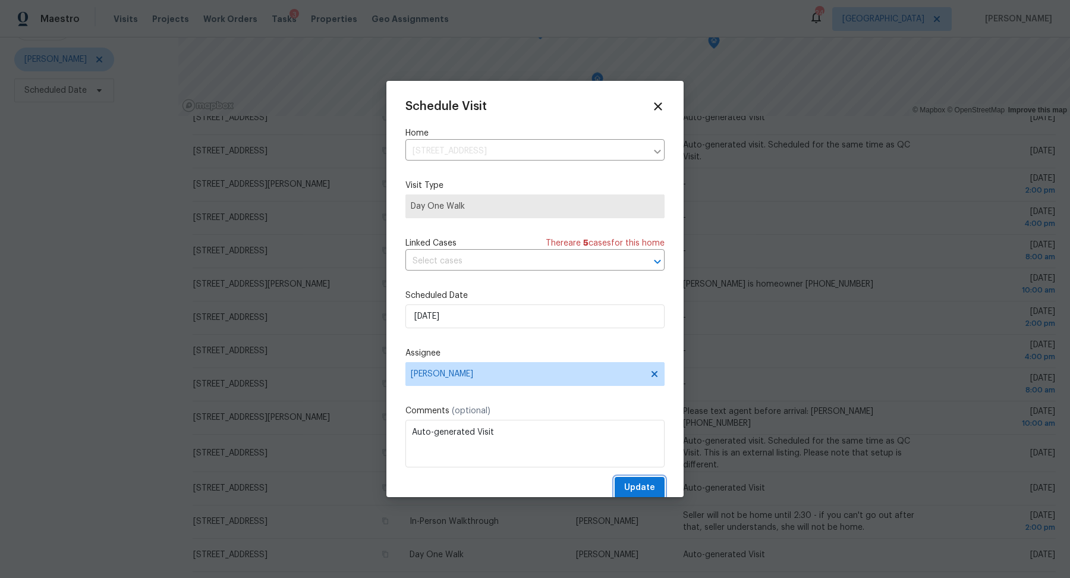
click at [645, 483] on span "Update" at bounding box center [639, 487] width 31 height 15
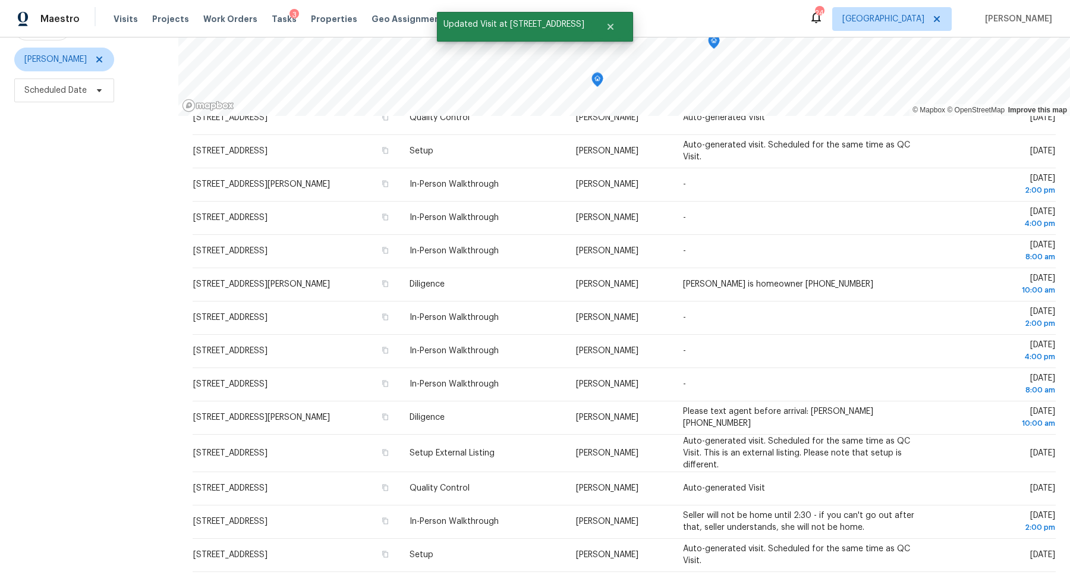
click at [660, 577] on icon at bounding box center [661, 586] width 4 height 7
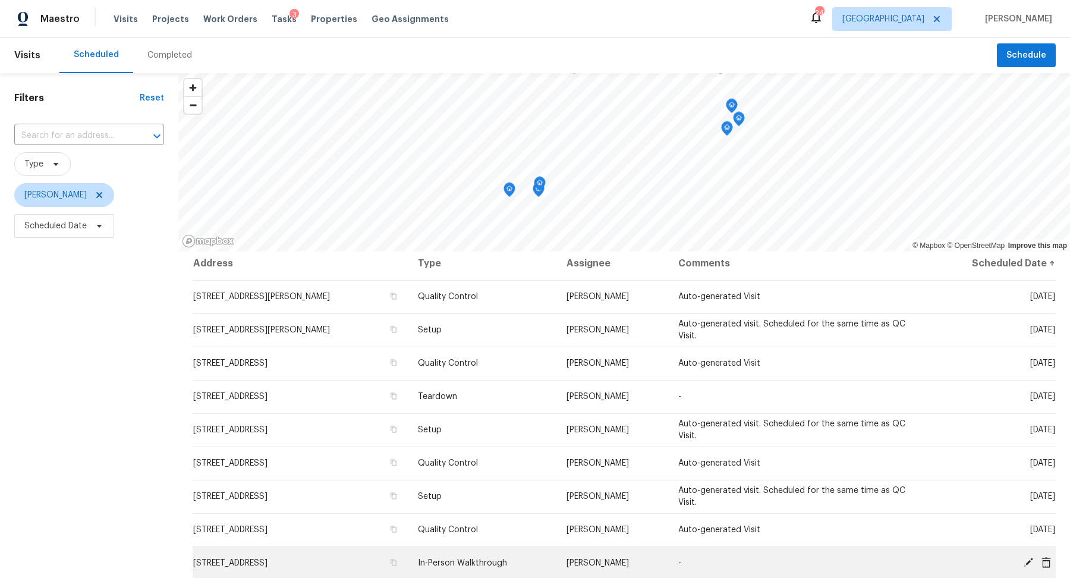
scroll to position [0, 0]
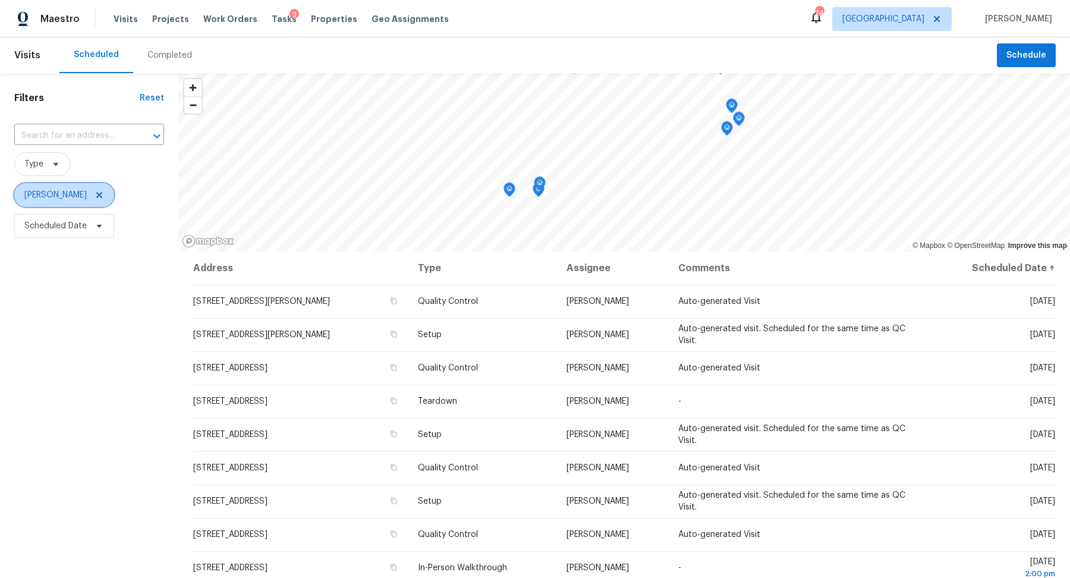
click at [93, 196] on span "[PERSON_NAME]" at bounding box center [64, 195] width 100 height 24
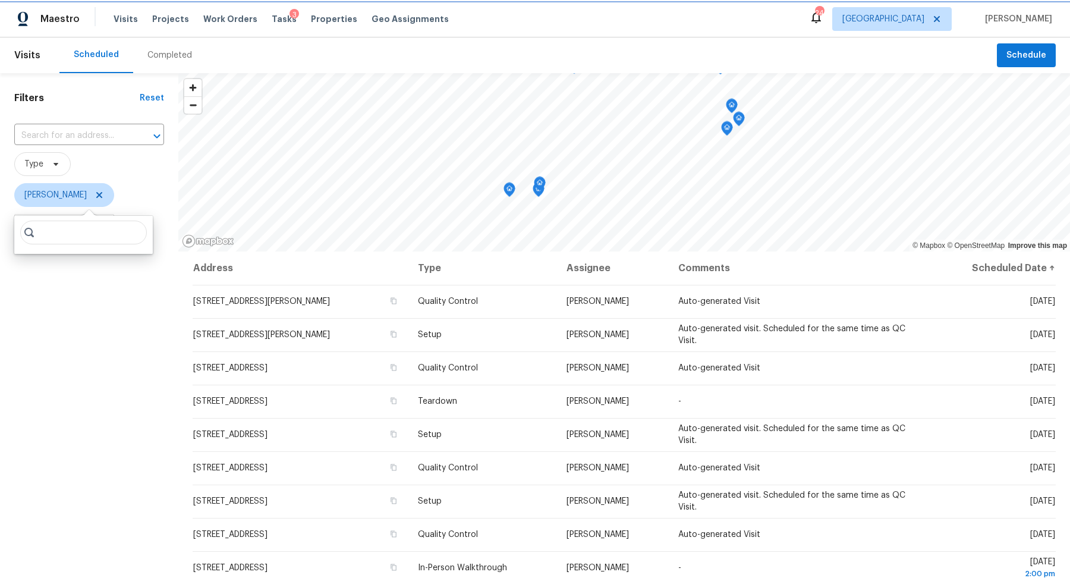
click at [95, 192] on icon at bounding box center [100, 195] width 10 height 10
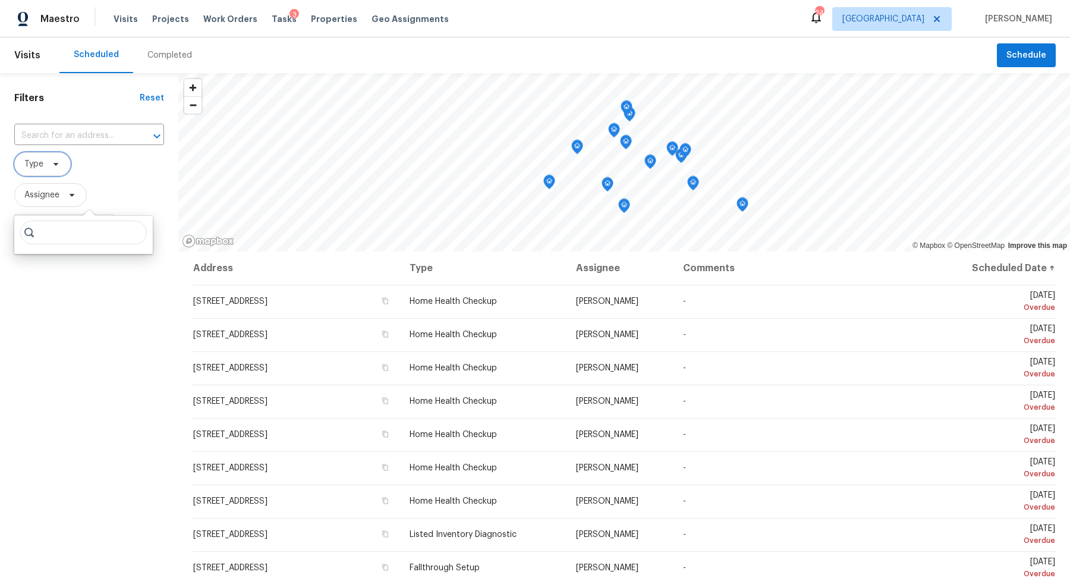
click at [45, 155] on span "Type" at bounding box center [42, 164] width 56 height 24
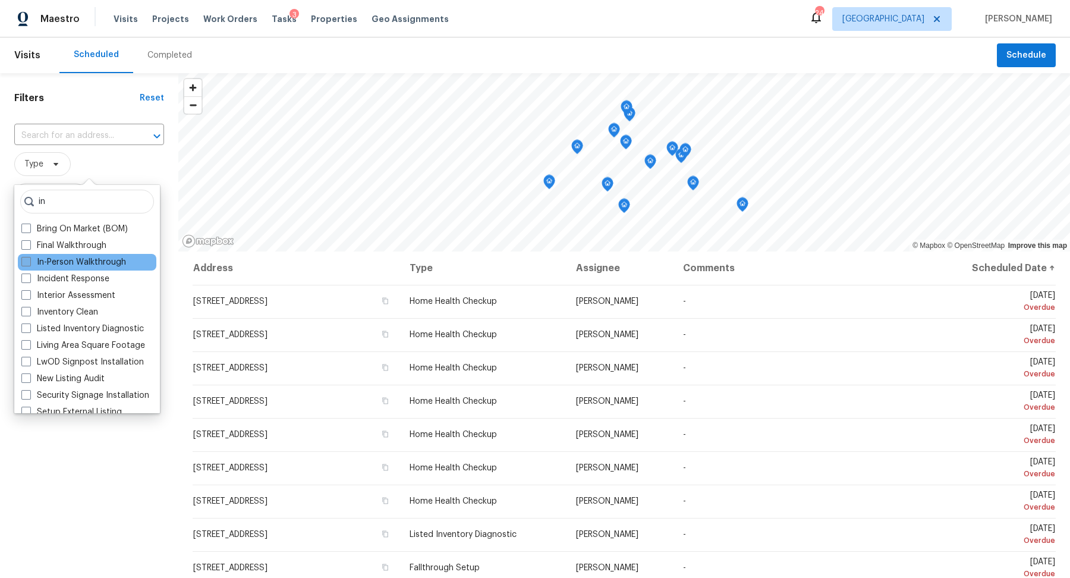
type input "in"
click at [56, 262] on label "In-Person Walkthrough" at bounding box center [73, 262] width 105 height 12
click at [29, 262] on input "In-Person Walkthrough" at bounding box center [25, 260] width 8 height 8
checkbox input "true"
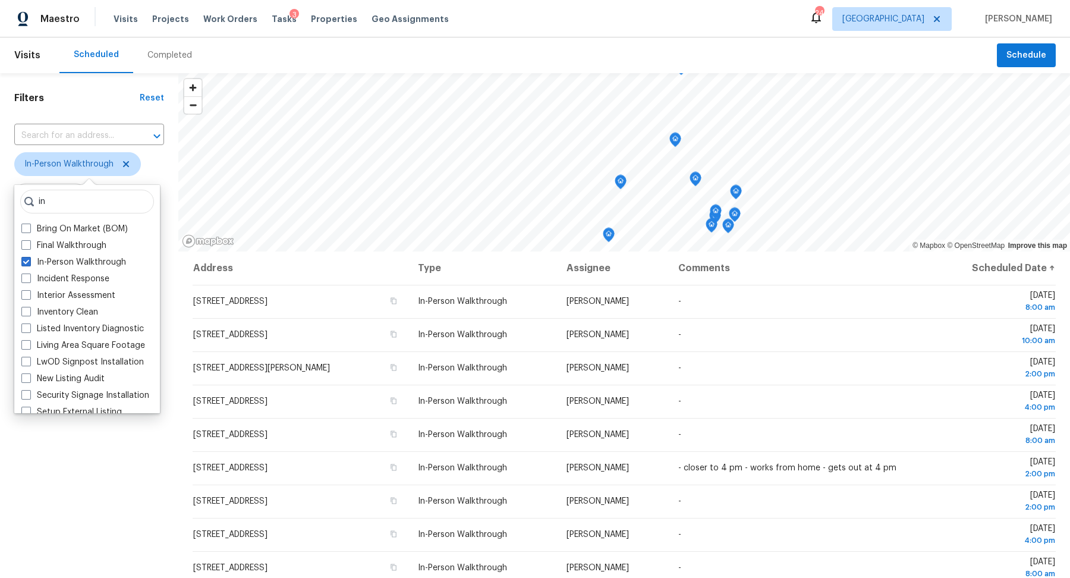
click at [92, 507] on div "Filters Reset ​ In-Person Walkthrough Assignee Scheduled Date" at bounding box center [89, 393] width 178 height 641
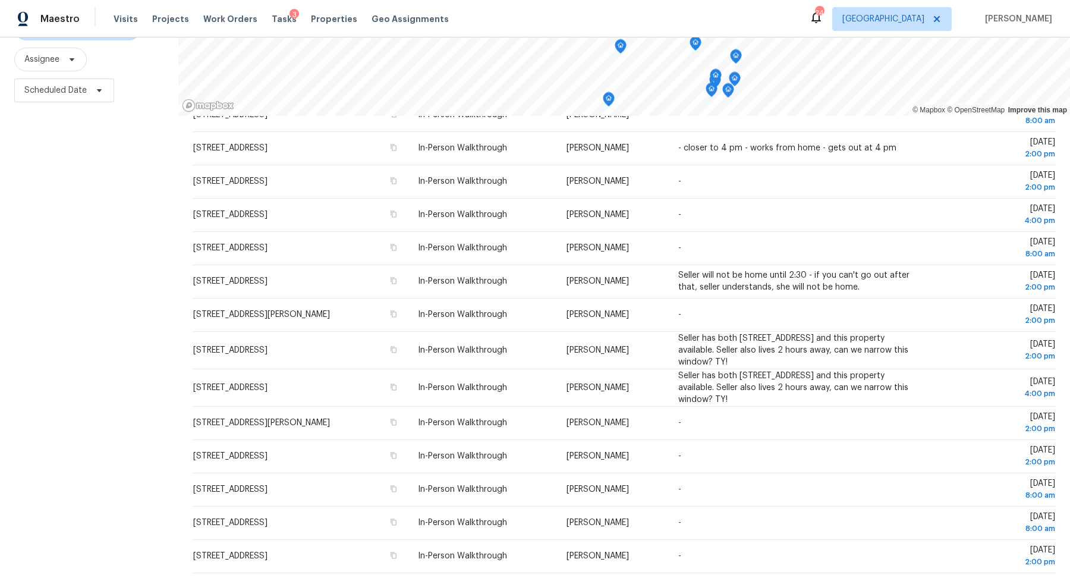
scroll to position [186, 0]
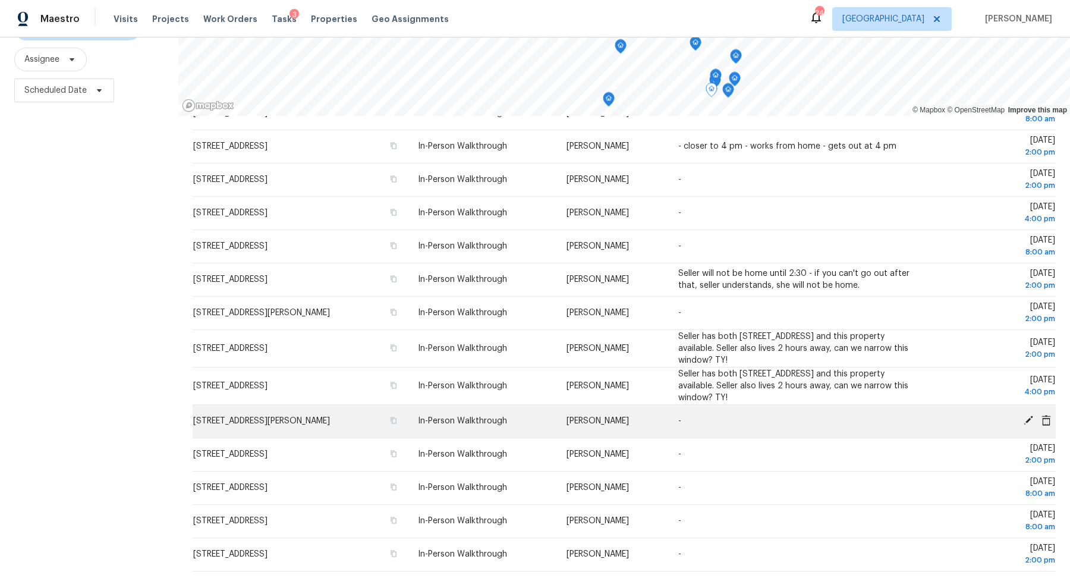
click at [1028, 415] on icon at bounding box center [1028, 420] width 11 height 11
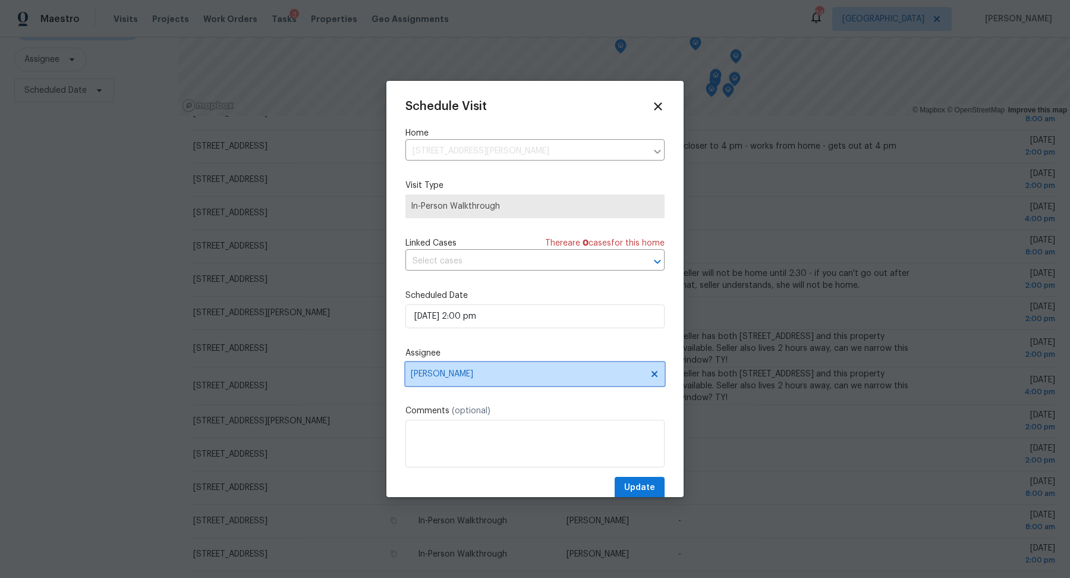
click at [604, 375] on span "[PERSON_NAME]" at bounding box center [527, 374] width 233 height 10
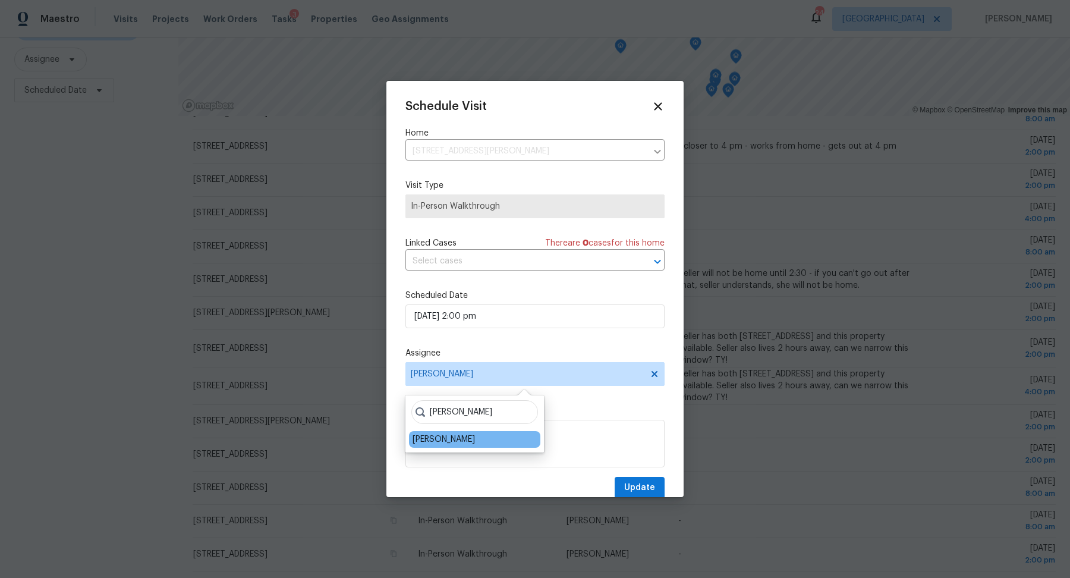
type input "[PERSON_NAME]"
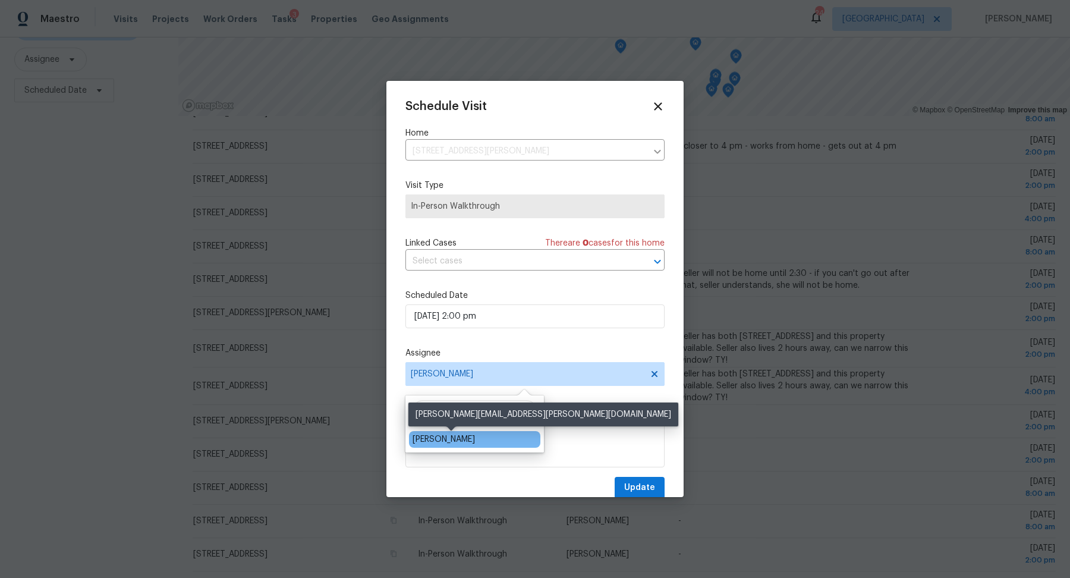
click at [475, 439] on div "[PERSON_NAME]" at bounding box center [444, 439] width 62 height 12
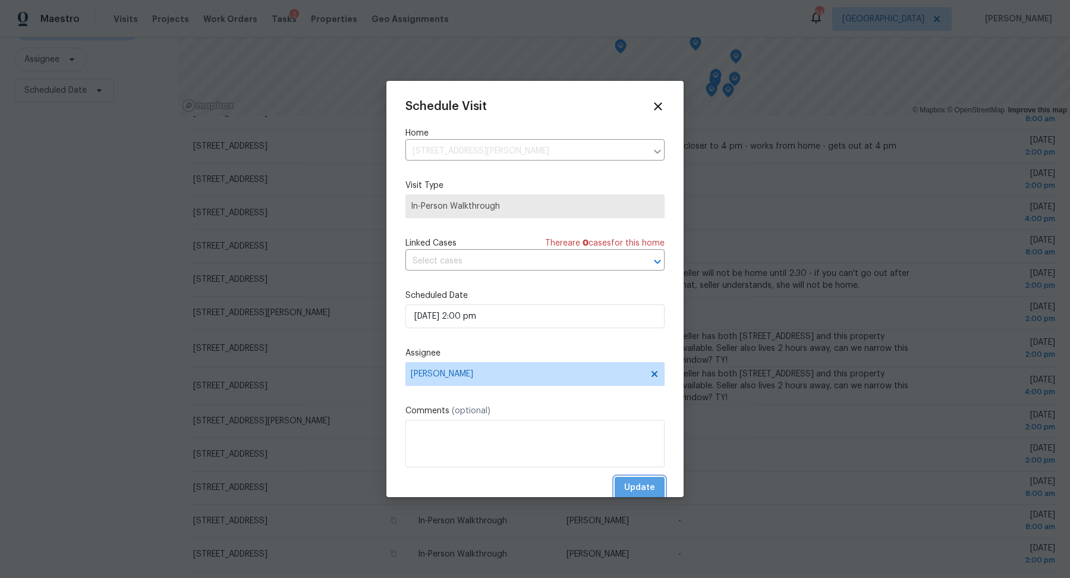
click at [643, 483] on span "Update" at bounding box center [639, 487] width 31 height 15
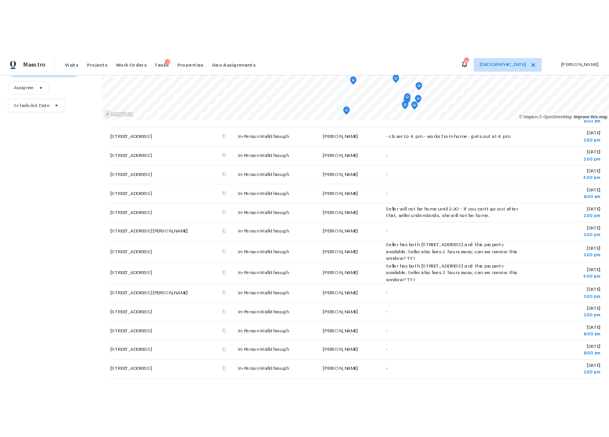
scroll to position [136, 0]
